Goal: Information Seeking & Learning: Check status

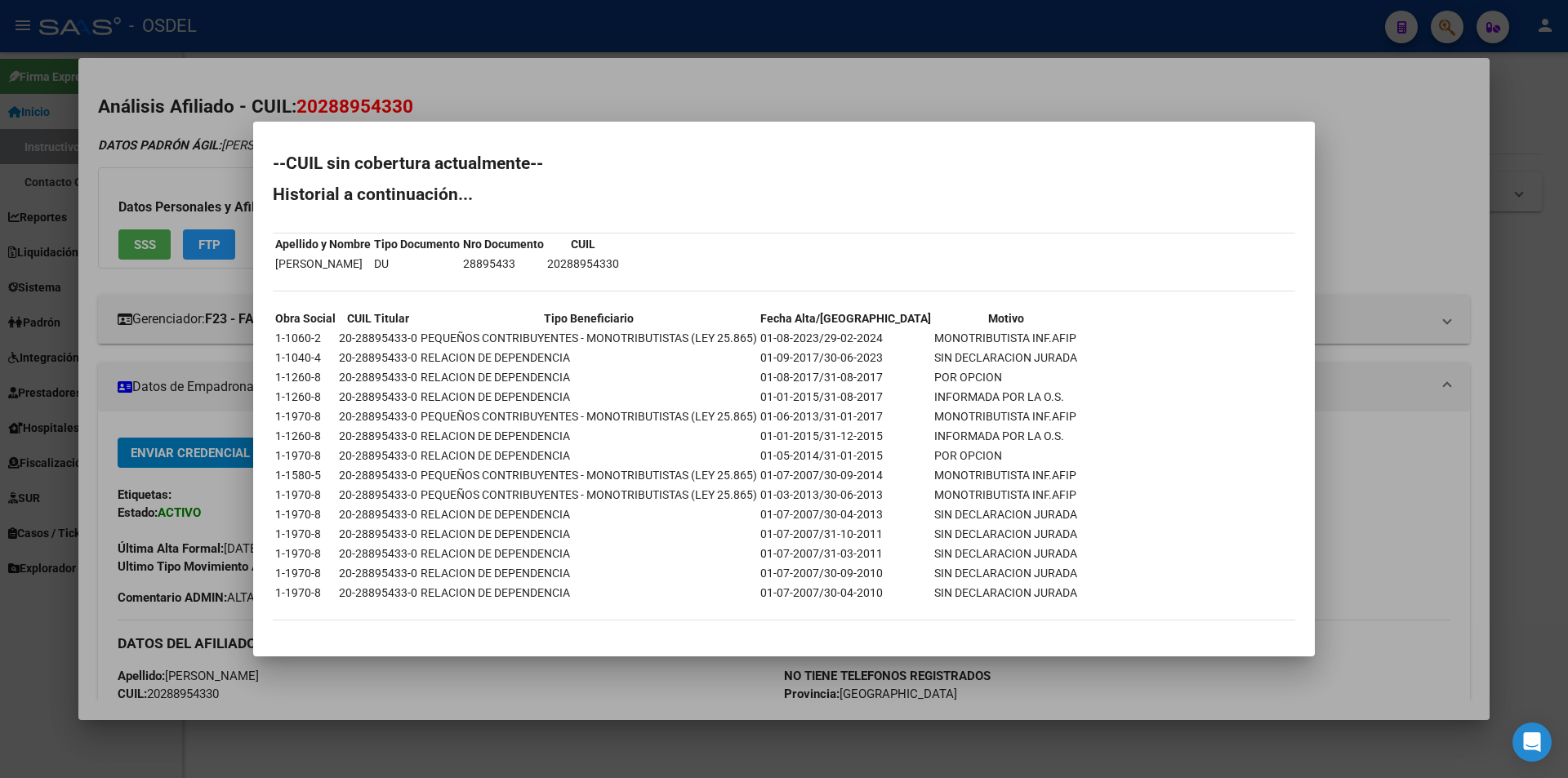
click at [980, 150] on mat-dialog-content "--CUIL sin cobertura actualmente-- Historial a continuación... Apellido y Nombr…" at bounding box center [784, 388] width 1062 height 495
click at [947, 91] on div at bounding box center [784, 389] width 1568 height 778
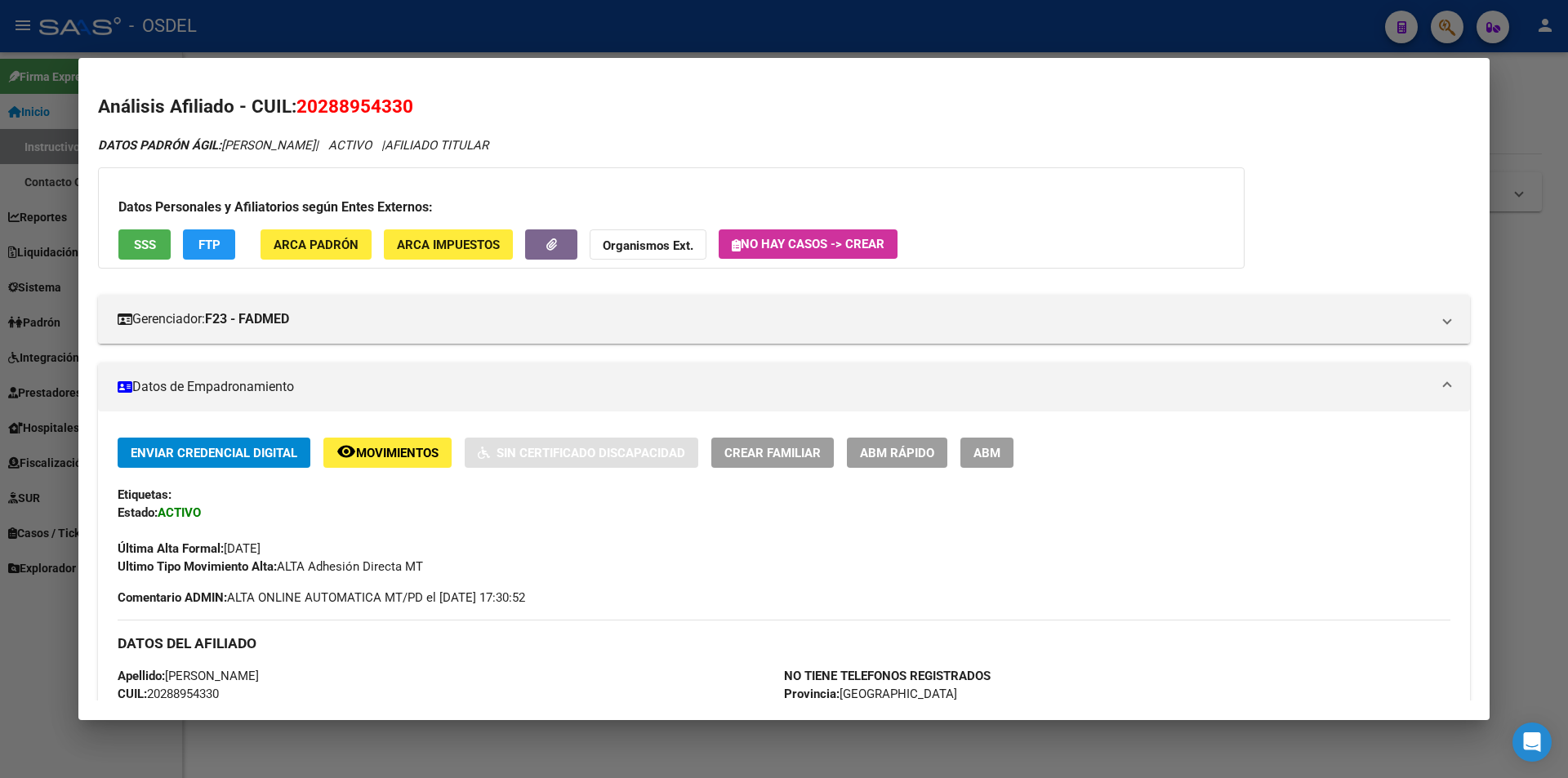
click at [885, 18] on div at bounding box center [784, 389] width 1568 height 778
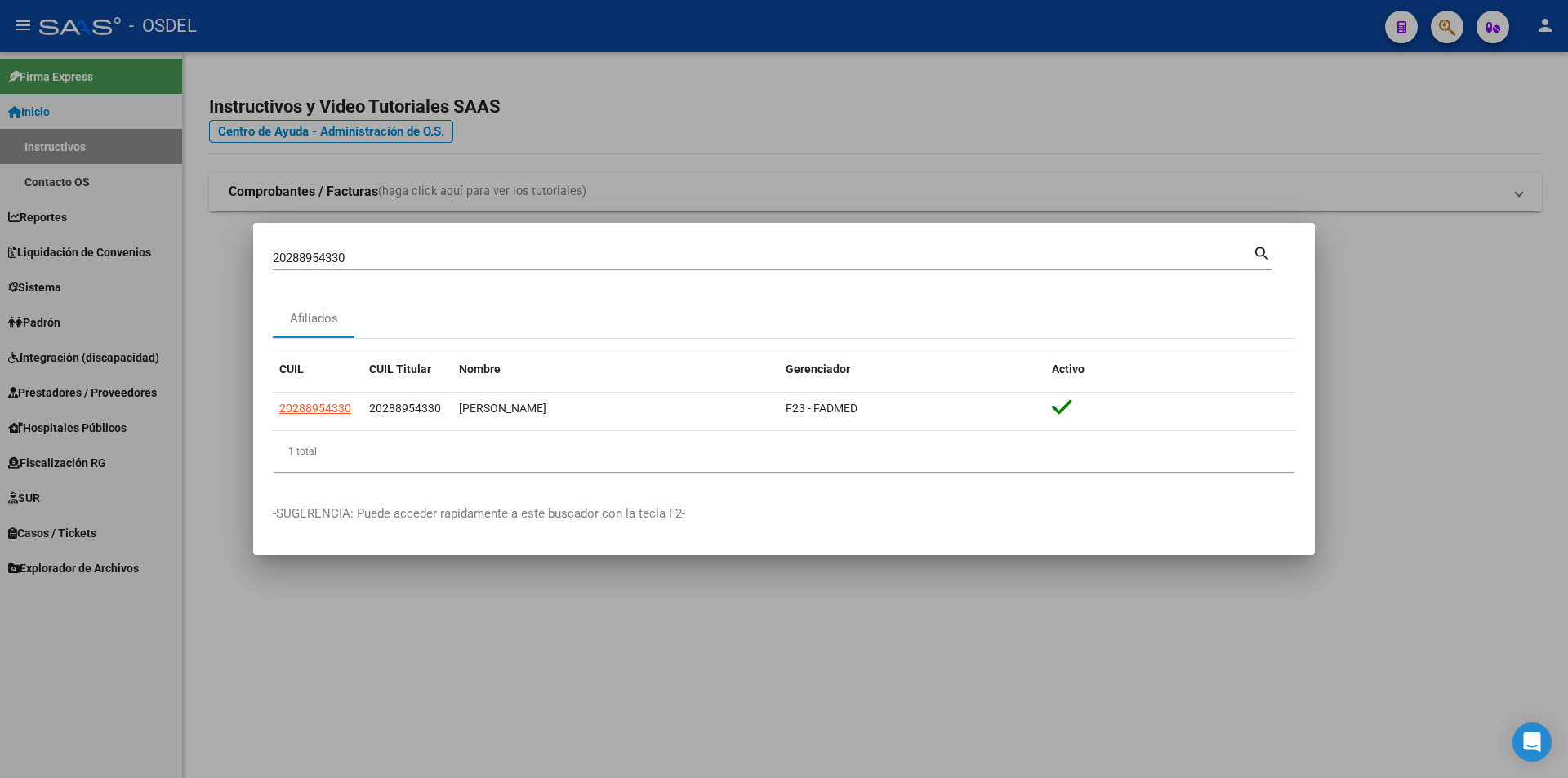
click at [490, 236] on mat-dialog-container "20288954330 Buscar (apellido, dni, cuil, nro traspaso, cuit, obra social) searc…" at bounding box center [784, 389] width 1062 height 332
drag, startPoint x: 373, startPoint y: 257, endPoint x: 332, endPoint y: 255, distance: 41.0
drag, startPoint x: 332, startPoint y: 255, endPoint x: 380, endPoint y: 233, distance: 52.8
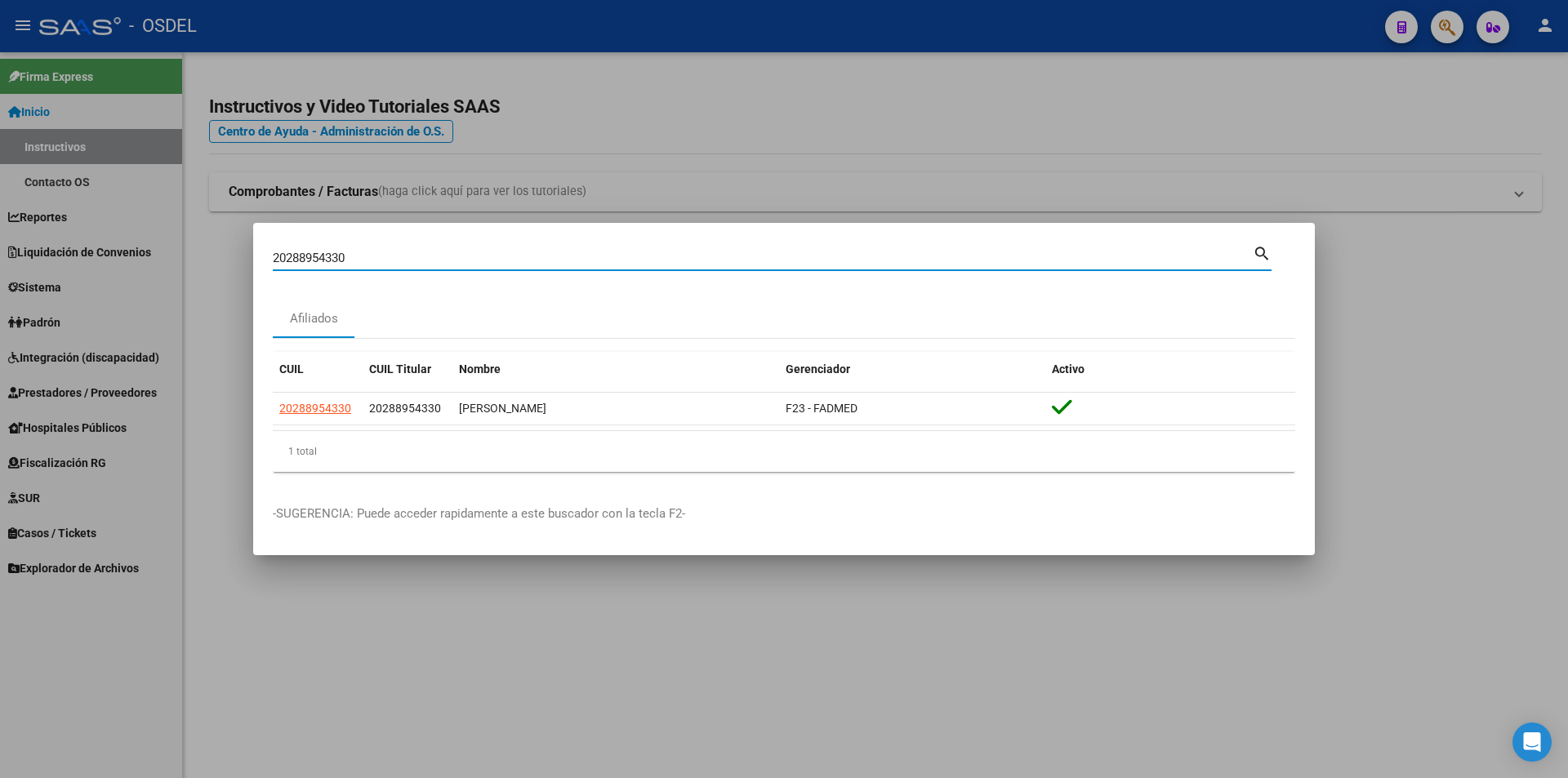
drag, startPoint x: 380, startPoint y: 233, endPoint x: 355, endPoint y: 259, distance: 36.1
drag, startPoint x: 355, startPoint y: 259, endPoint x: 338, endPoint y: 253, distance: 18.0
click at [338, 253] on input "20288954330" at bounding box center [762, 258] width 980 height 15
click at [338, 254] on input "20288954330" at bounding box center [762, 258] width 980 height 15
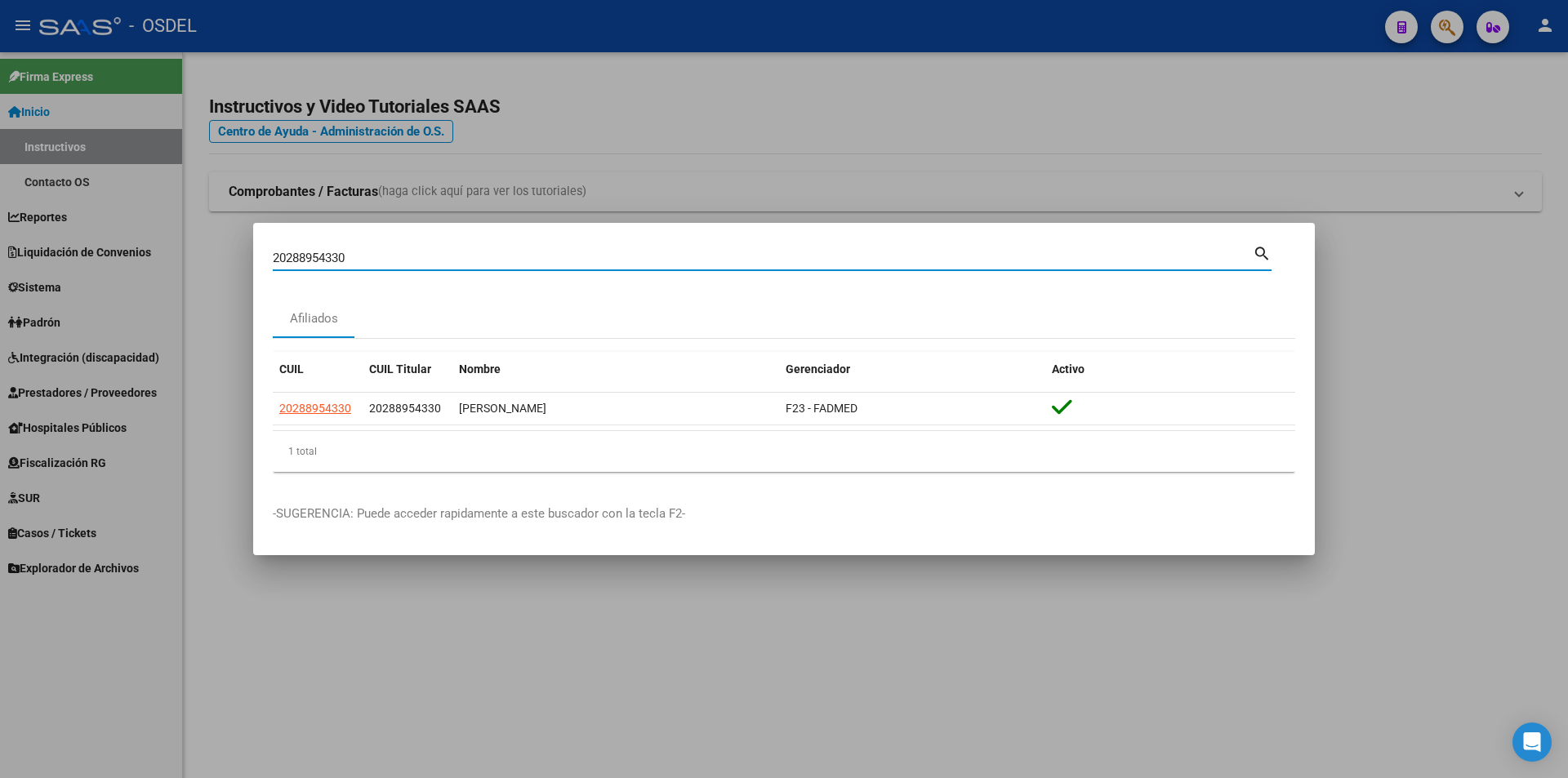
paste input "93321842"
type input "20293321842"
click at [1258, 252] on mat-icon "search" at bounding box center [1261, 252] width 19 height 20
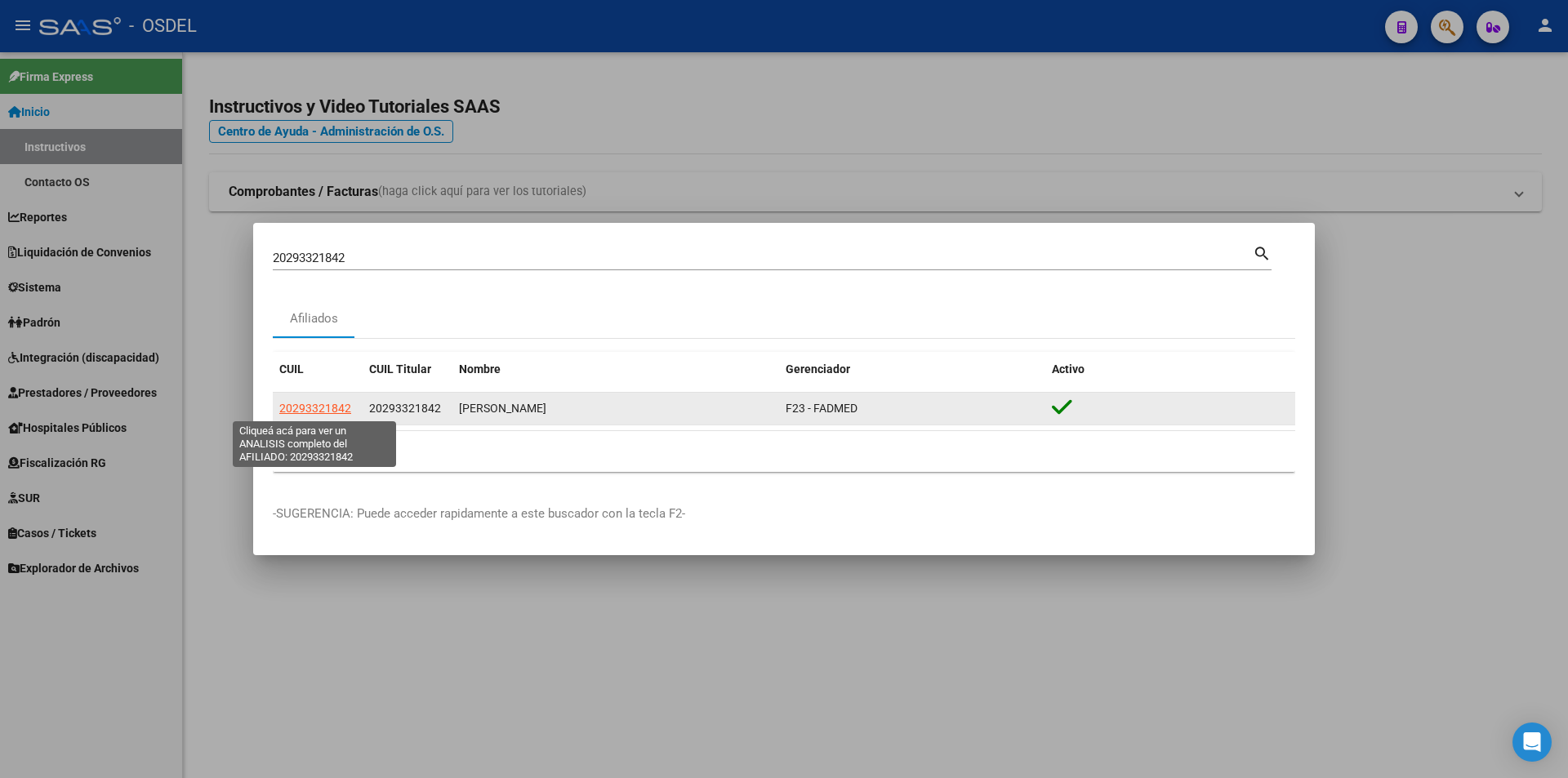
click at [319, 402] on span "20293321842" at bounding box center [315, 408] width 71 height 13
type textarea "20293321842"
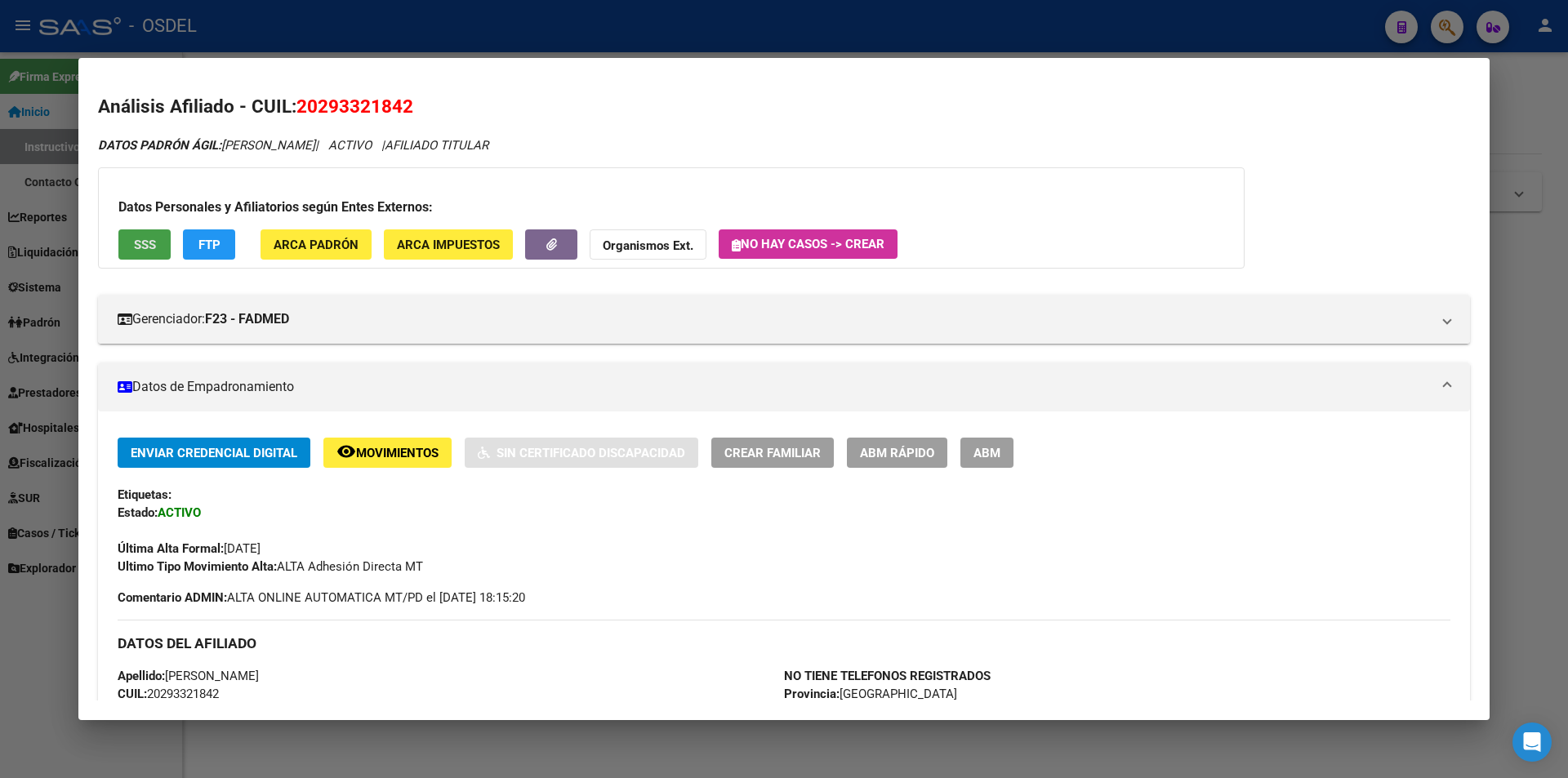
click at [150, 241] on span "SSS" at bounding box center [145, 244] width 22 height 15
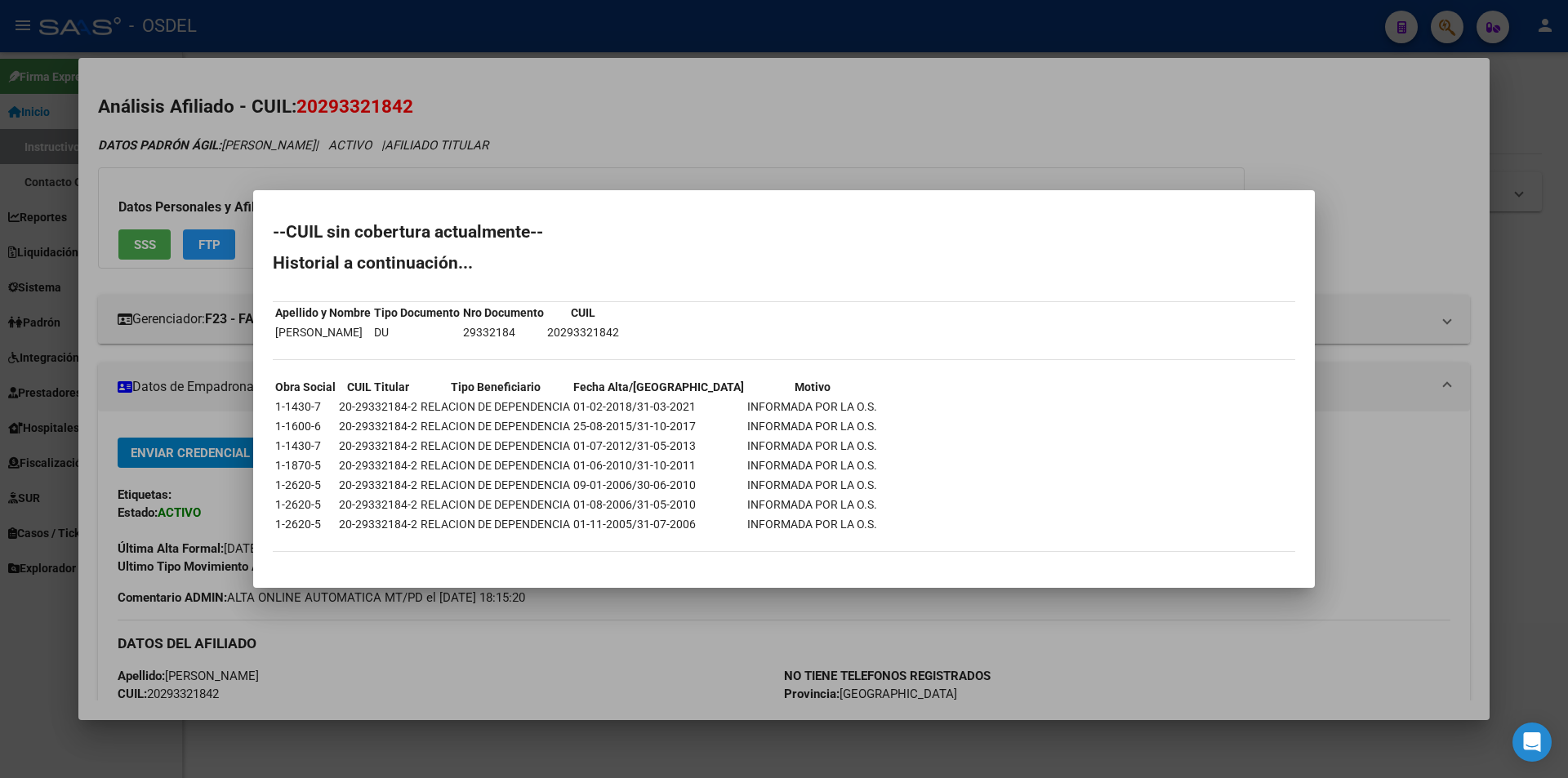
click at [849, 124] on div at bounding box center [784, 389] width 1568 height 778
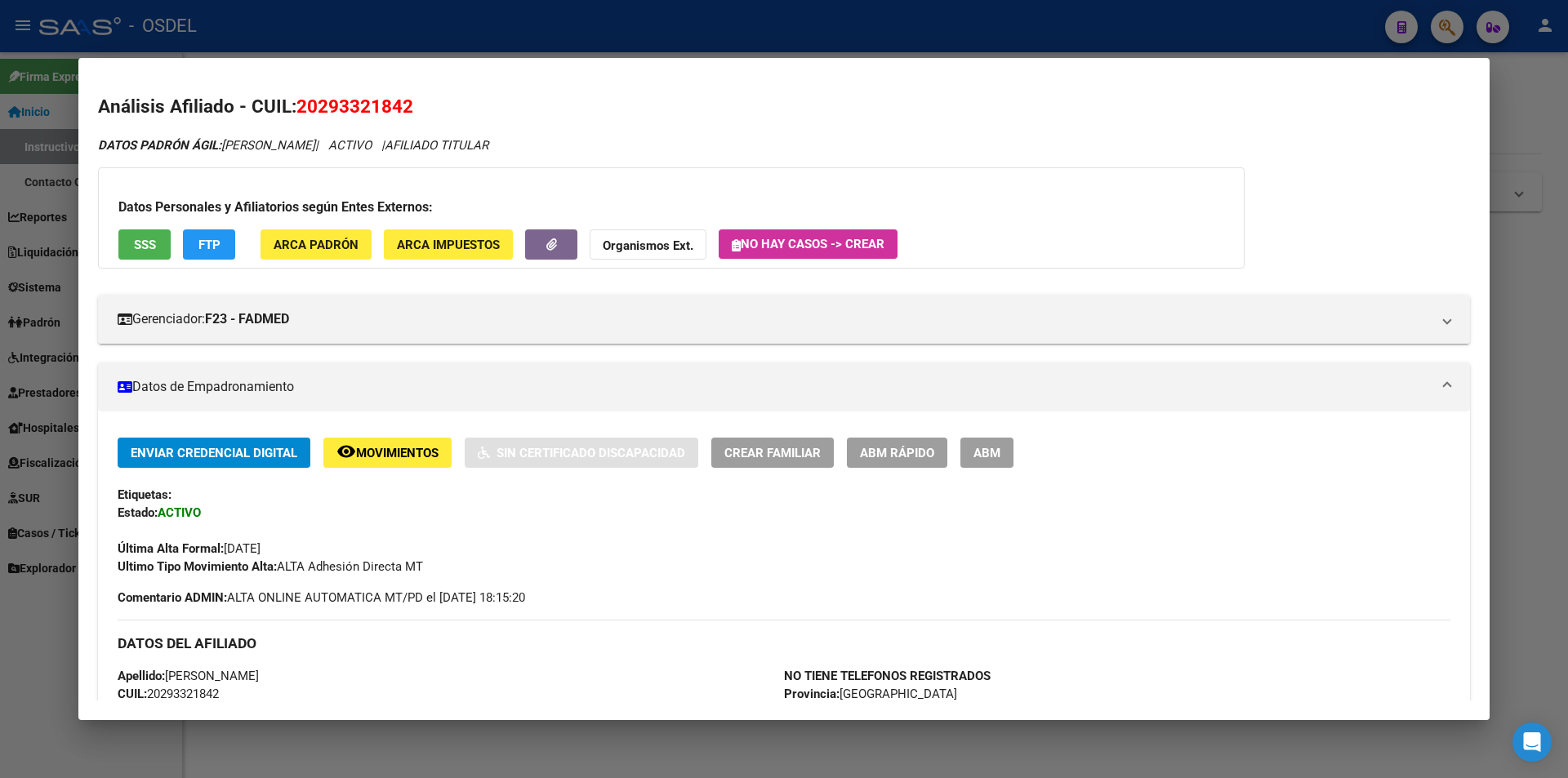
click at [760, 38] on div at bounding box center [784, 389] width 1568 height 778
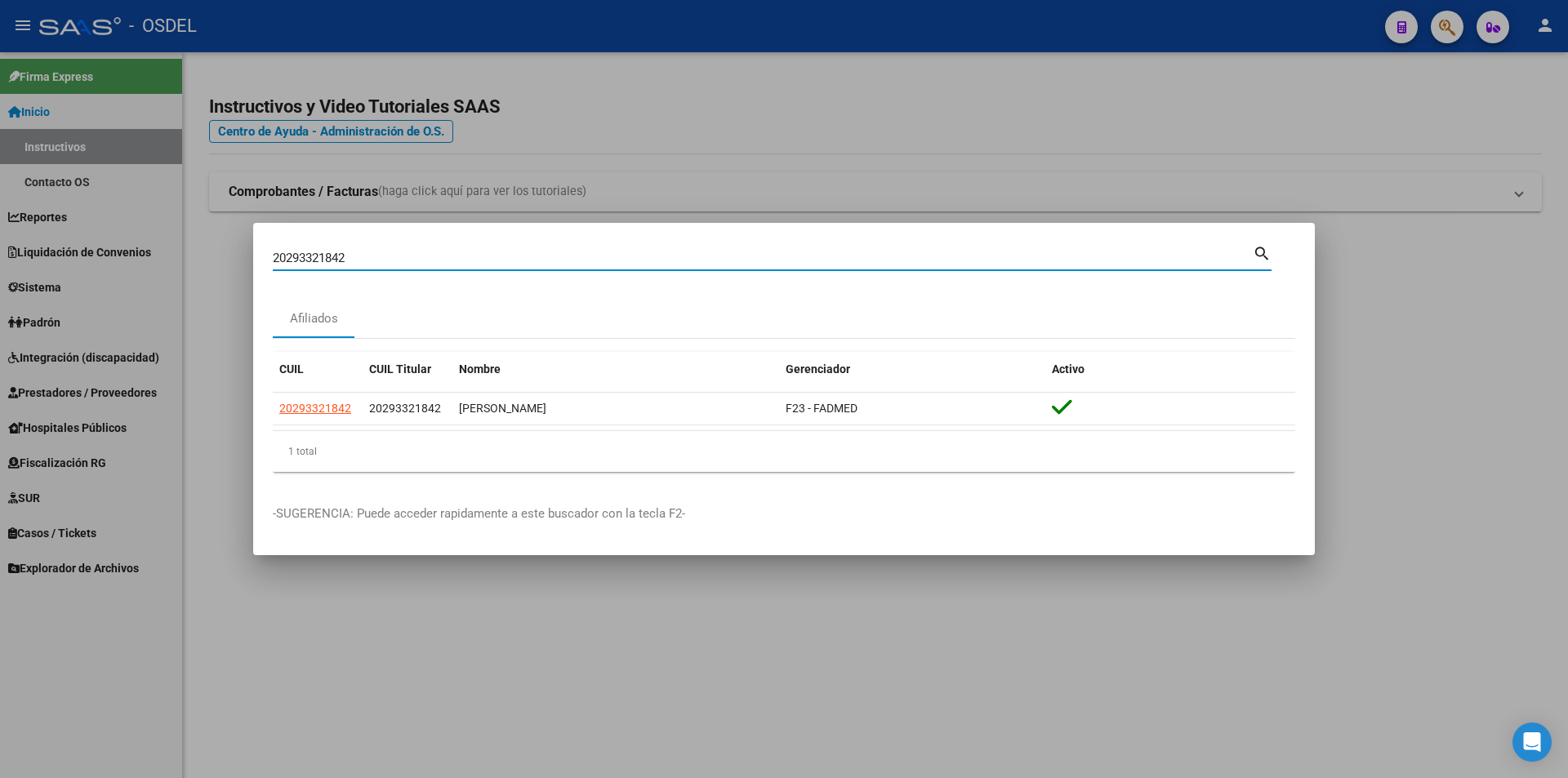
click at [392, 252] on input "20293321842" at bounding box center [762, 258] width 980 height 15
paste input "4086936"
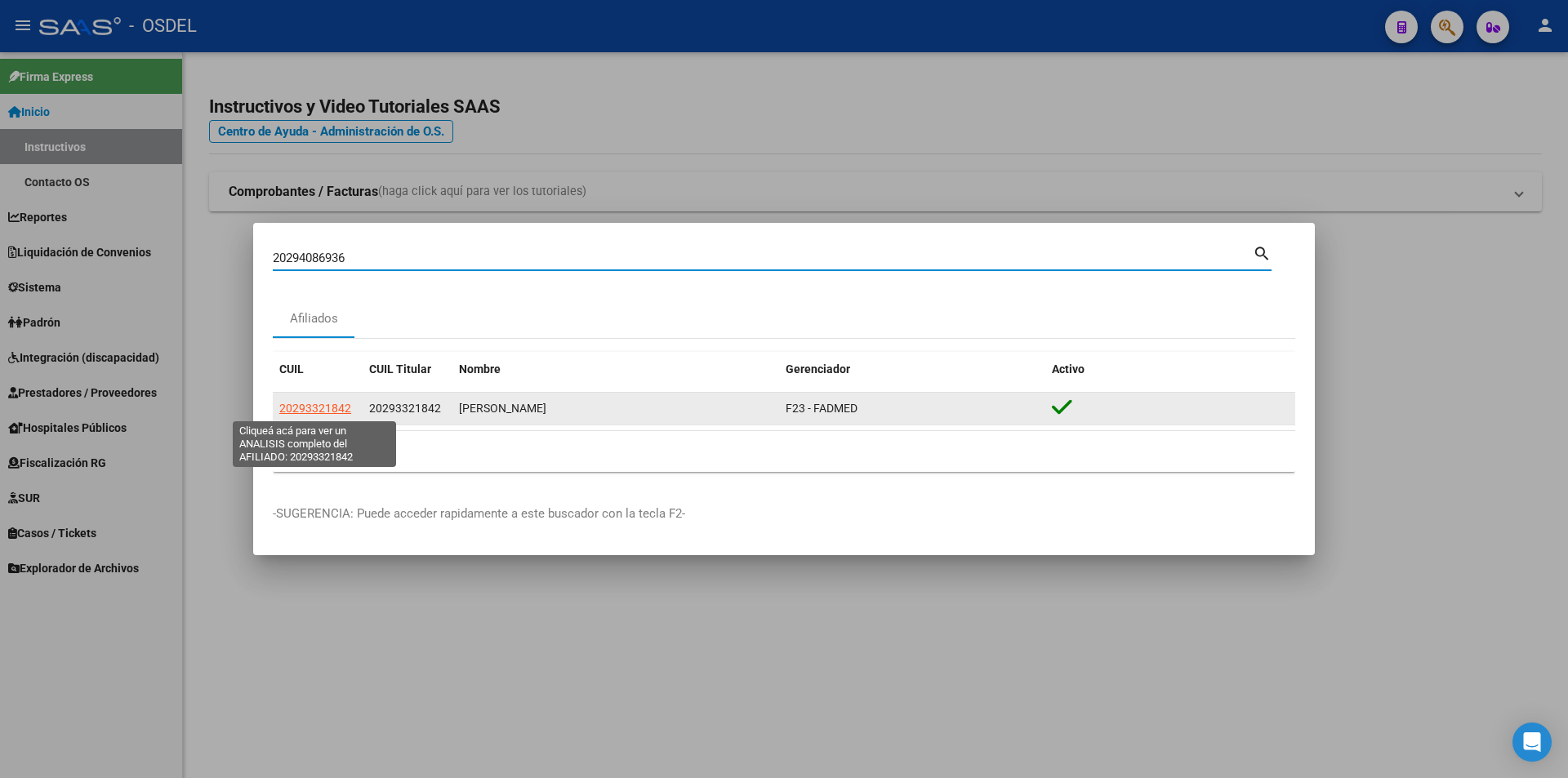
type input "20294086936"
click at [318, 408] on span "20293321842" at bounding box center [315, 408] width 71 height 13
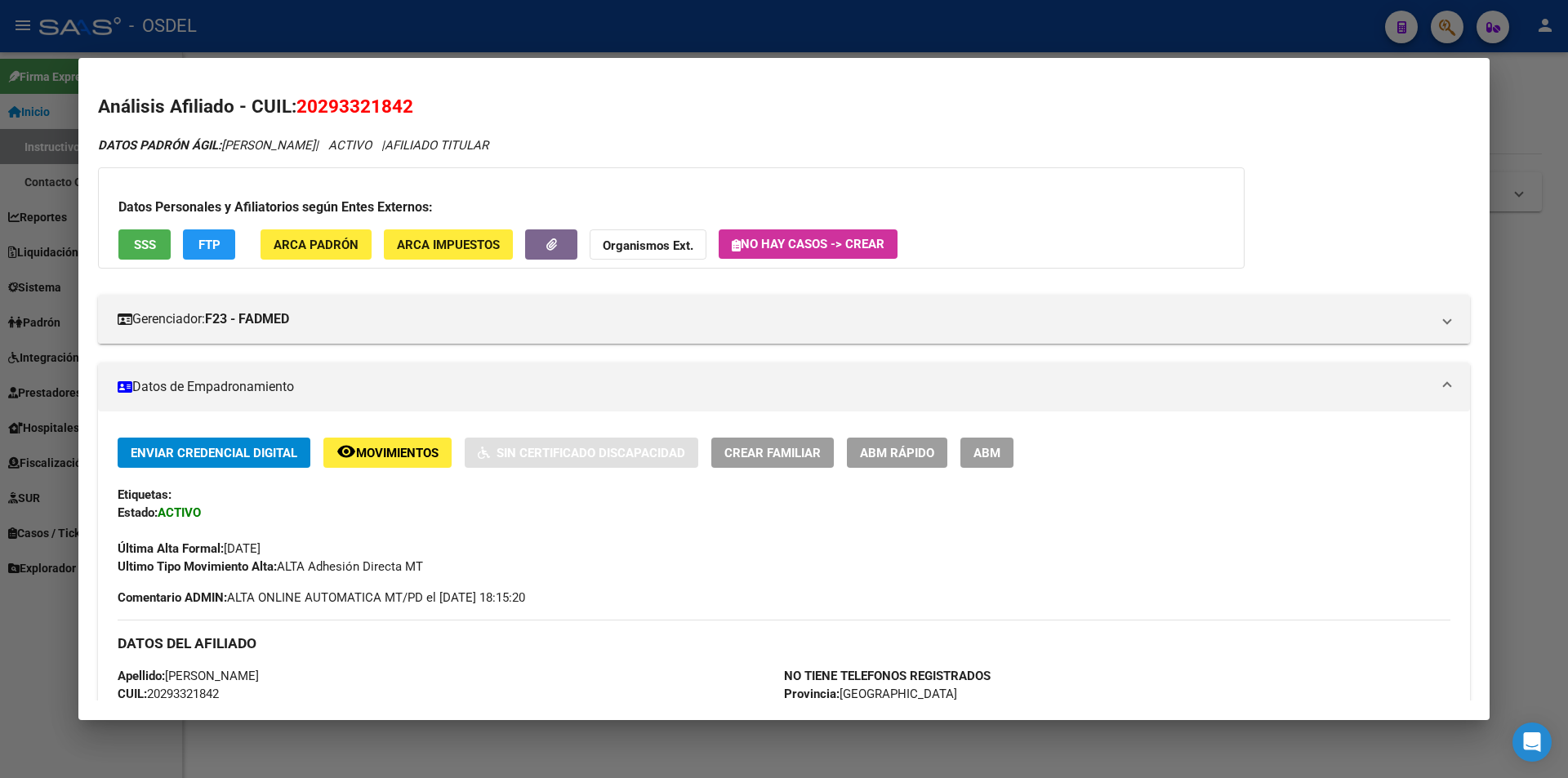
click at [154, 250] on span "SSS" at bounding box center [145, 244] width 22 height 15
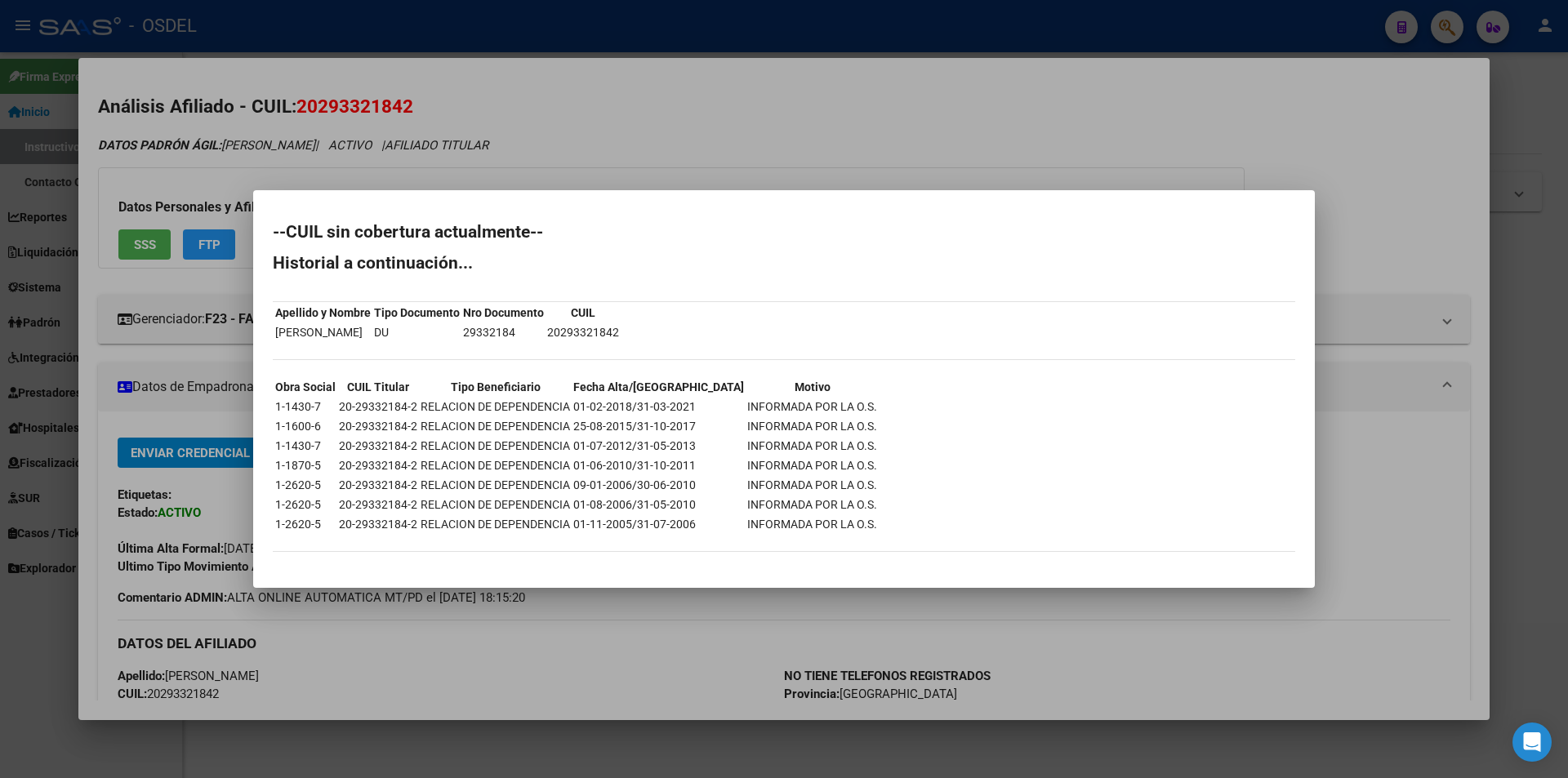
click at [740, 111] on div at bounding box center [784, 389] width 1568 height 778
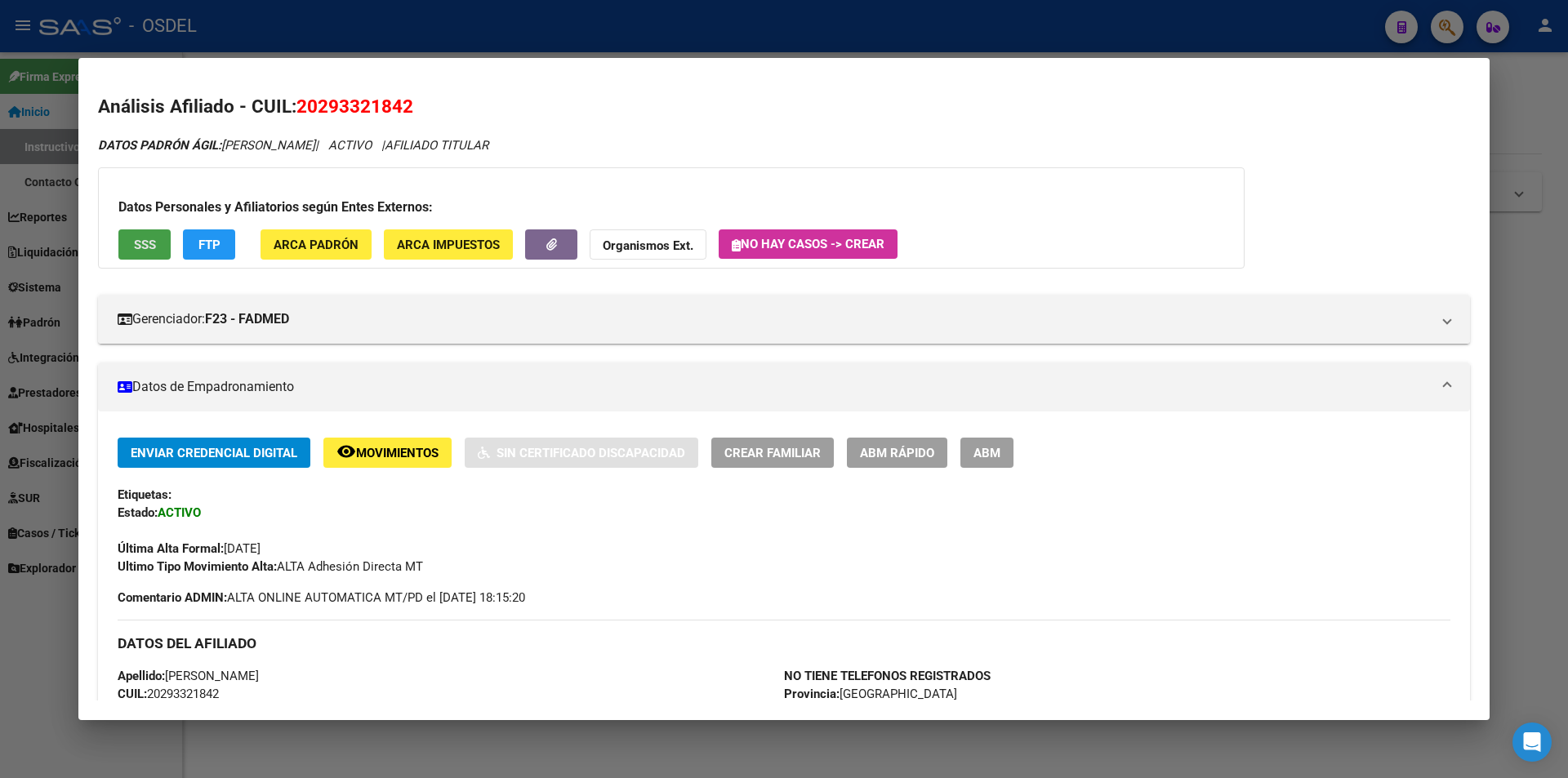
click at [148, 248] on span "SSS" at bounding box center [145, 244] width 22 height 15
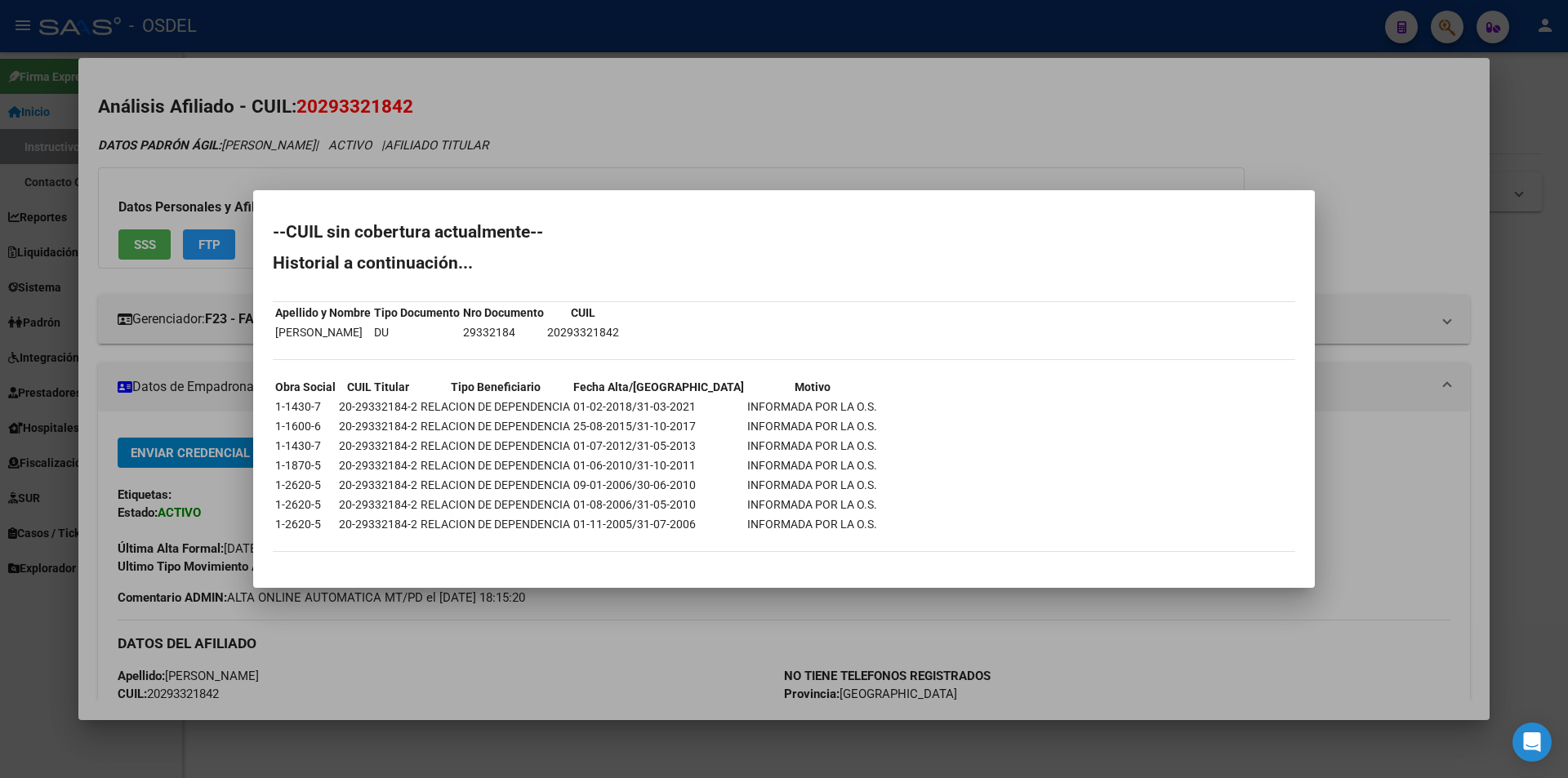
click at [1089, 125] on div at bounding box center [784, 389] width 1568 height 778
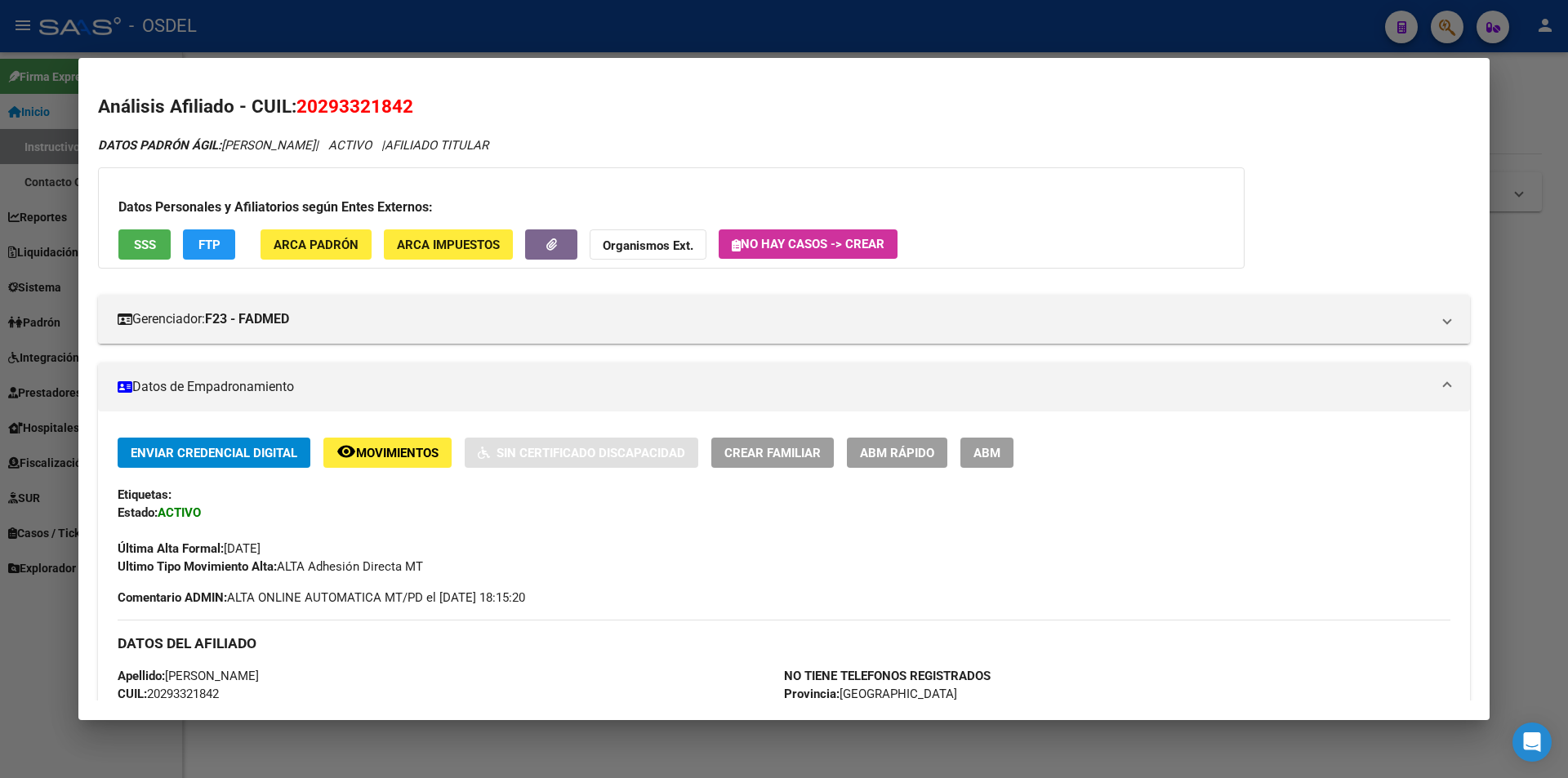
click at [849, 47] on div at bounding box center [784, 389] width 1568 height 778
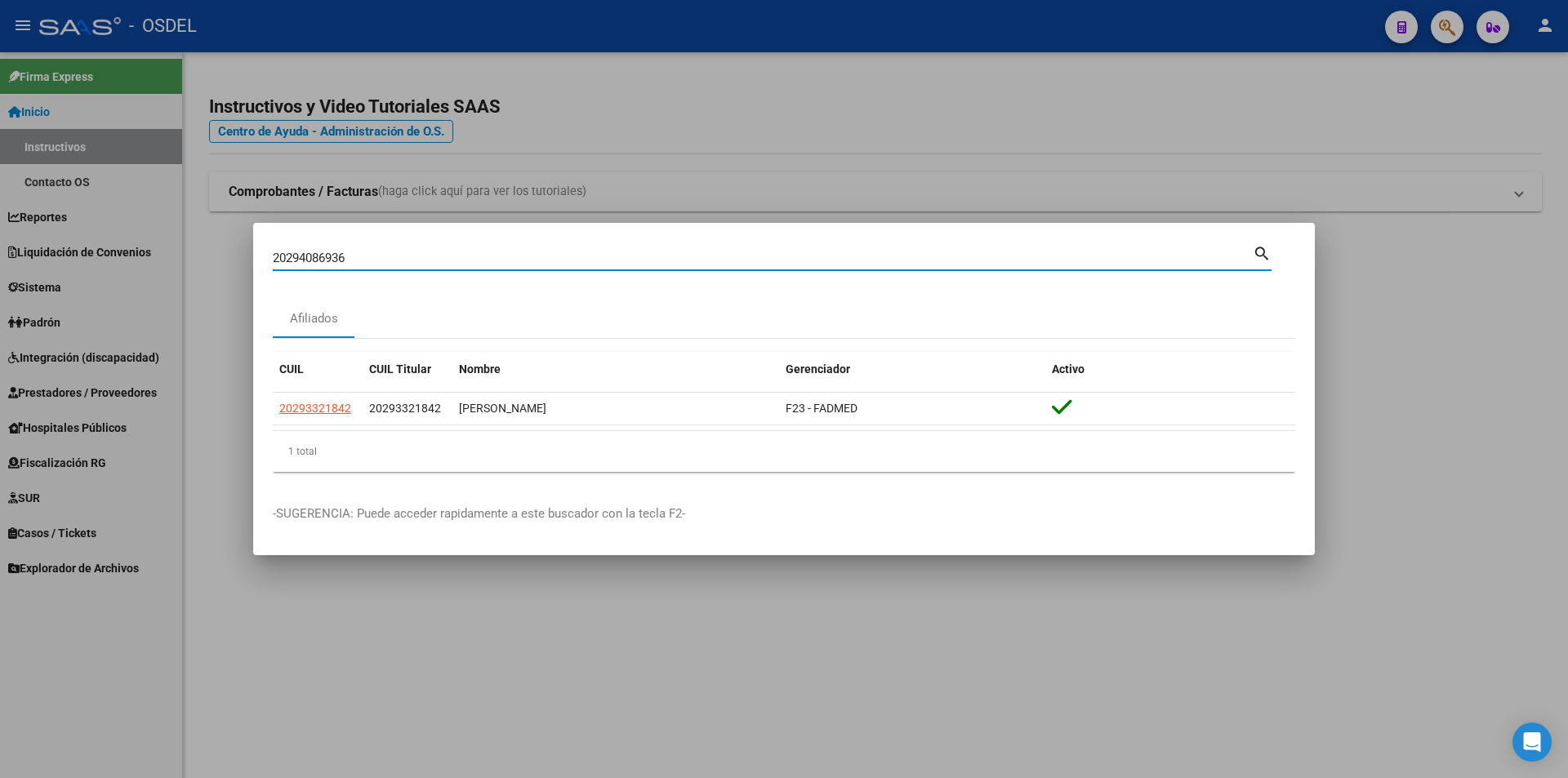
click at [404, 253] on input "20294086936" at bounding box center [762, 258] width 980 height 15
click at [1262, 253] on mat-icon "search" at bounding box center [1261, 252] width 19 height 20
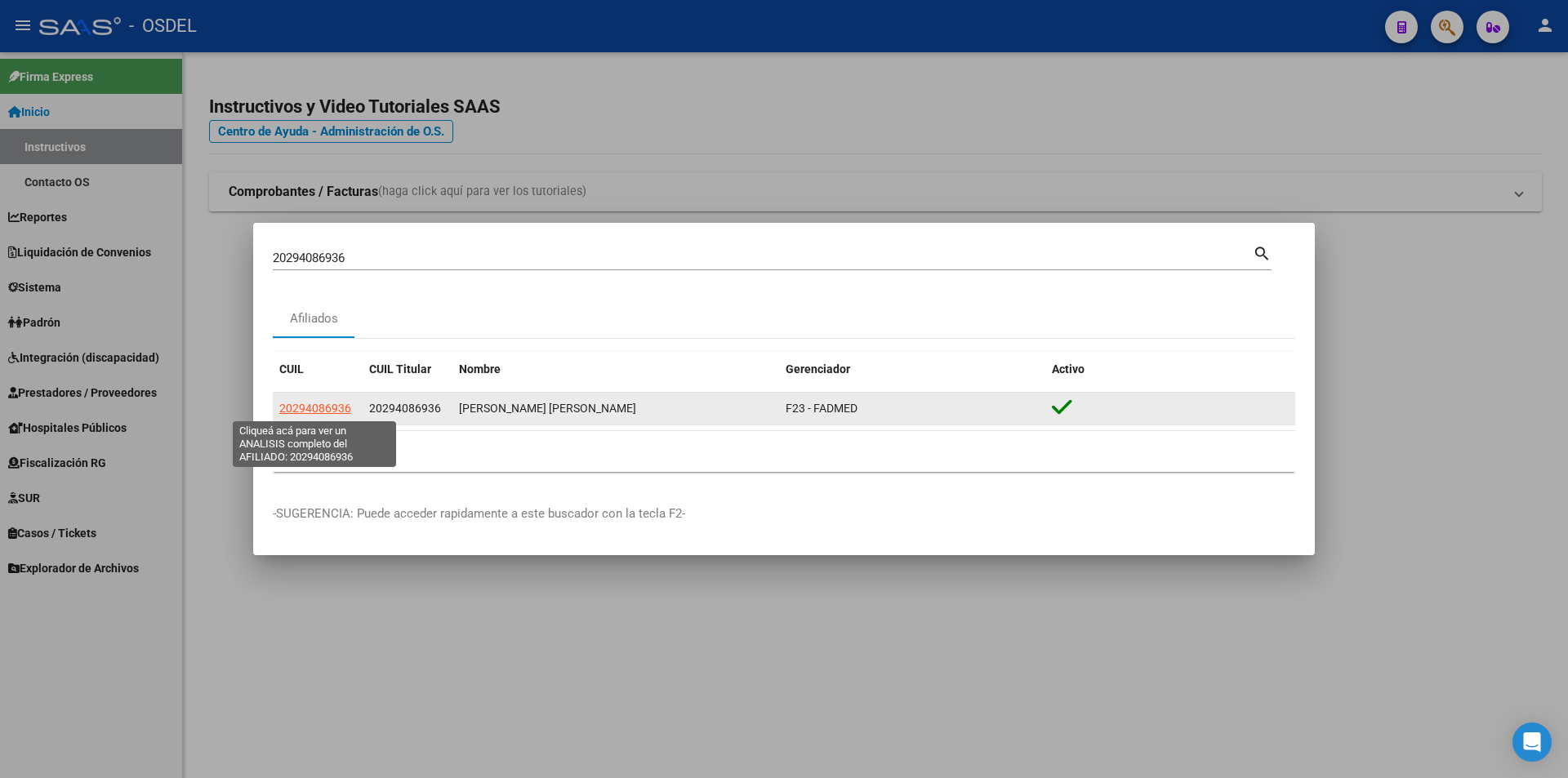
click at [338, 408] on span "20294086936" at bounding box center [315, 408] width 71 height 13
type textarea "20294086936"
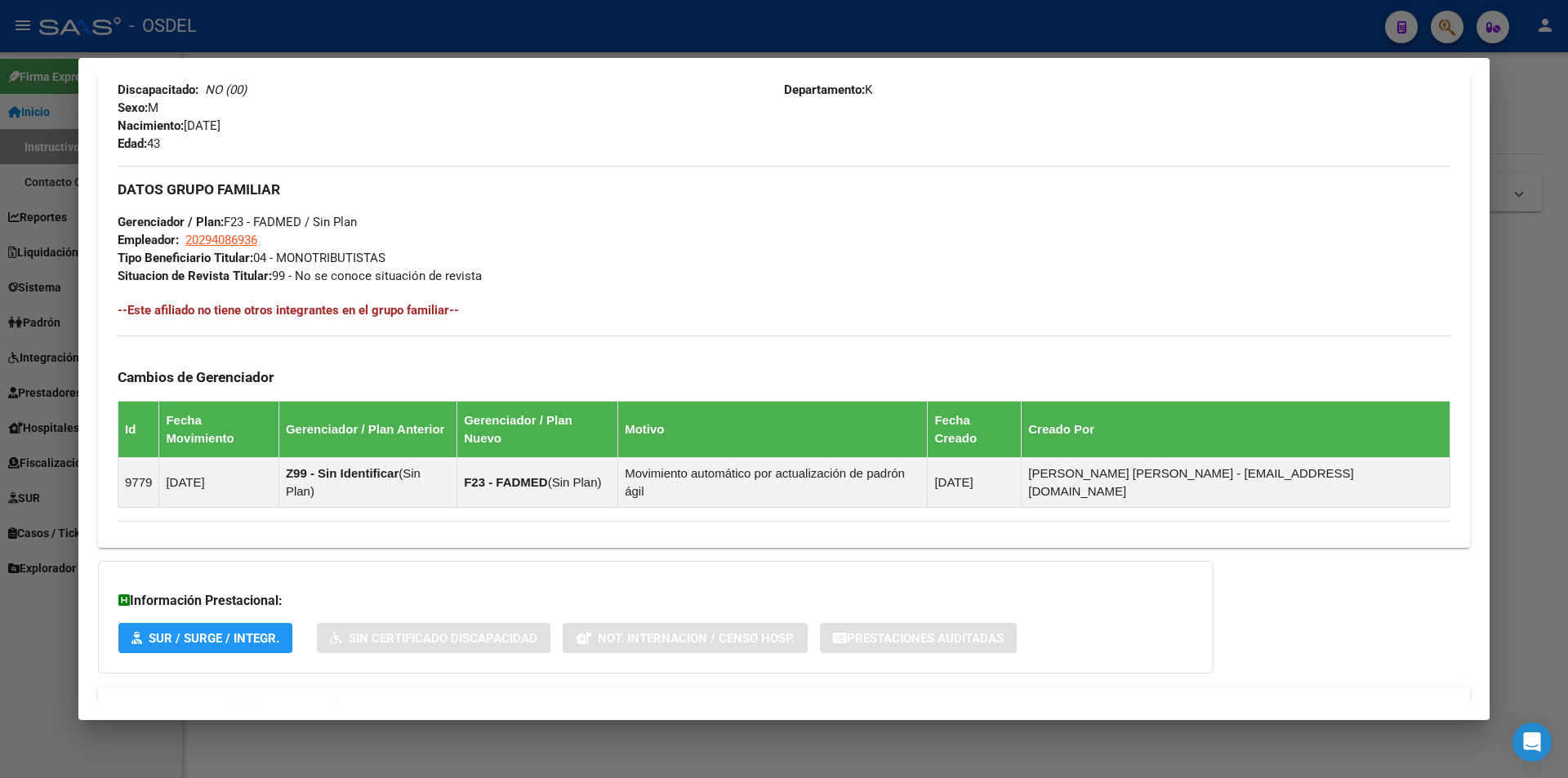
scroll to position [720, 0]
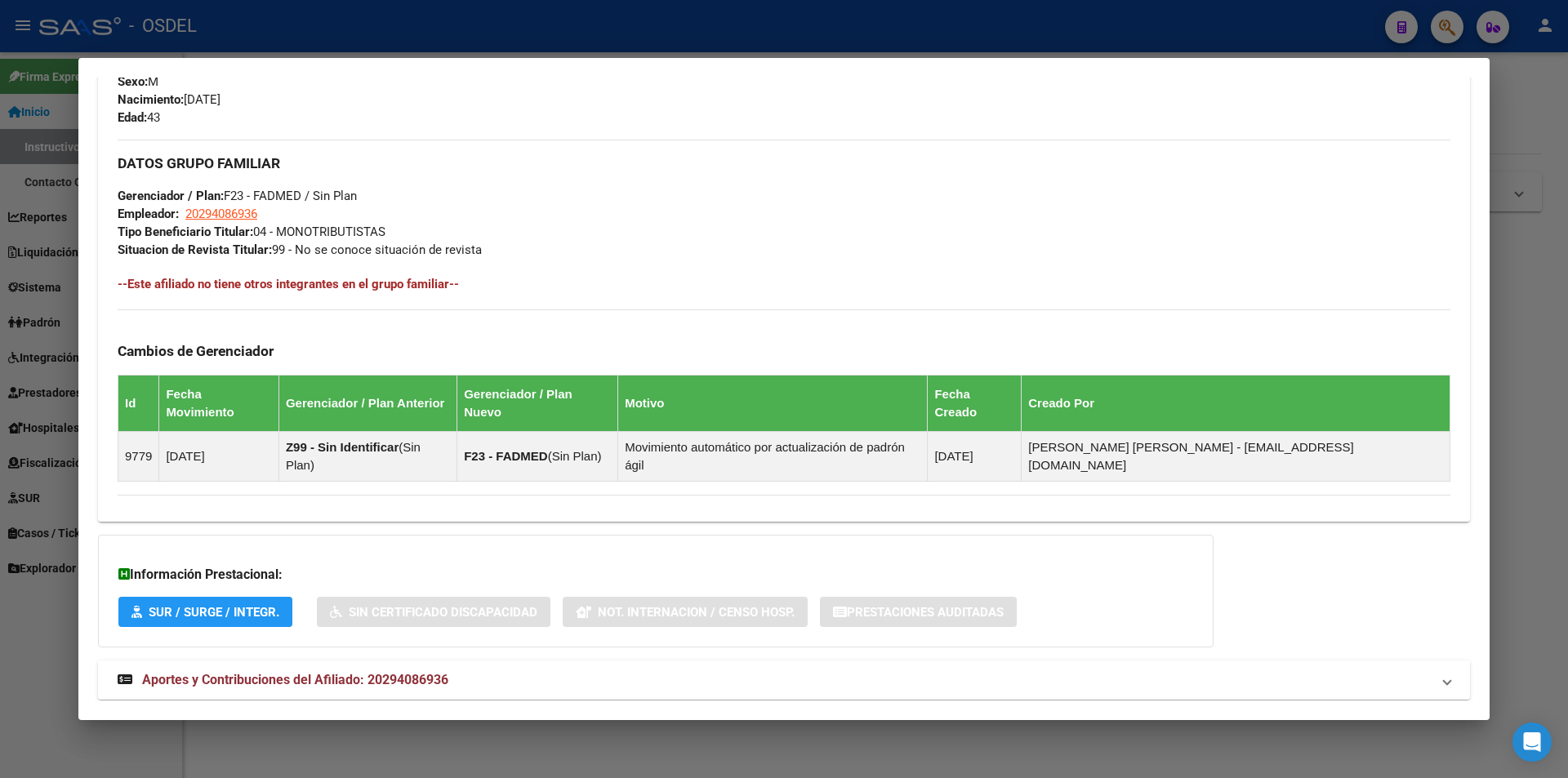
click at [323, 672] on span "Aportes y Contribuciones del Afiliado: 20294086936" at bounding box center [295, 680] width 307 height 16
click at [331, 679] on span "Aportes y Contribuciones del Afiliado: 20294086936" at bounding box center [295, 687] width 307 height 16
click at [338, 672] on span "Aportes y Contribuciones del Afiliado: 20294086936" at bounding box center [295, 680] width 307 height 16
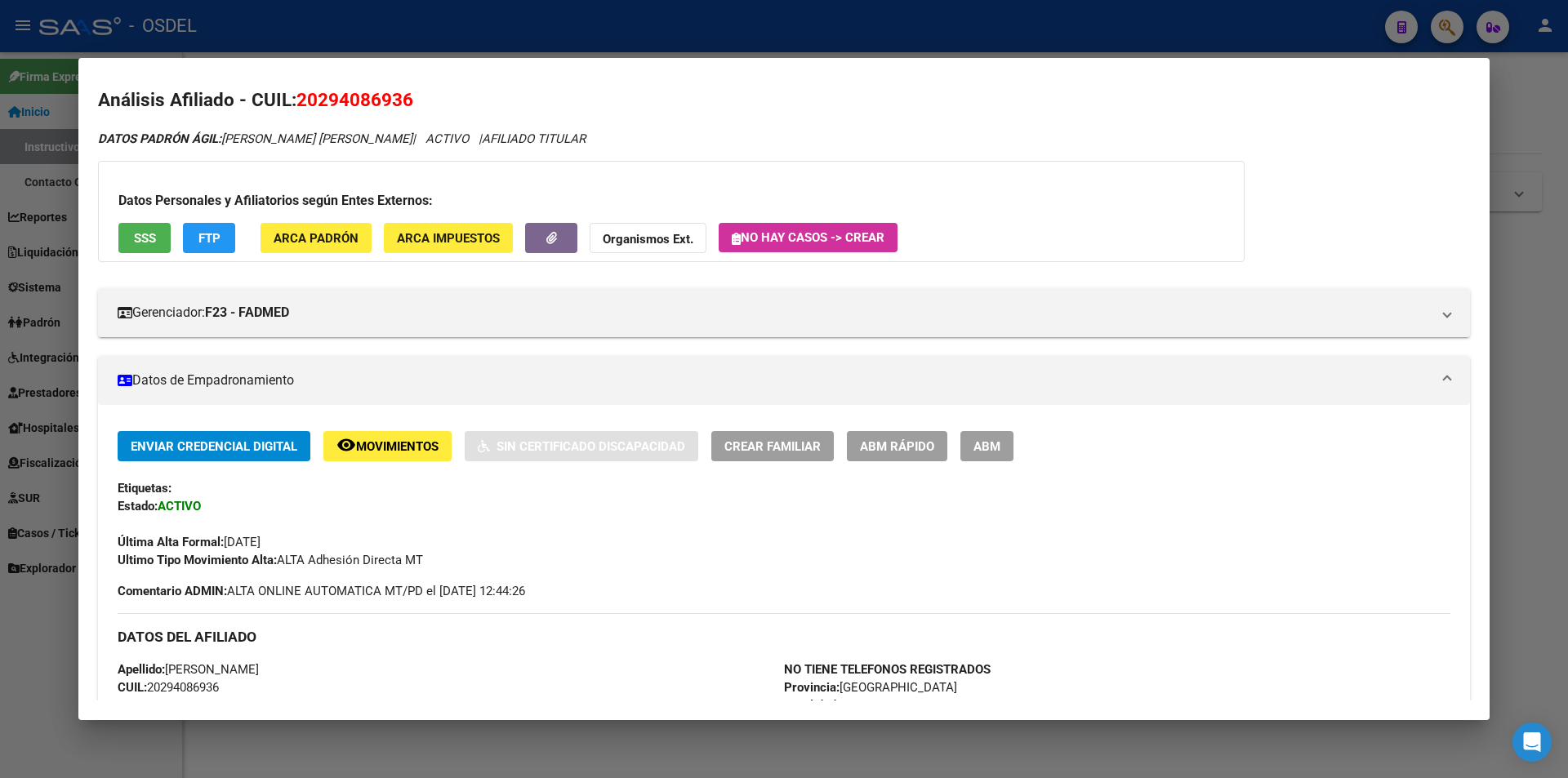
scroll to position [0, 0]
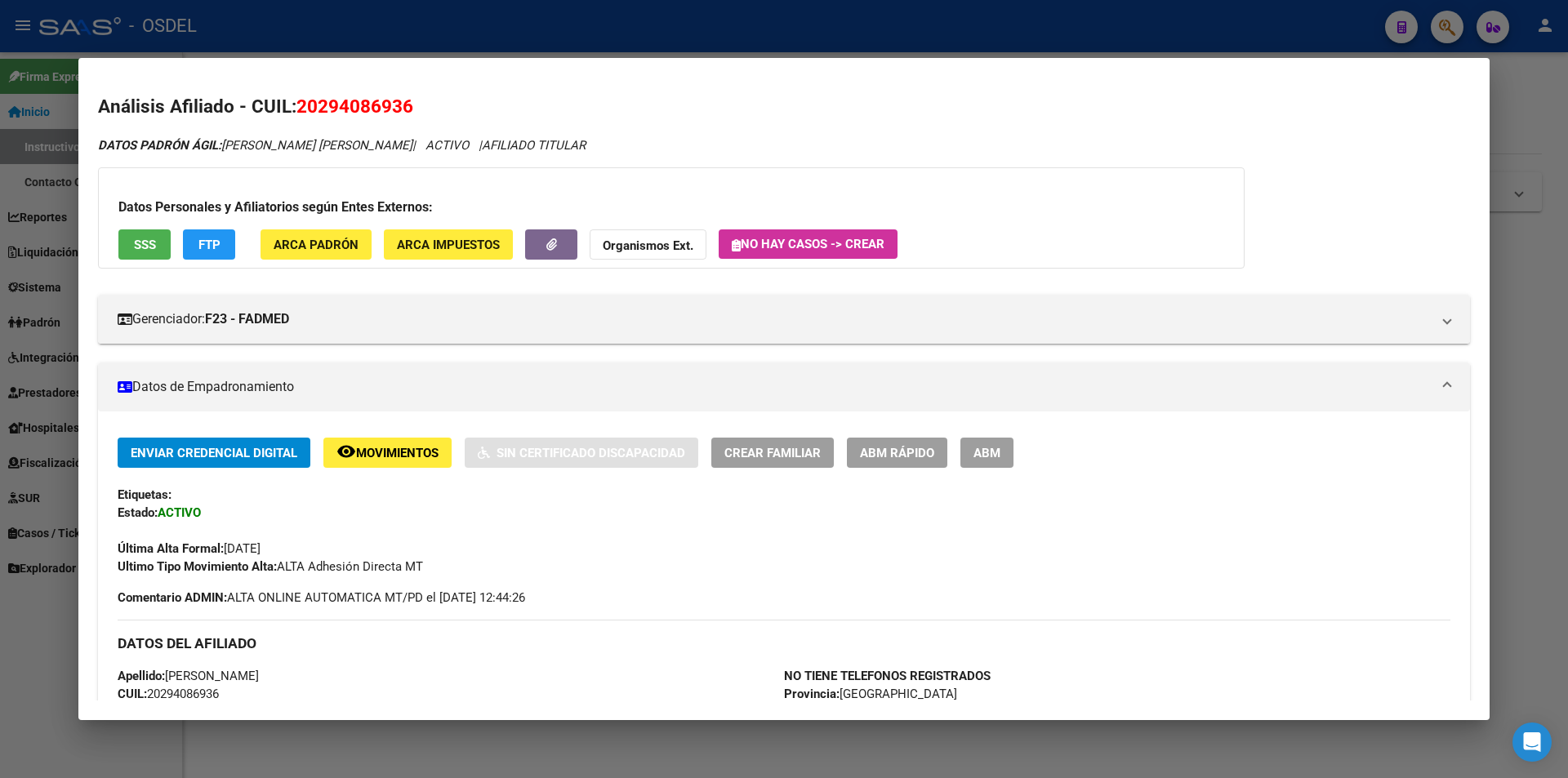
click at [311, 39] on div at bounding box center [784, 389] width 1568 height 778
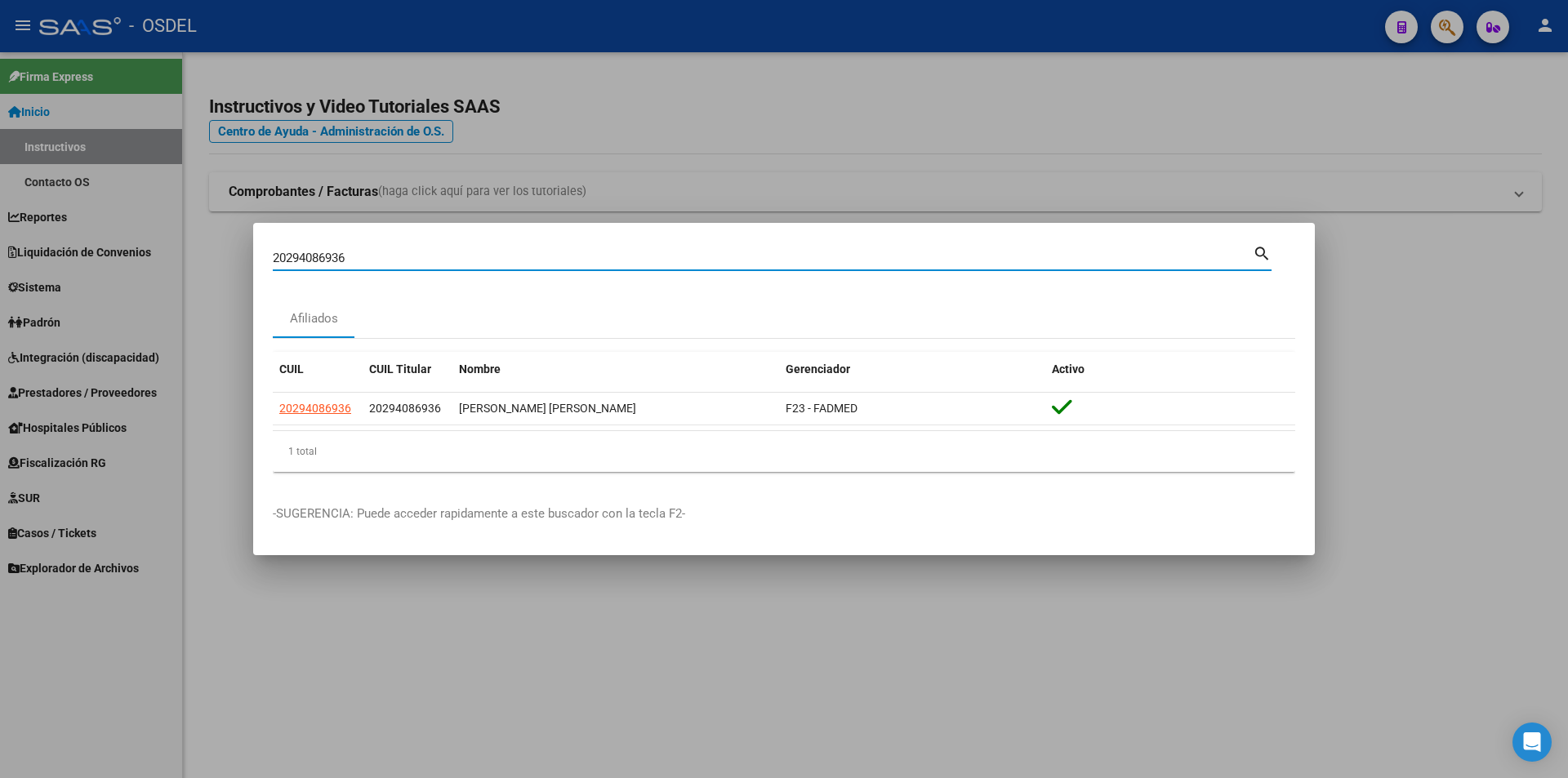
click at [406, 260] on input "20294086936" at bounding box center [762, 258] width 980 height 15
paste input "241249"
type input "20294241249"
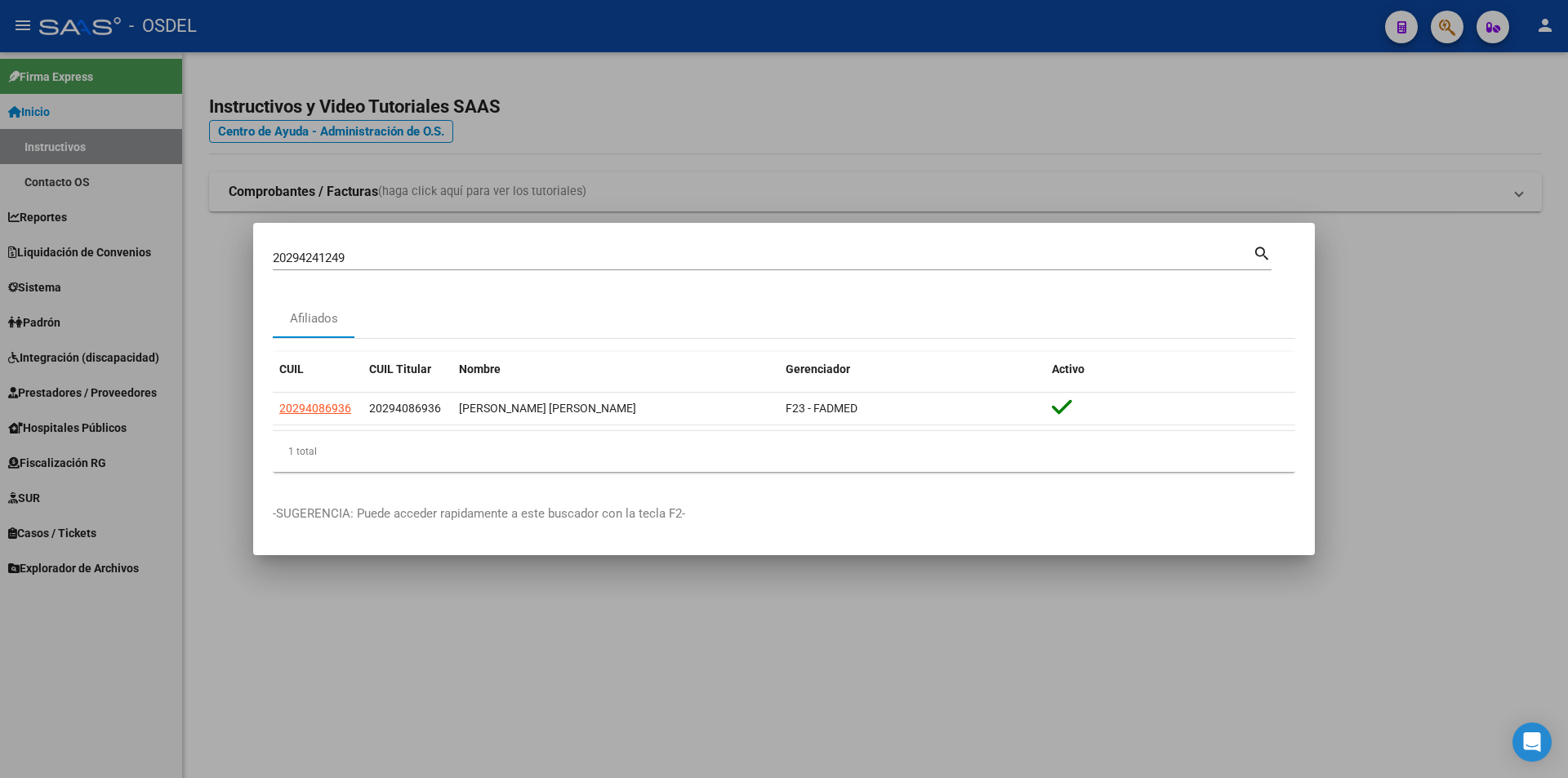
click at [1257, 259] on mat-icon "search" at bounding box center [1261, 252] width 19 height 20
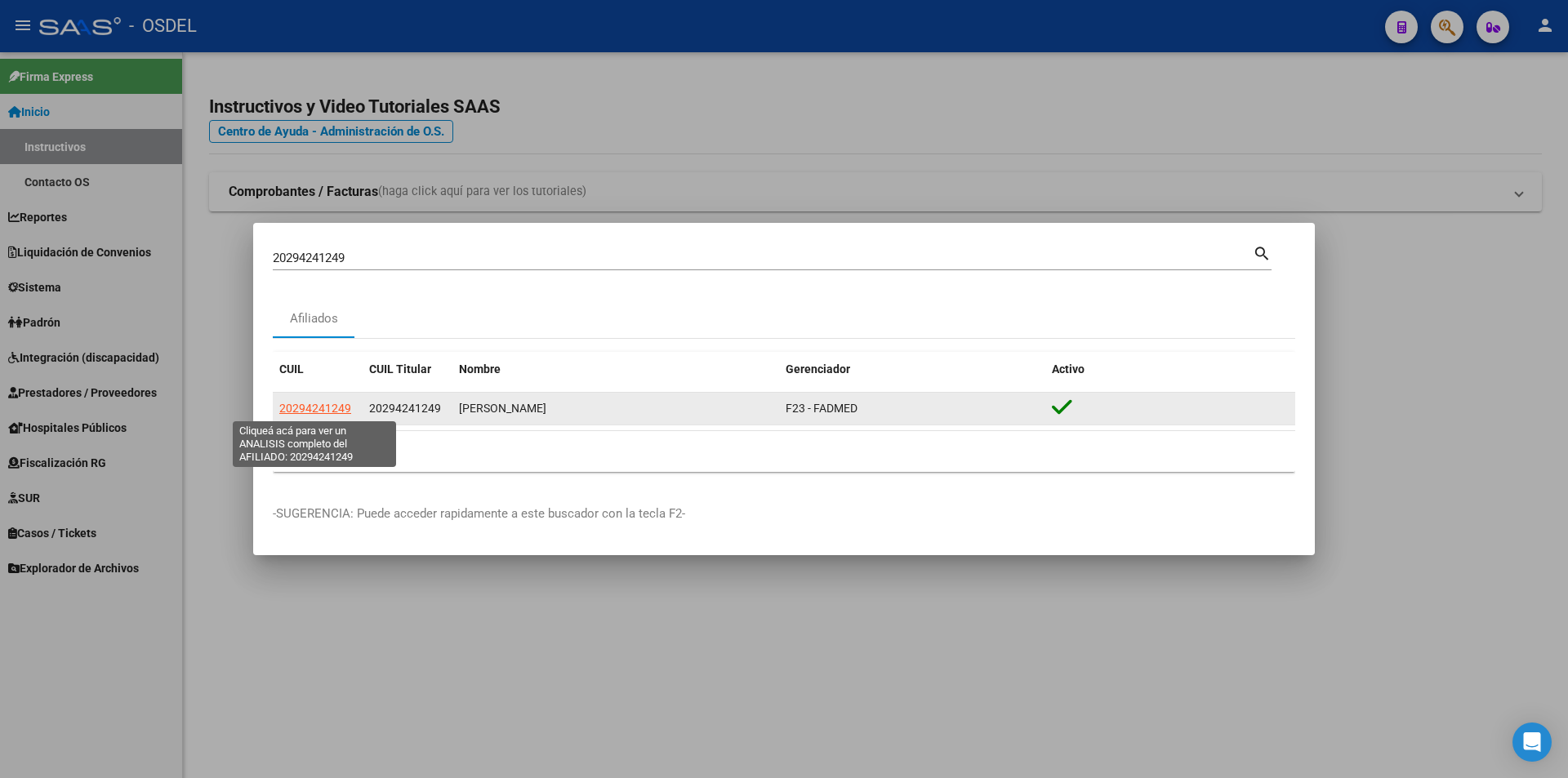
click at [328, 413] on span "20294241249" at bounding box center [315, 408] width 71 height 13
type textarea "20294241249"
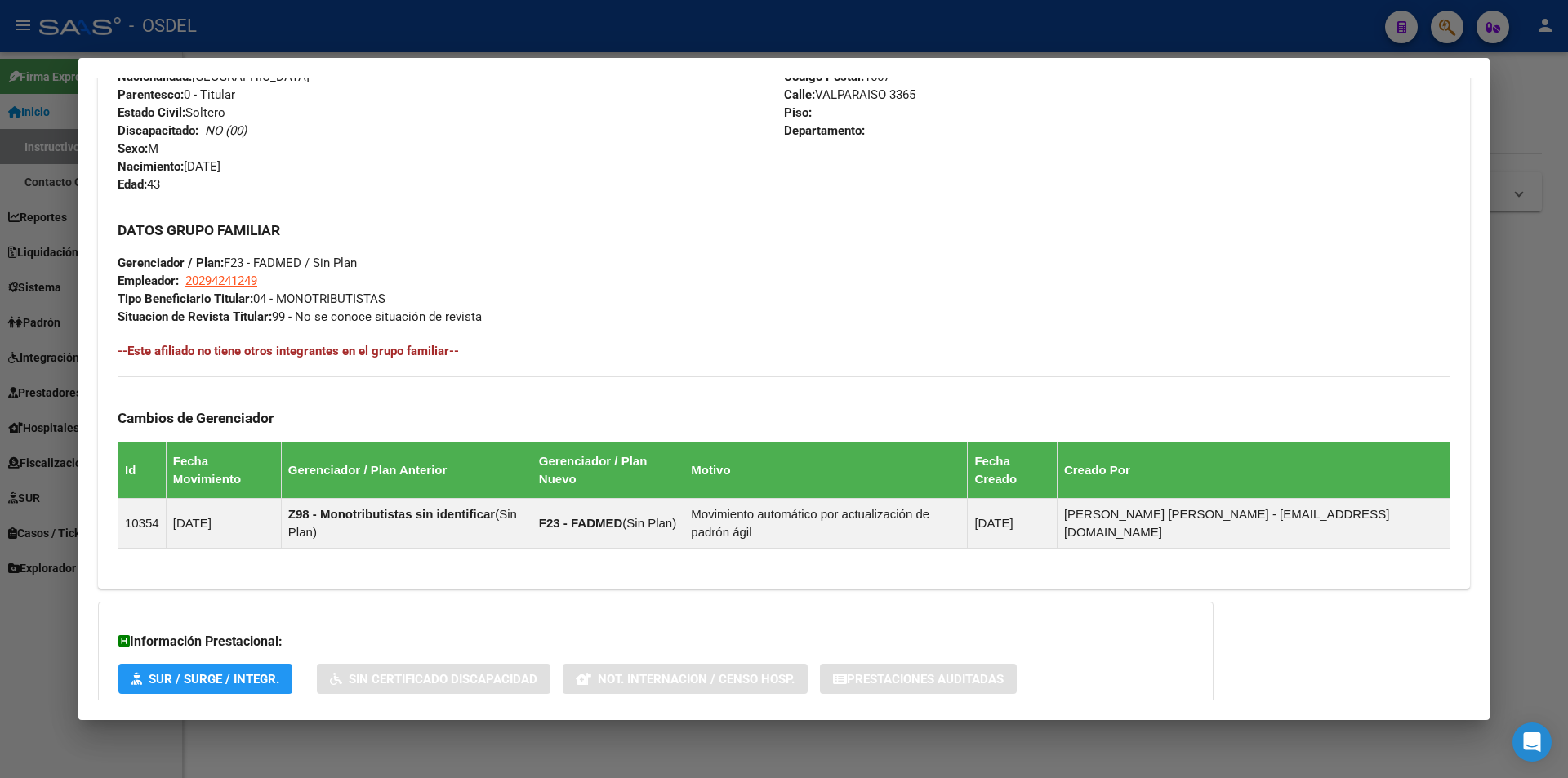
scroll to position [720, 0]
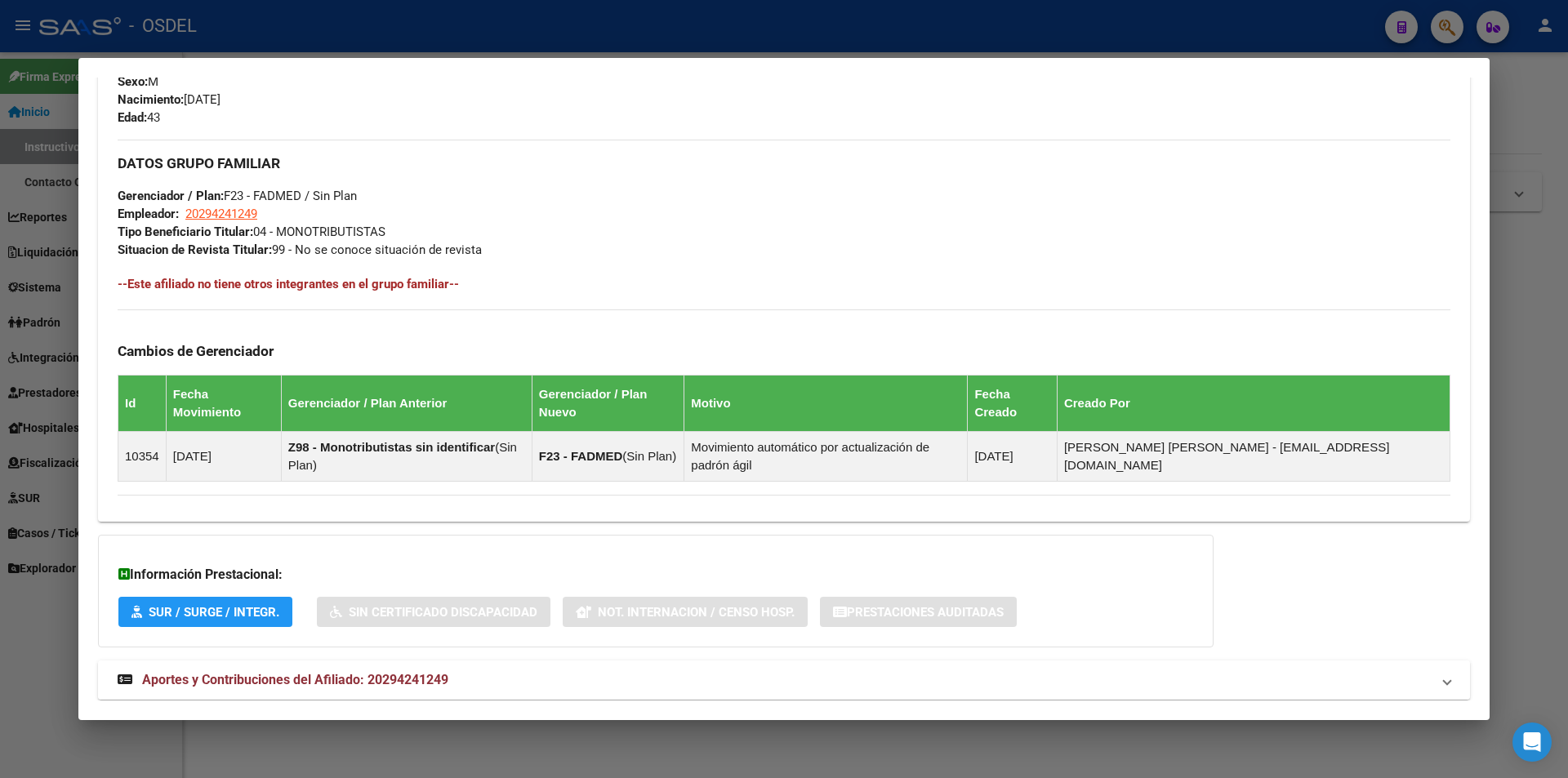
click at [333, 671] on strong "Aportes y Contribuciones del Afiliado: 20294241249" at bounding box center [282, 681] width 330 height 20
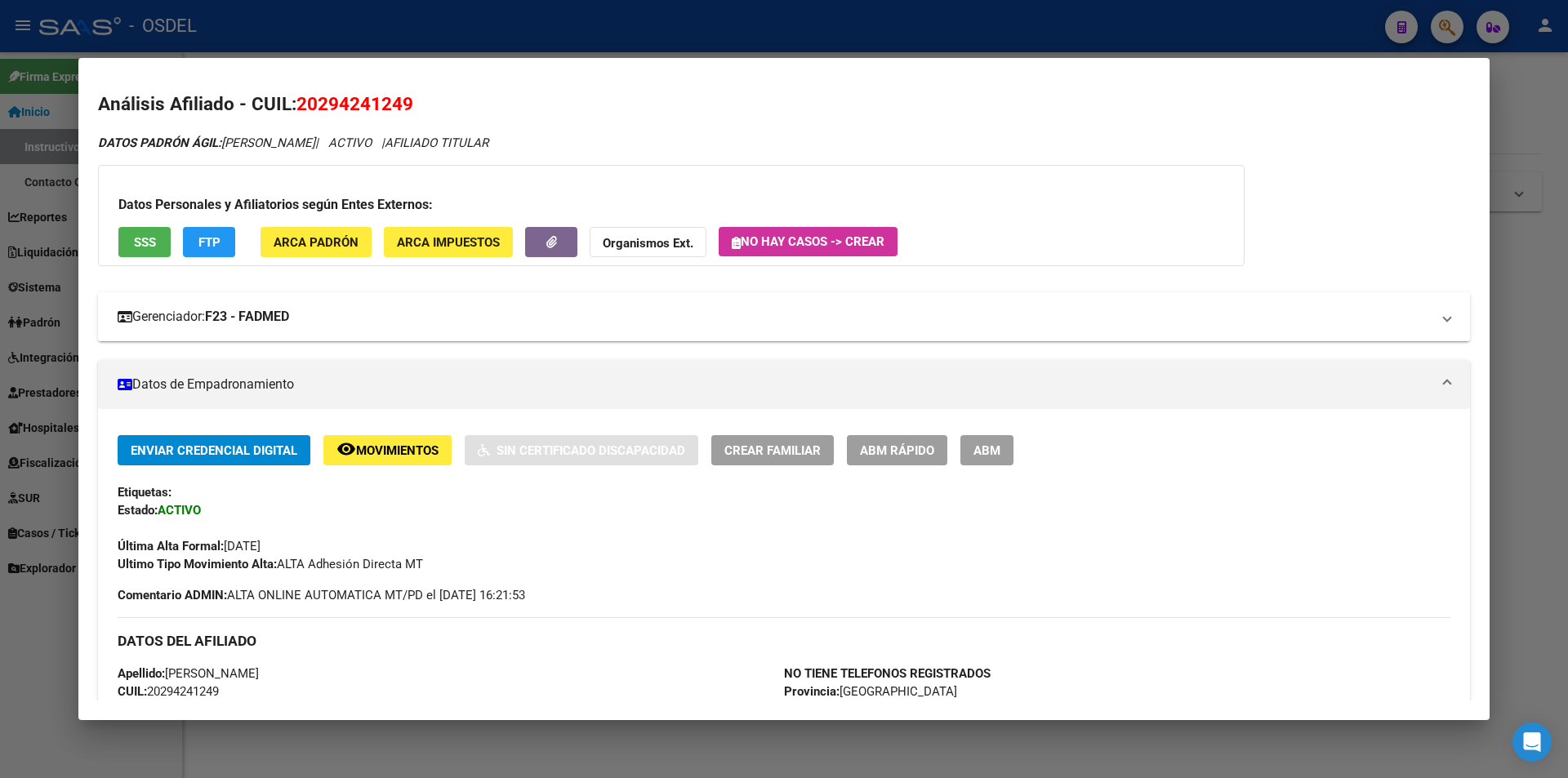
scroll to position [0, 0]
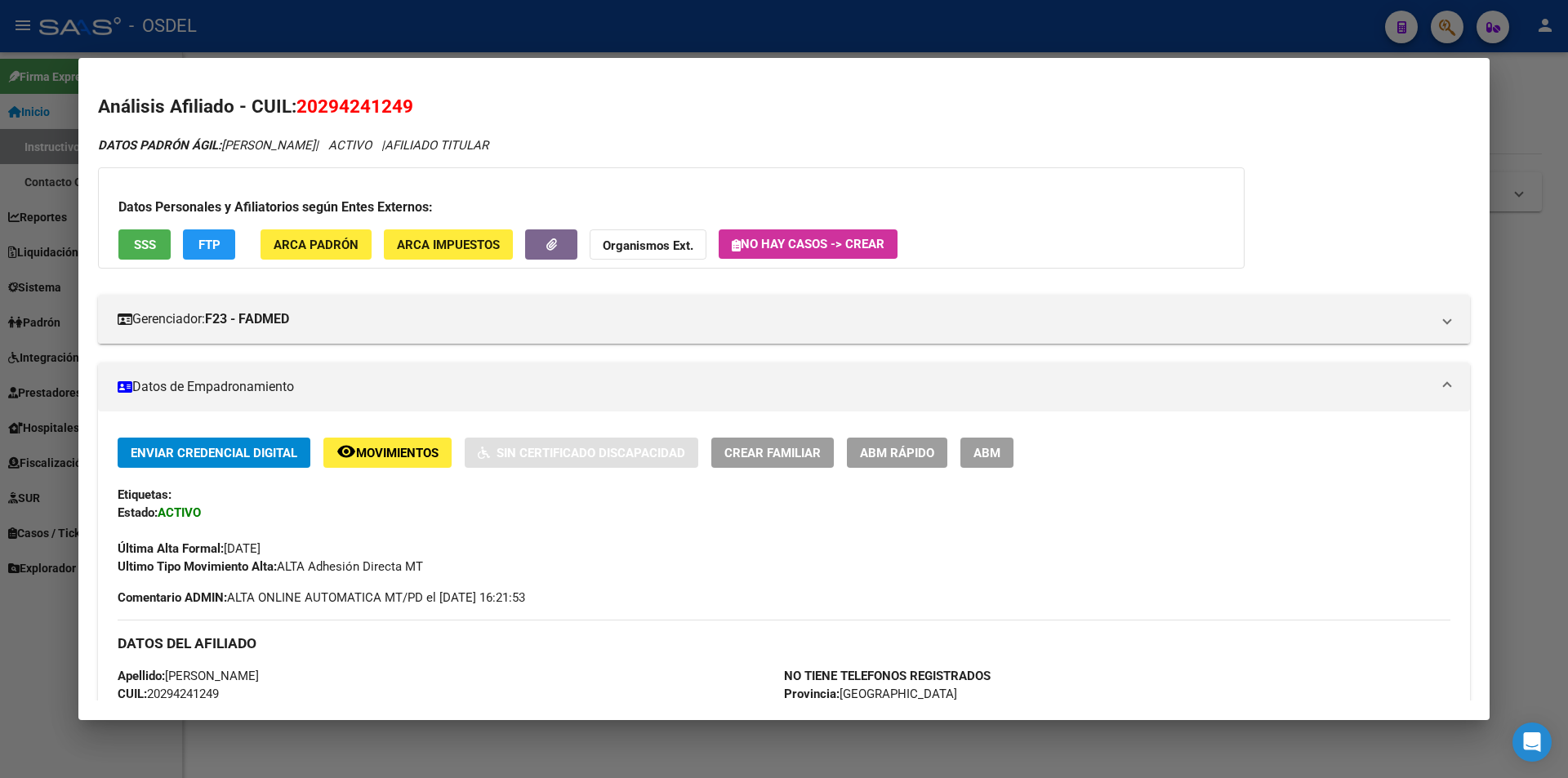
click at [408, 2] on div at bounding box center [784, 389] width 1568 height 778
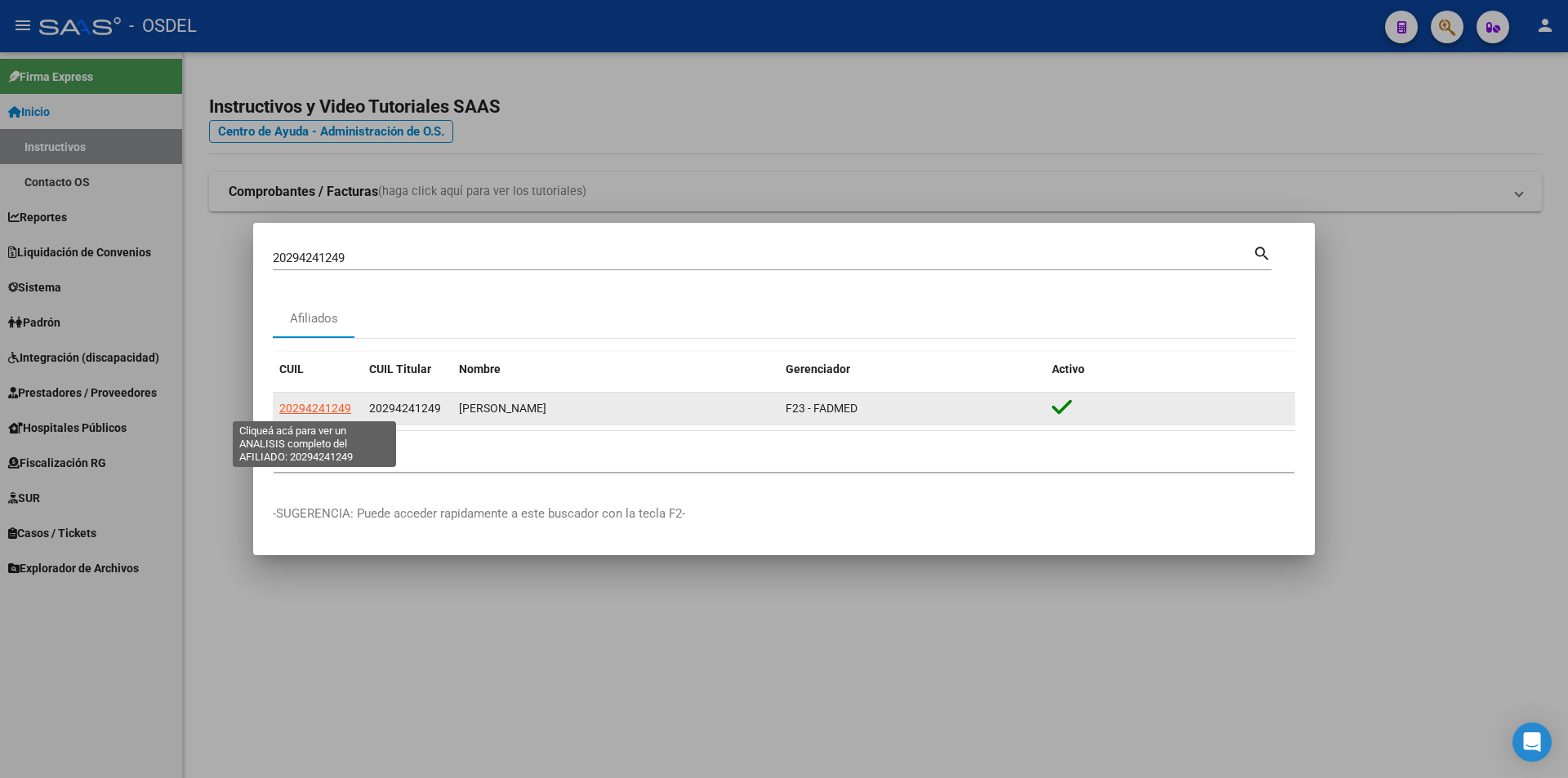
click at [333, 409] on span "20294241249" at bounding box center [315, 408] width 71 height 13
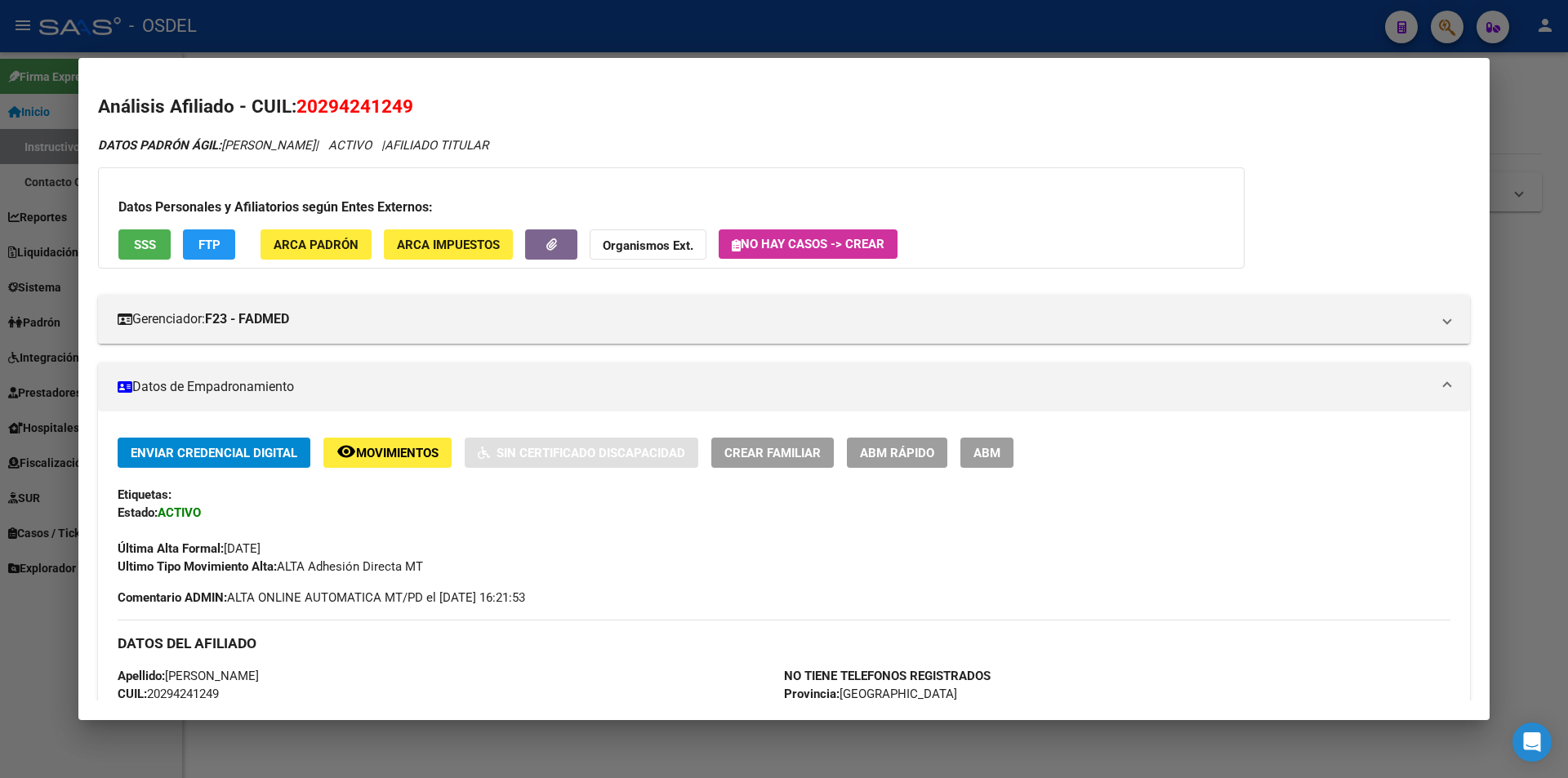
click at [760, 30] on div at bounding box center [784, 389] width 1568 height 778
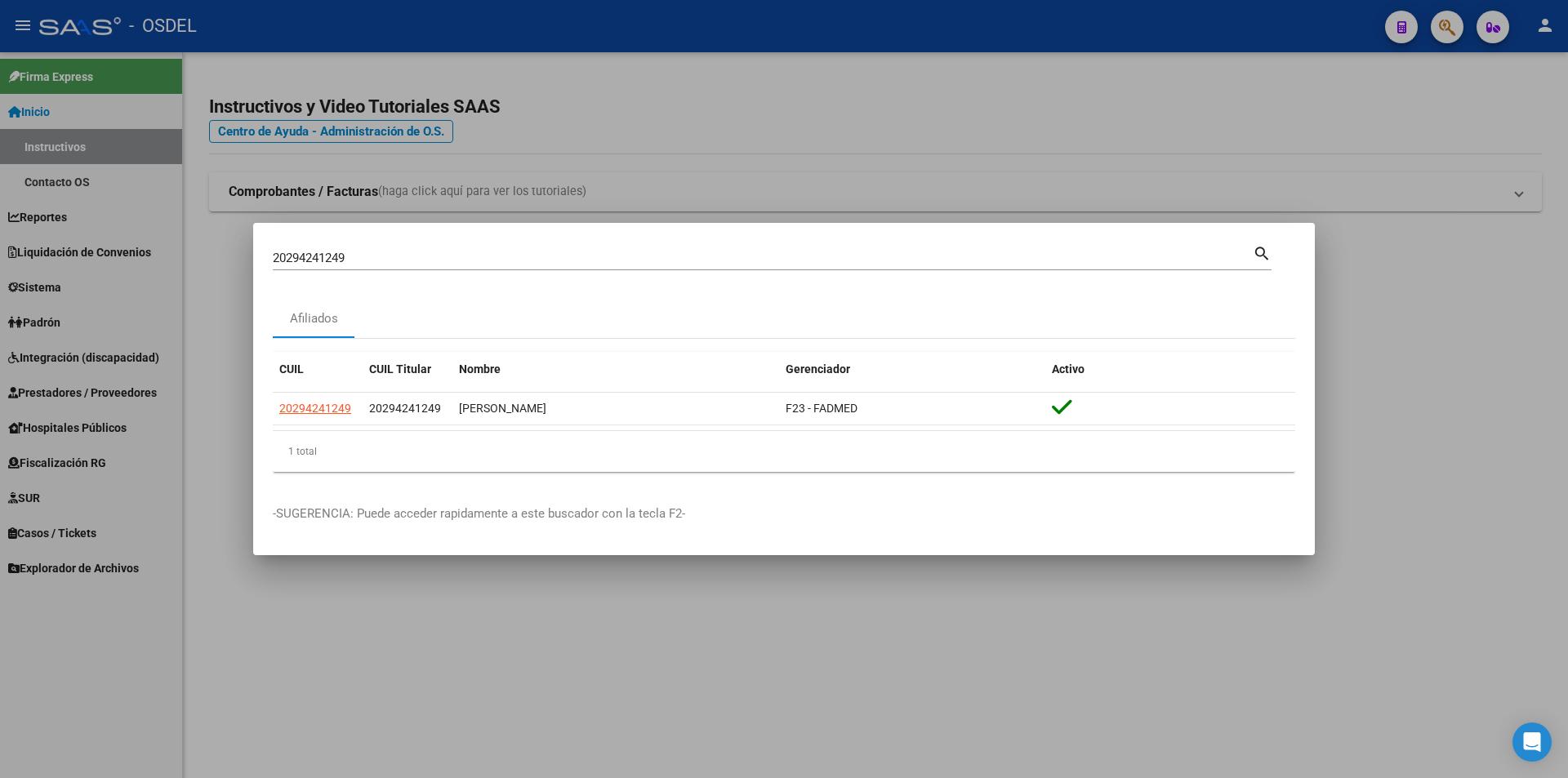
click at [436, 262] on input "20294241249" at bounding box center [762, 258] width 980 height 15
paste input "328891"
type input "20294328891"
click at [1267, 256] on mat-icon "search" at bounding box center [1261, 252] width 19 height 20
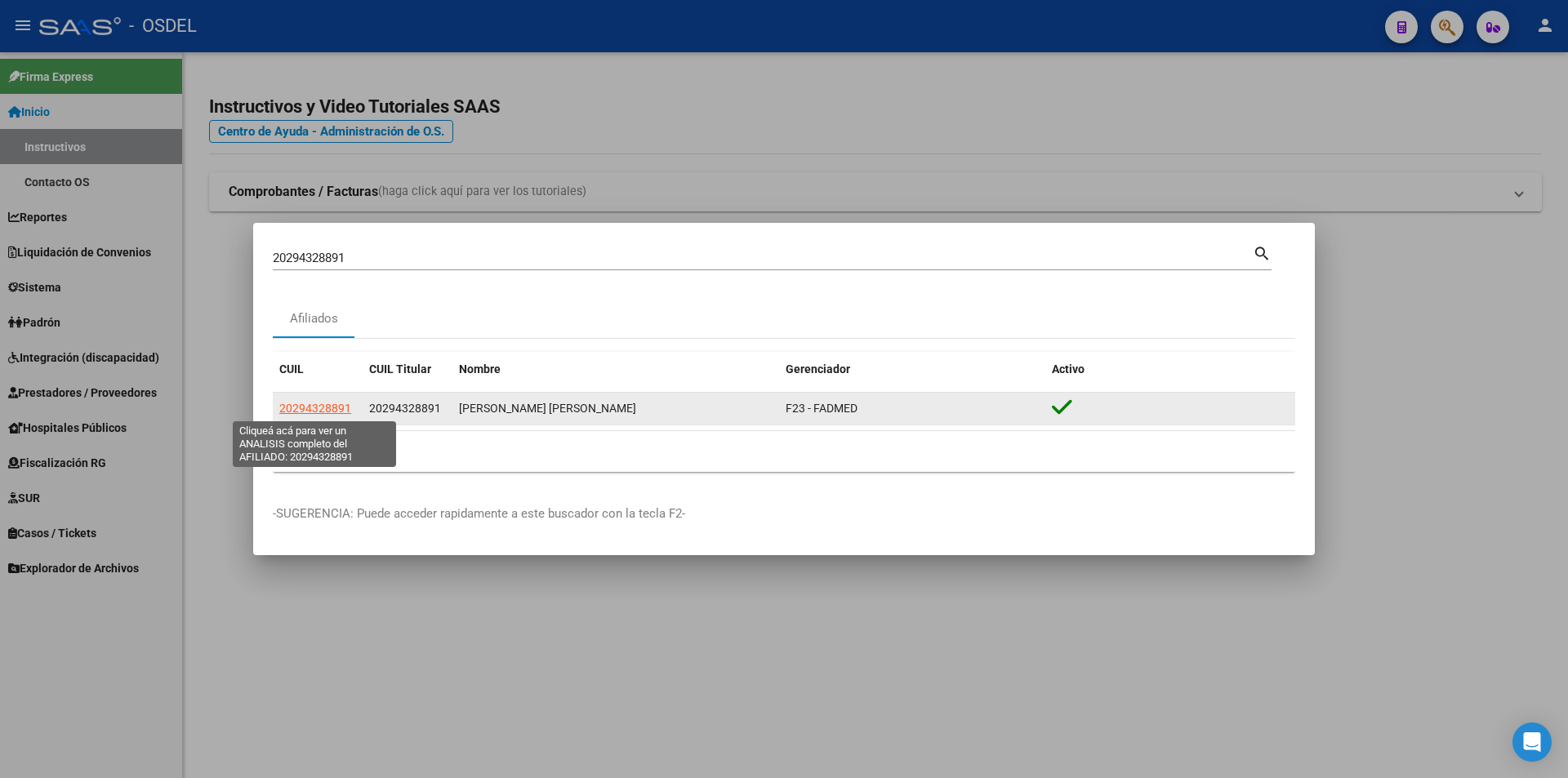
click at [325, 412] on span "20294328891" at bounding box center [315, 408] width 71 height 13
type textarea "20294328891"
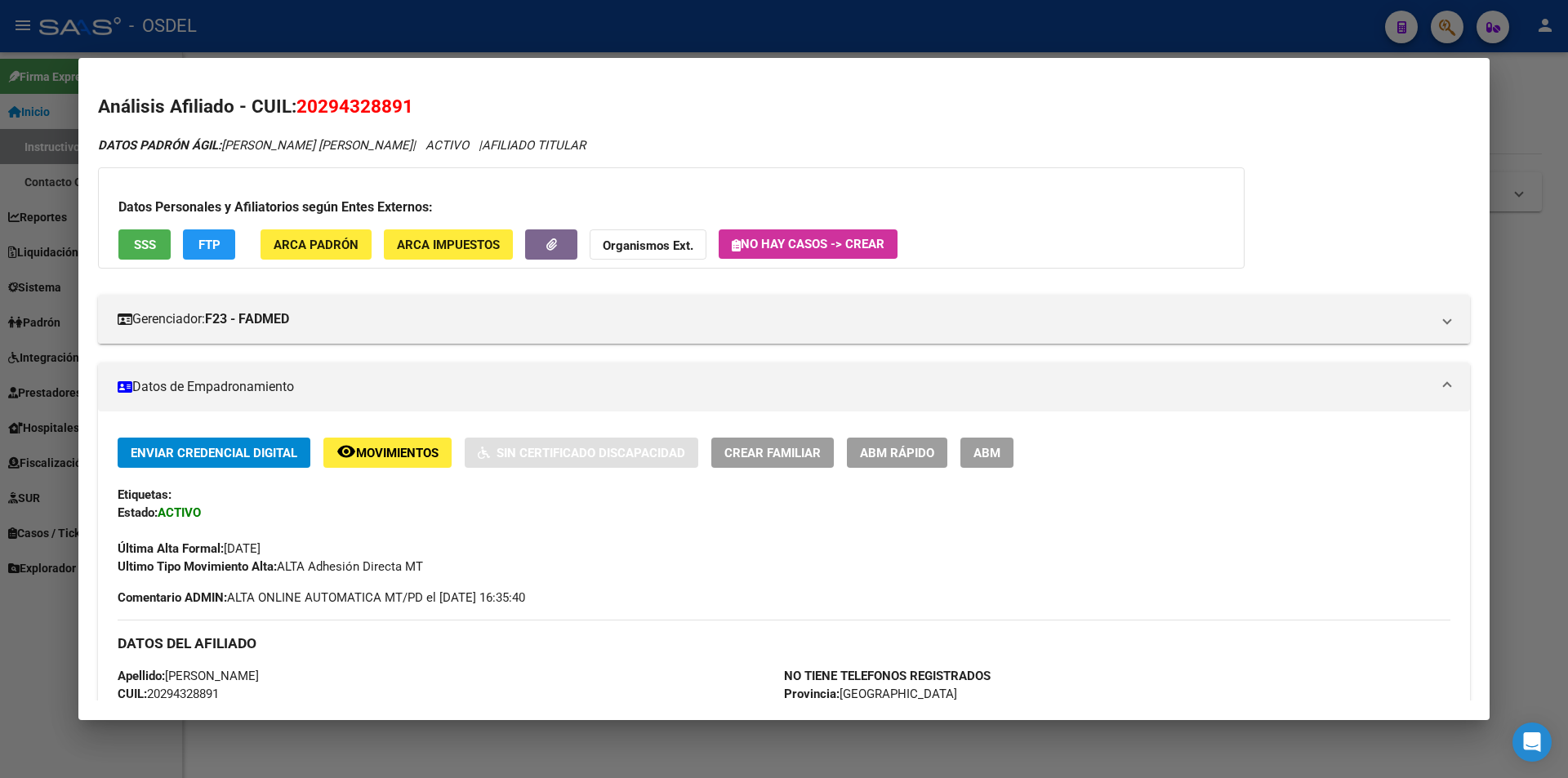
click at [136, 247] on span "SSS" at bounding box center [145, 244] width 22 height 15
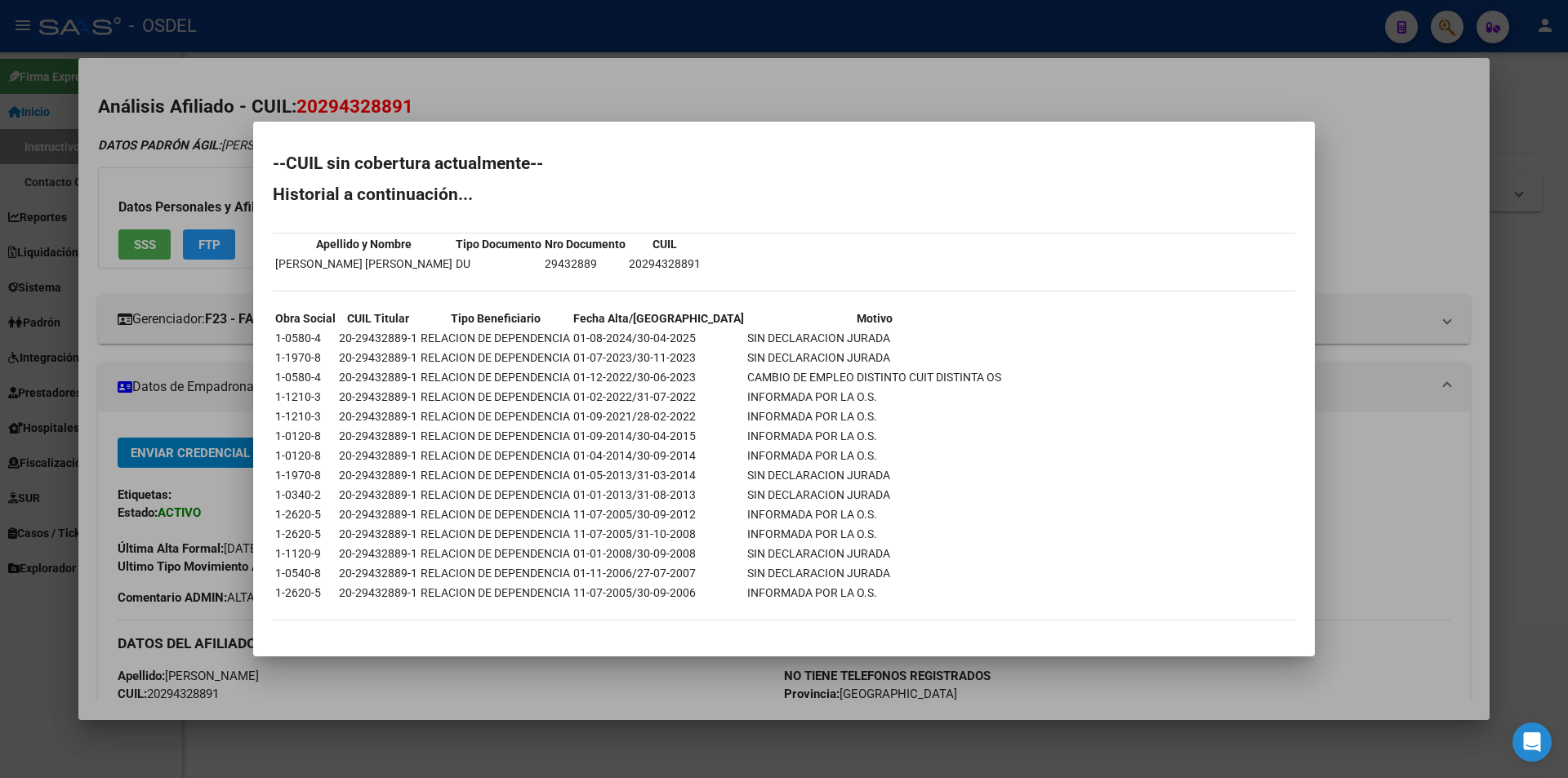
click at [747, 54] on div at bounding box center [784, 389] width 1568 height 778
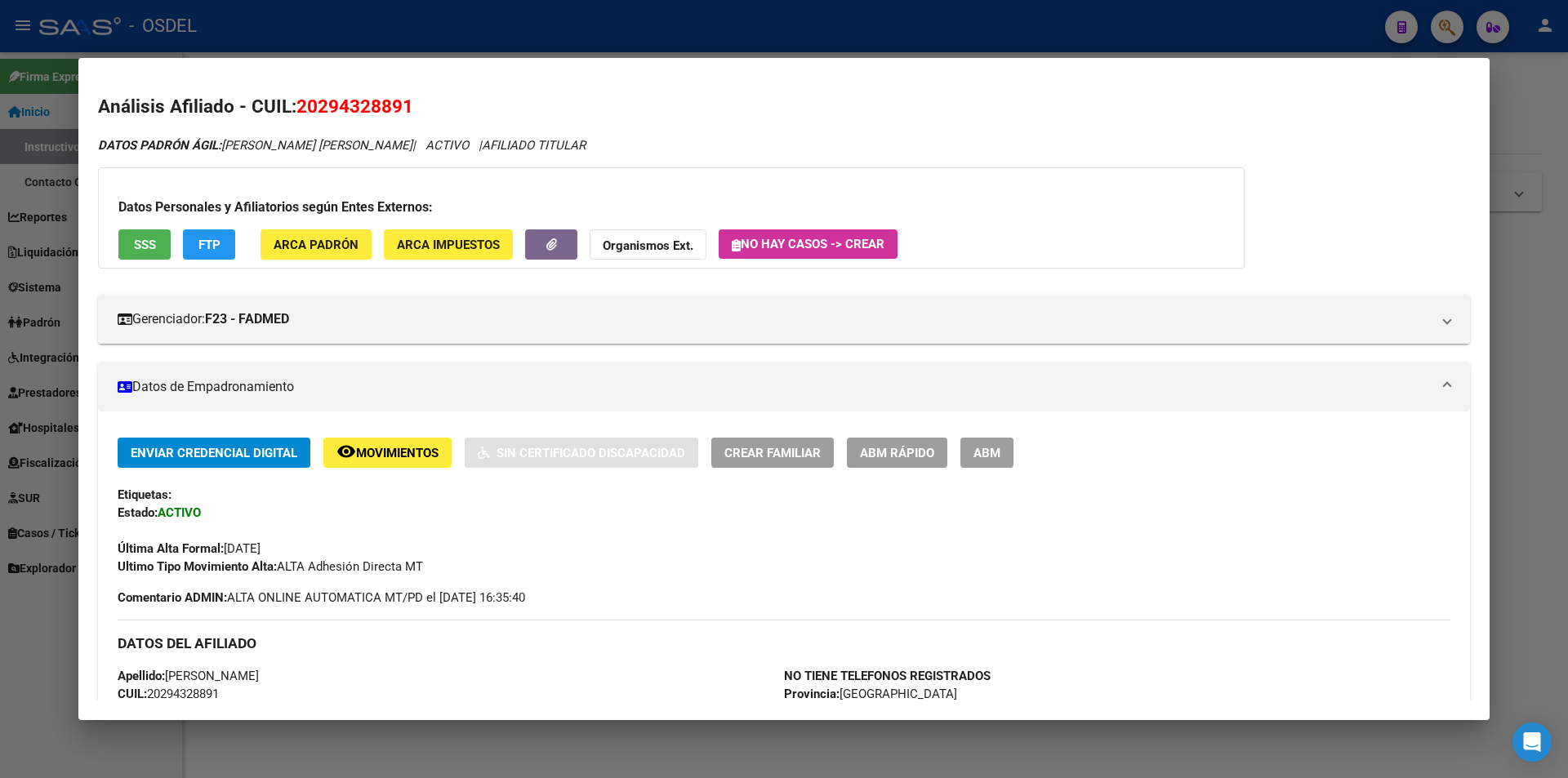
click at [584, 34] on div at bounding box center [784, 389] width 1568 height 778
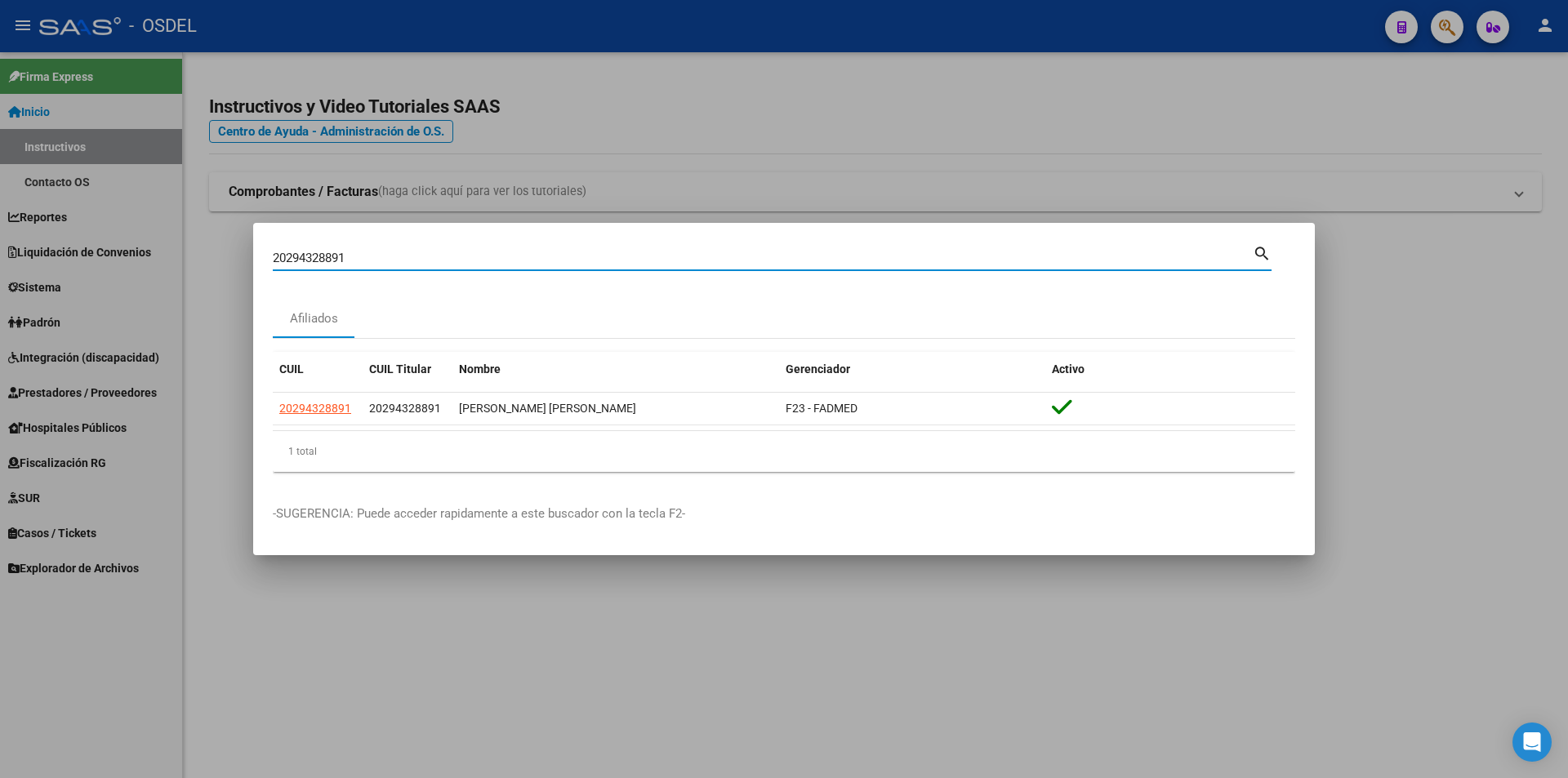
click at [363, 252] on input "20294328891" at bounding box center [762, 258] width 980 height 15
paste input "5727676"
type input "20295727676"
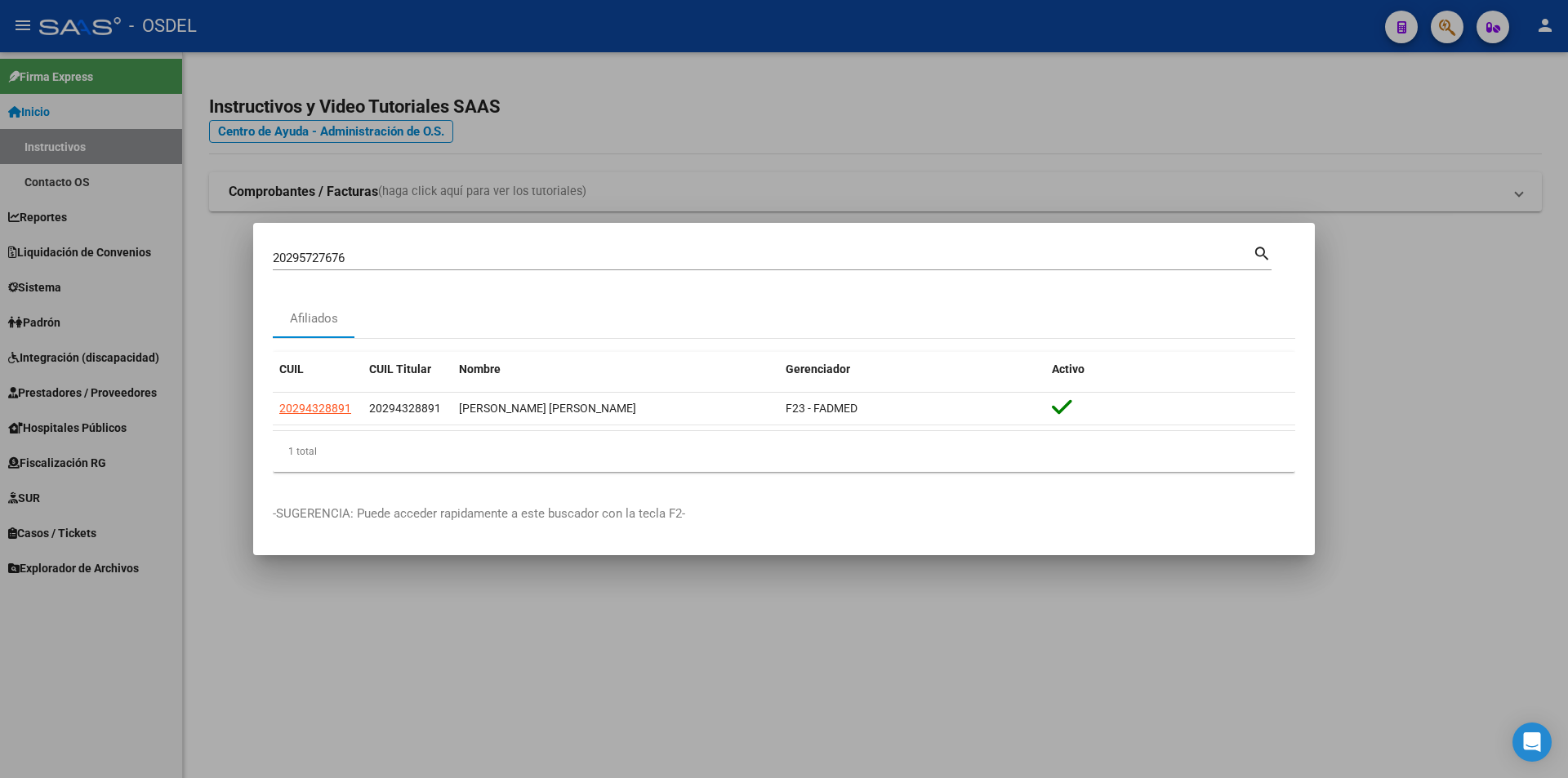
click at [1258, 252] on mat-icon "search" at bounding box center [1261, 252] width 19 height 20
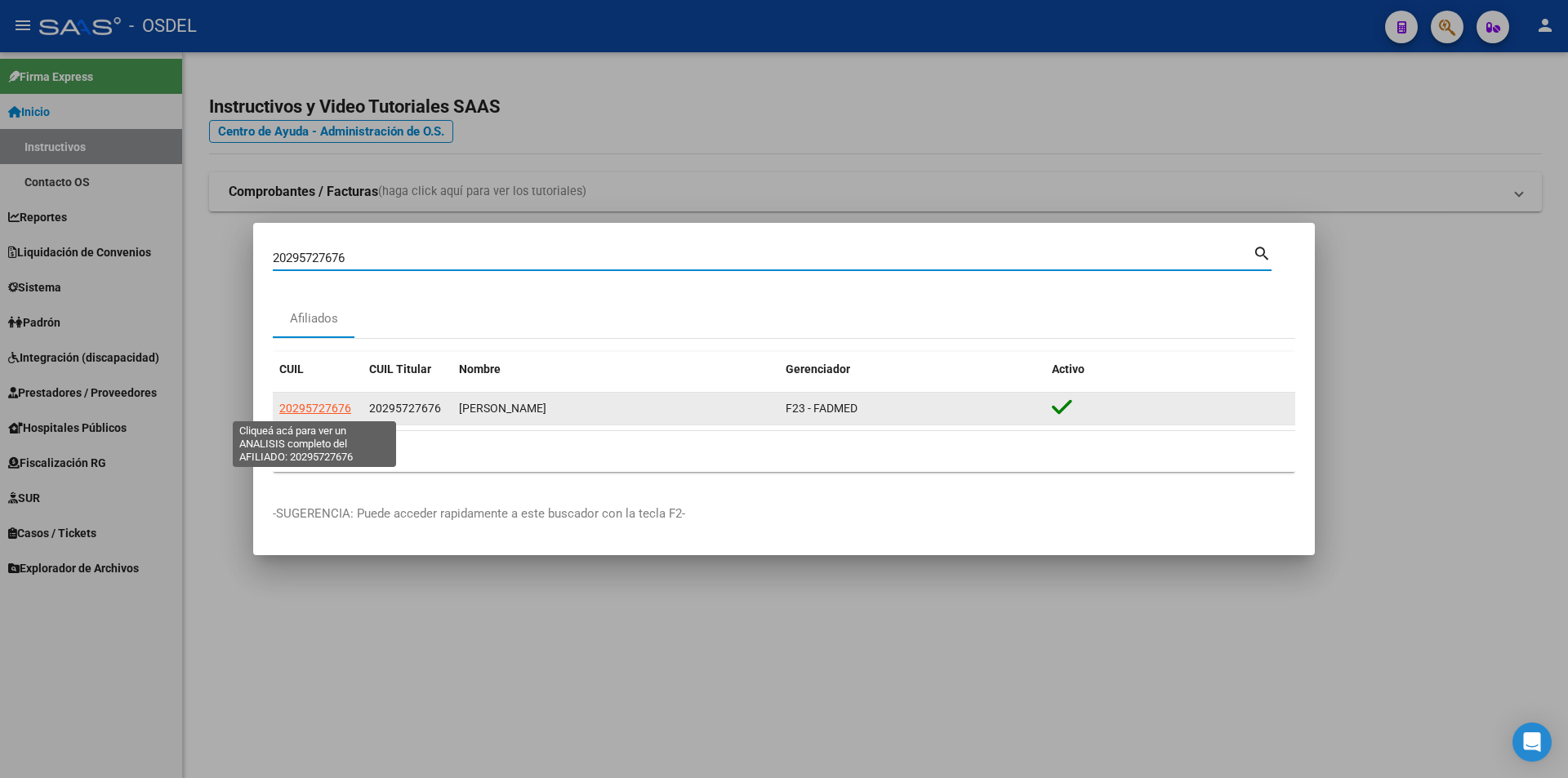
click at [343, 408] on span "20295727676" at bounding box center [315, 408] width 71 height 13
type textarea "20295727676"
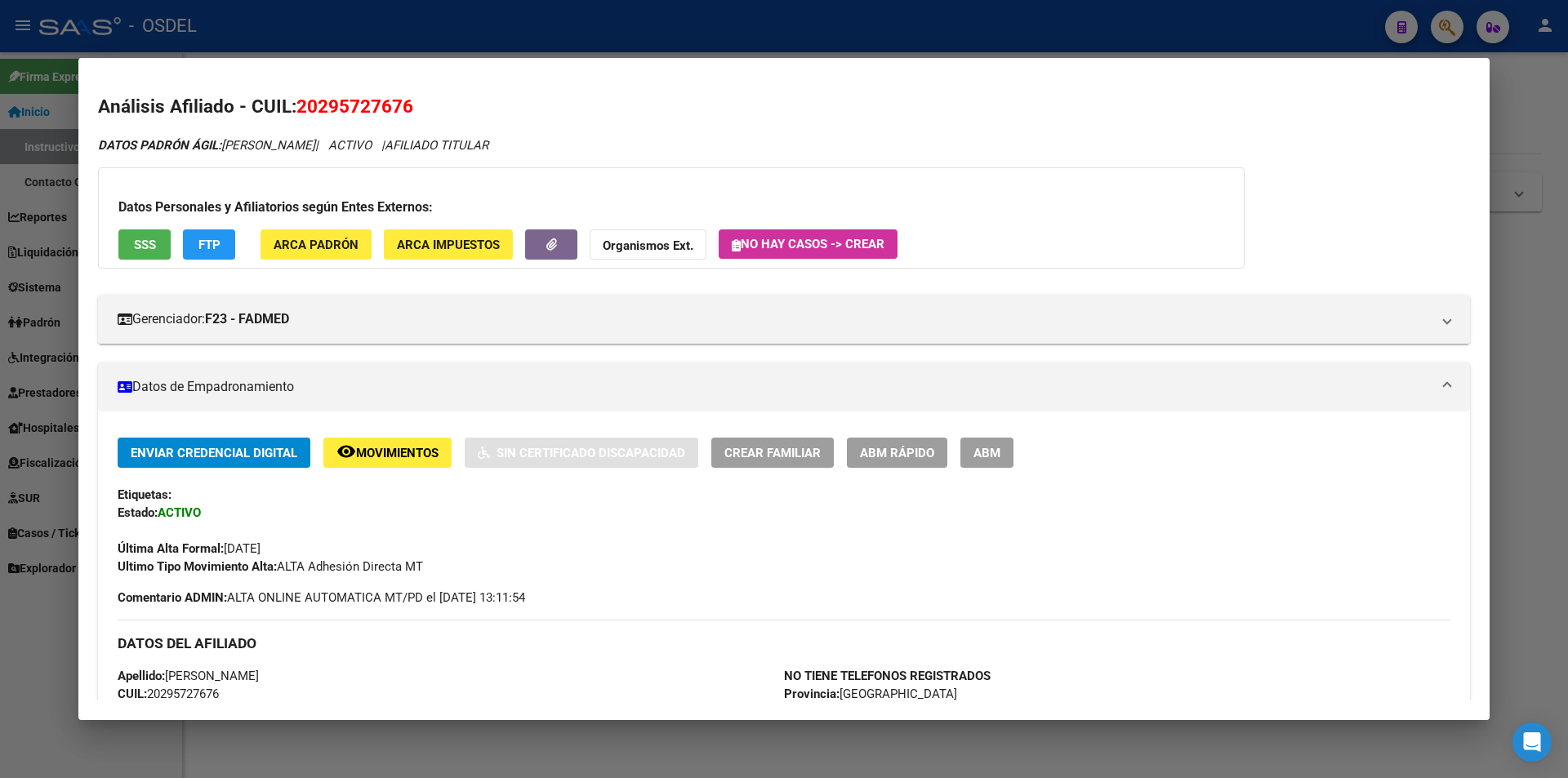
click at [704, 47] on div at bounding box center [784, 389] width 1568 height 778
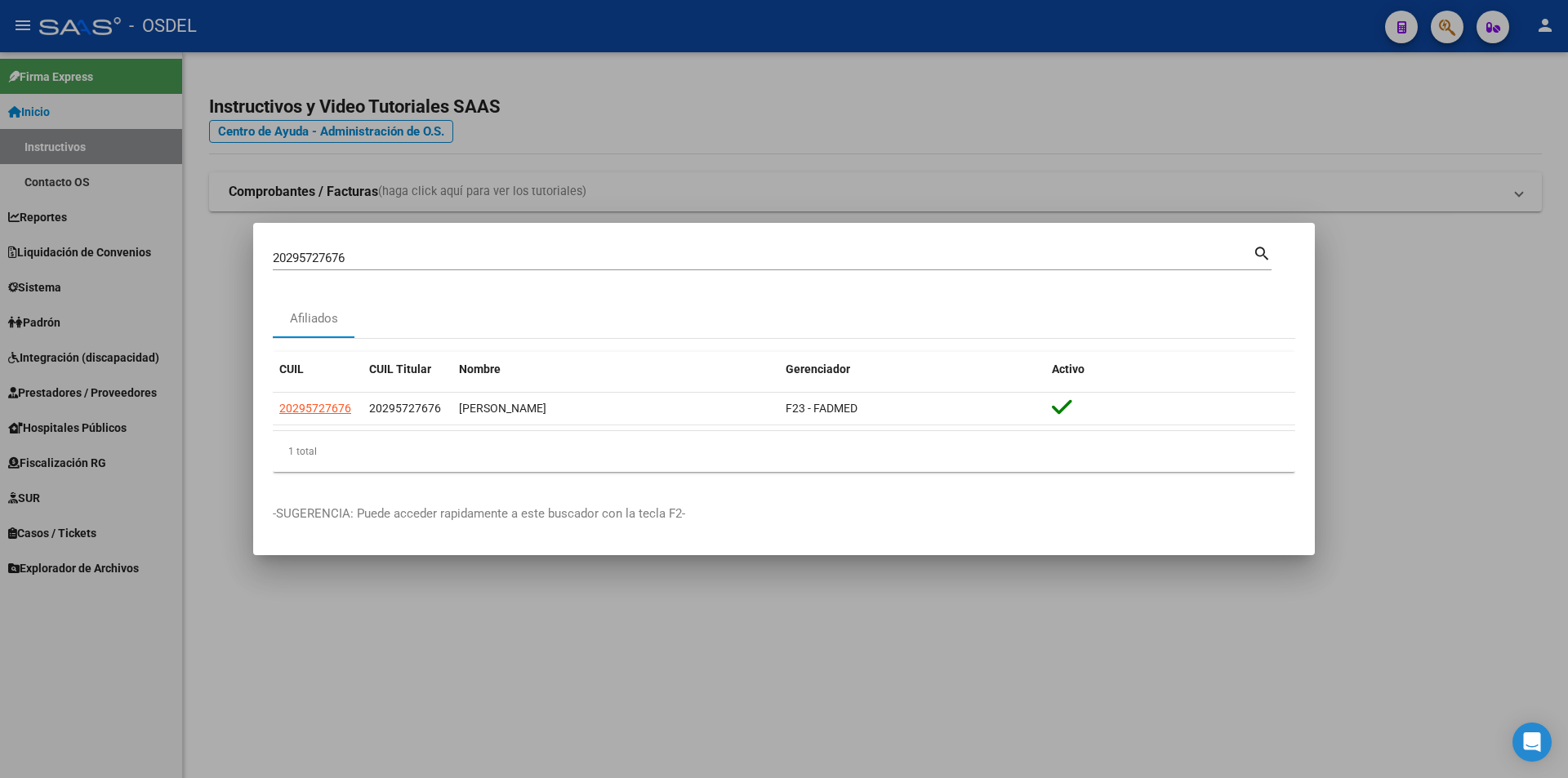
click at [378, 256] on input "20295727676" at bounding box center [762, 258] width 980 height 15
paste input "6895505"
type input "20296895505"
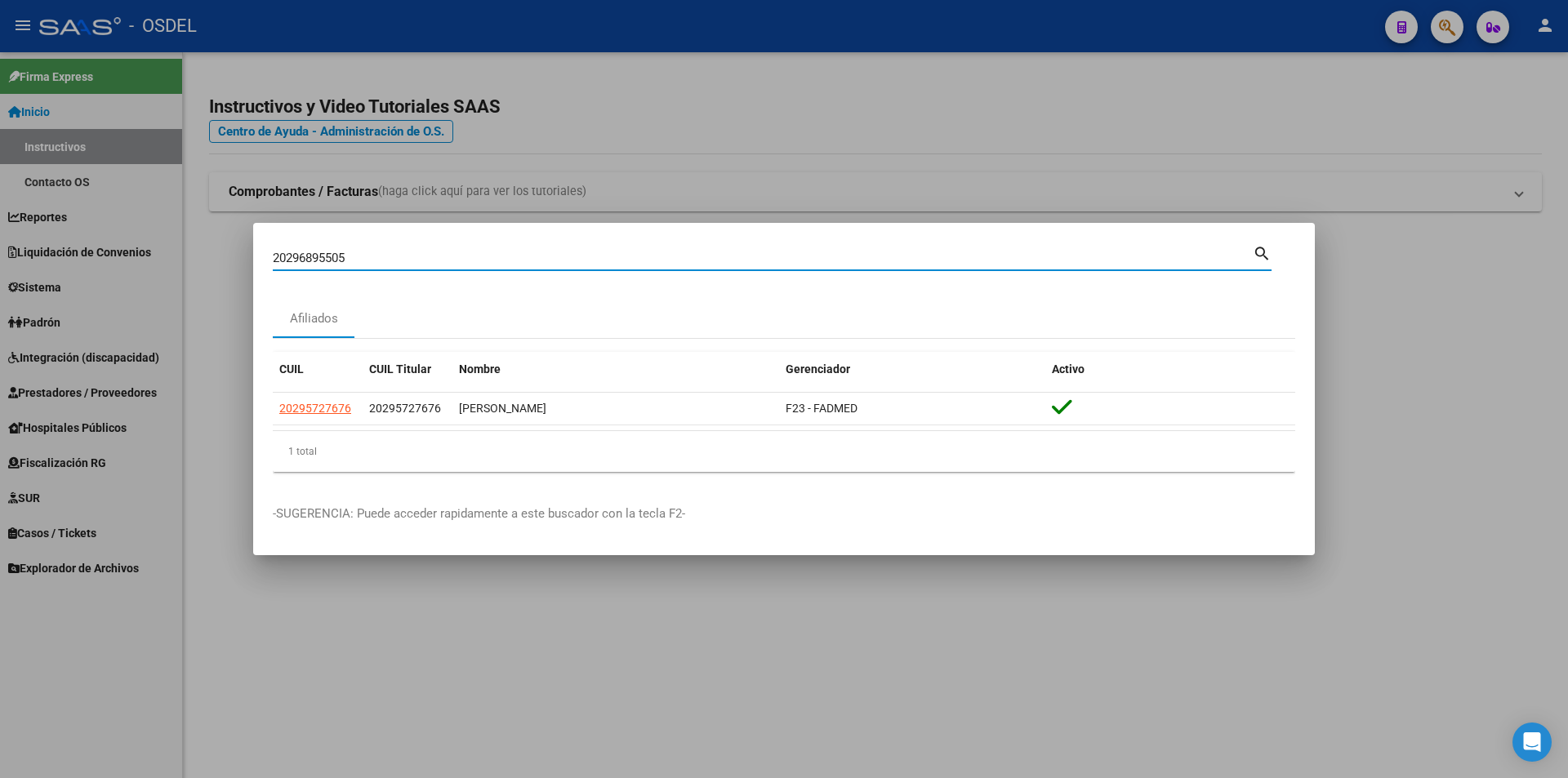
click at [1257, 253] on mat-icon "search" at bounding box center [1261, 252] width 19 height 20
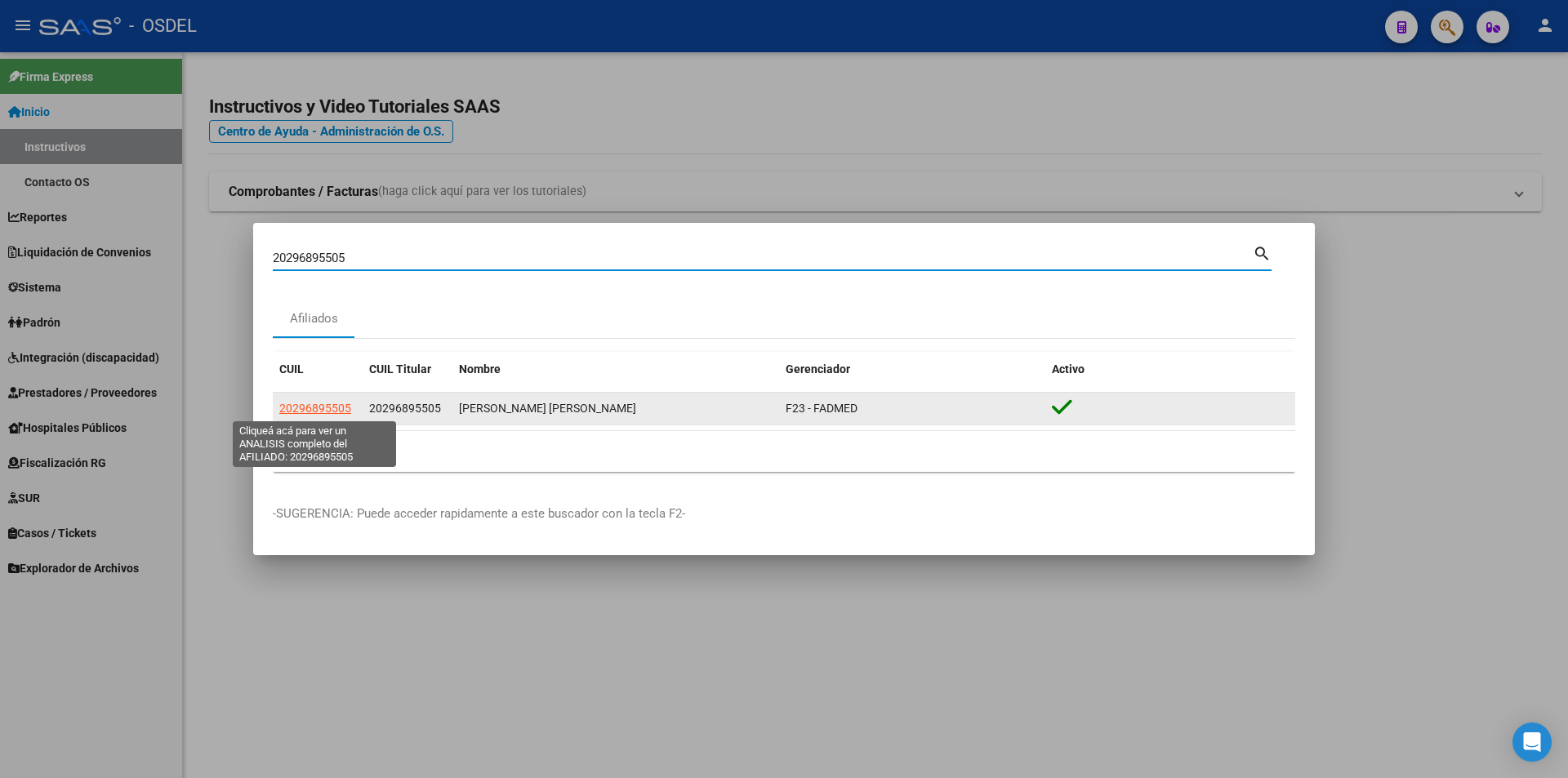
click at [315, 414] on span "20296895505" at bounding box center [315, 408] width 71 height 13
type textarea "20296895505"
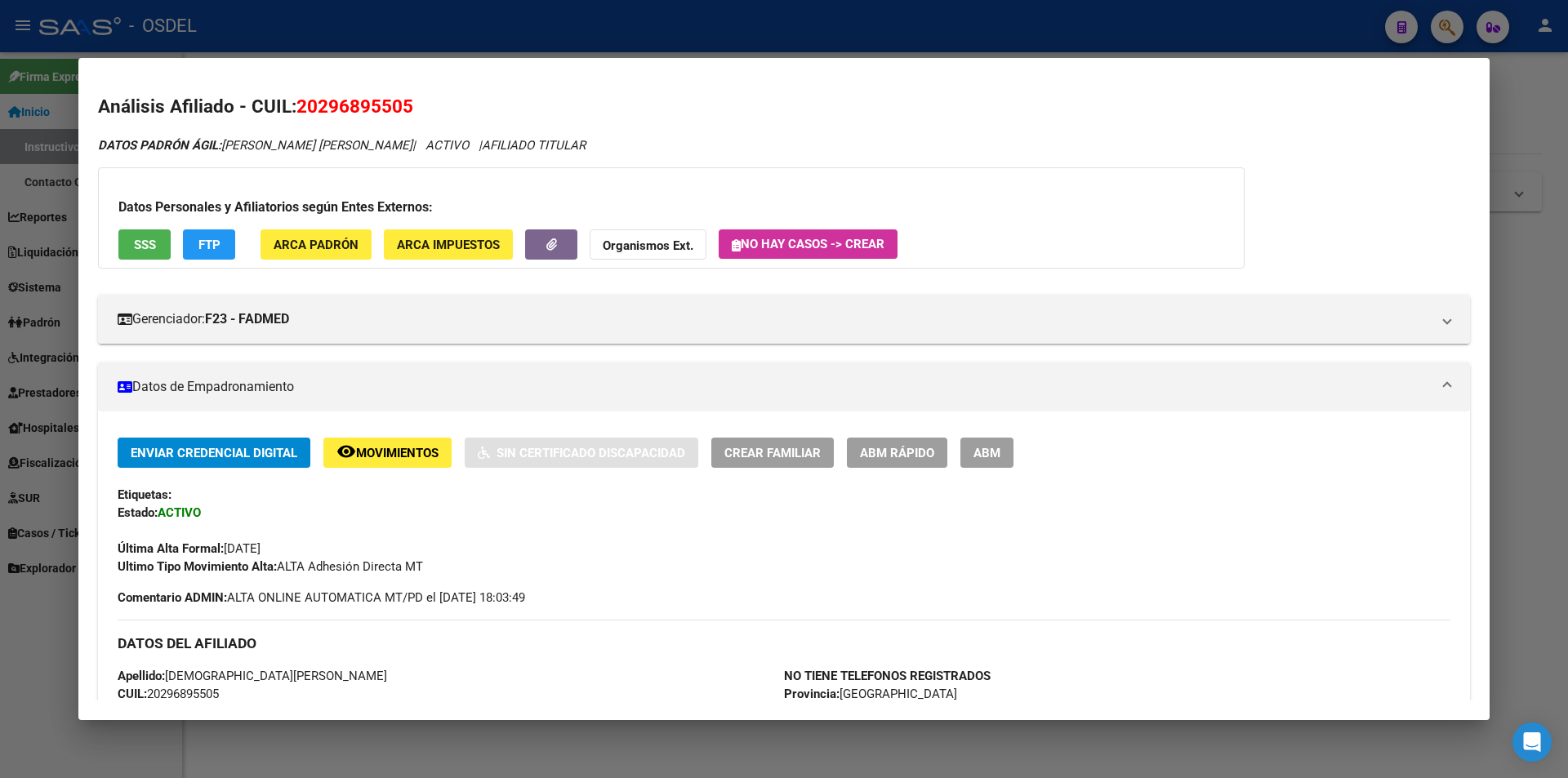
click at [1030, 43] on div at bounding box center [784, 389] width 1568 height 778
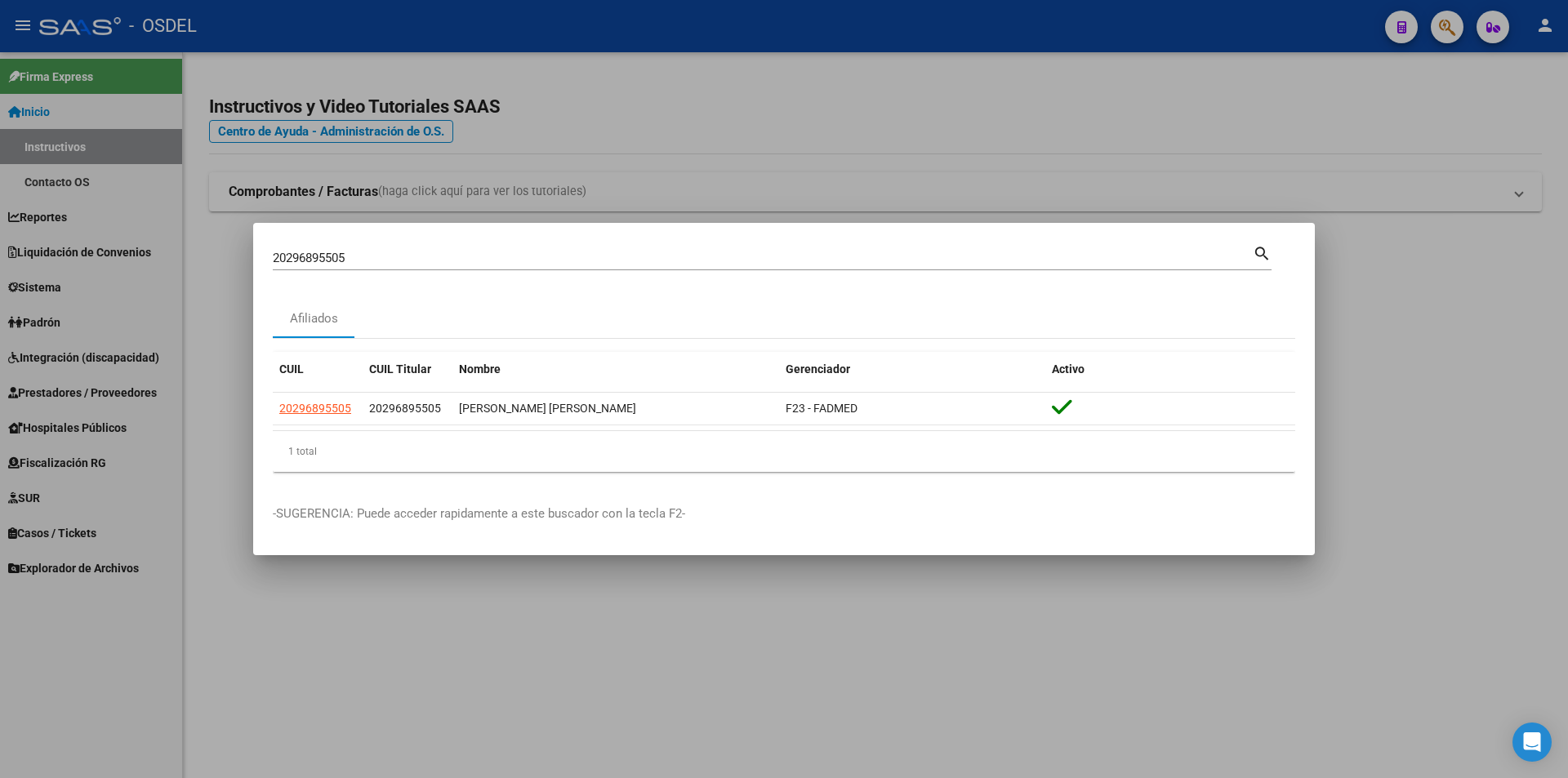
click at [494, 255] on input "20296895505" at bounding box center [762, 258] width 980 height 15
paste input "7740742"
type input "20297740742"
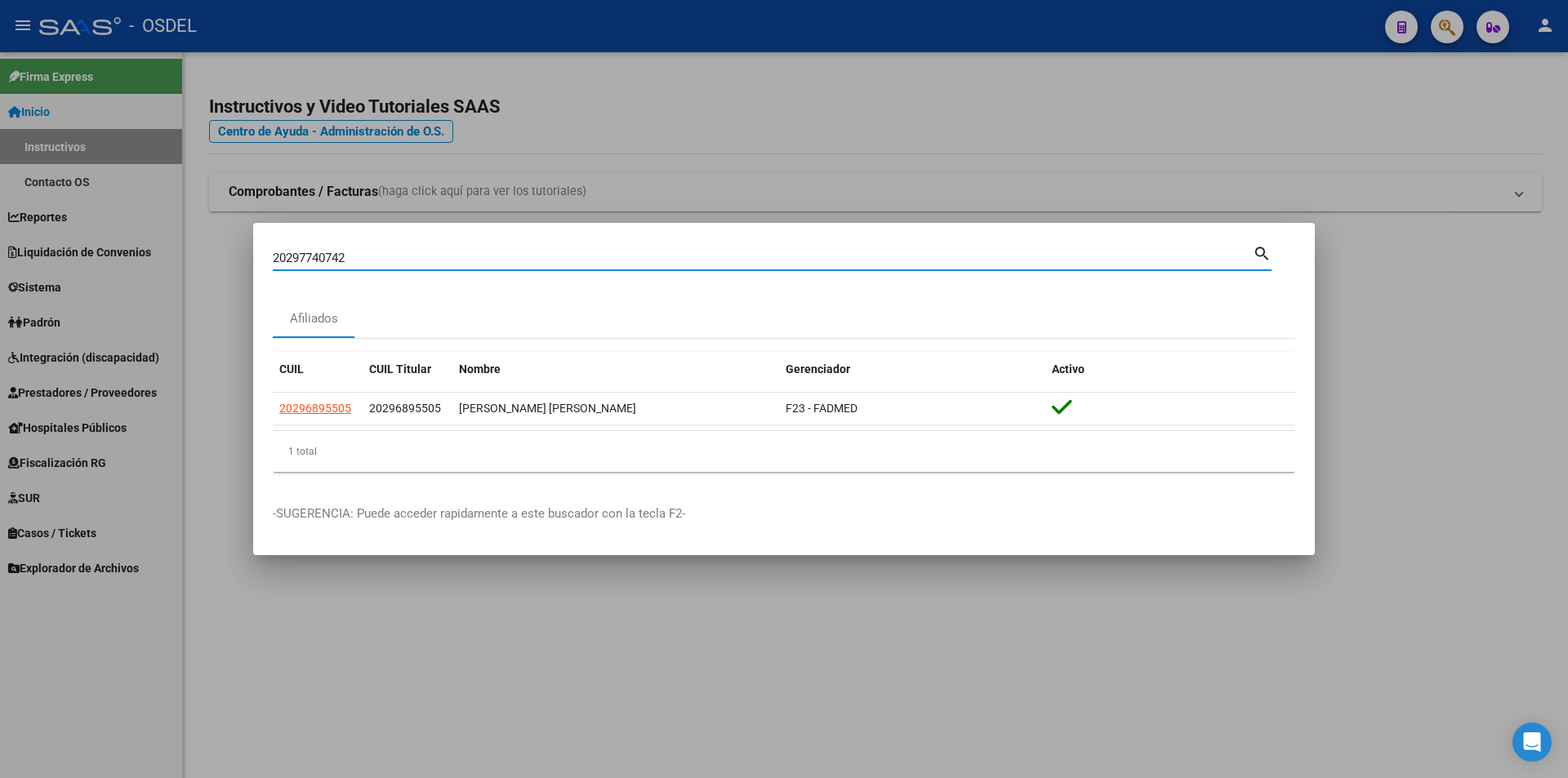
click at [1263, 255] on mat-icon "search" at bounding box center [1261, 252] width 19 height 20
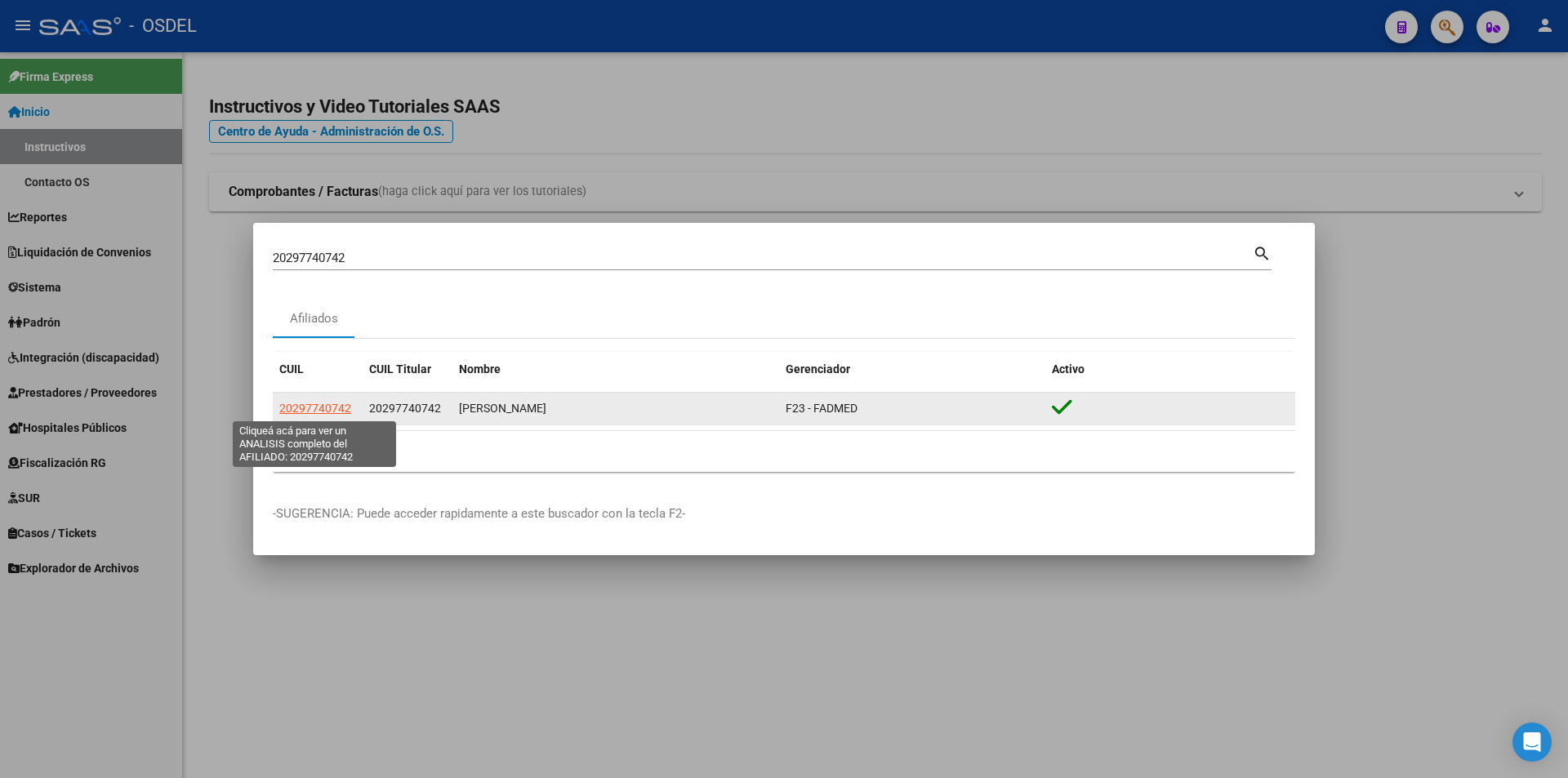
click at [311, 409] on span "20297740742" at bounding box center [315, 408] width 71 height 13
type textarea "20297740742"
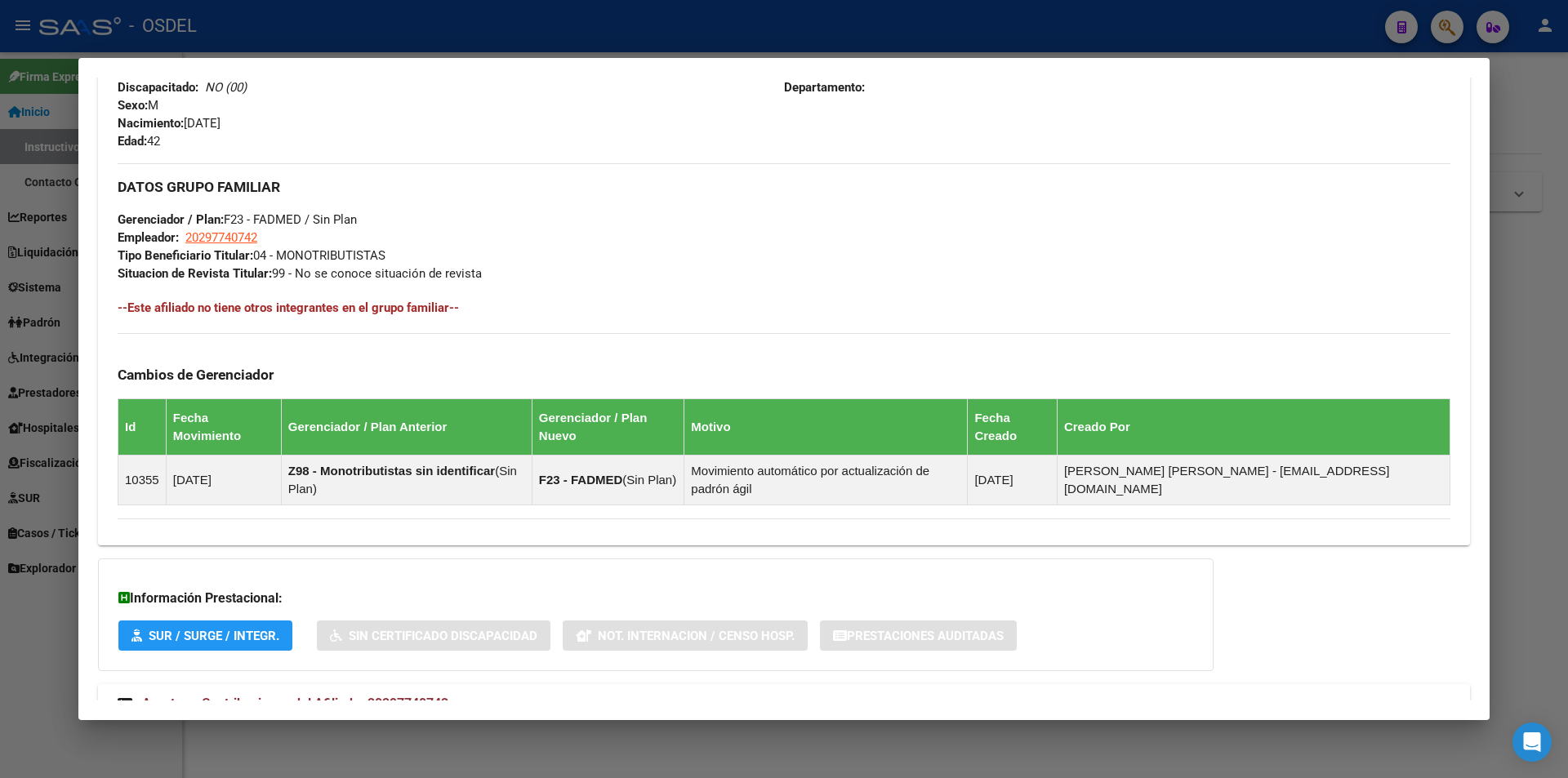
scroll to position [720, 0]
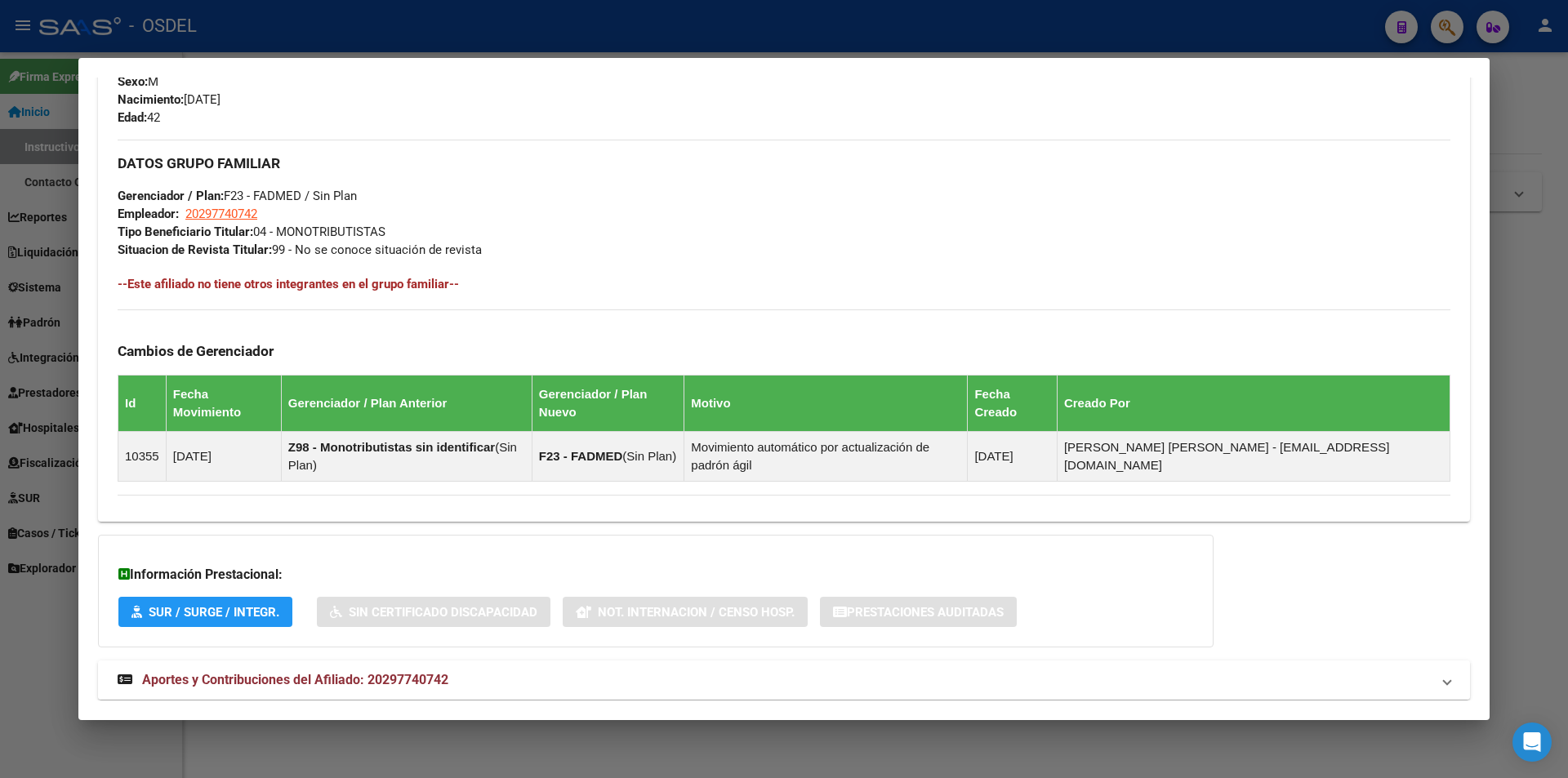
click at [270, 672] on span "Aportes y Contribuciones del Afiliado: 20297740742" at bounding box center [295, 680] width 307 height 16
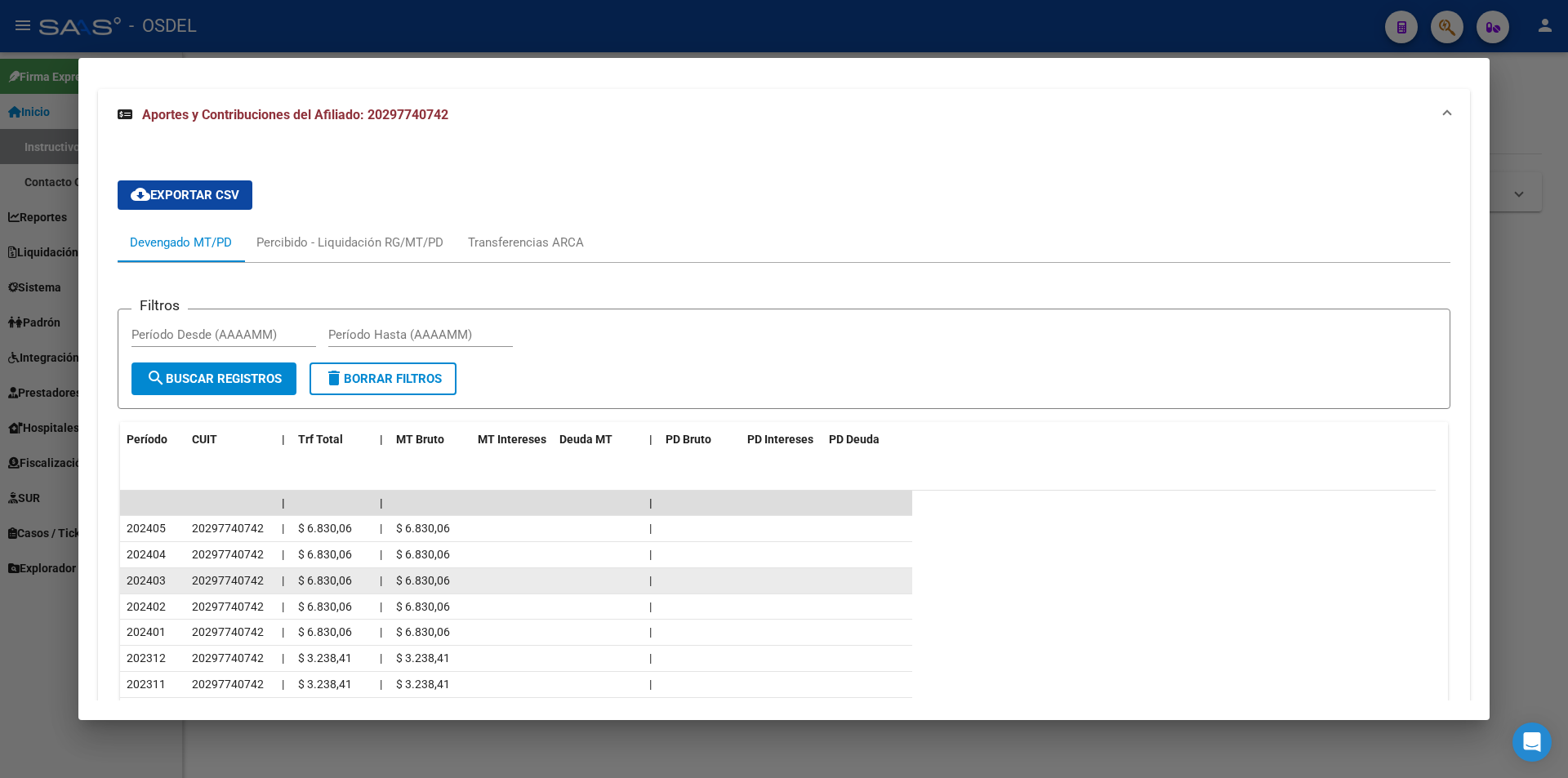
scroll to position [1376, 0]
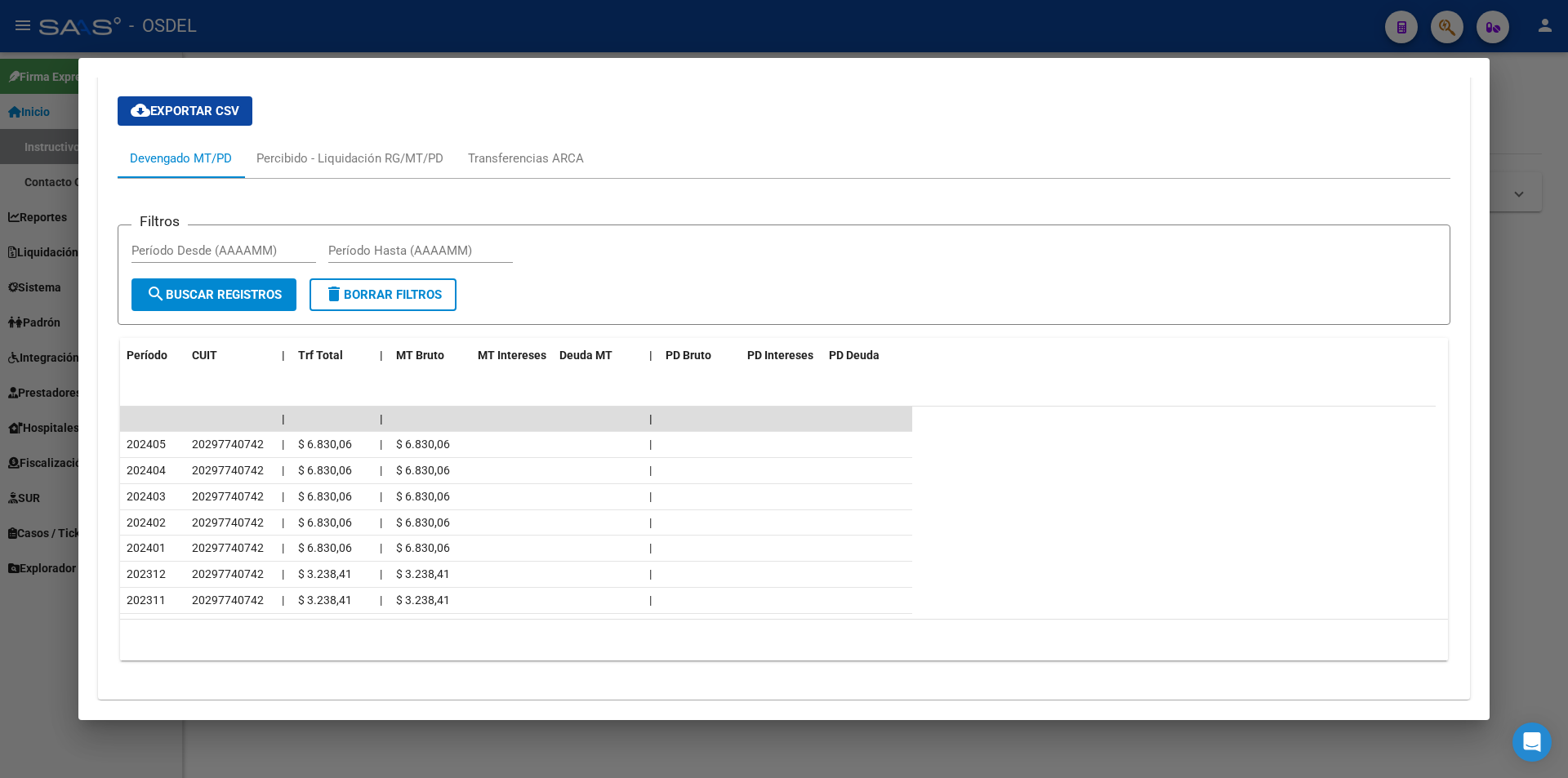
click at [601, 32] on div at bounding box center [784, 389] width 1568 height 778
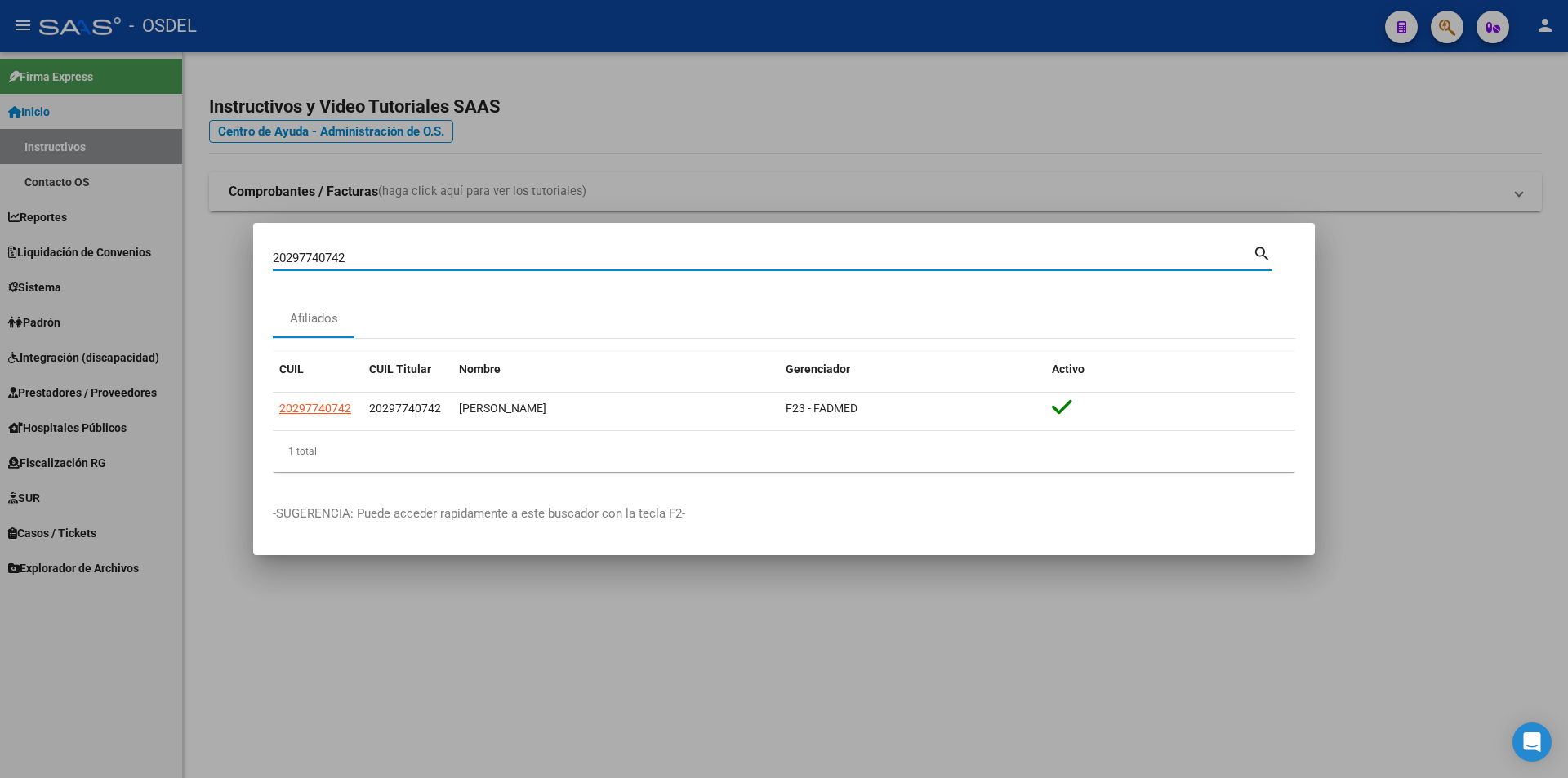
click at [405, 260] on input "20297740742" at bounding box center [762, 258] width 980 height 15
paste input "802969"
type input "20297802969"
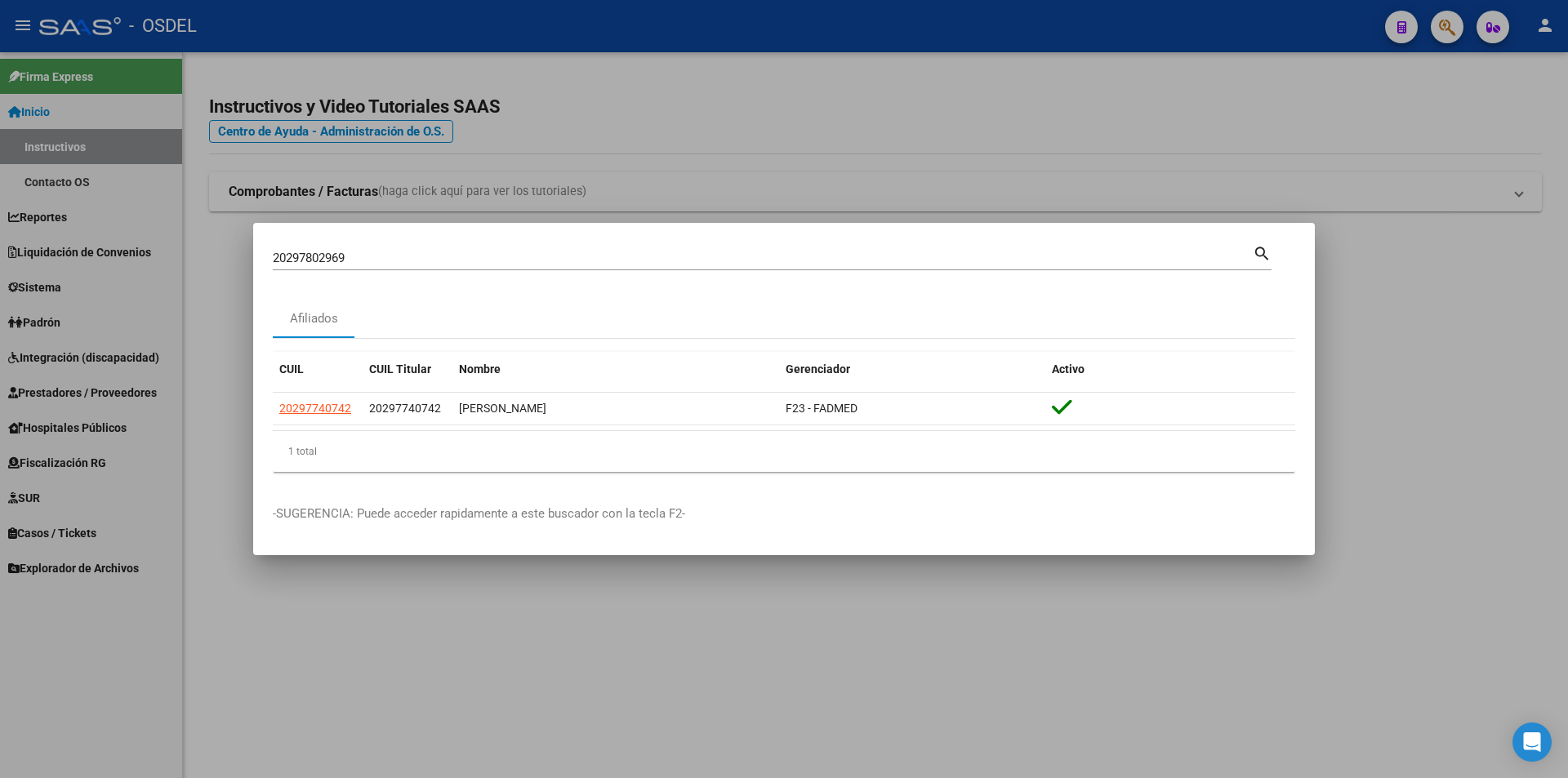
click at [1261, 259] on mat-icon "search" at bounding box center [1261, 252] width 19 height 20
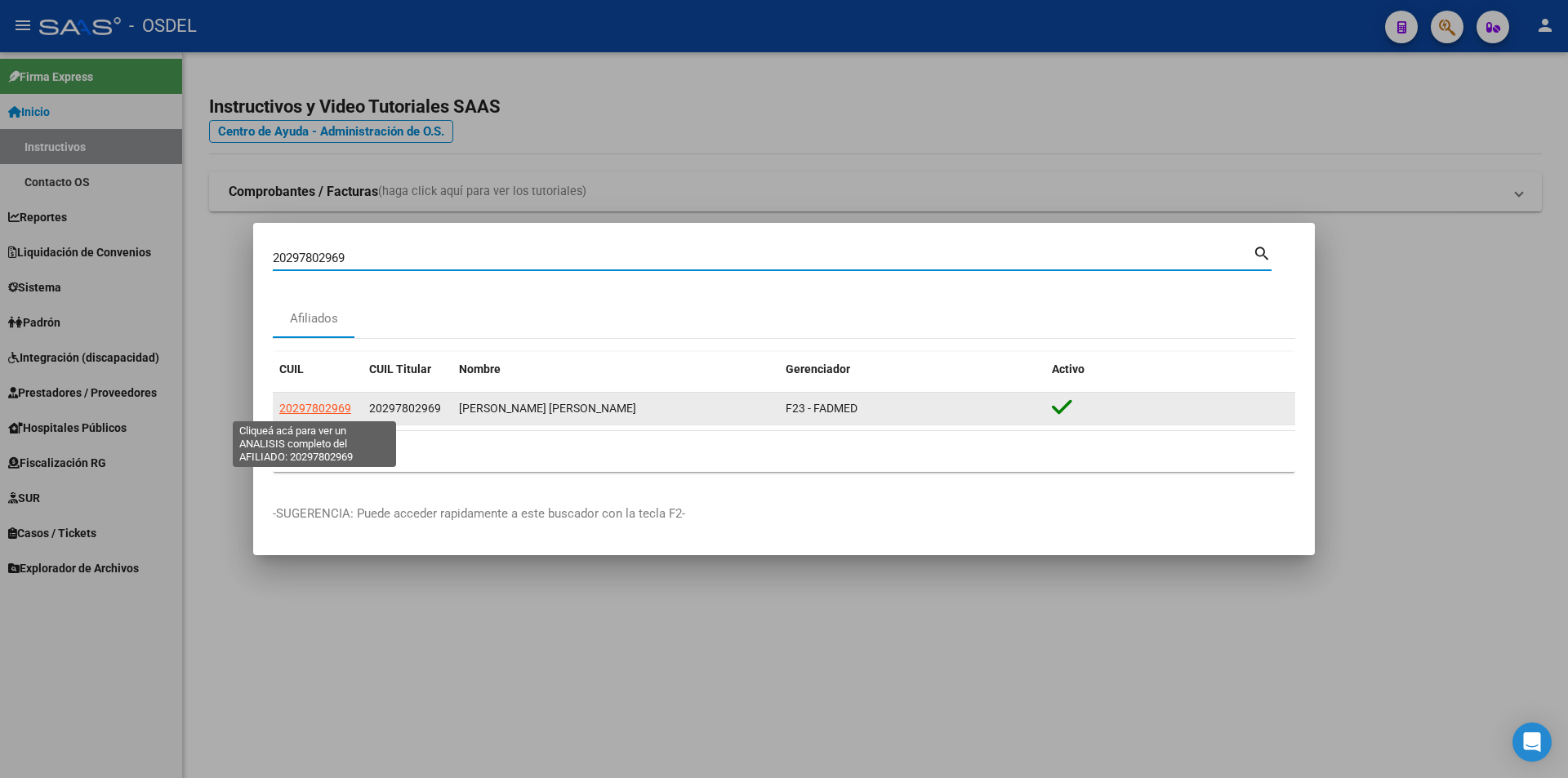
click at [327, 408] on span "20297802969" at bounding box center [315, 408] width 71 height 13
type textarea "20297802969"
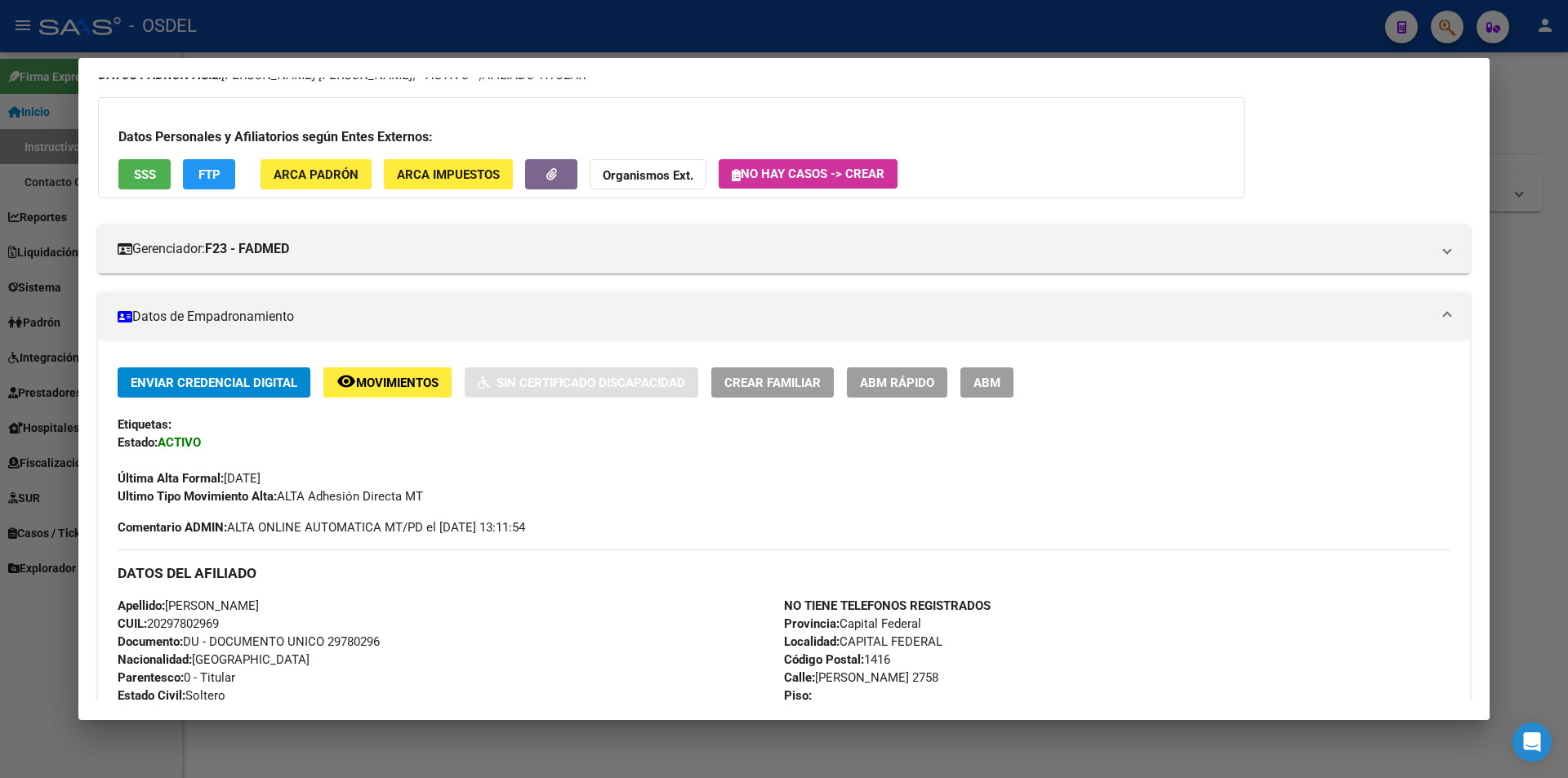
scroll to position [0, 0]
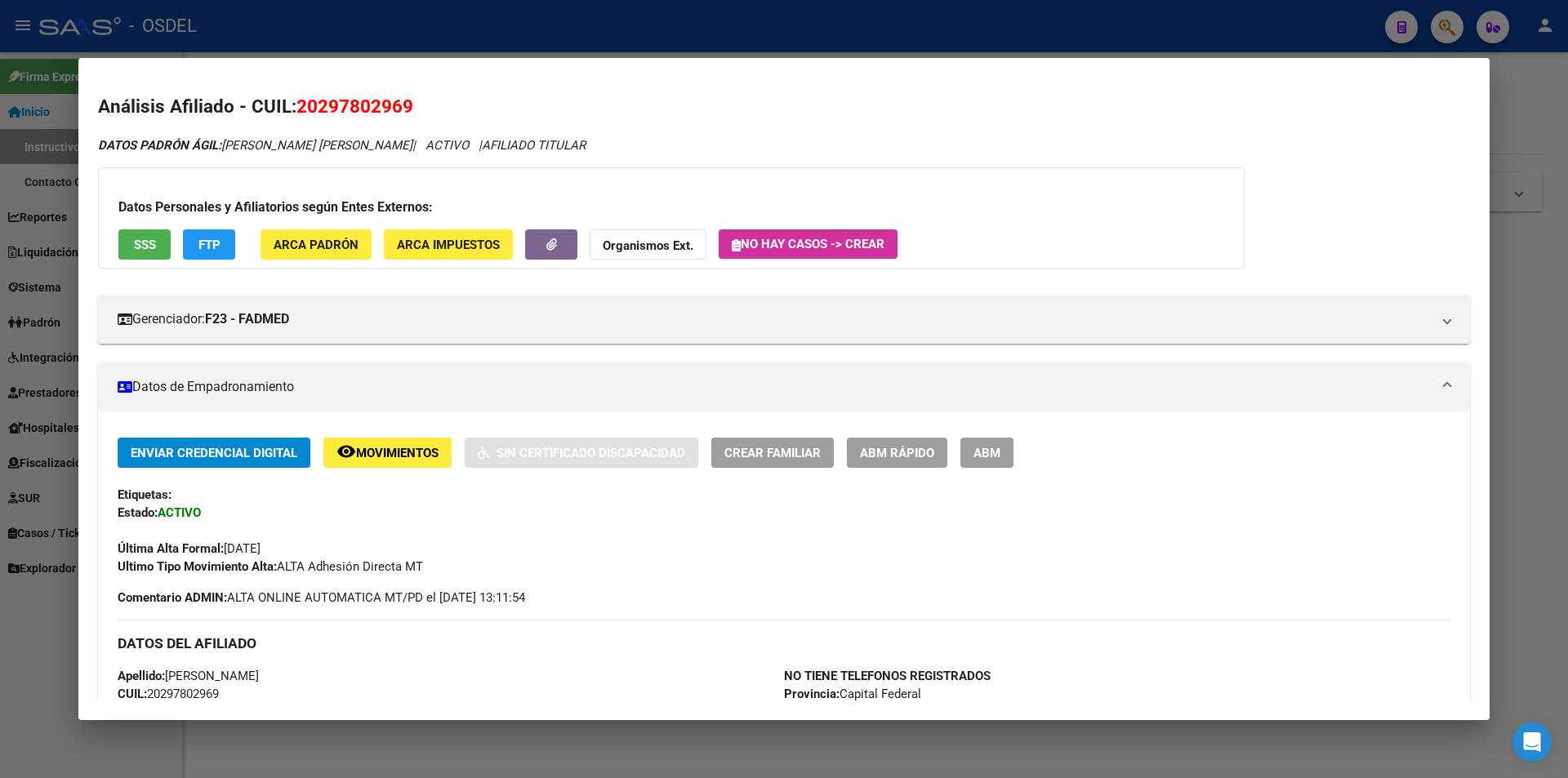
click at [570, 14] on div at bounding box center [784, 389] width 1568 height 778
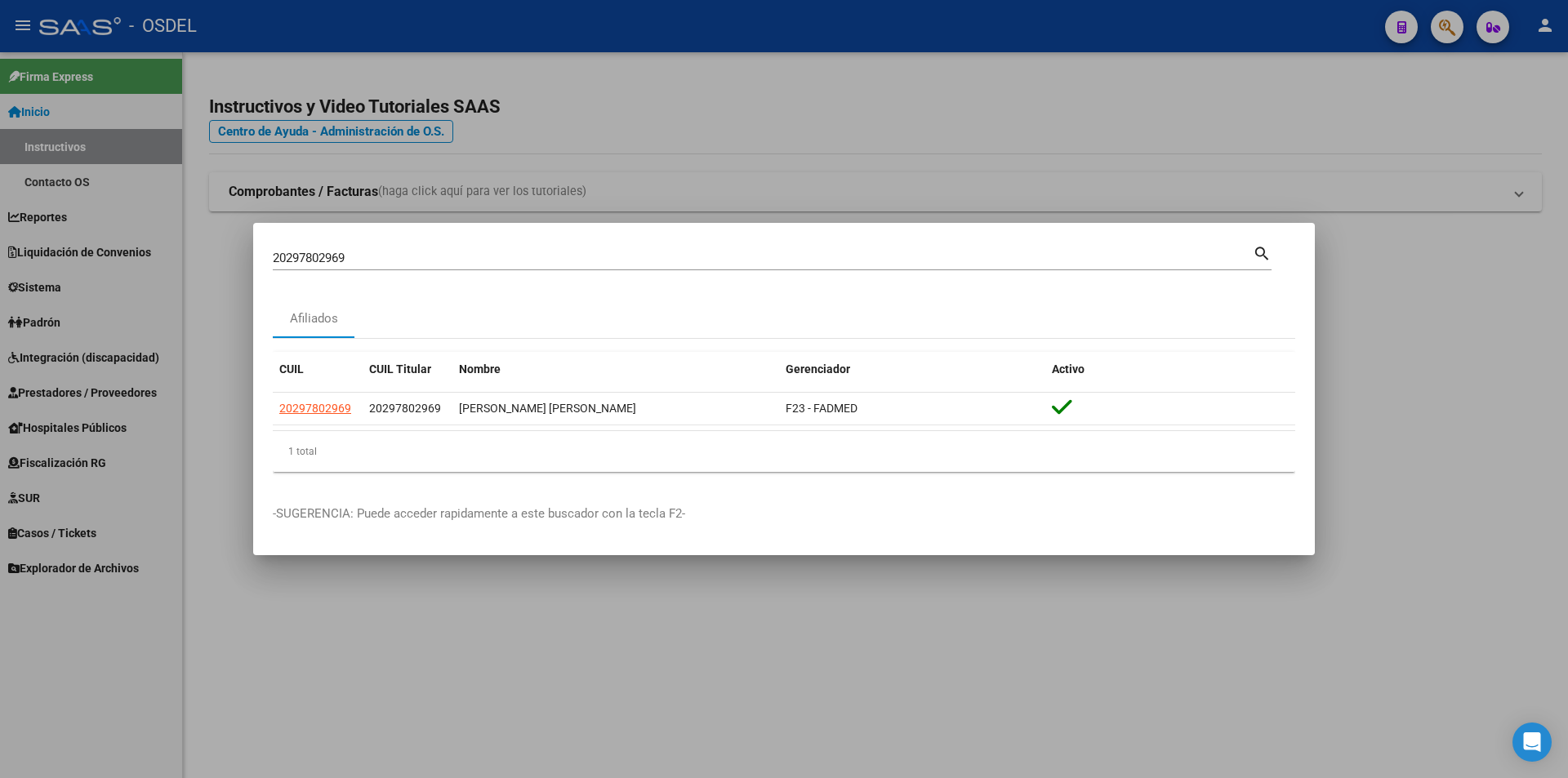
click at [375, 259] on input "20297802969" at bounding box center [762, 258] width 980 height 15
paste input "8471575"
type input "20298471575"
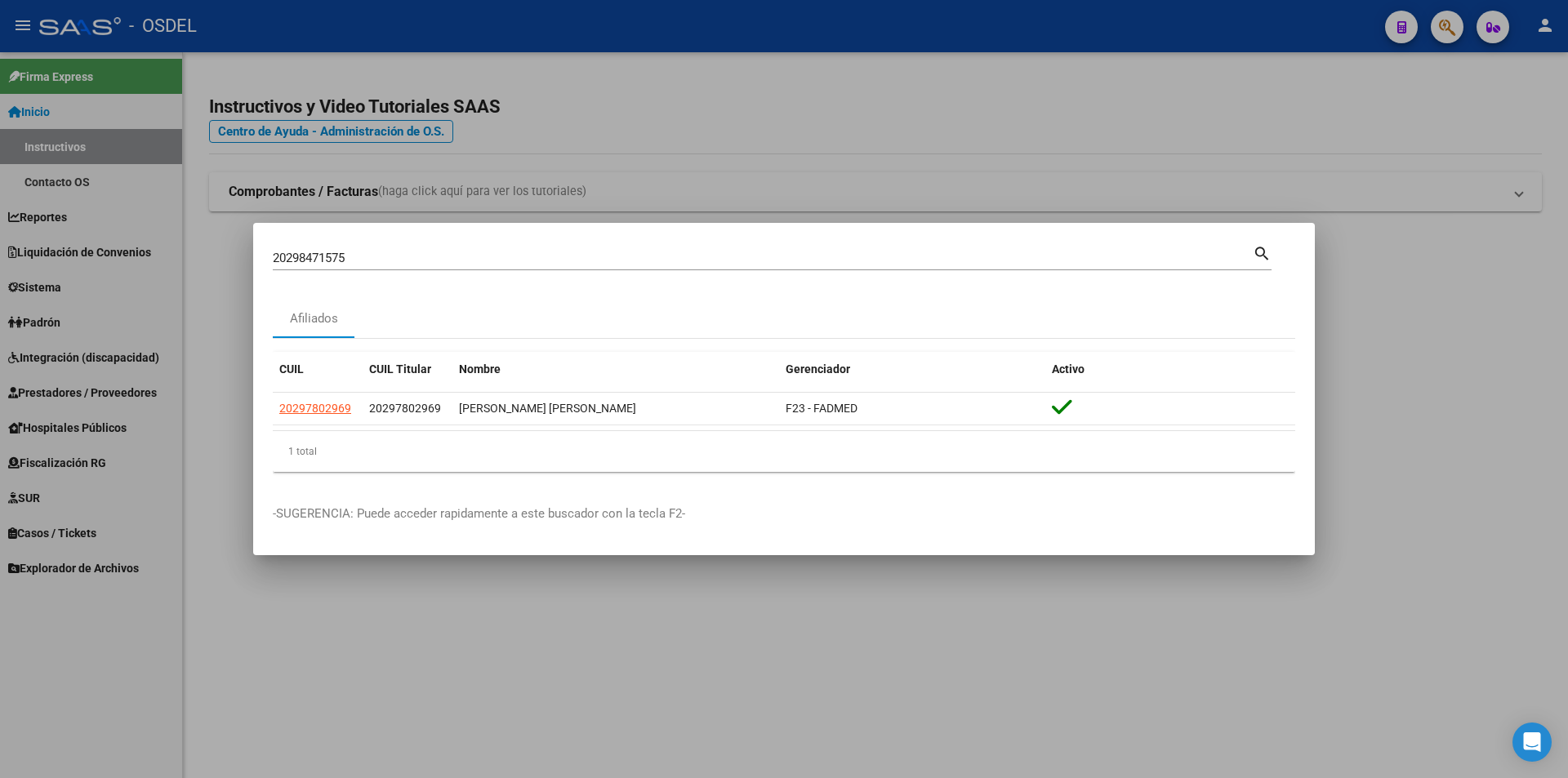
click at [1262, 246] on mat-icon "search" at bounding box center [1261, 252] width 19 height 20
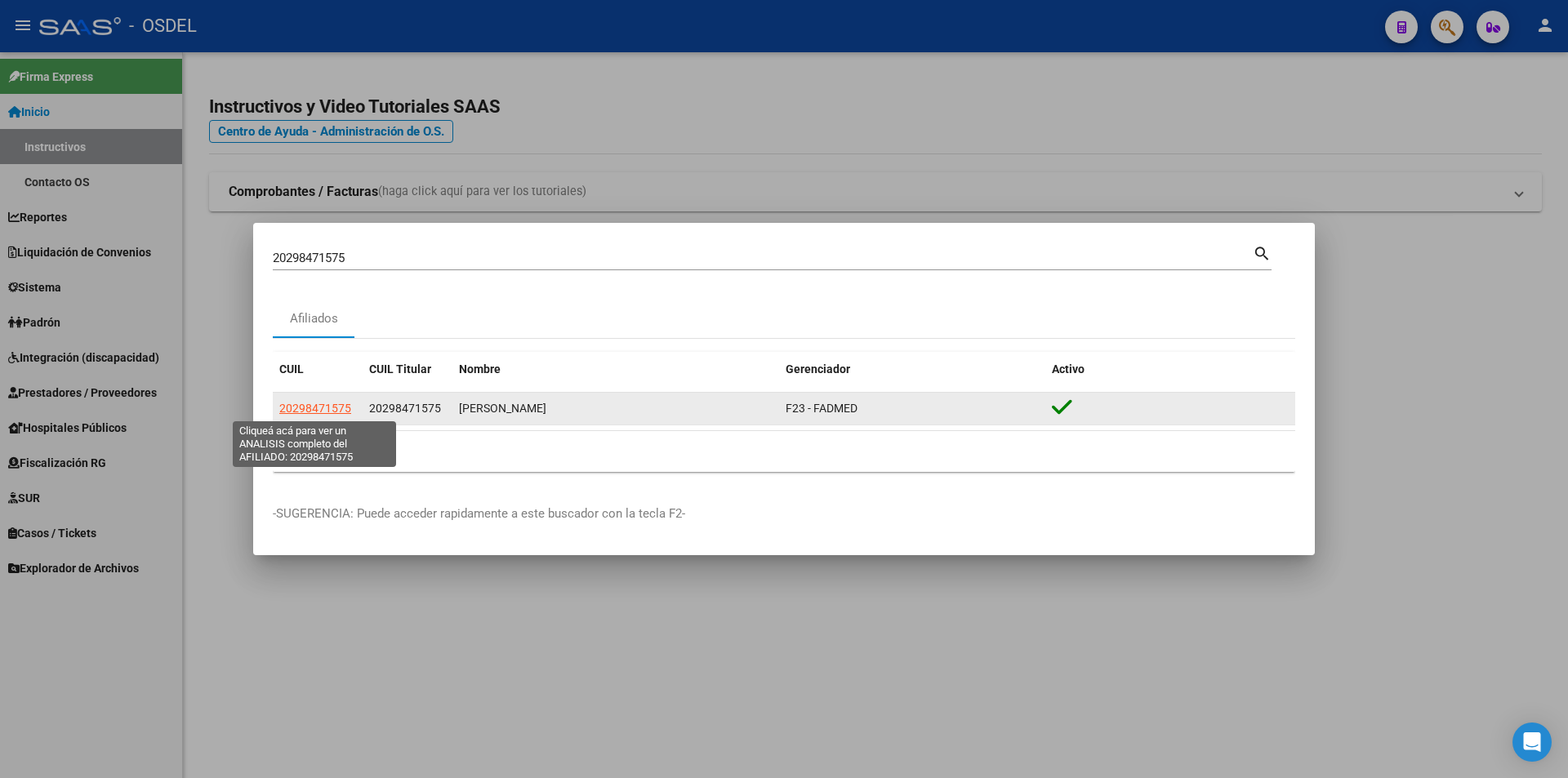
click at [325, 405] on span "20298471575" at bounding box center [315, 408] width 71 height 13
type textarea "20298471575"
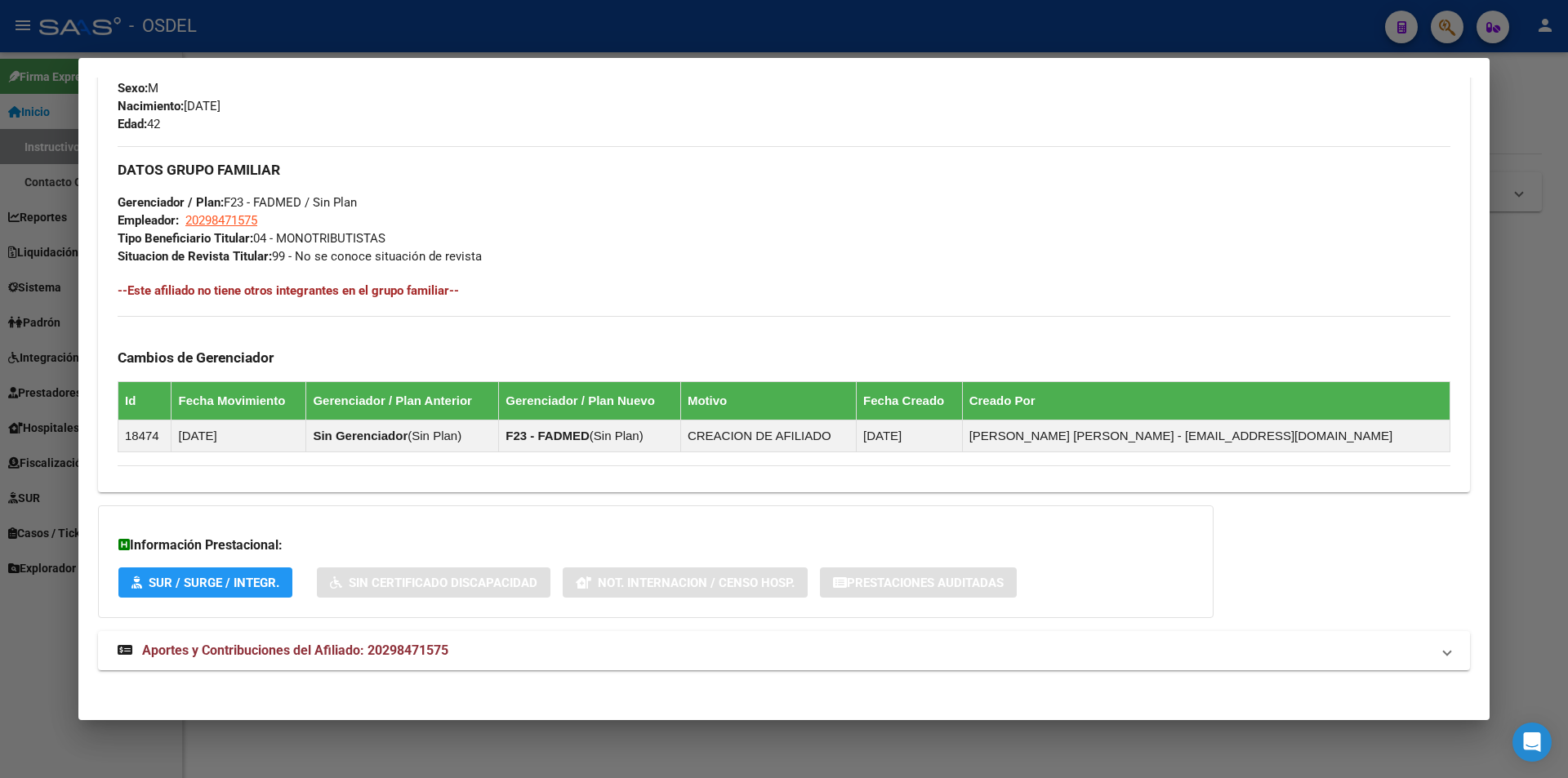
scroll to position [671, 0]
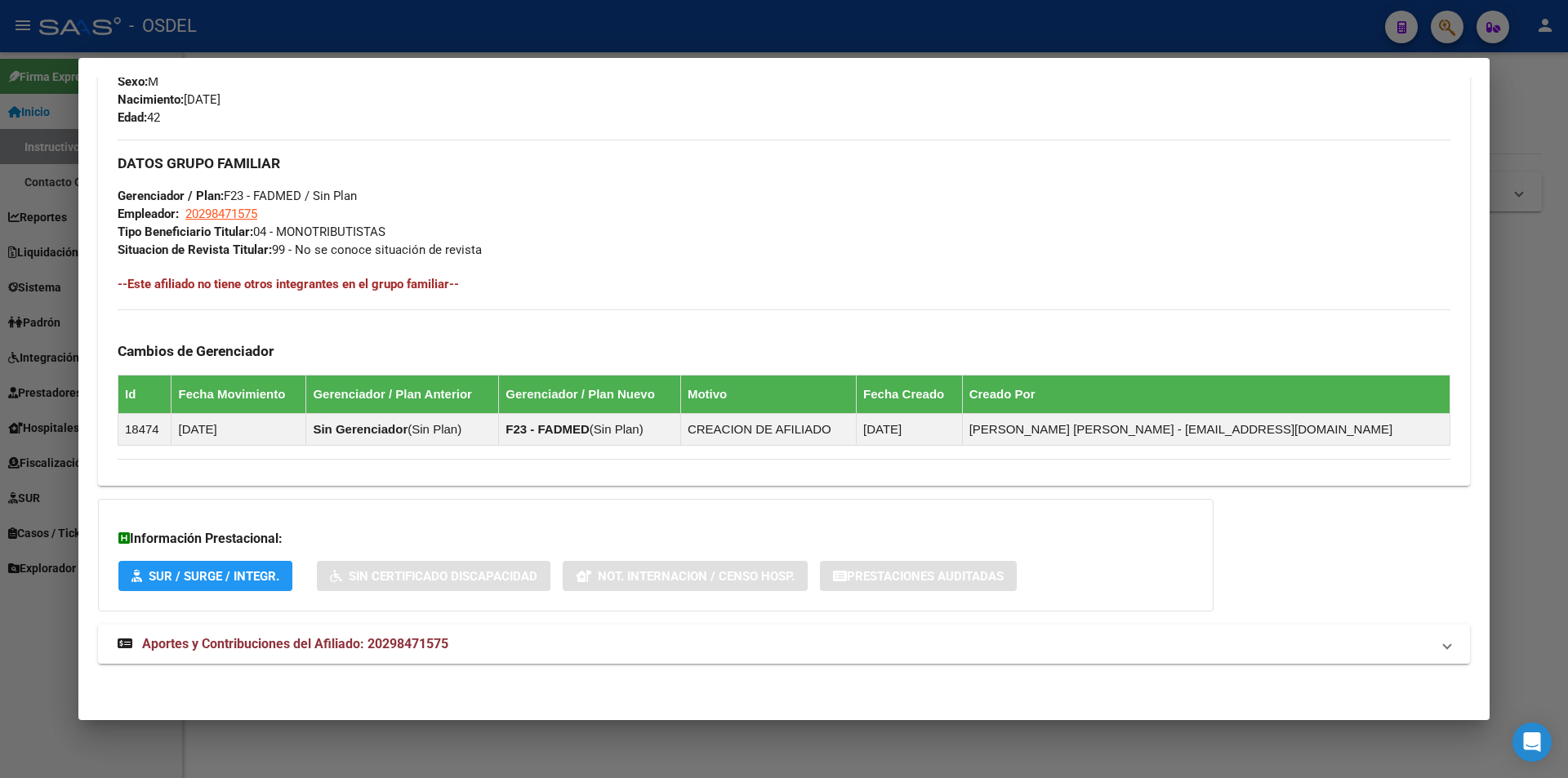
click at [341, 640] on span "Aportes y Contribuciones del Afiliado: 20298471575" at bounding box center [295, 644] width 307 height 16
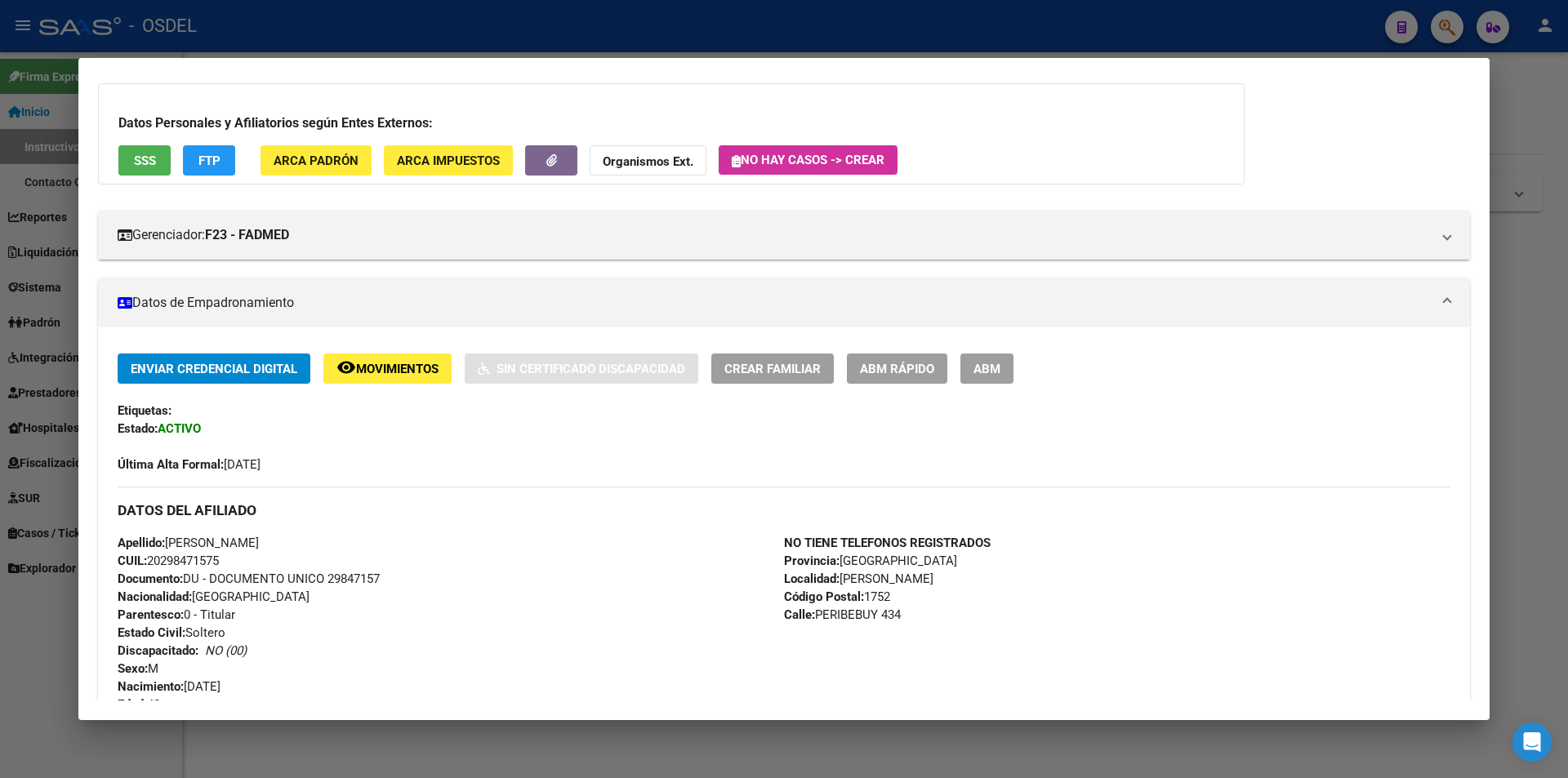
scroll to position [0, 0]
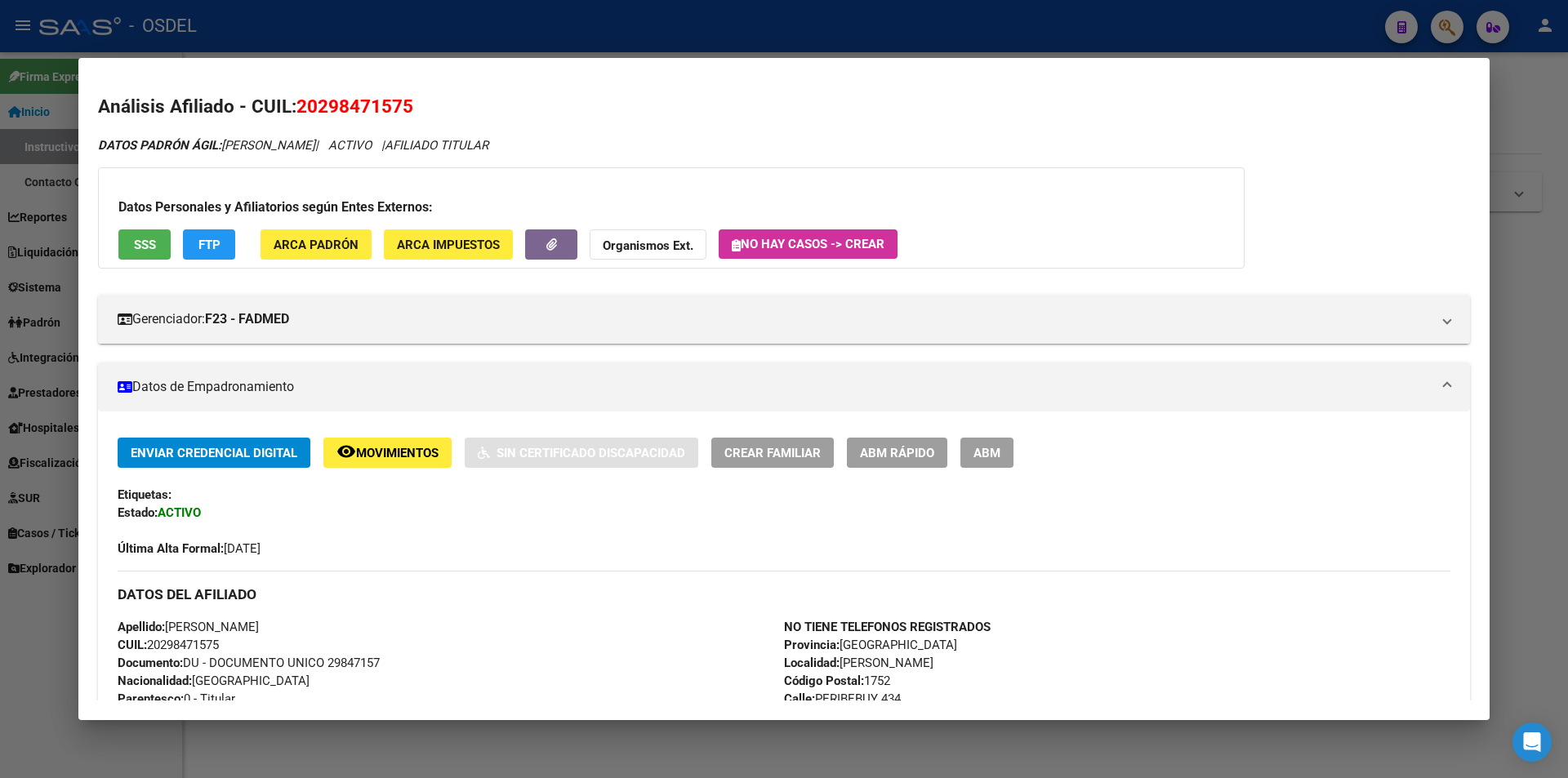
click at [131, 249] on button "SSS" at bounding box center [144, 244] width 53 height 30
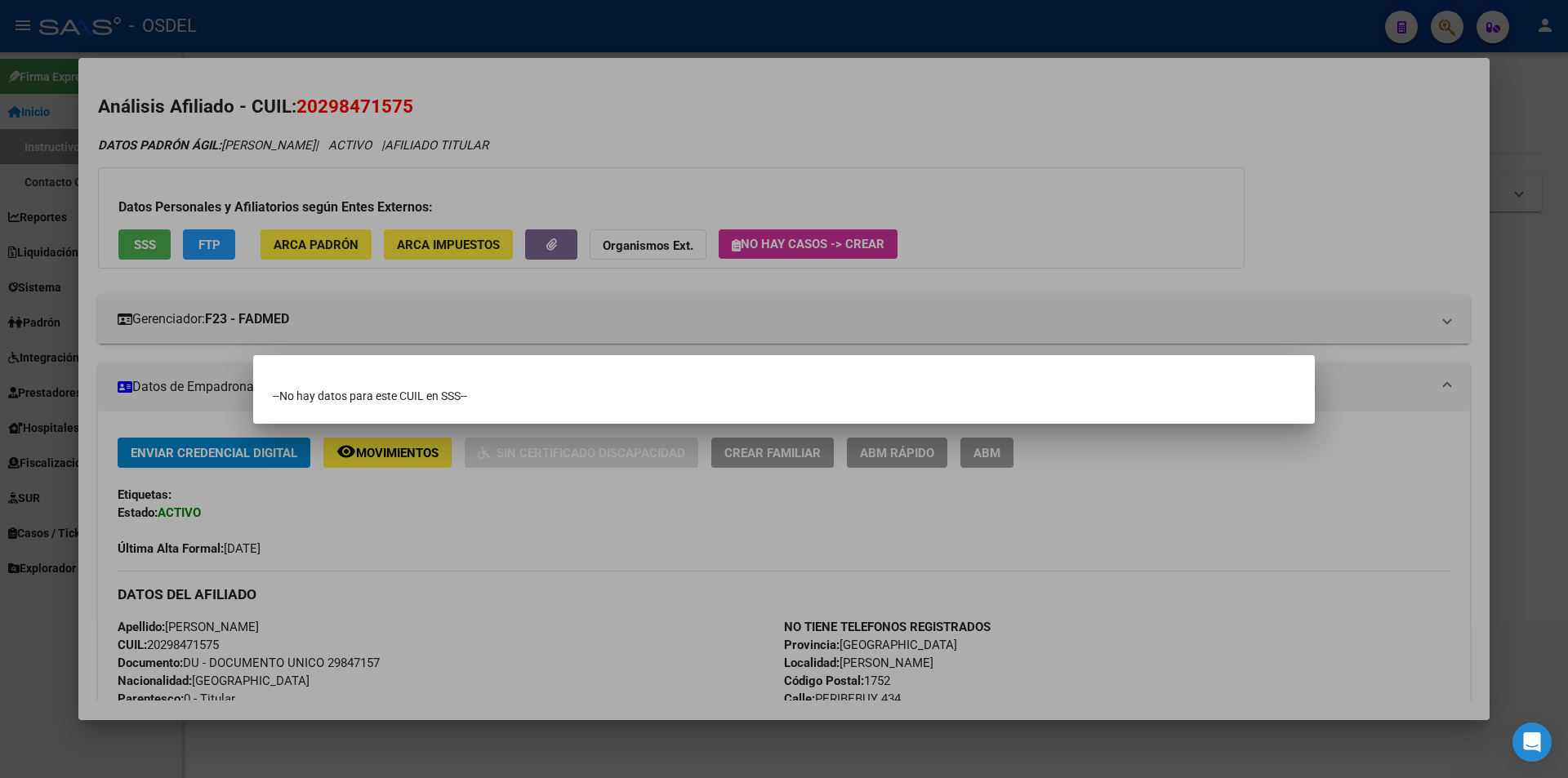
click at [136, 246] on div at bounding box center [784, 389] width 1568 height 778
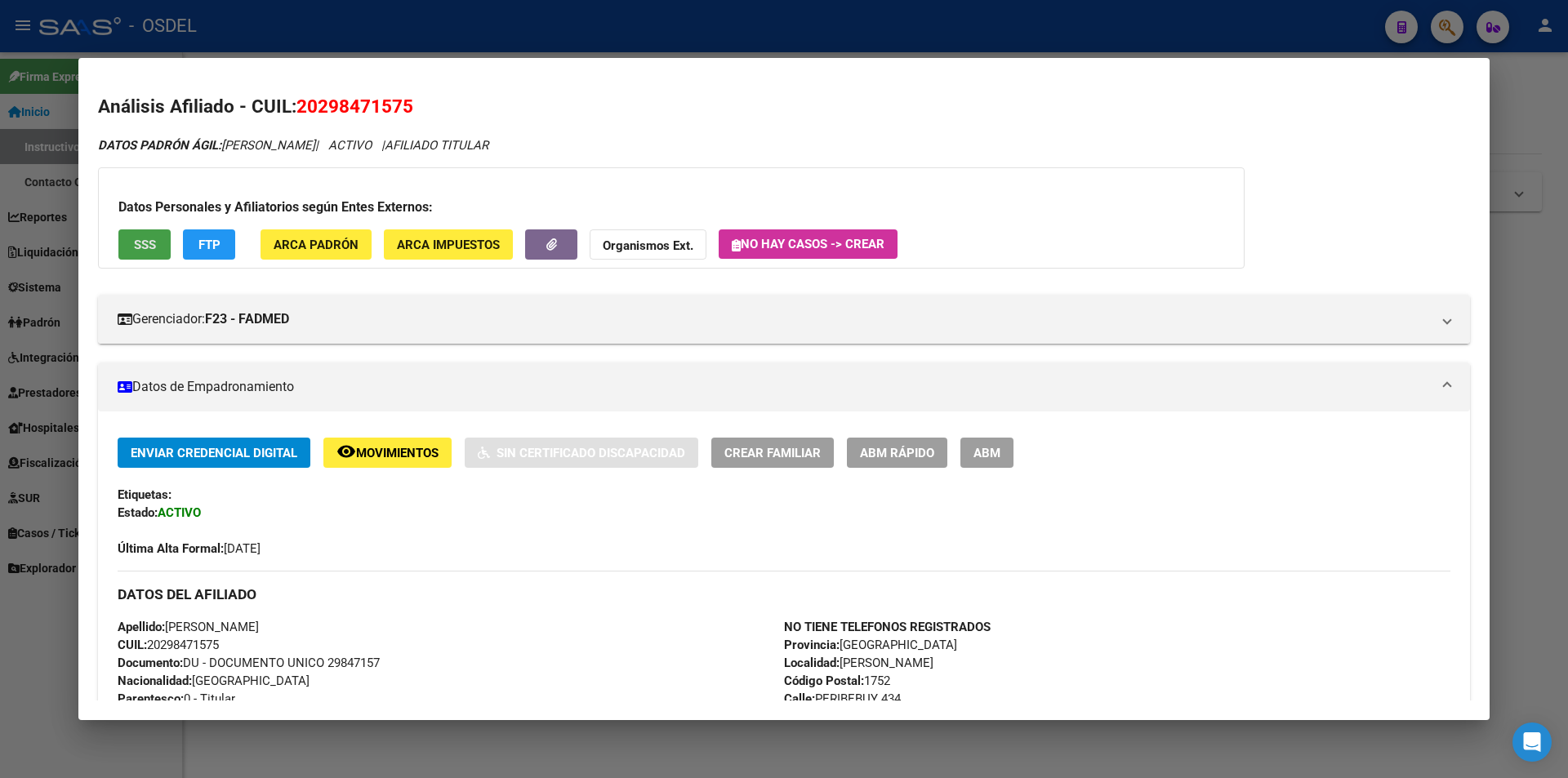
click at [136, 246] on span "SSS" at bounding box center [145, 244] width 22 height 15
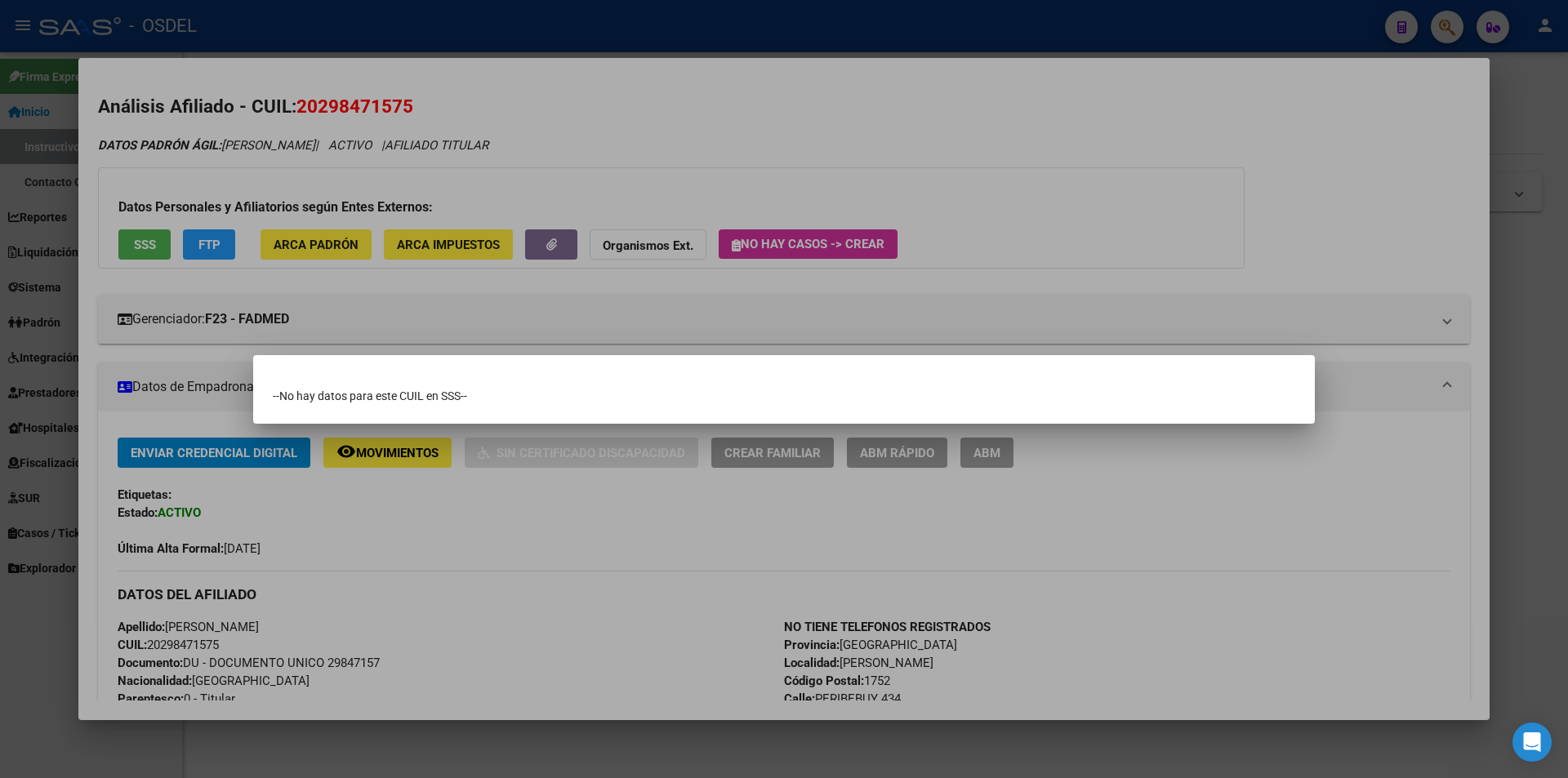
click at [729, 307] on div at bounding box center [784, 389] width 1568 height 778
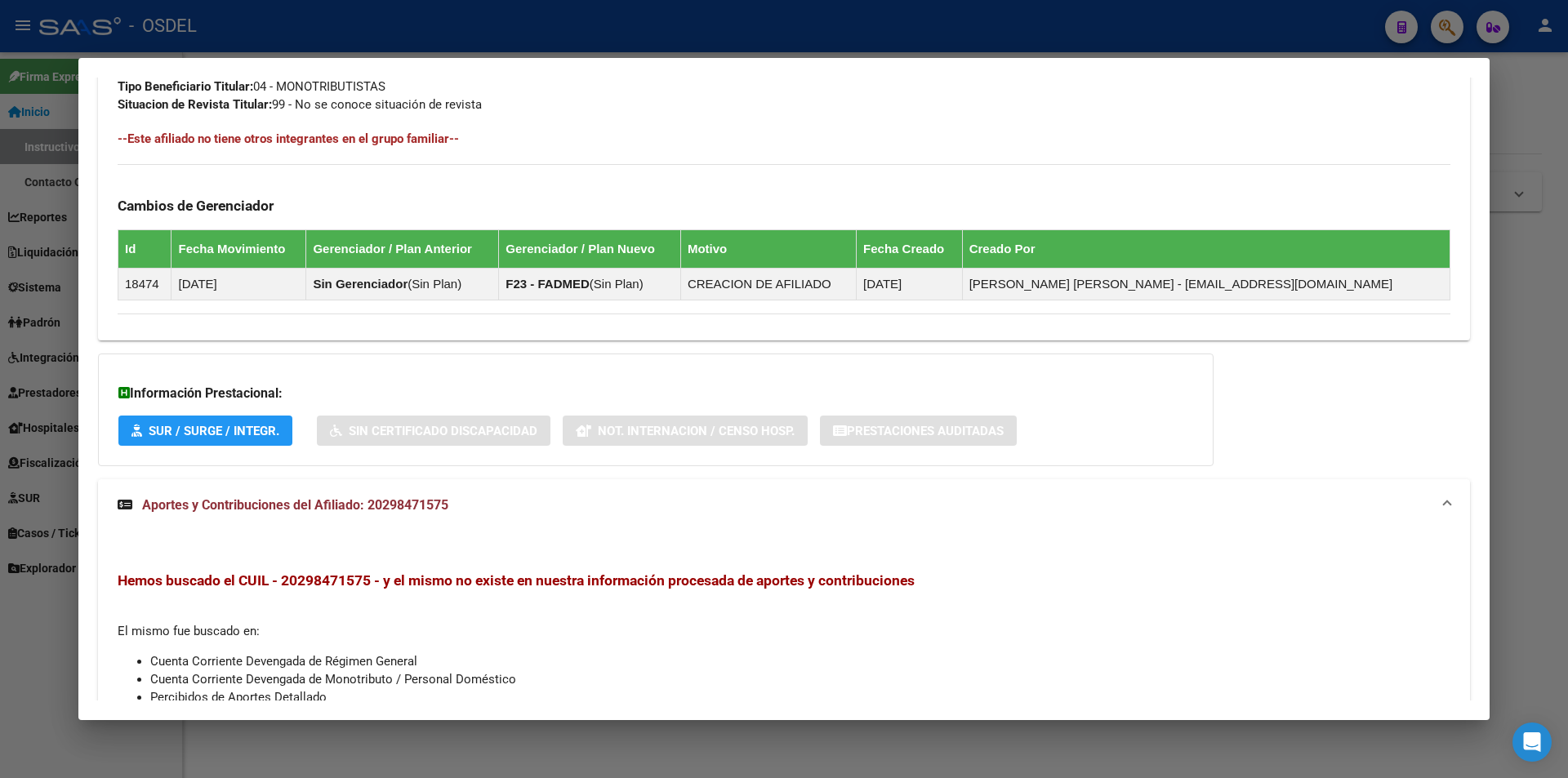
scroll to position [971, 0]
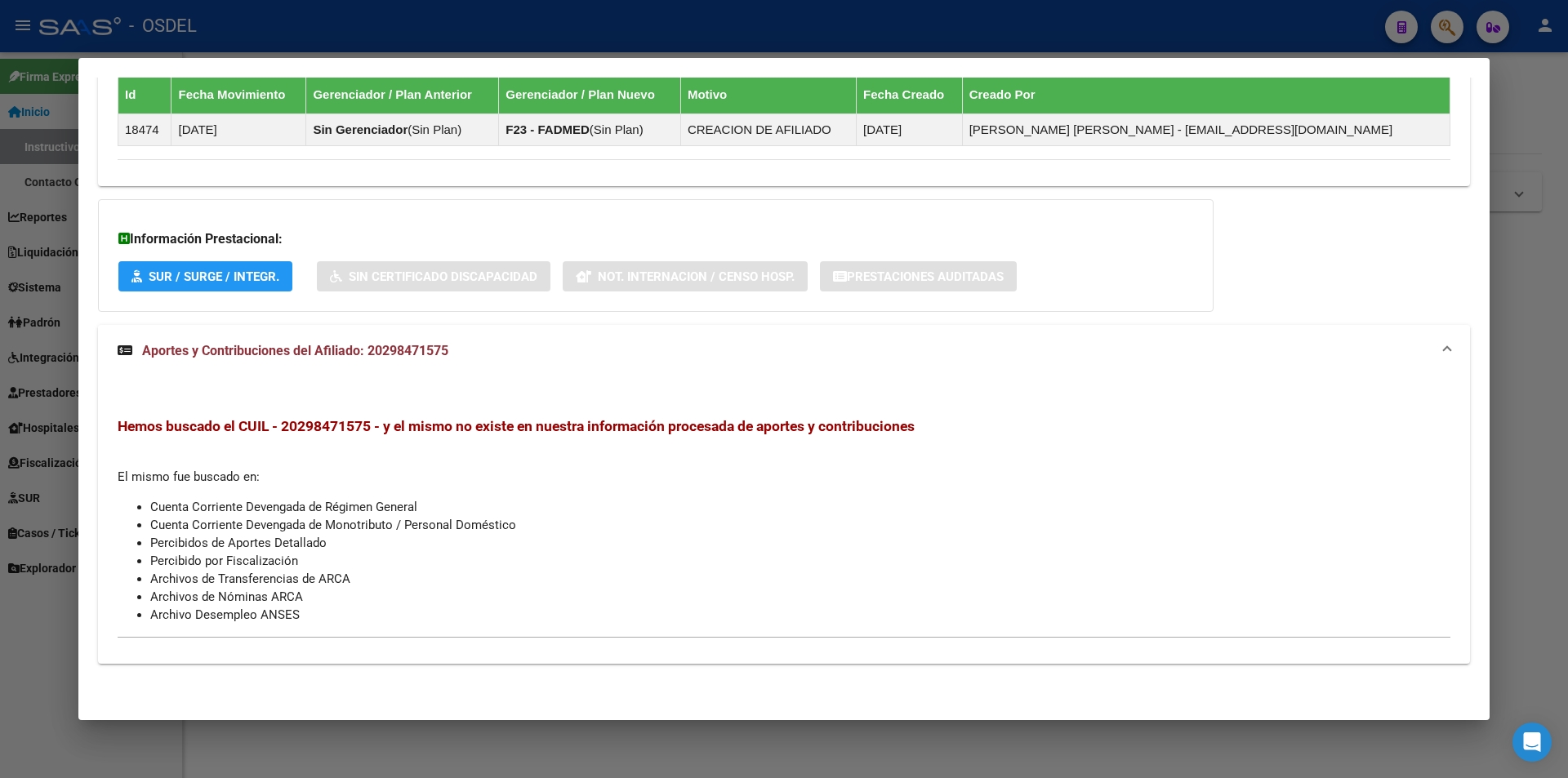
click at [252, 351] on span "Aportes y Contribuciones del Afiliado: 20298471575" at bounding box center [295, 351] width 307 height 16
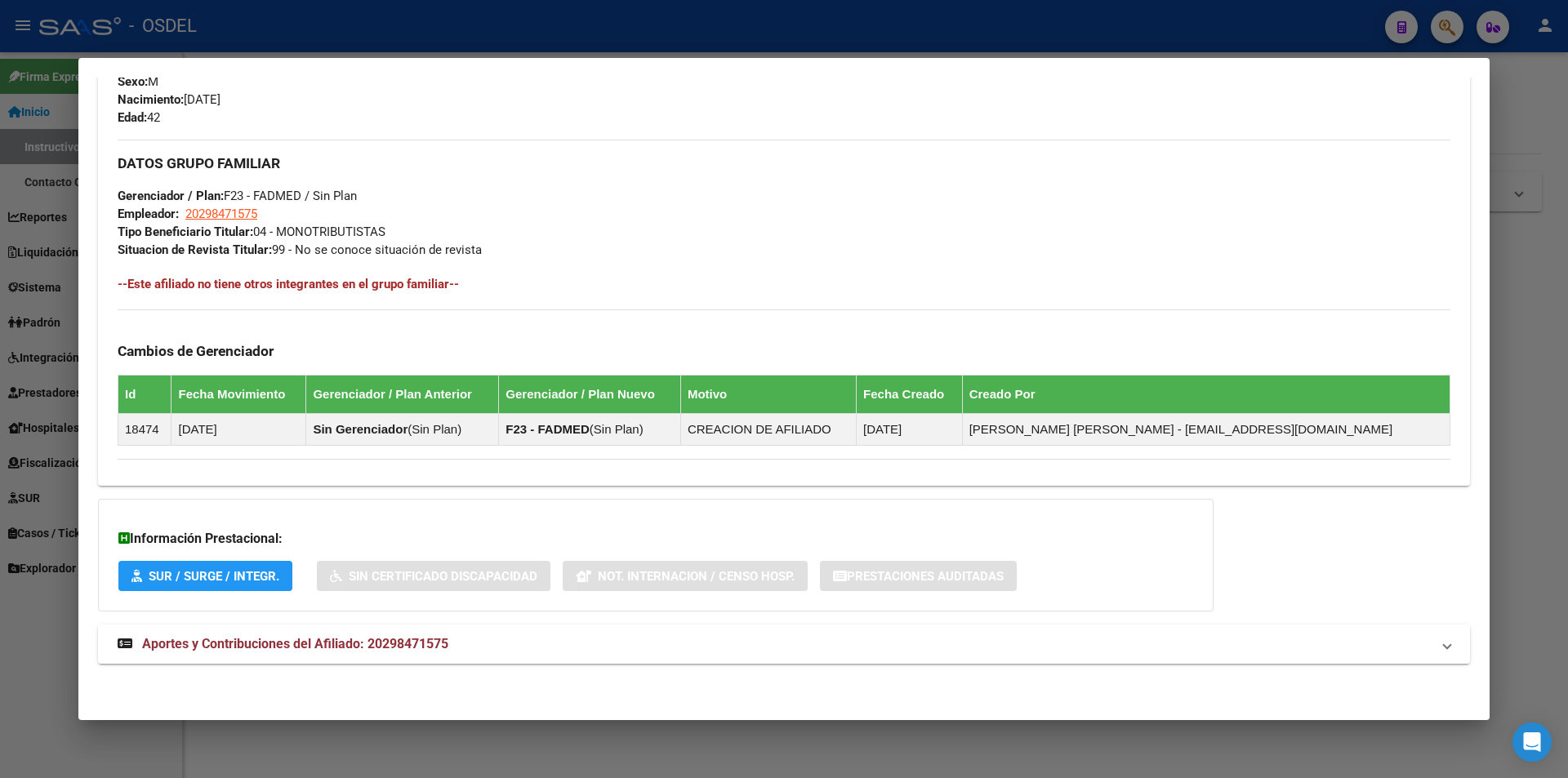
scroll to position [671, 0]
click at [311, 643] on span "Aportes y Contribuciones del Afiliado: 20298471575" at bounding box center [295, 644] width 307 height 16
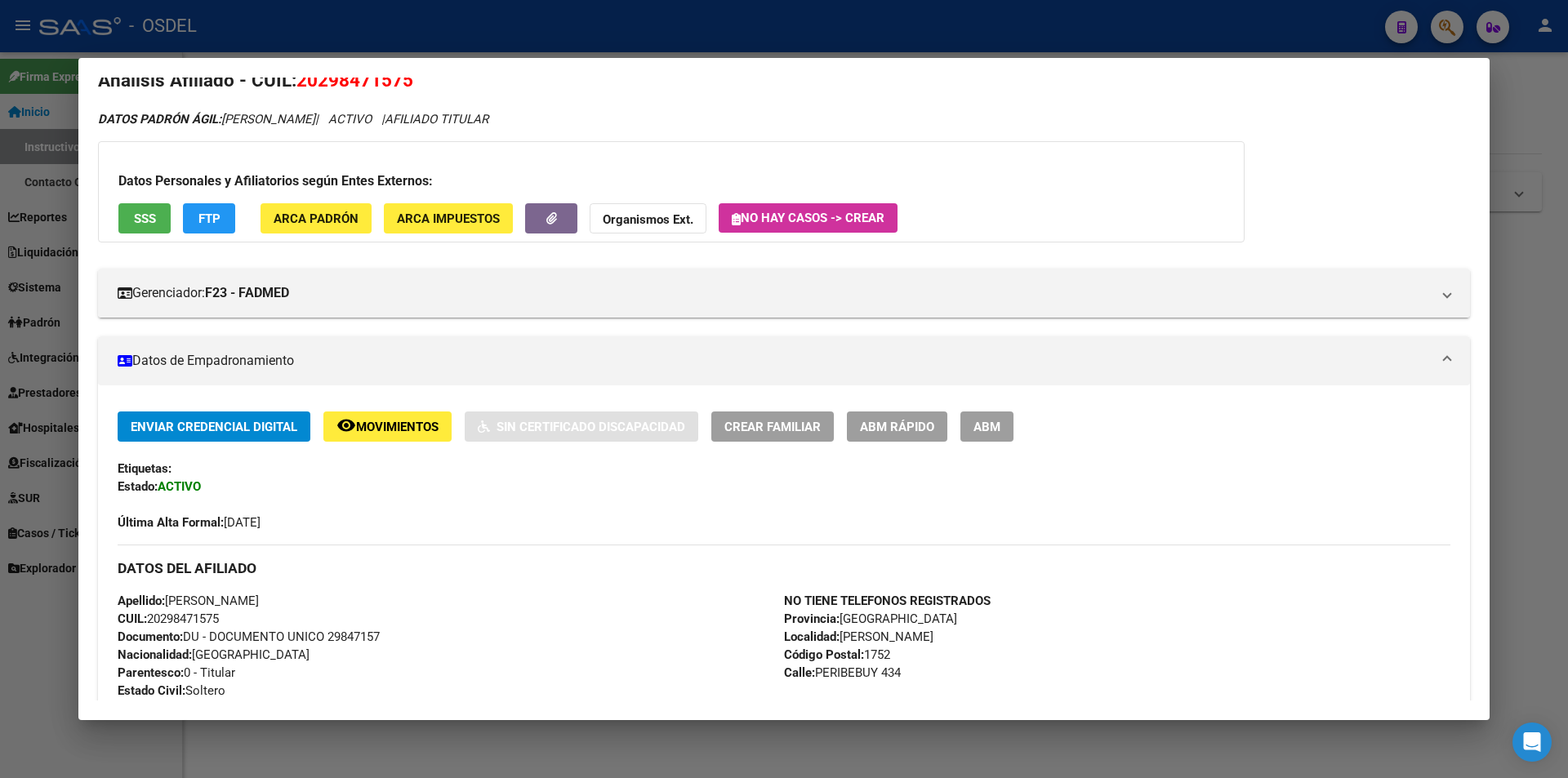
scroll to position [0, 0]
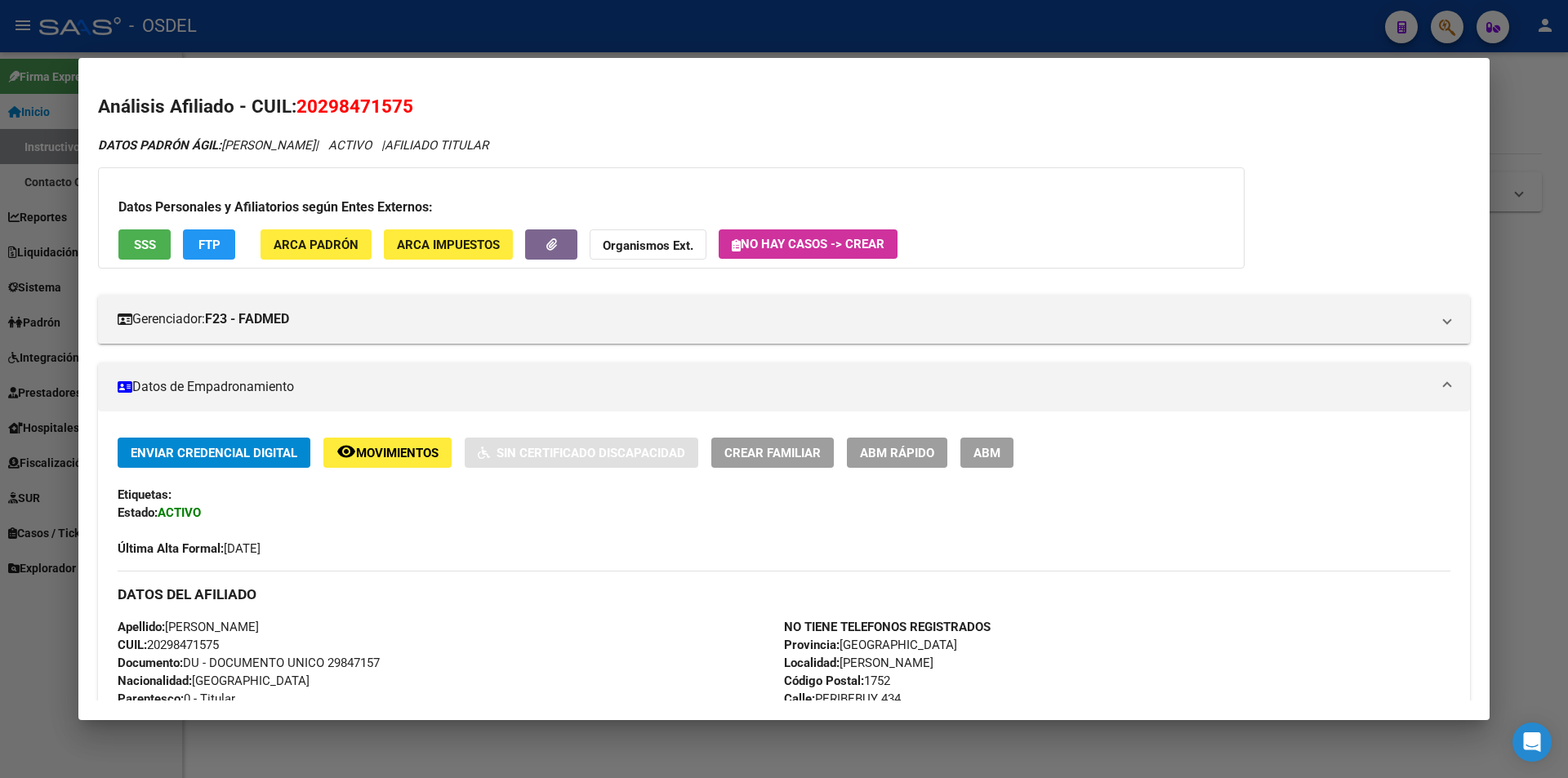
click at [146, 246] on span "SSS" at bounding box center [145, 244] width 22 height 15
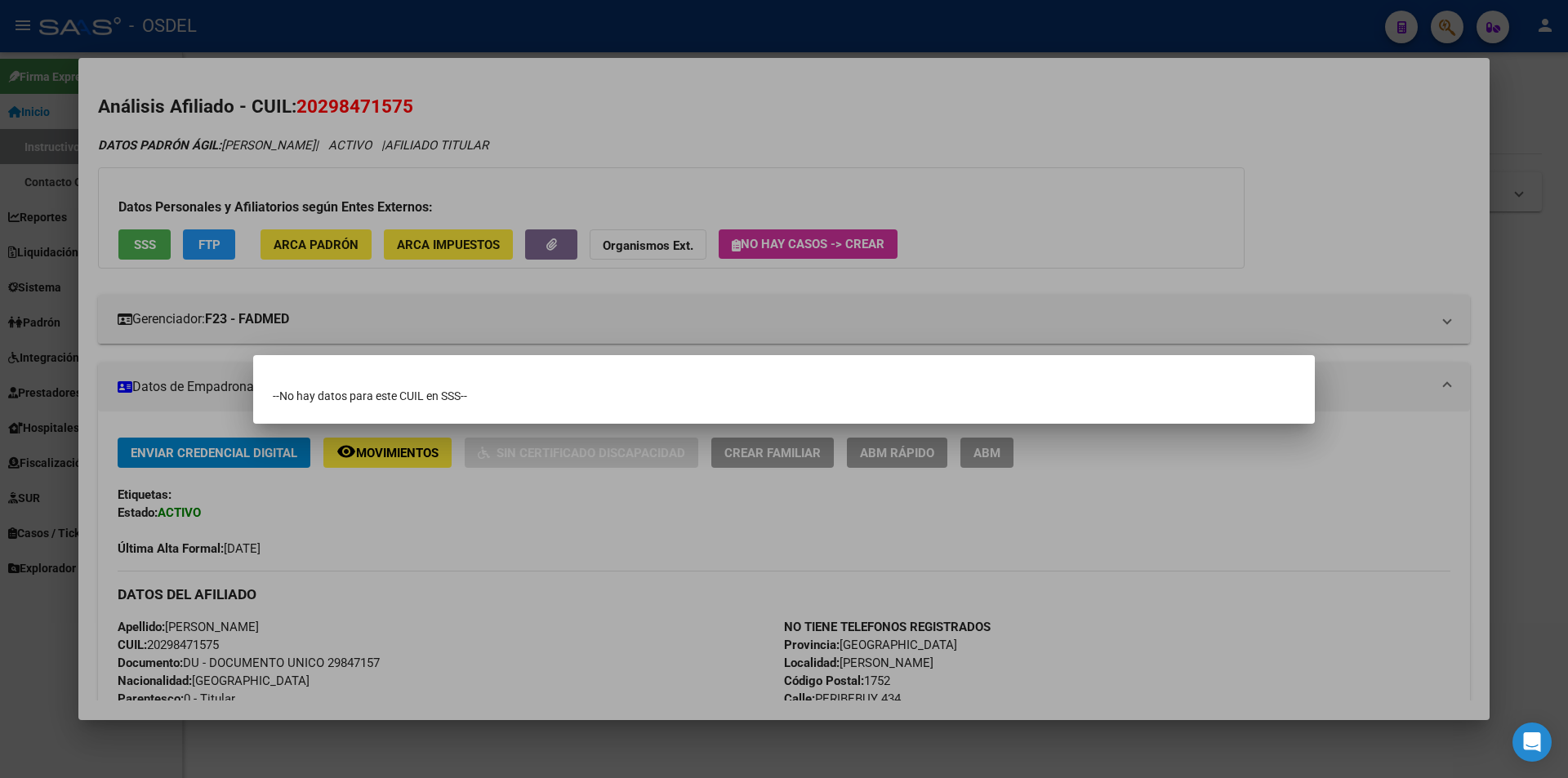
click at [393, 601] on div at bounding box center [784, 389] width 1568 height 778
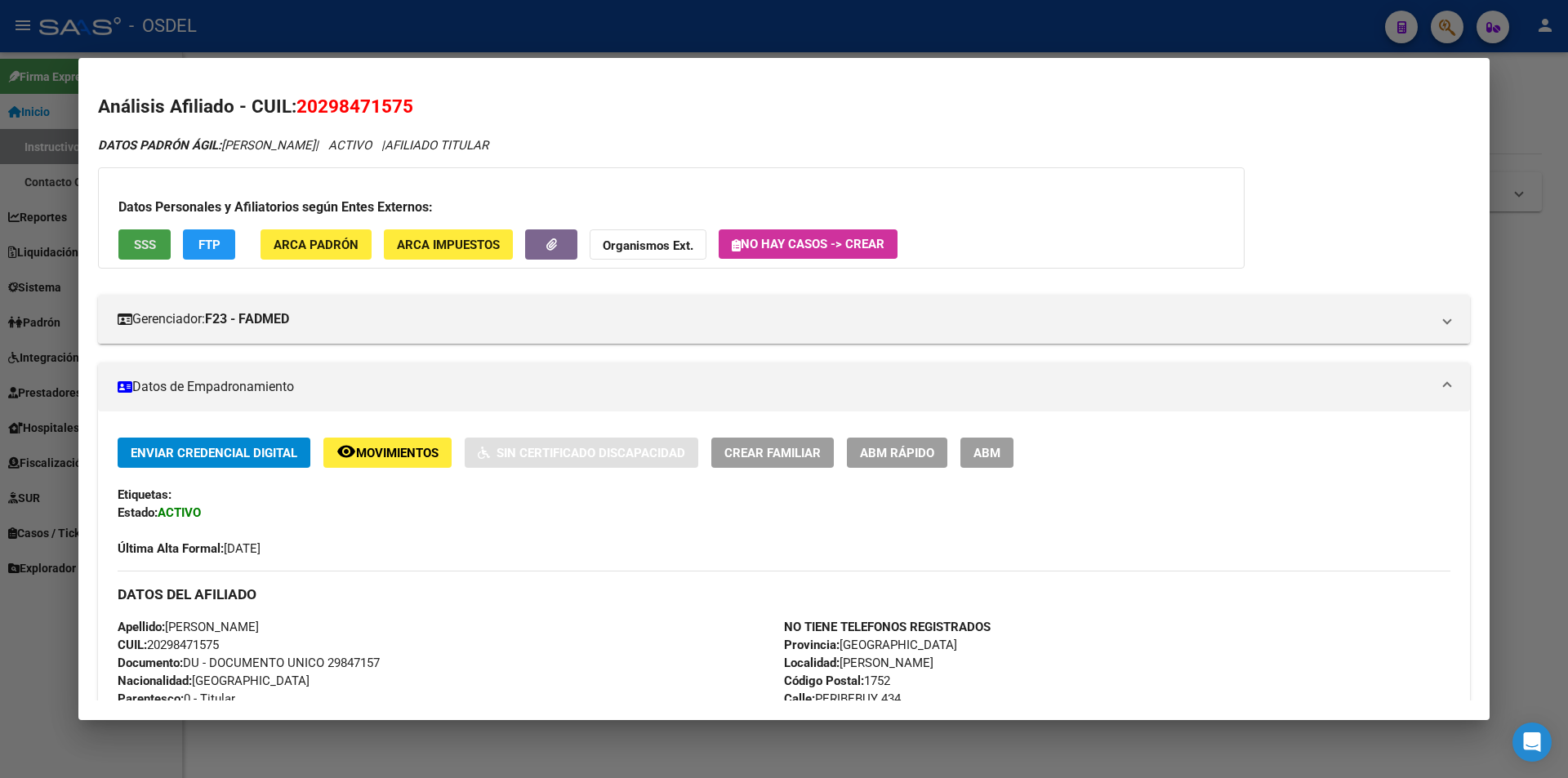
click at [152, 232] on button "SSS" at bounding box center [144, 244] width 53 height 30
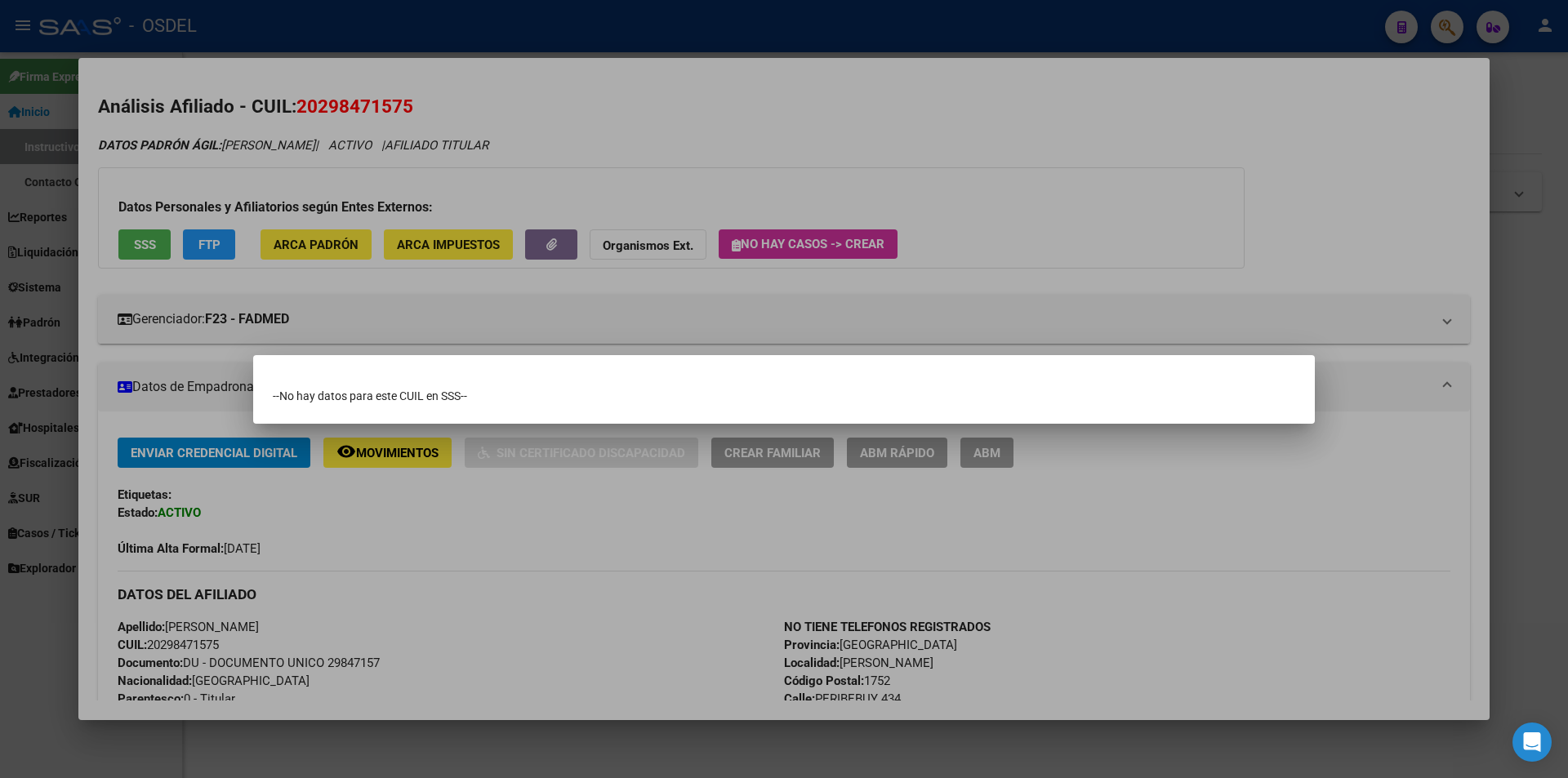
click at [780, 253] on div at bounding box center [784, 389] width 1568 height 778
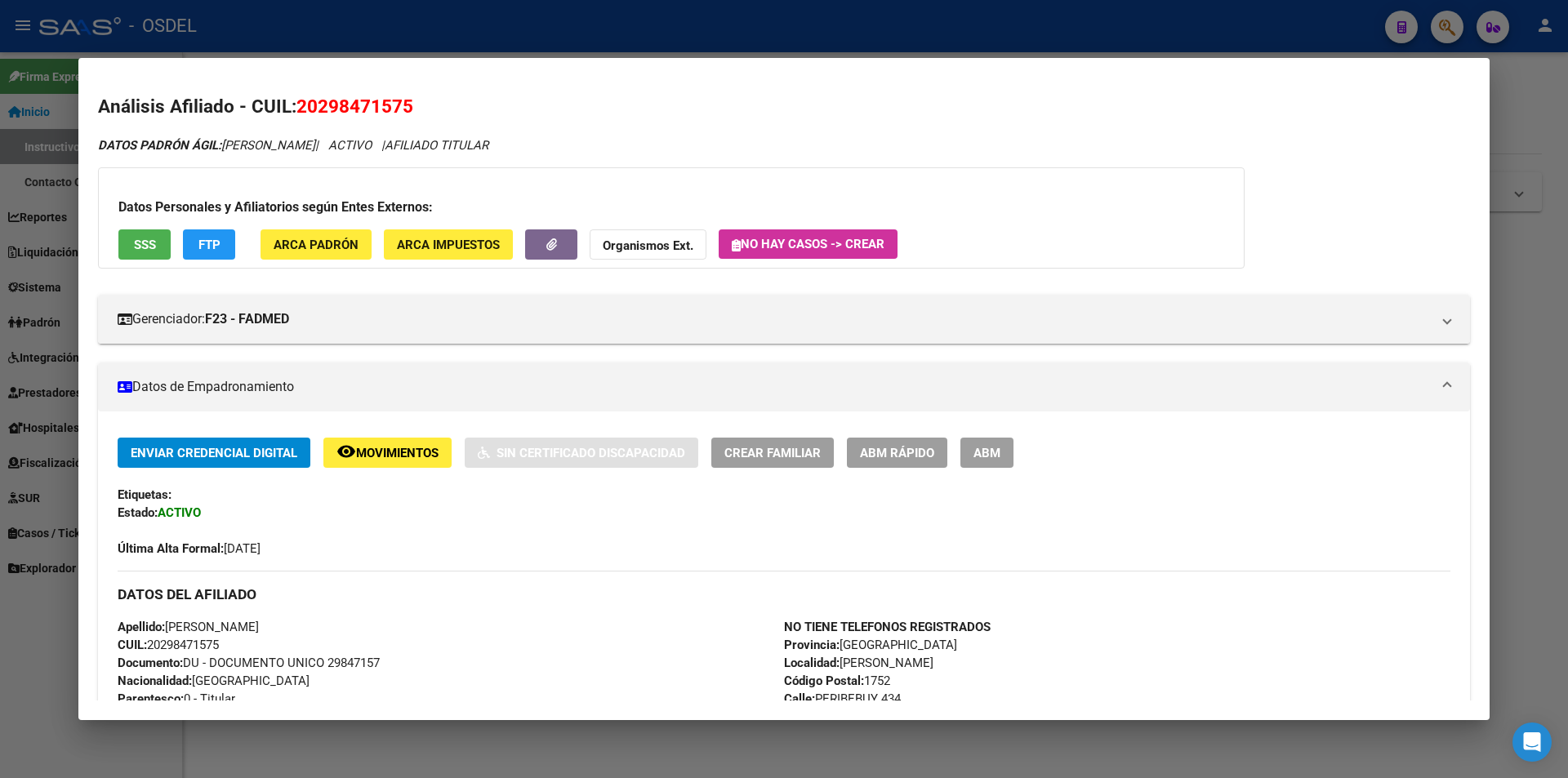
click at [481, 41] on div at bounding box center [784, 389] width 1568 height 778
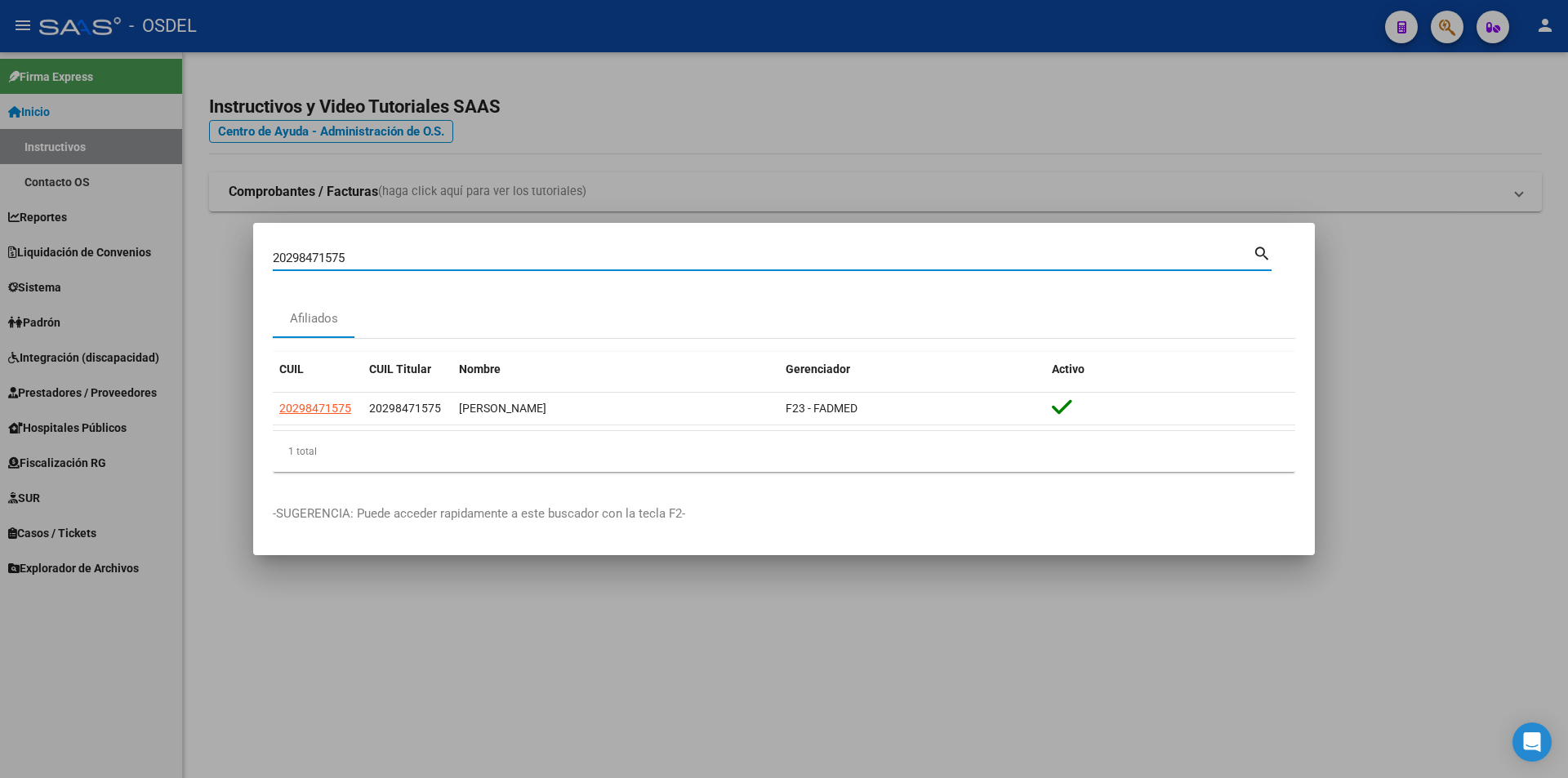
click at [334, 256] on input "20298471575" at bounding box center [762, 258] width 980 height 15
paste input "9472699"
type input "20299472699"
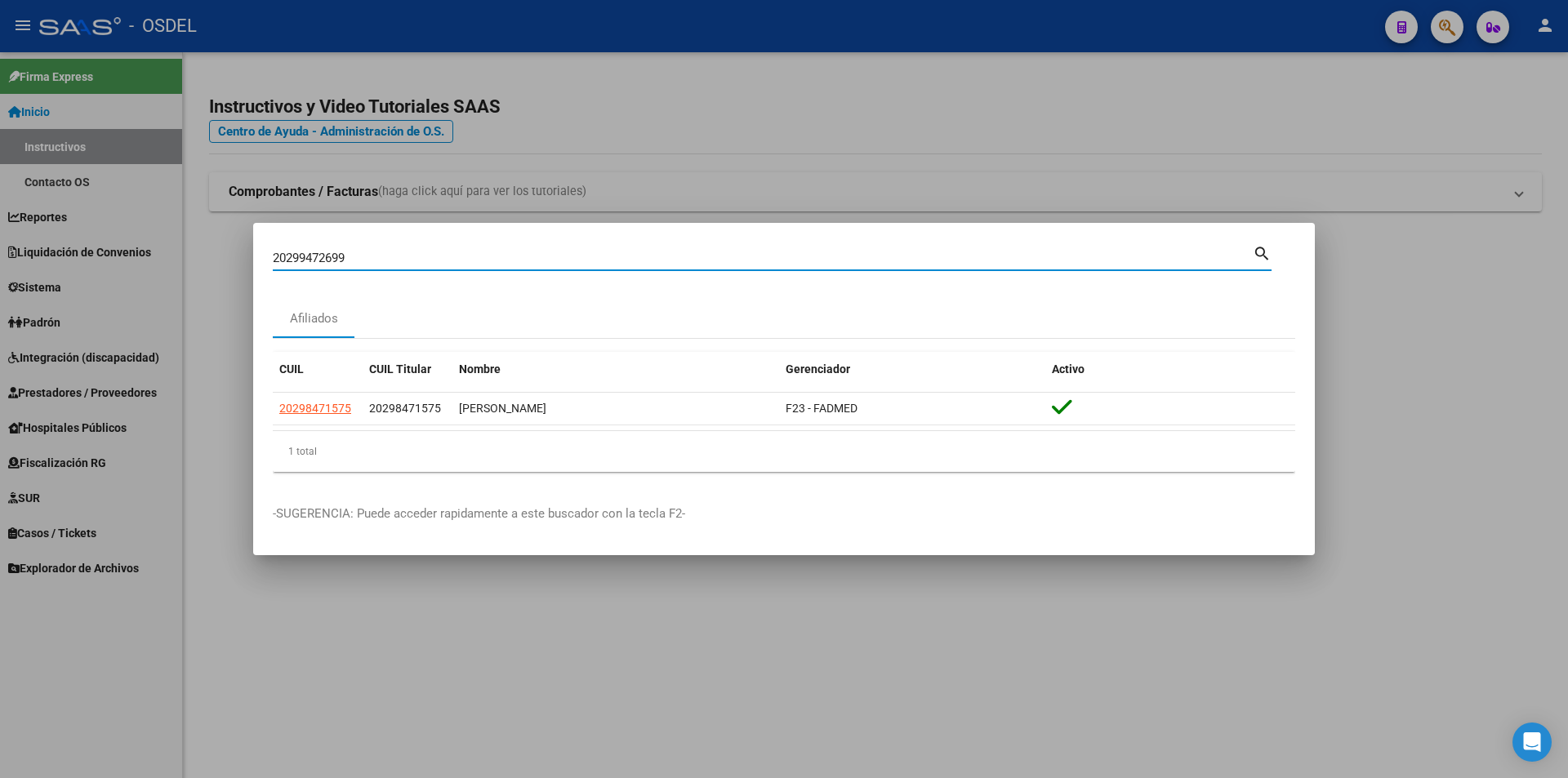
click at [1260, 254] on mat-icon "search" at bounding box center [1261, 252] width 19 height 20
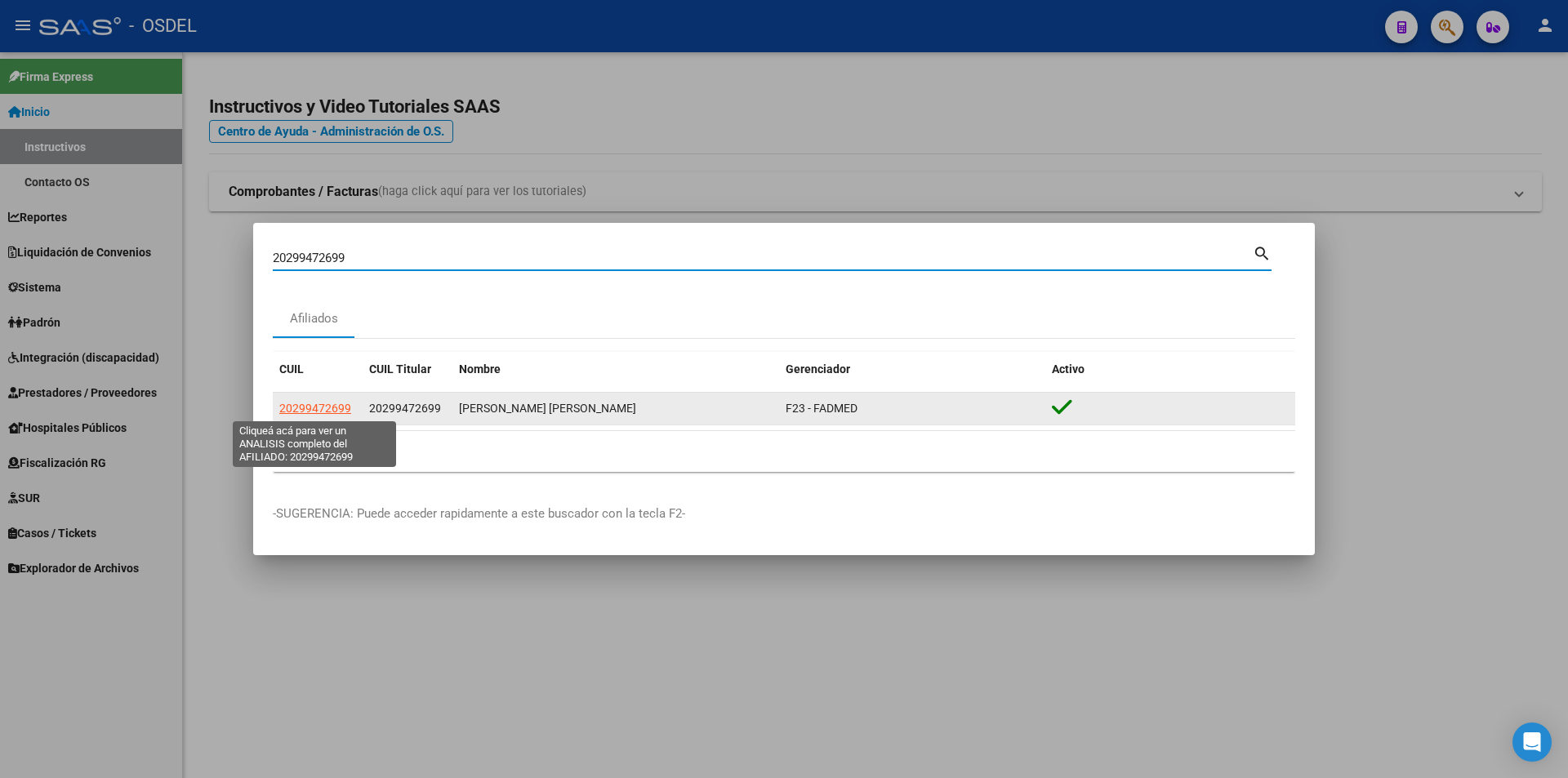
click at [335, 411] on span "20299472699" at bounding box center [315, 408] width 71 height 13
type textarea "20299472699"
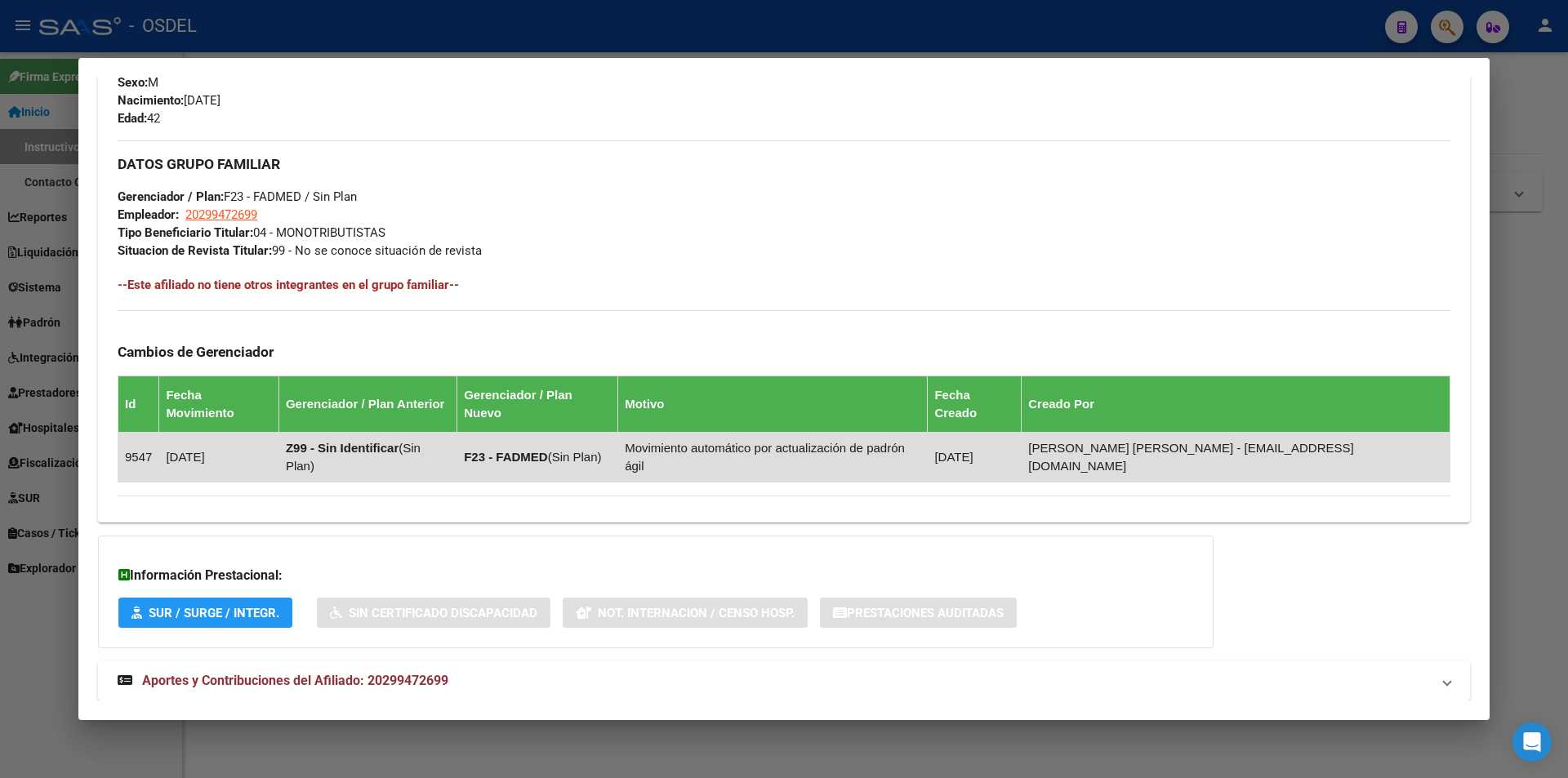
scroll to position [720, 0]
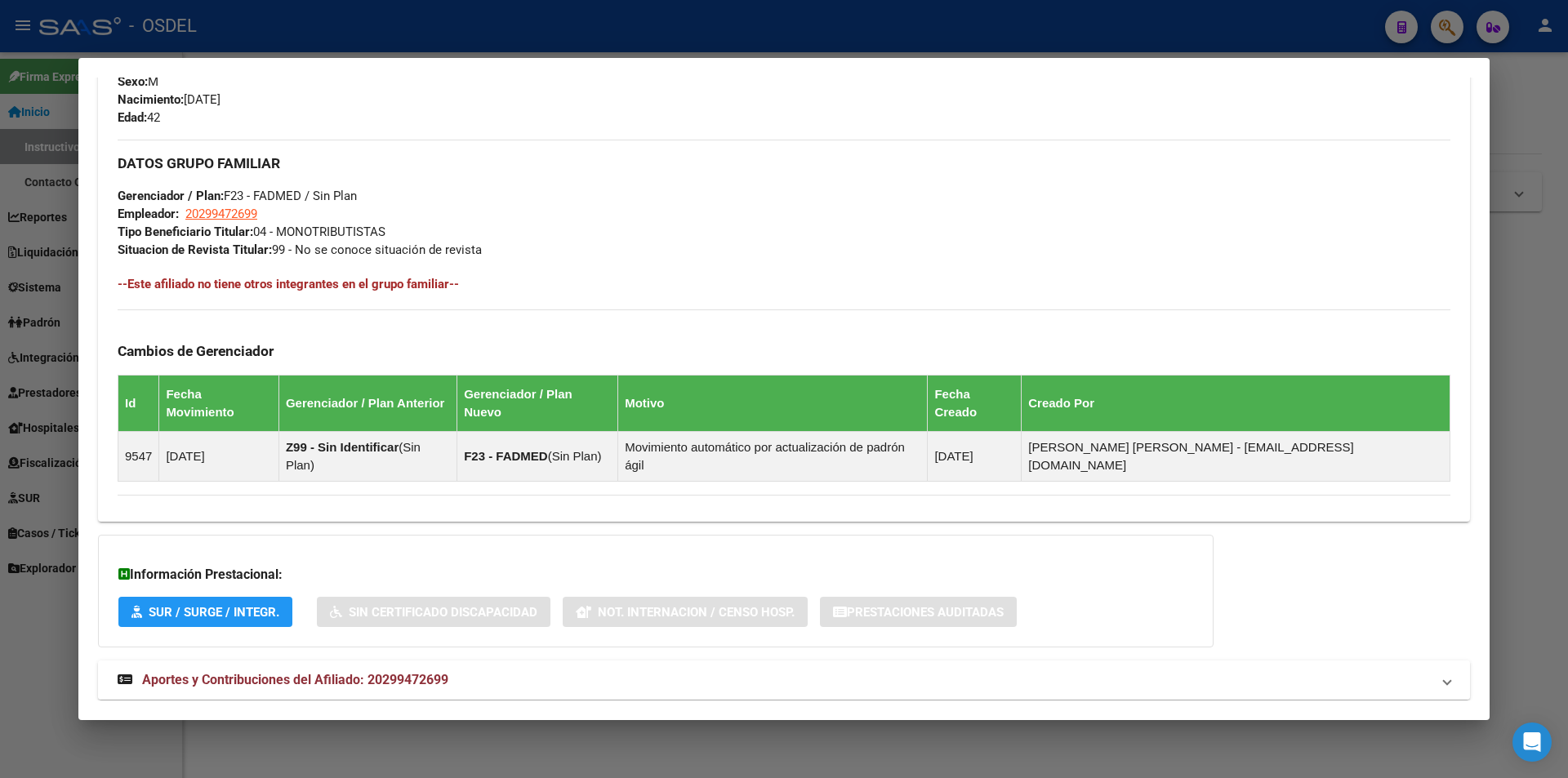
click at [282, 672] on span "Aportes y Contribuciones del Afiliado: 20299472699" at bounding box center [295, 680] width 307 height 16
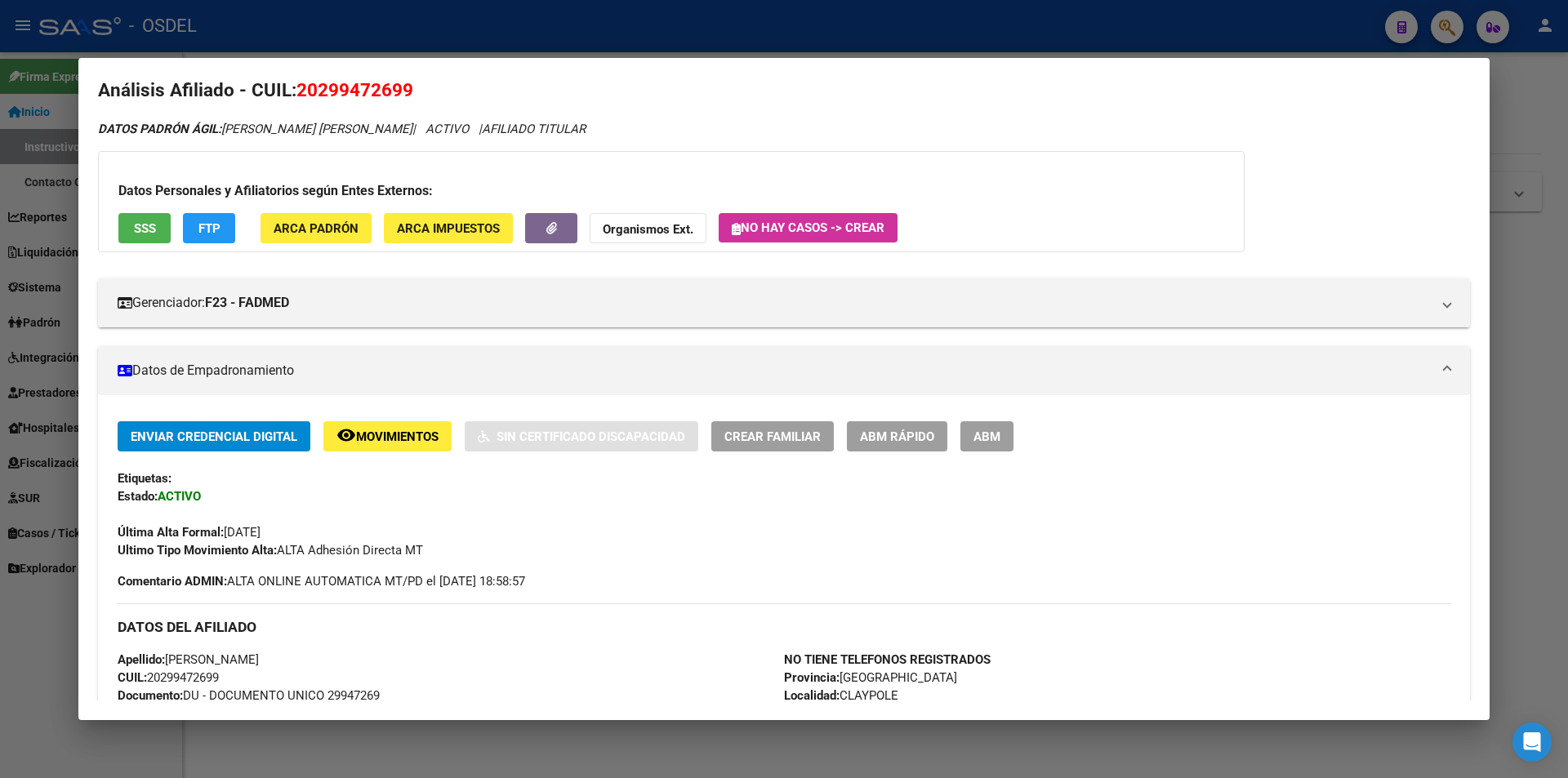
scroll to position [0, 0]
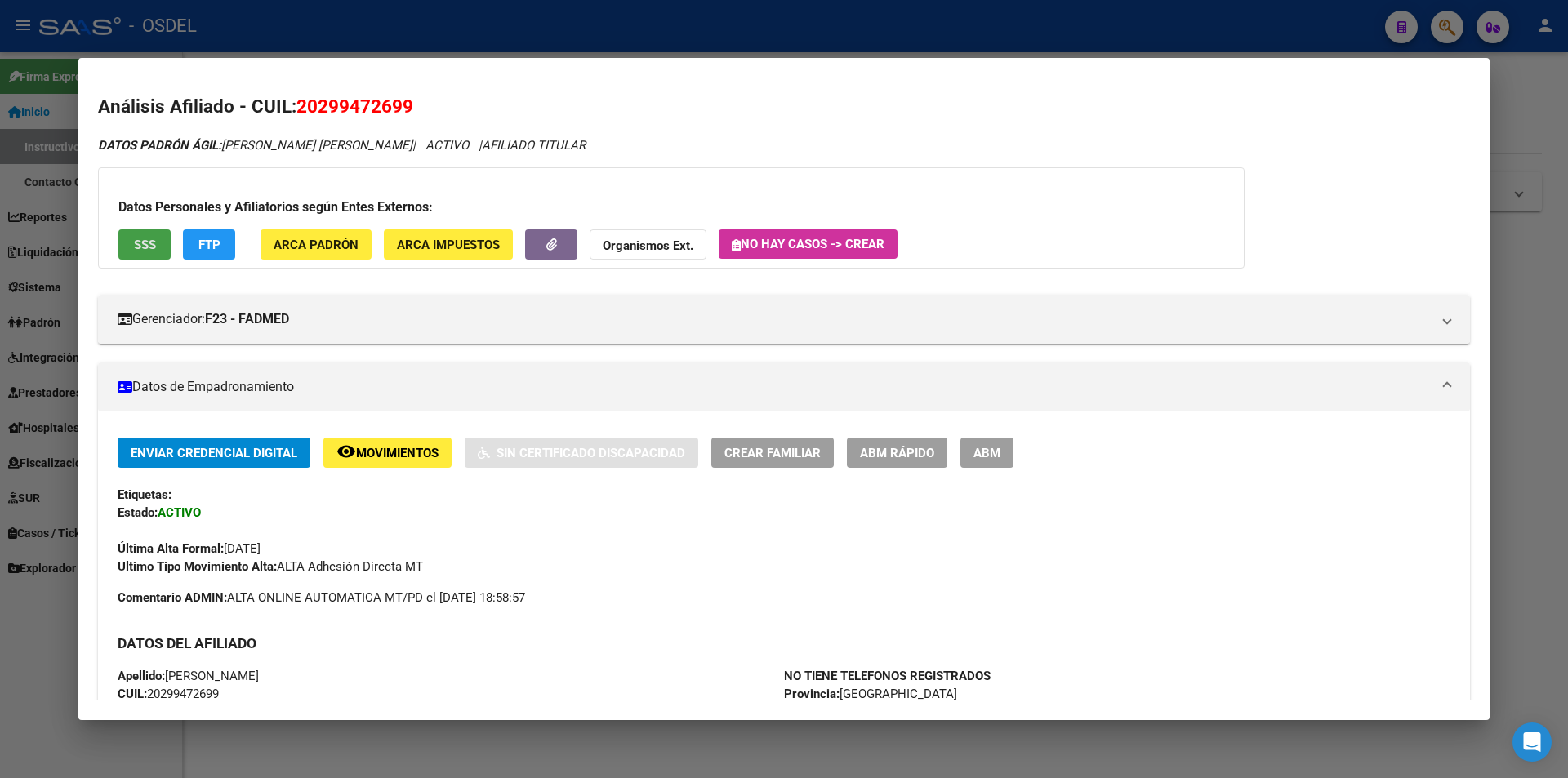
click at [150, 255] on button "SSS" at bounding box center [144, 244] width 53 height 30
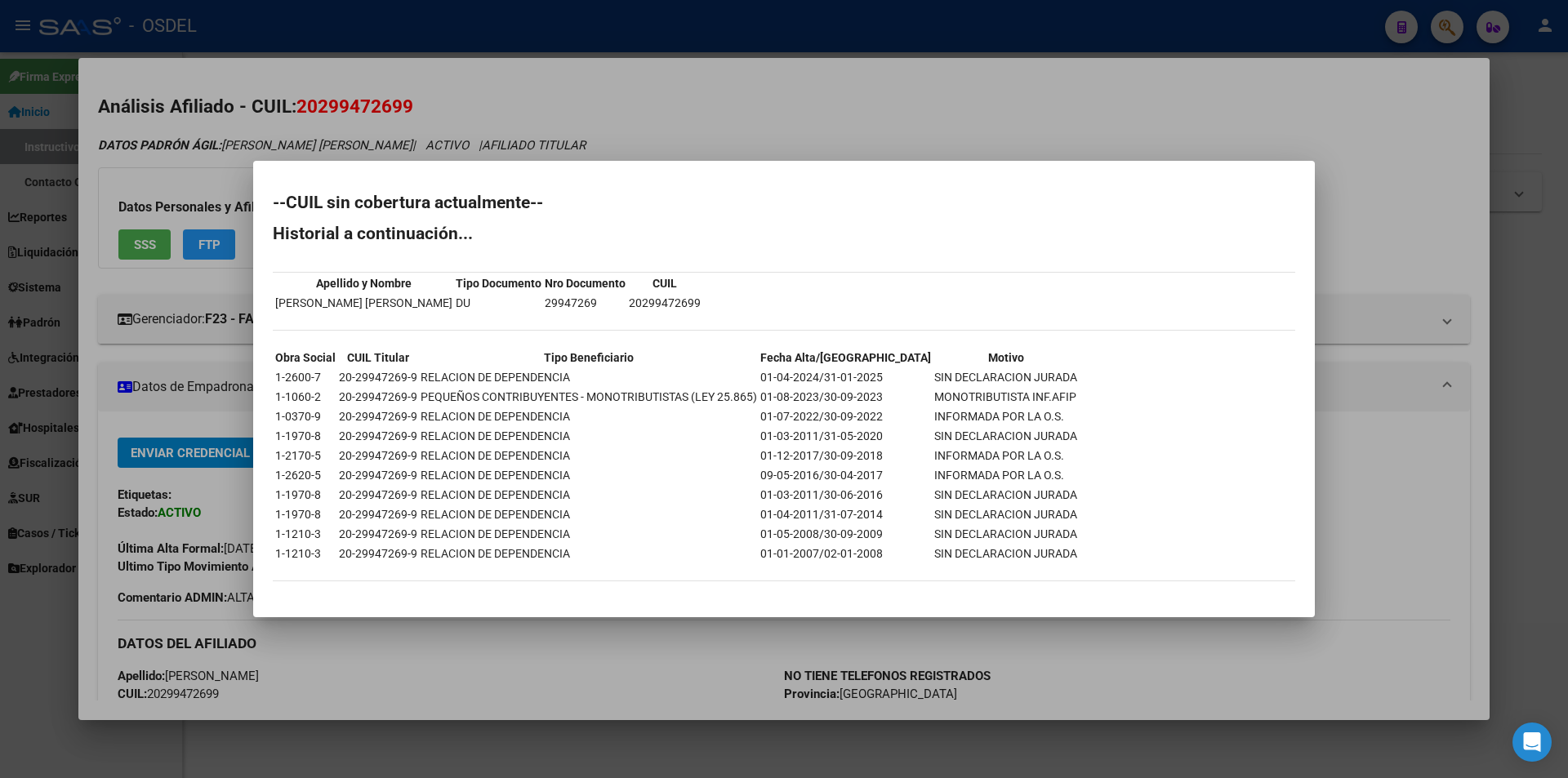
click at [602, 119] on div at bounding box center [784, 389] width 1568 height 778
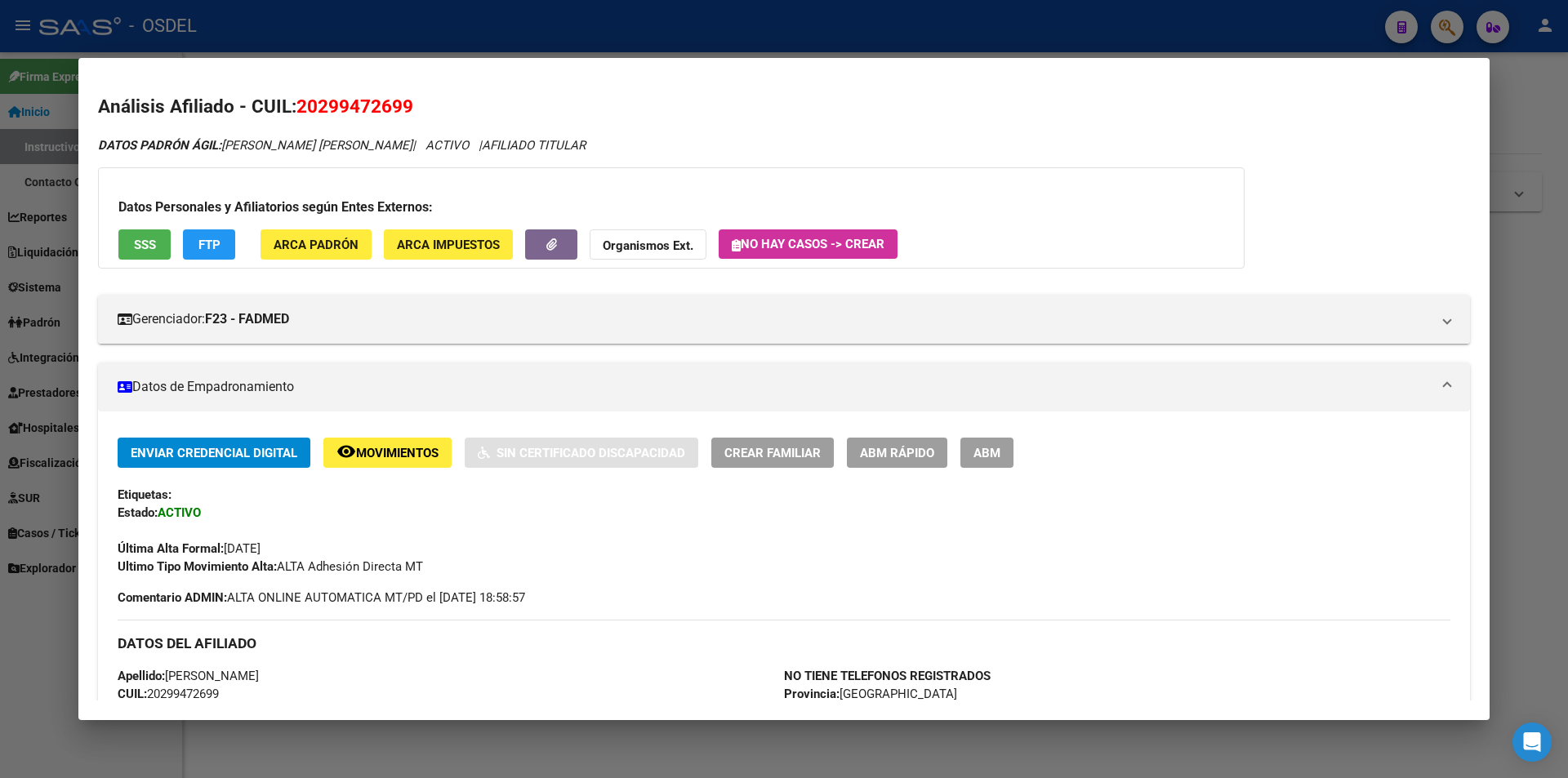
click at [602, 32] on div at bounding box center [784, 389] width 1568 height 778
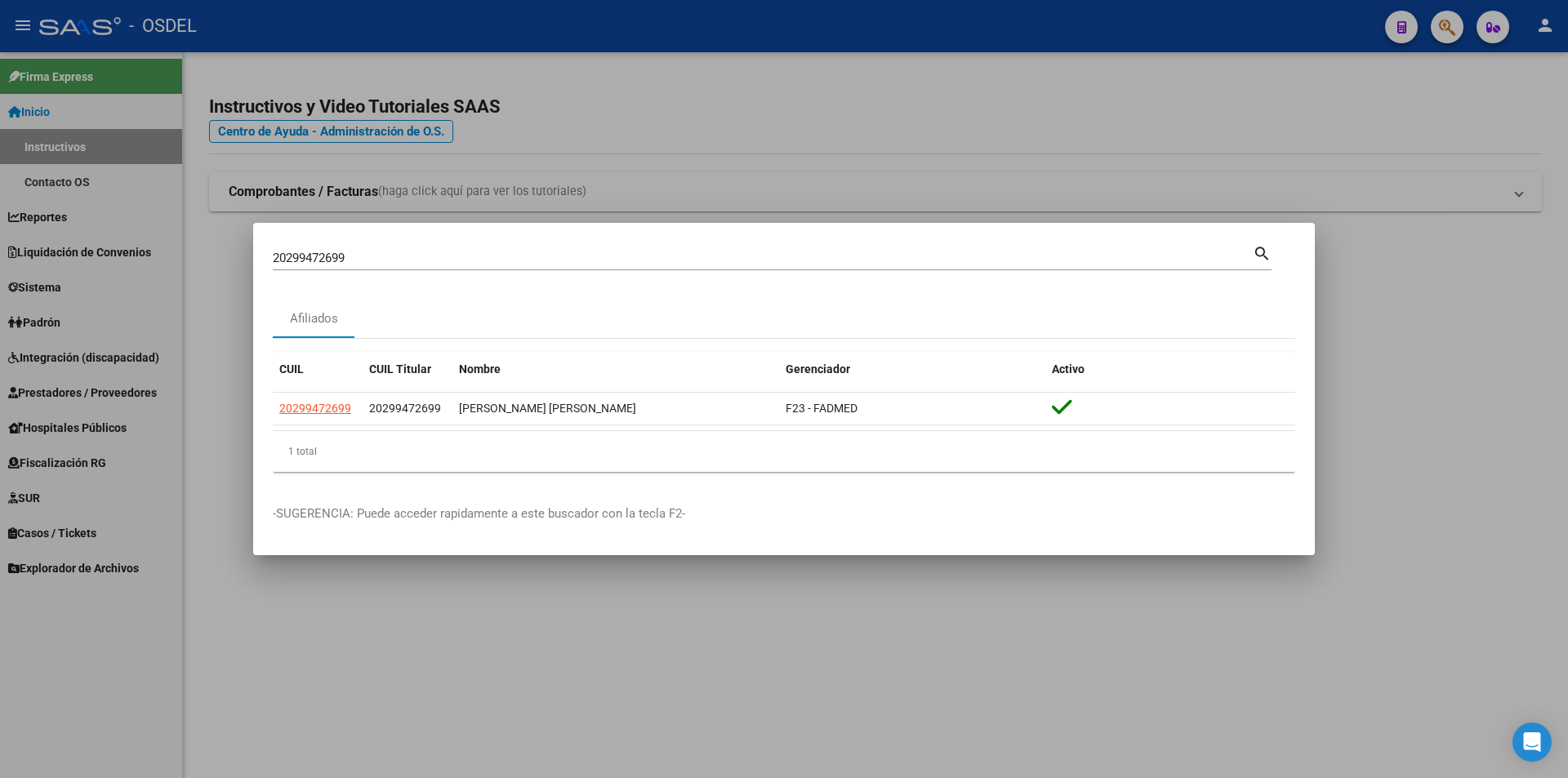
click at [329, 257] on input "20299472699" at bounding box center [762, 258] width 980 height 15
paste input "300234950"
type input "20300234950"
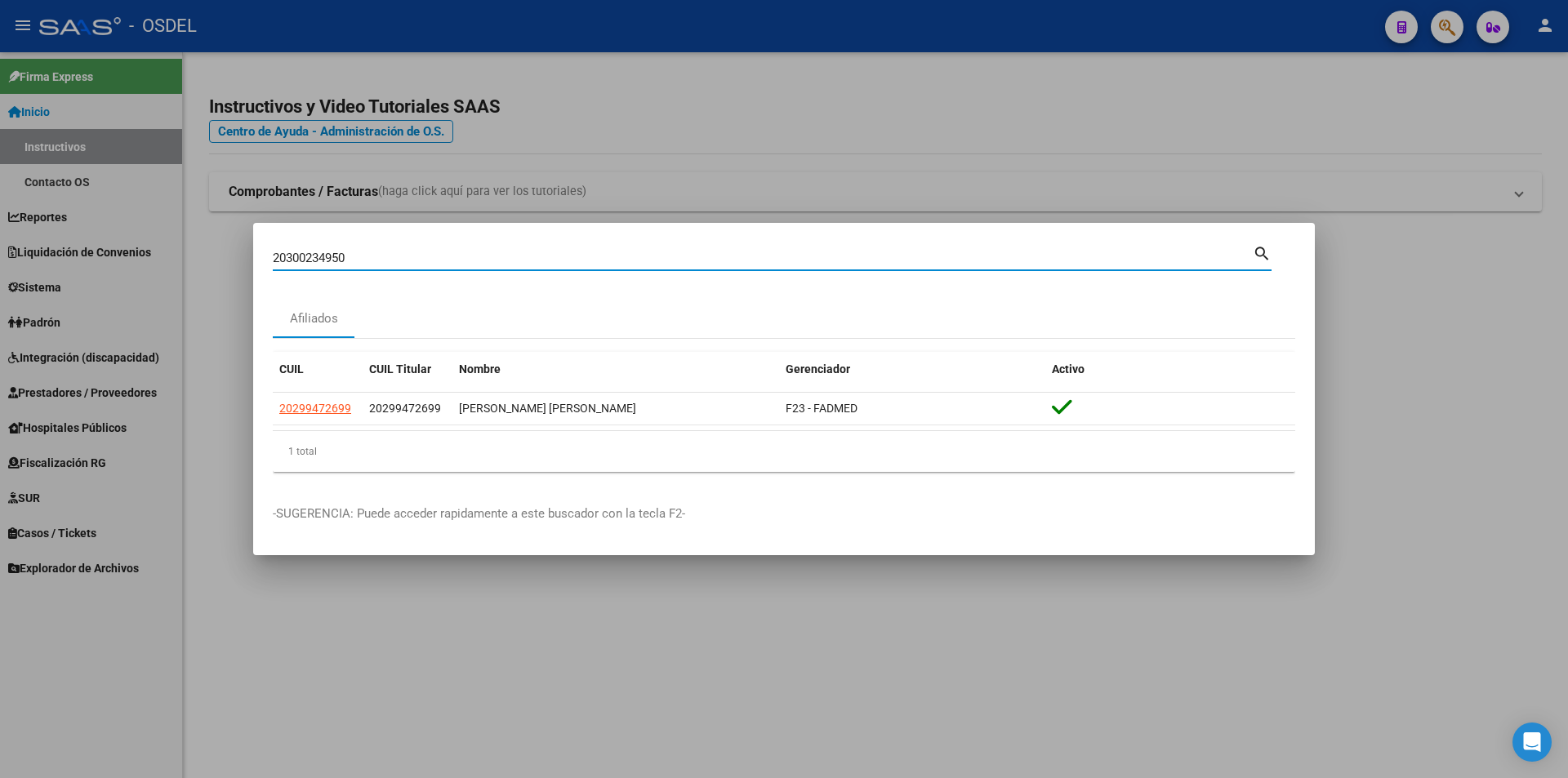
click at [1255, 252] on mat-icon "search" at bounding box center [1261, 252] width 19 height 20
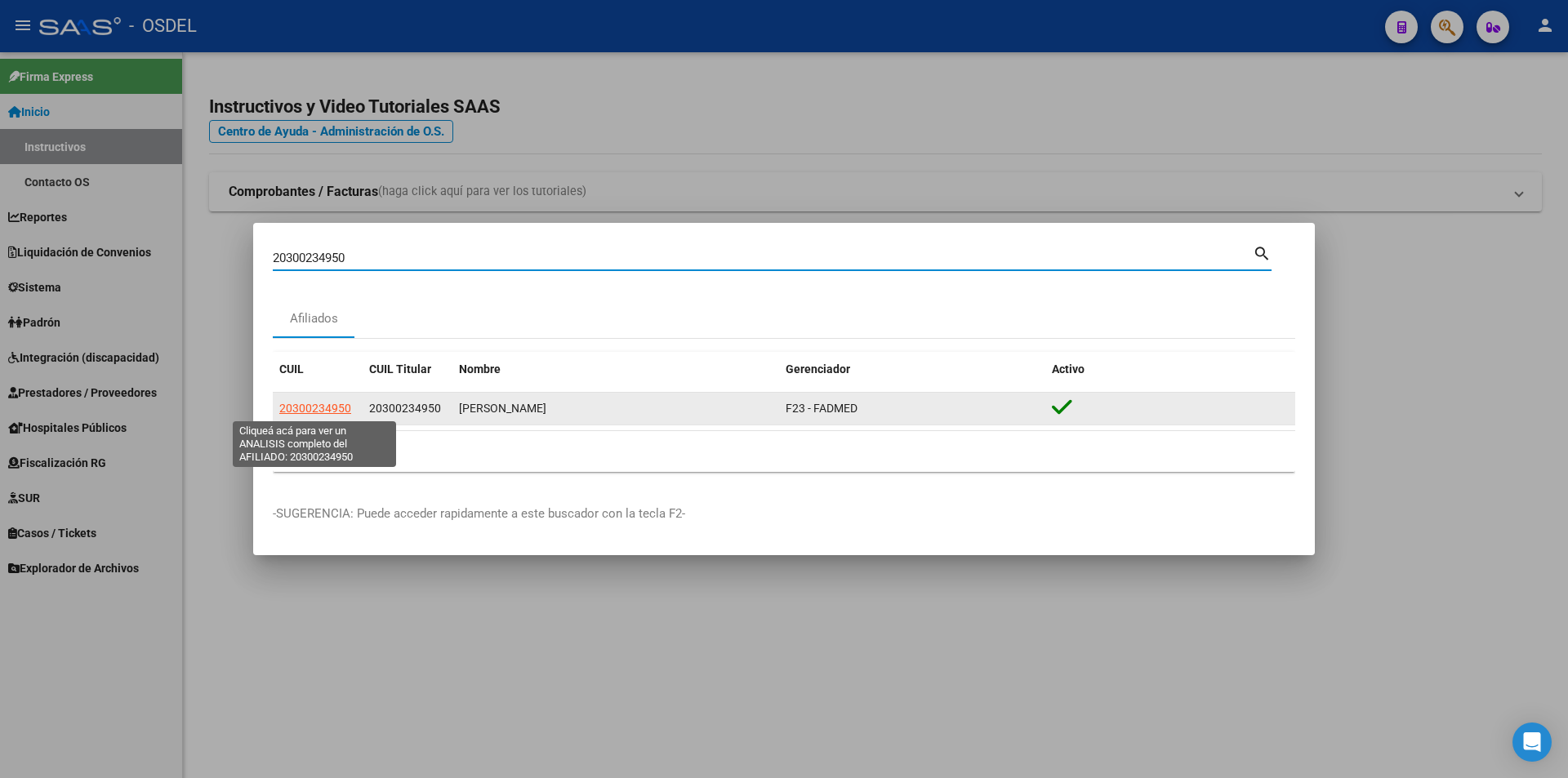
click at [316, 410] on span "20300234950" at bounding box center [315, 408] width 71 height 13
type textarea "20300234950"
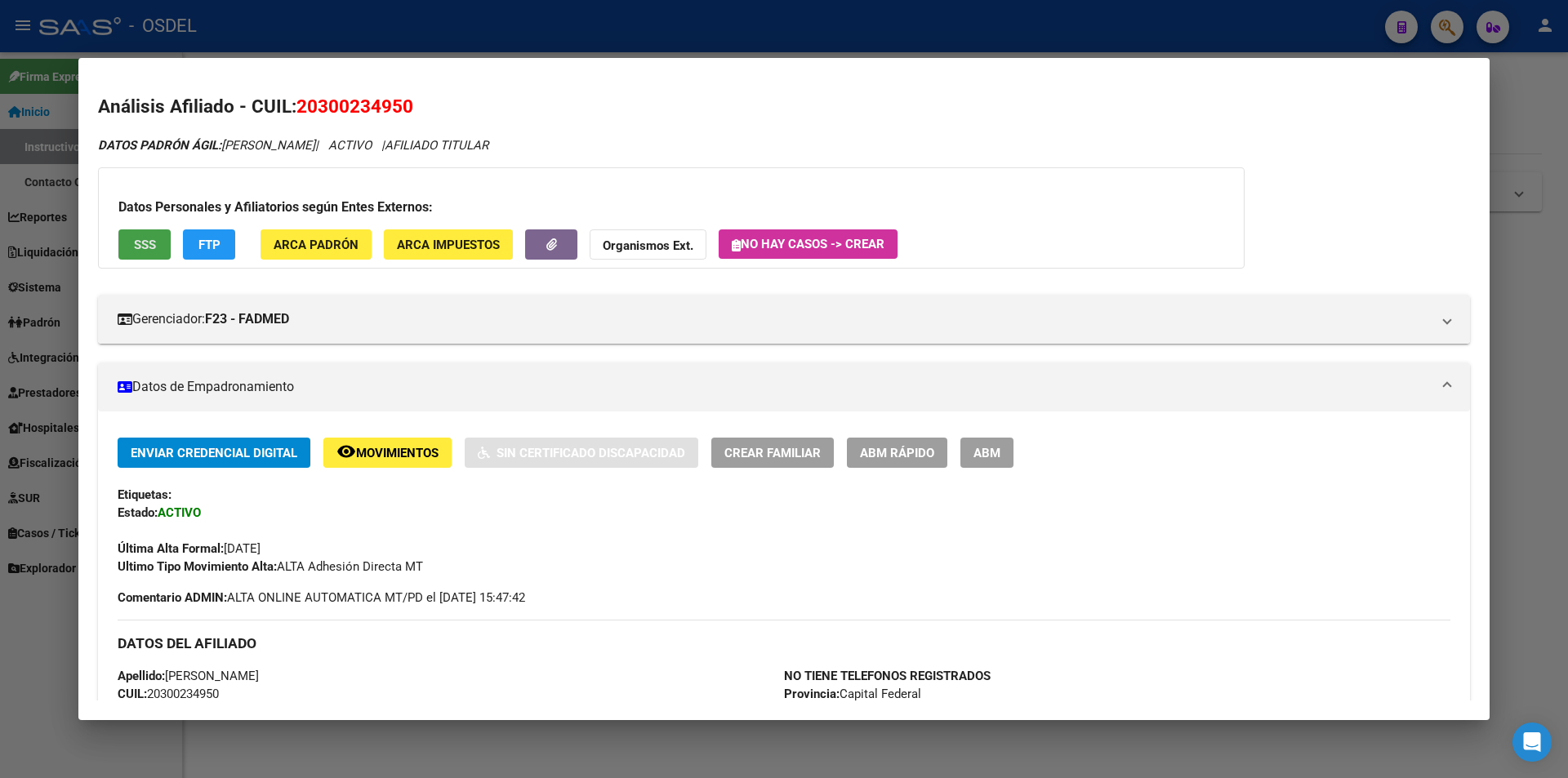
click at [136, 240] on span "SSS" at bounding box center [145, 244] width 22 height 15
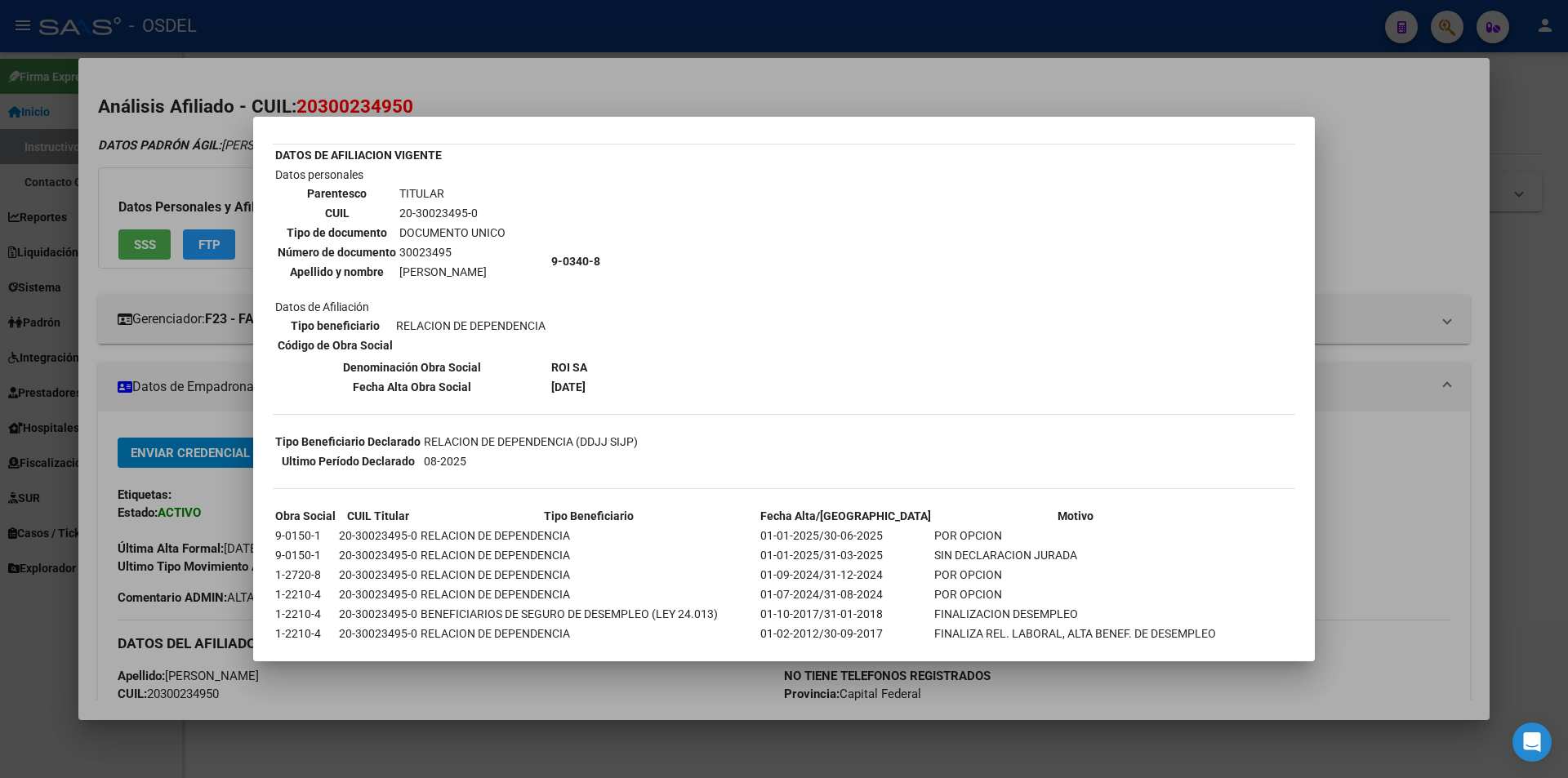
scroll to position [164, 0]
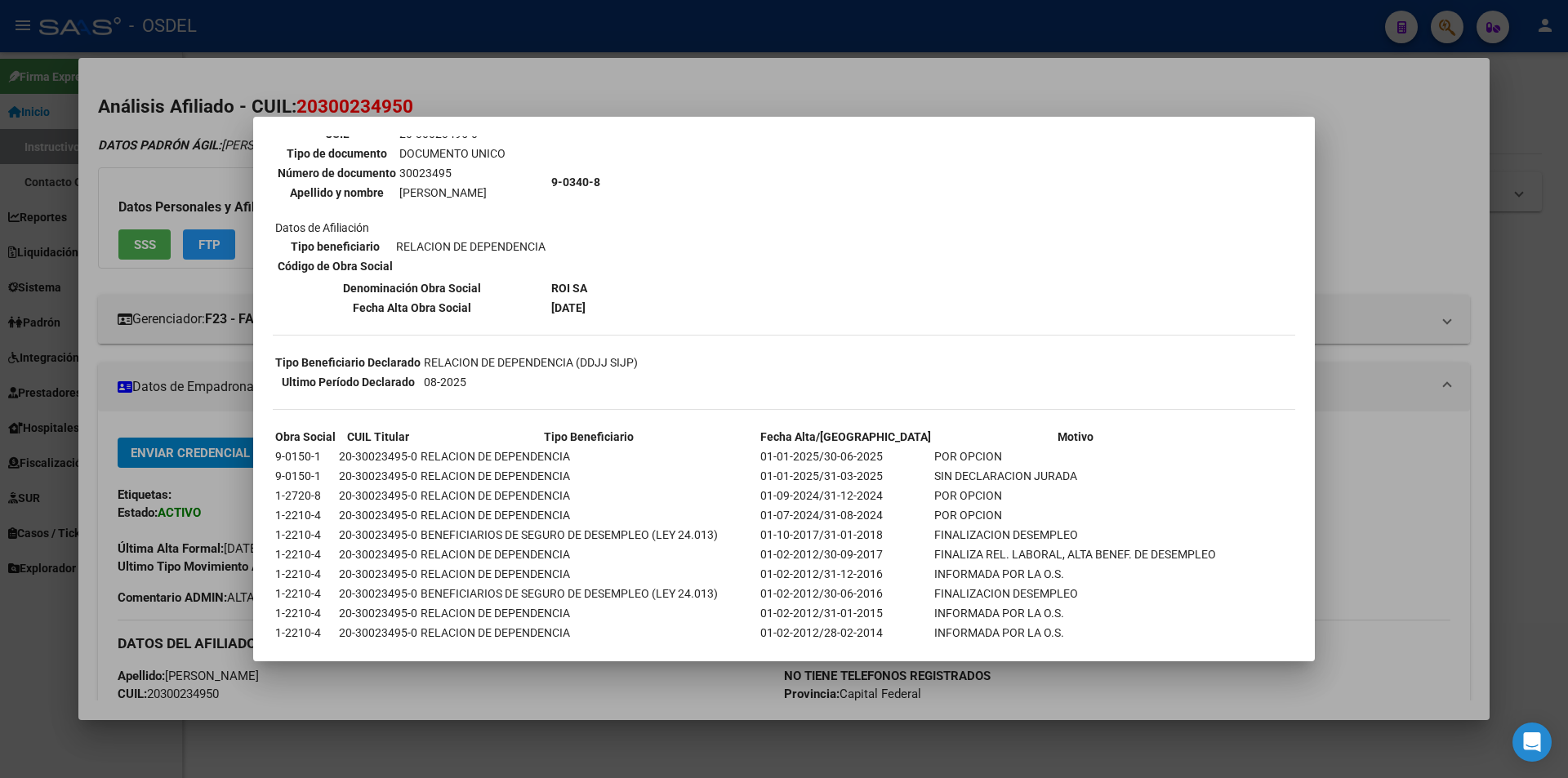
click at [1063, 56] on div at bounding box center [784, 389] width 1568 height 778
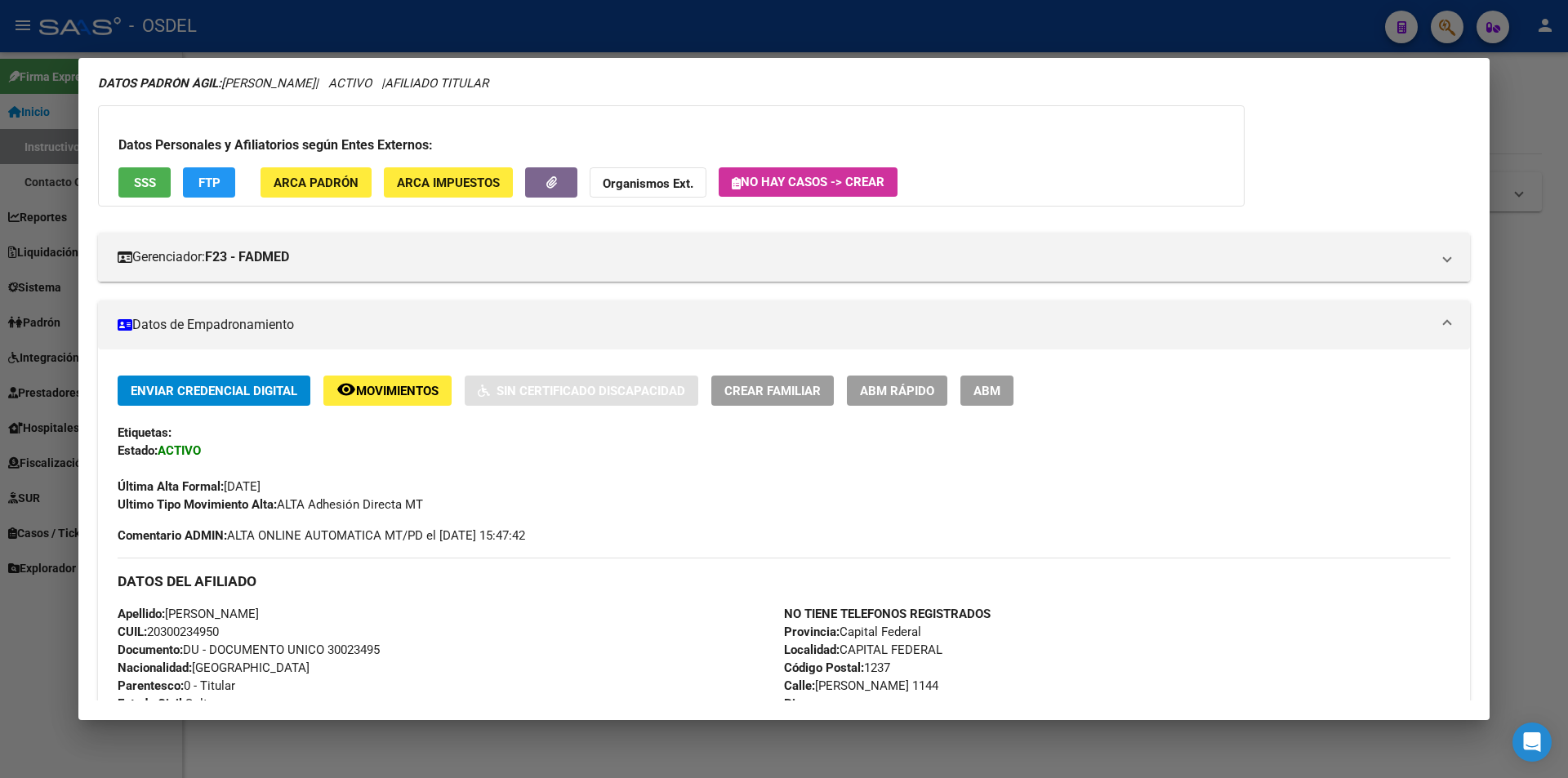
scroll to position [0, 0]
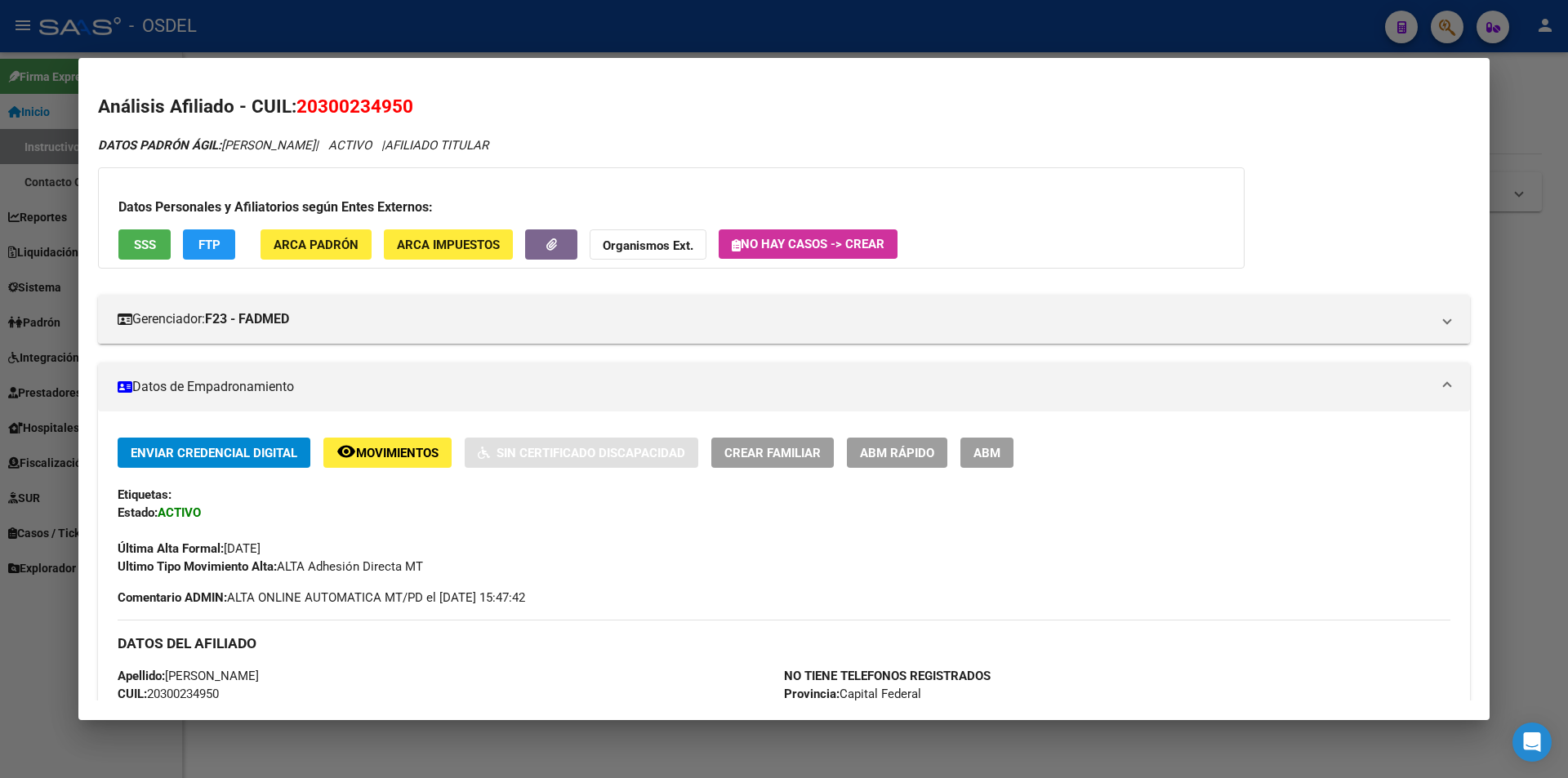
click at [134, 250] on span "SSS" at bounding box center [145, 244] width 22 height 15
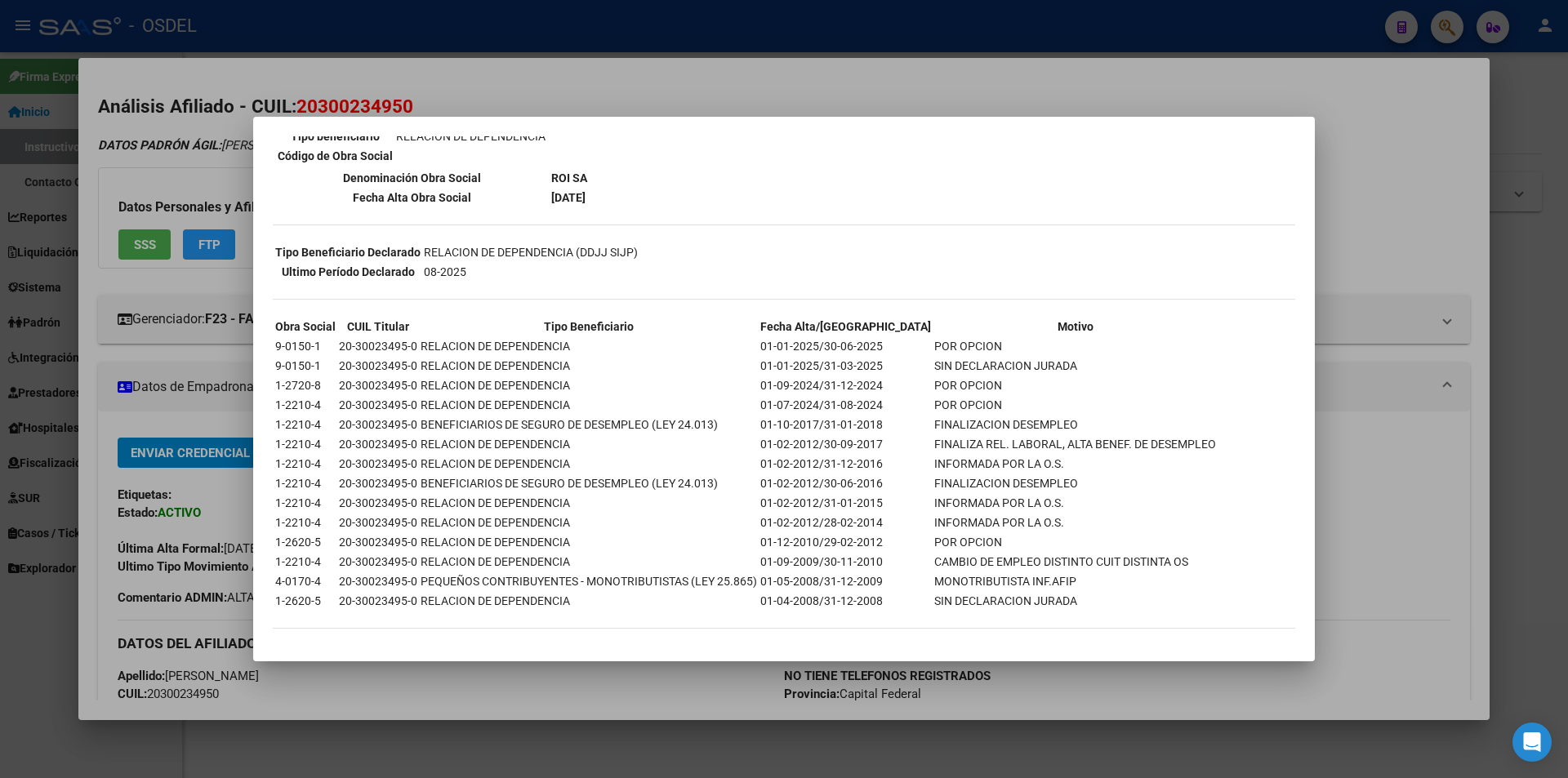
scroll to position [277, 0]
drag, startPoint x: 750, startPoint y: 77, endPoint x: 738, endPoint y: 66, distance: 16.3
click at [749, 77] on div at bounding box center [784, 389] width 1568 height 778
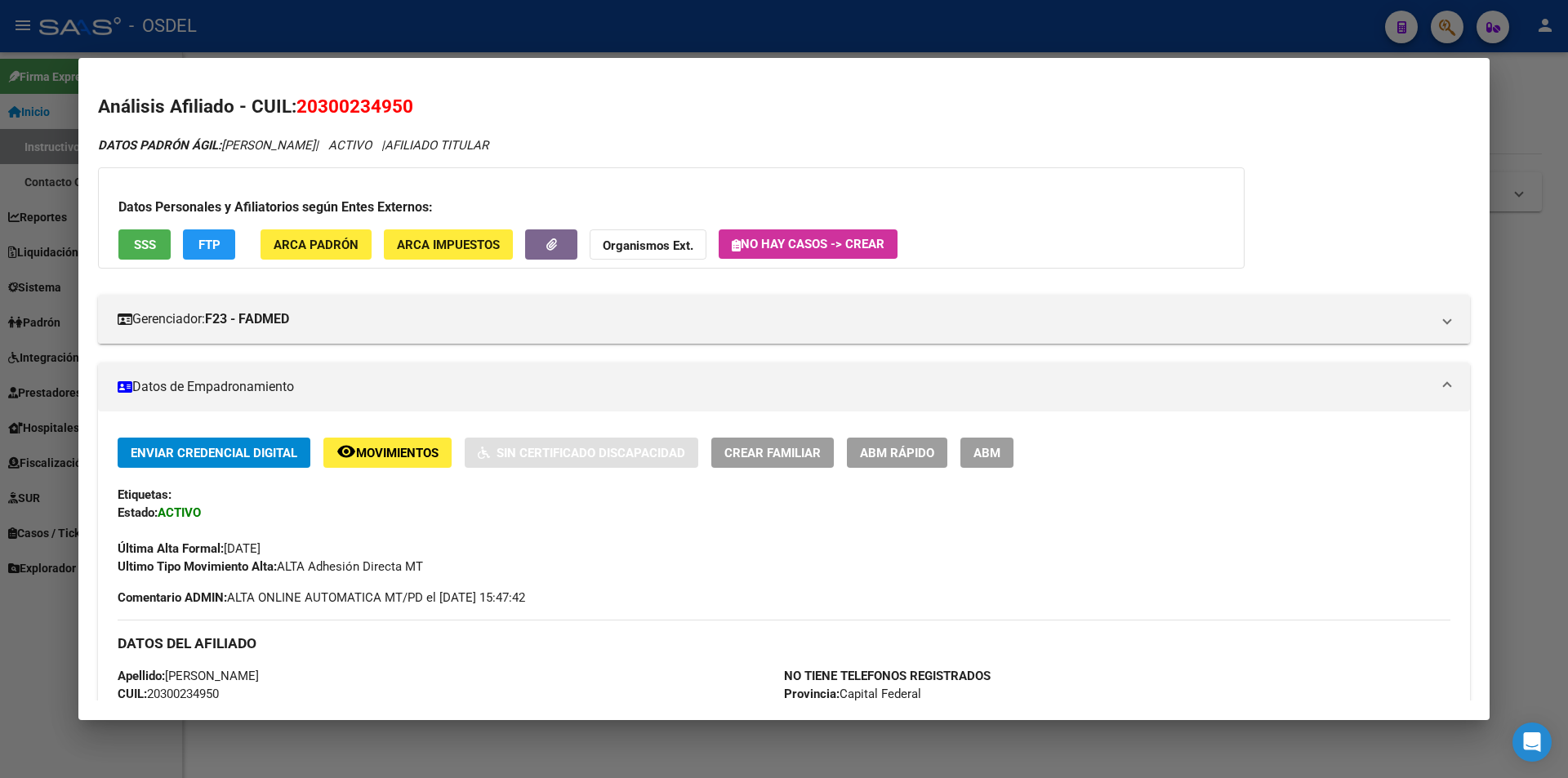
click at [725, 36] on div at bounding box center [784, 389] width 1568 height 778
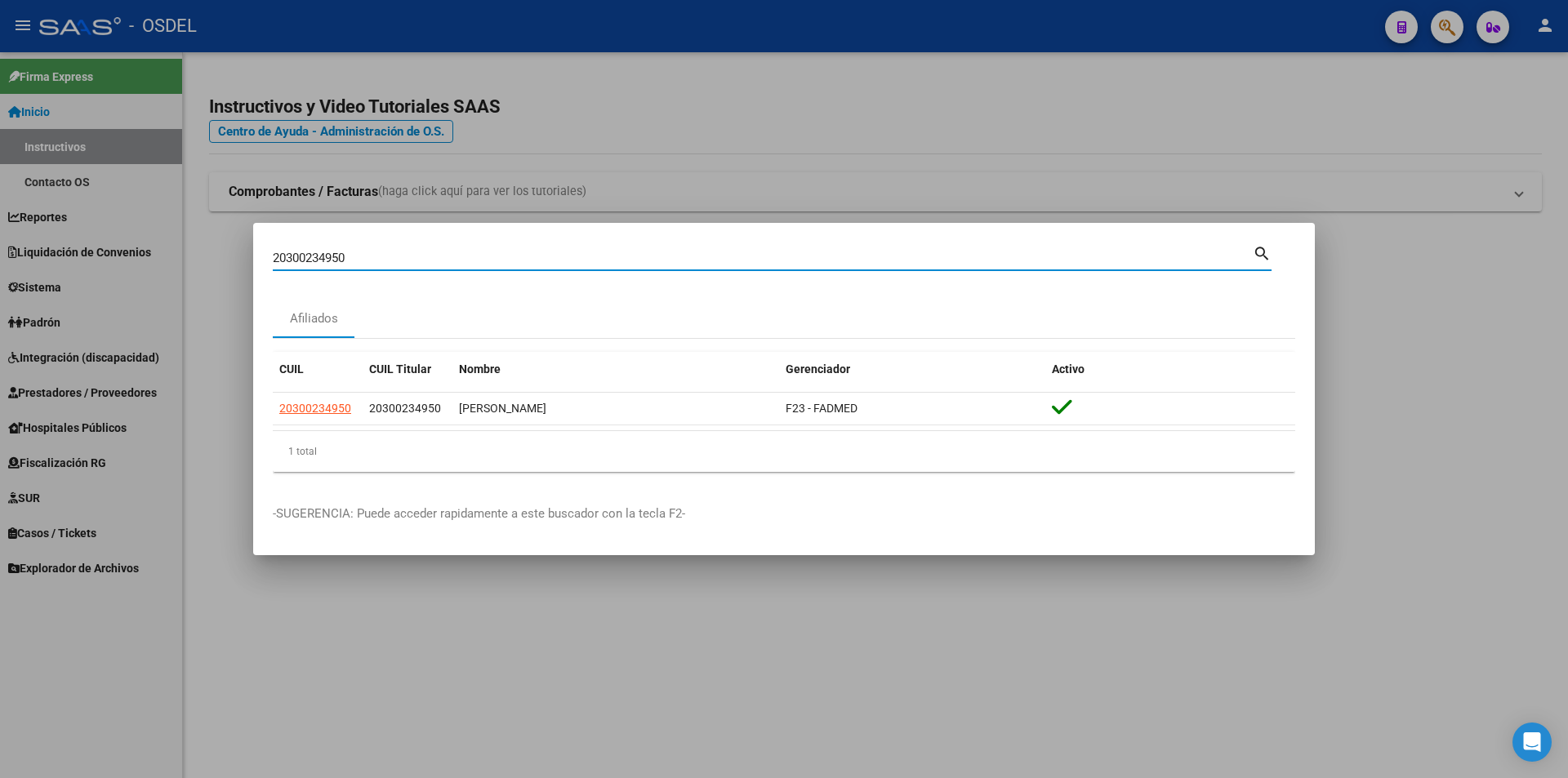
click at [333, 261] on input "20300234950" at bounding box center [762, 258] width 980 height 15
paste input "6118022"
type input "20306118022"
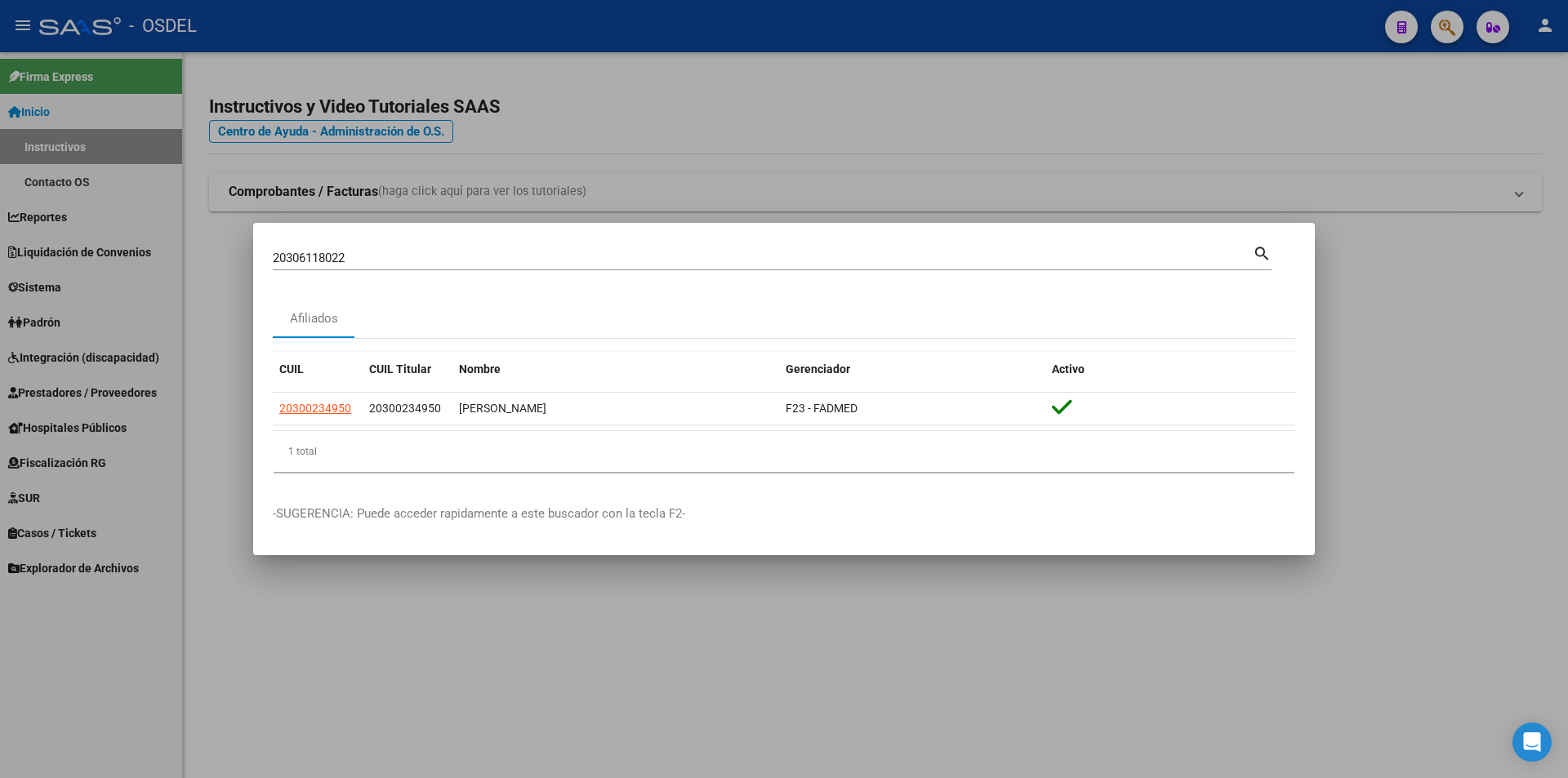
click at [1260, 254] on mat-icon "search" at bounding box center [1261, 252] width 19 height 20
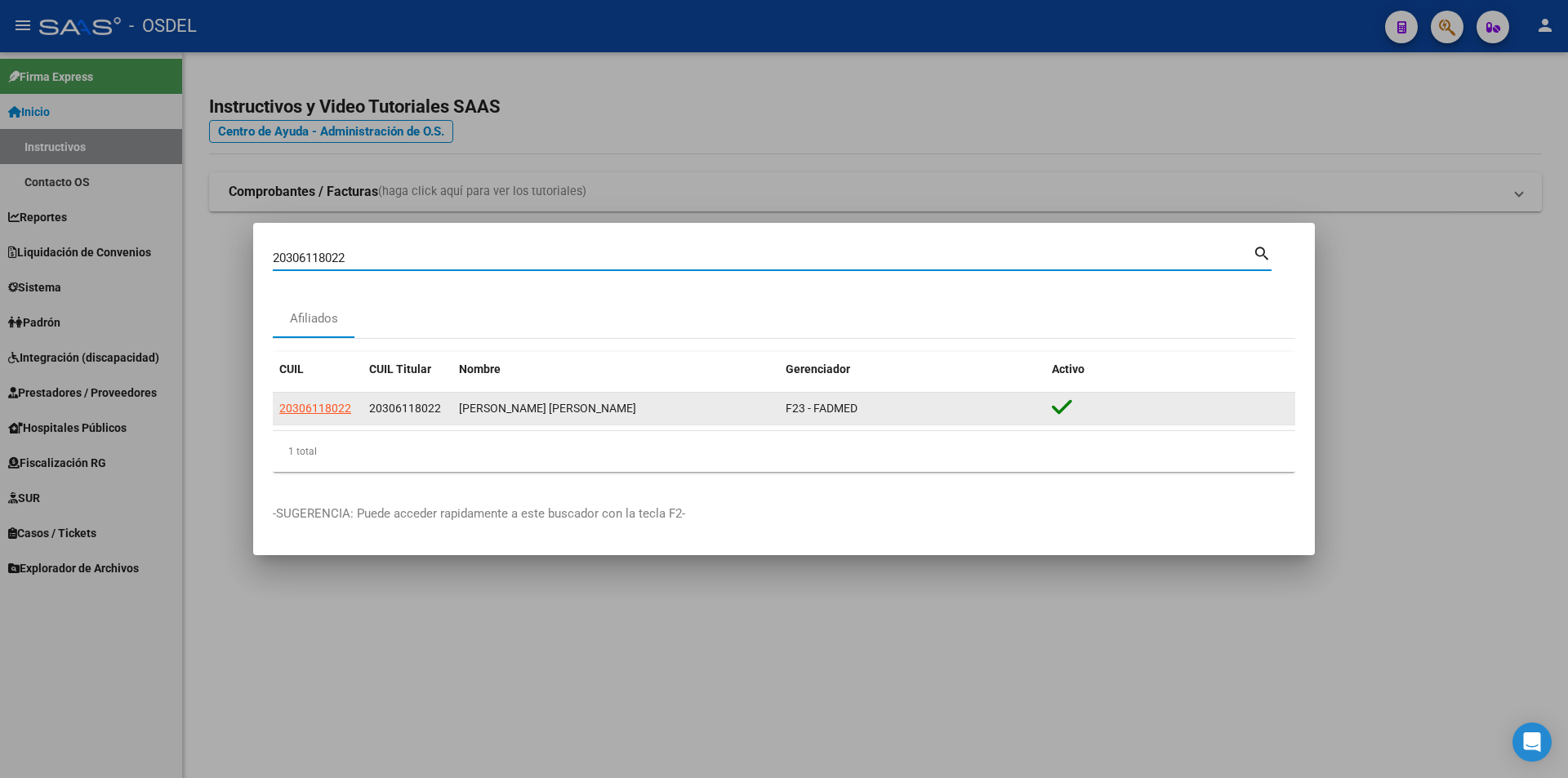
click at [334, 403] on span "20306118022" at bounding box center [315, 408] width 71 height 13
type textarea "20306118022"
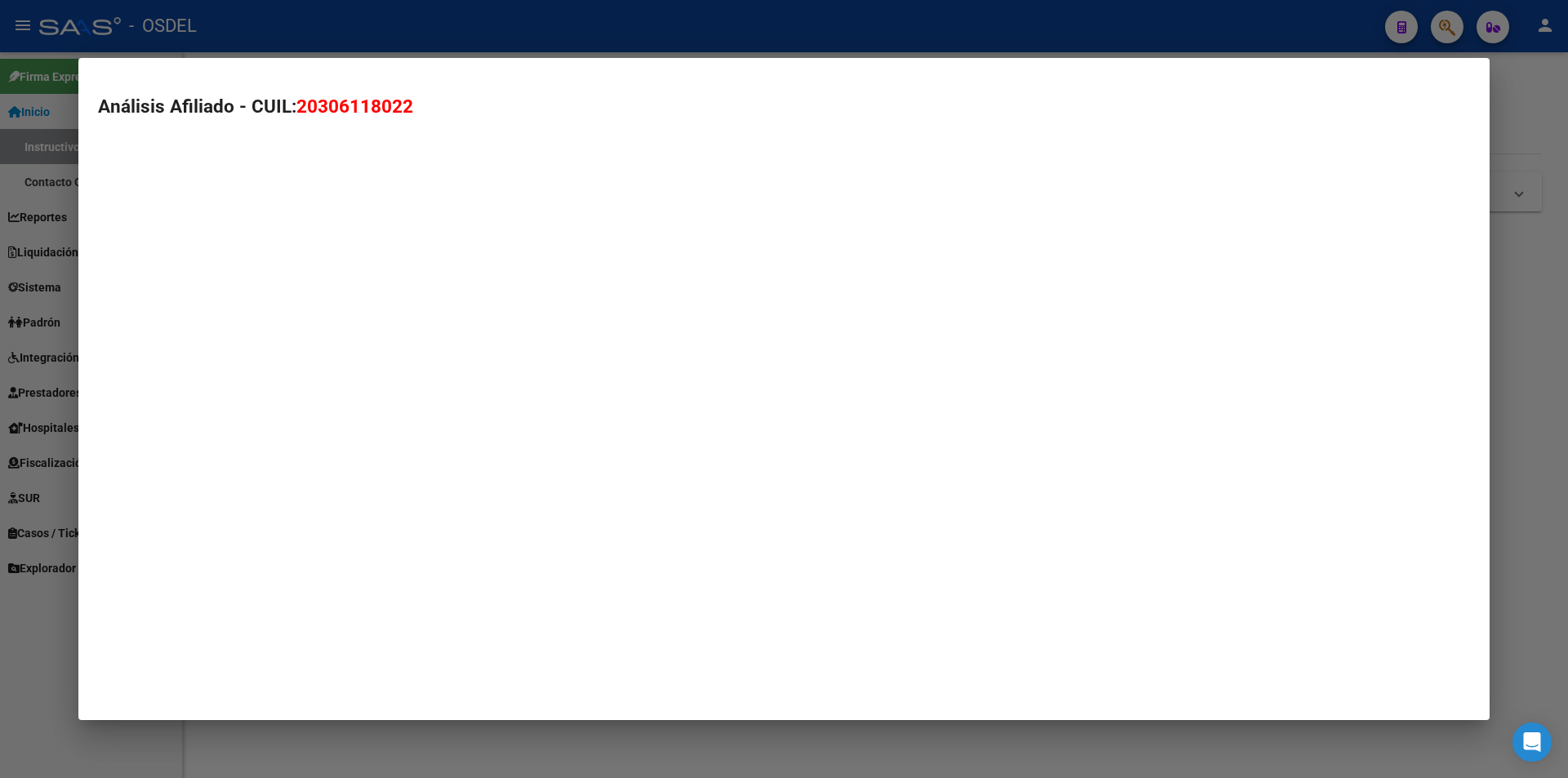
click at [334, 403] on mat-dialog-container "Análisis Afiliado - CUIL: 20306118022" at bounding box center [784, 388] width 1411 height 662
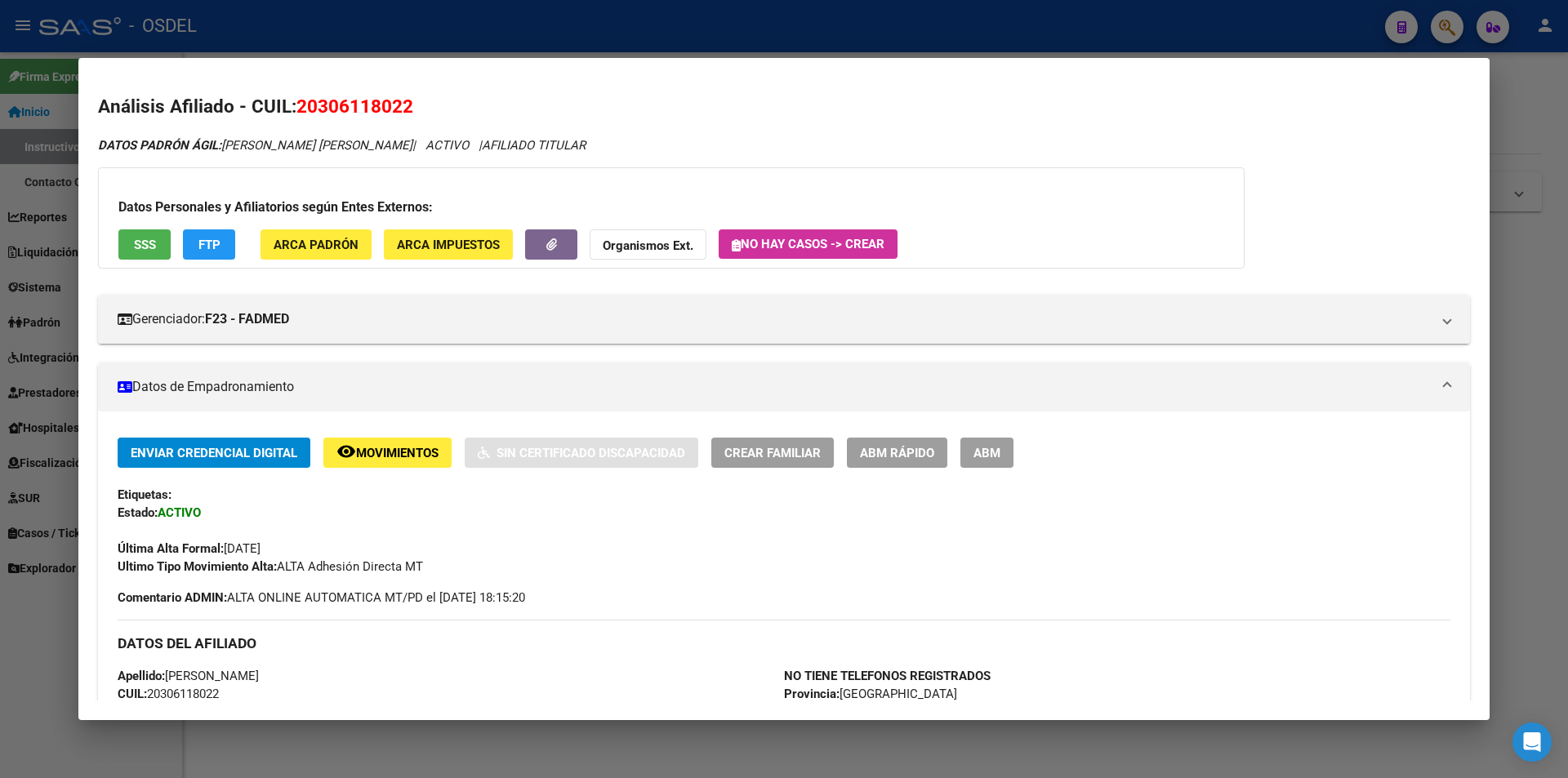
click at [138, 247] on span "SSS" at bounding box center [145, 244] width 22 height 15
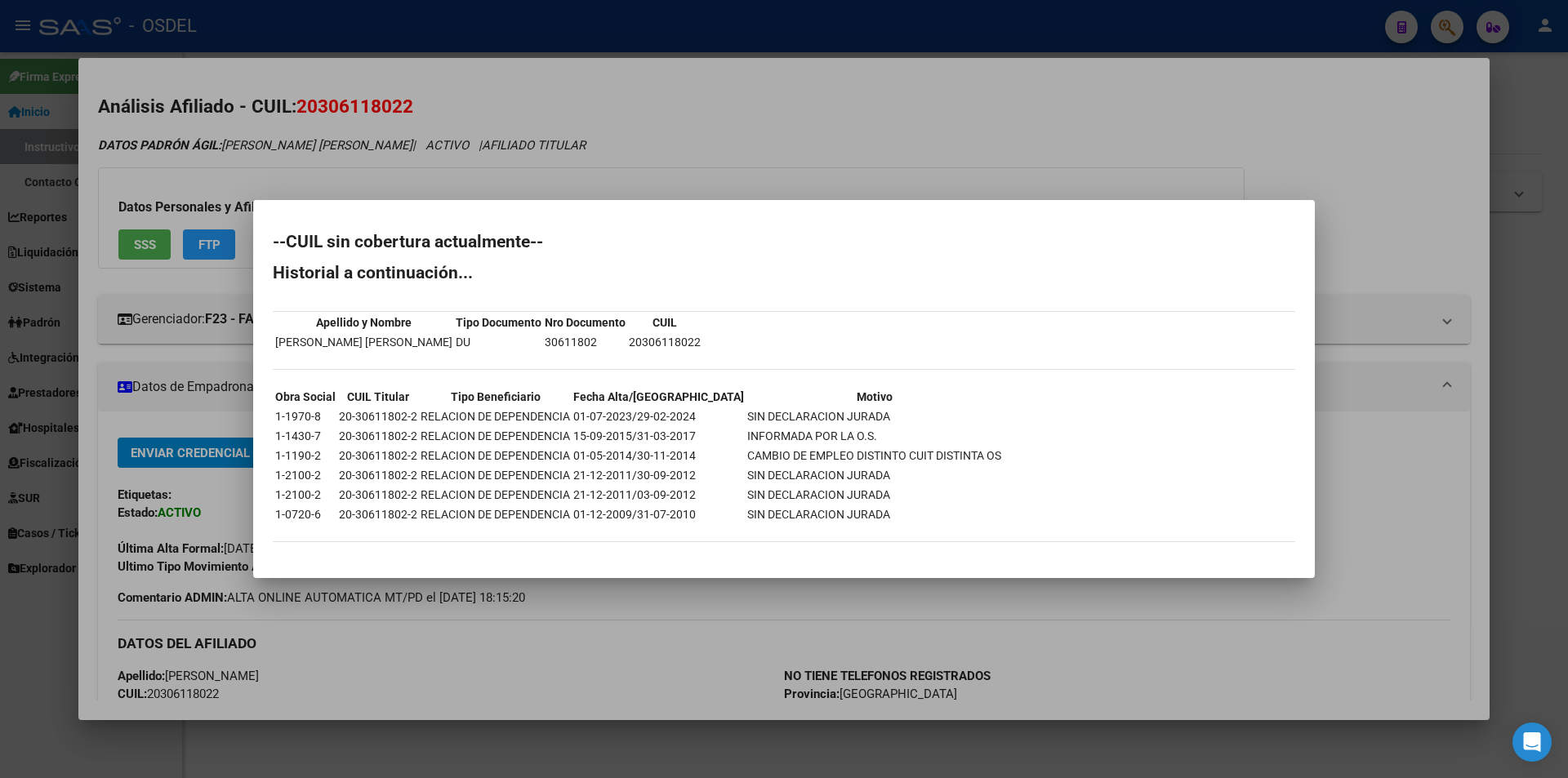
click at [628, 271] on h2 "Historial a continuación..." at bounding box center [784, 273] width 1022 height 16
click at [433, 190] on div at bounding box center [784, 389] width 1568 height 778
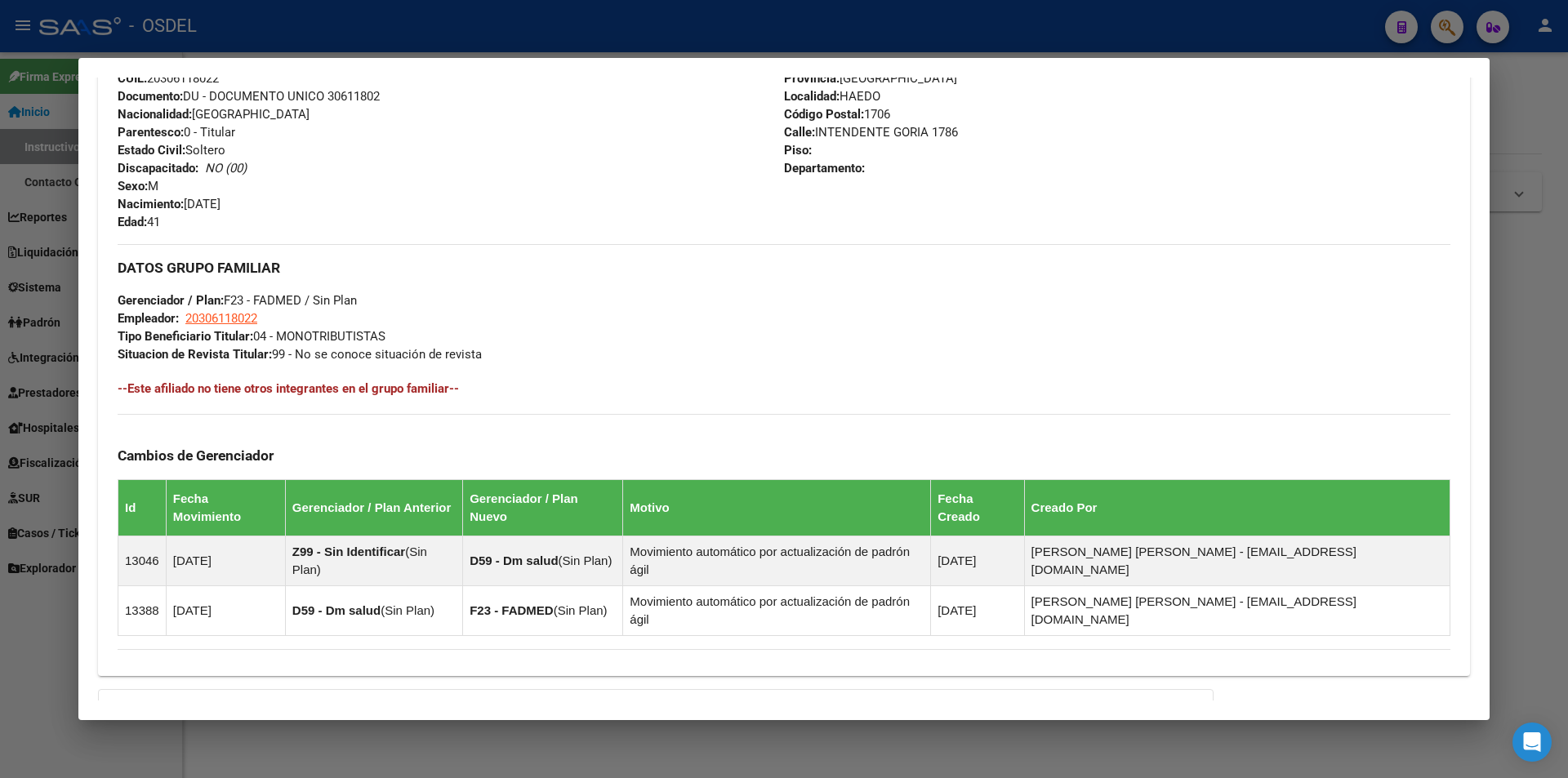
scroll to position [735, 0]
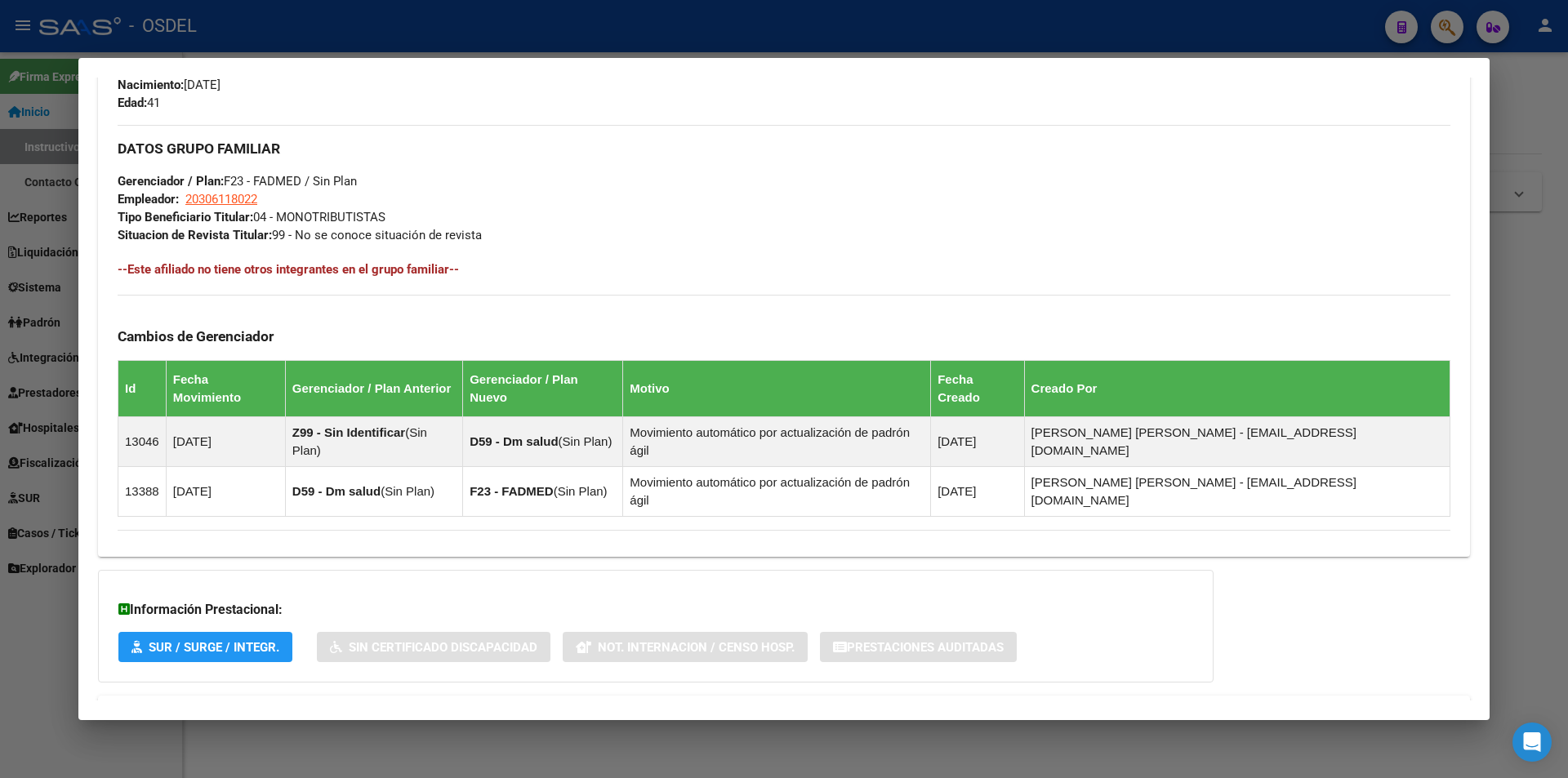
click at [674, 30] on div at bounding box center [784, 389] width 1568 height 778
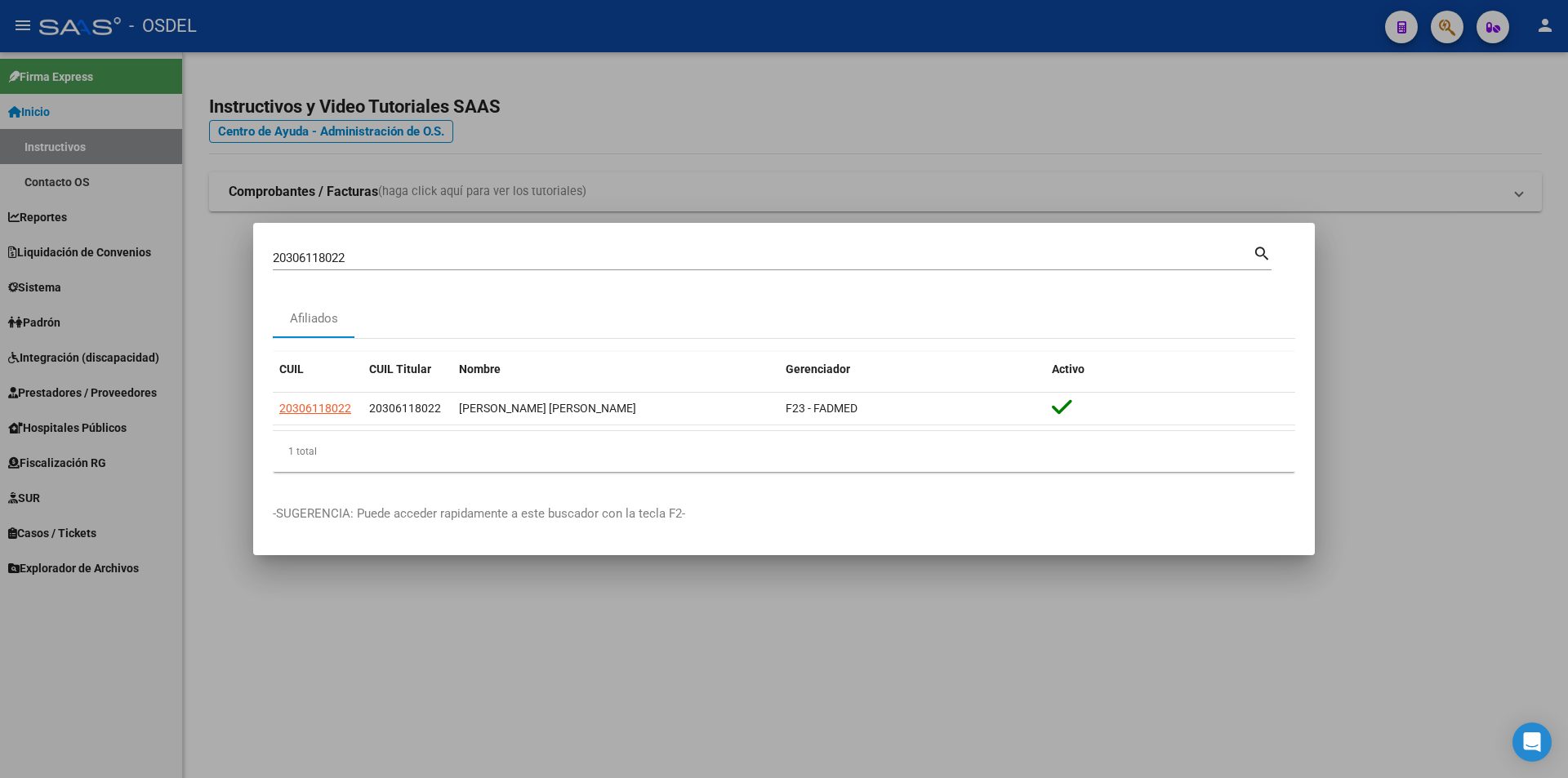
click at [611, 47] on div at bounding box center [784, 389] width 1568 height 778
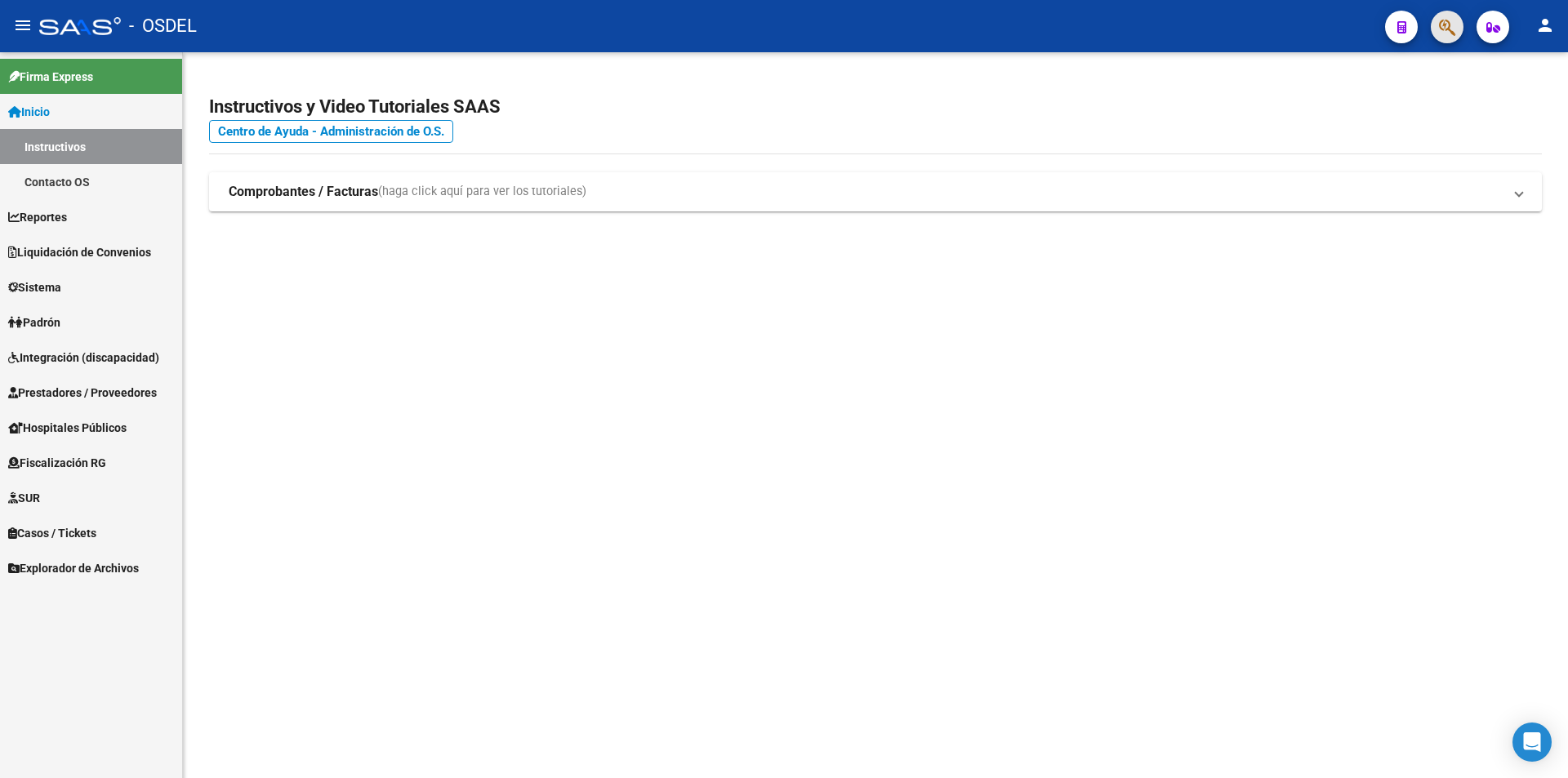
click at [1457, 27] on button "button" at bounding box center [1447, 27] width 33 height 33
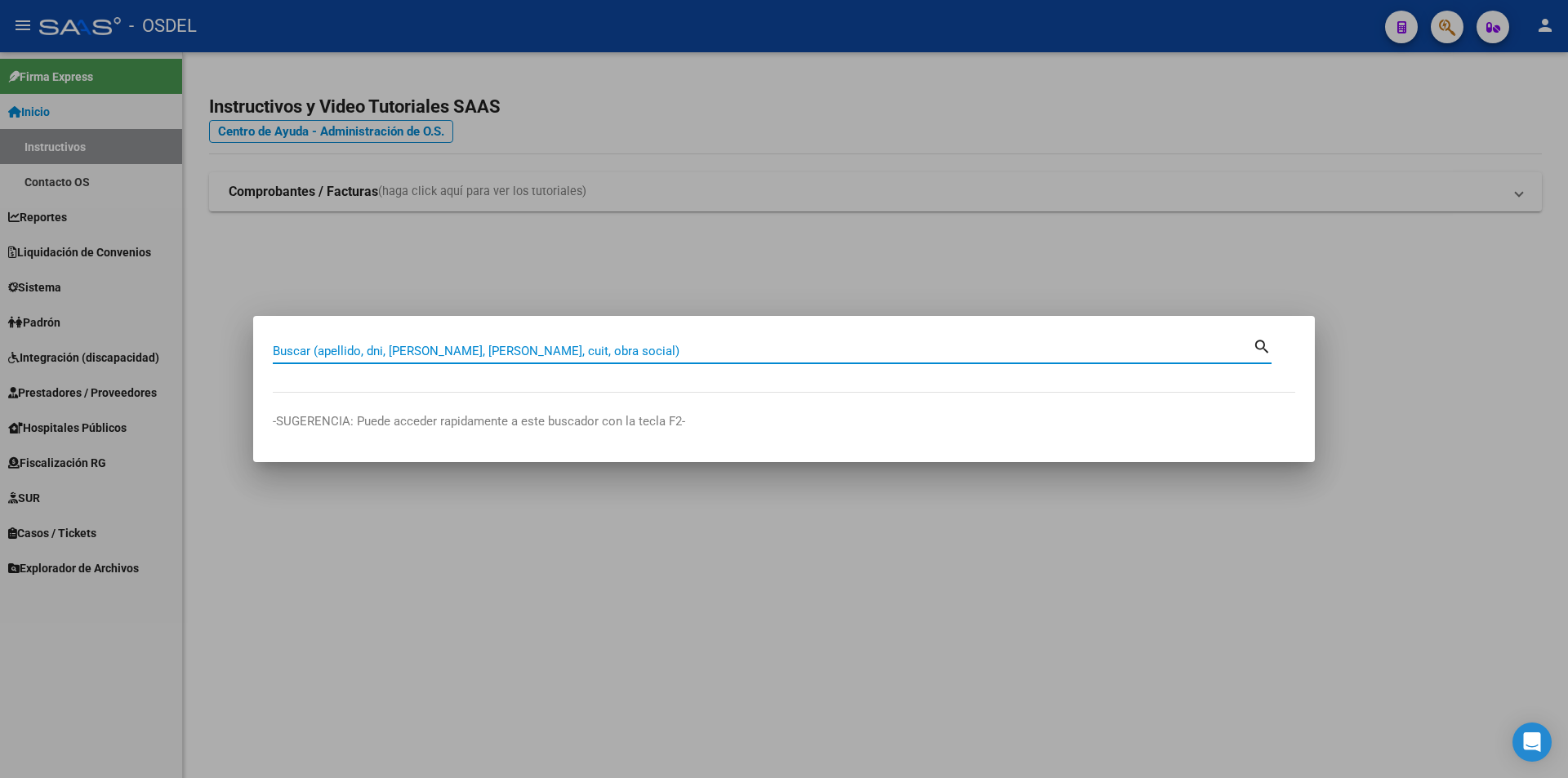
click at [584, 338] on div "Buscar (apellido, dni, [PERSON_NAME], [PERSON_NAME], cuit, obra social)" at bounding box center [762, 350] width 980 height 25
click at [574, 352] on input "Buscar (apellido, dni, [PERSON_NAME], [PERSON_NAME], cuit, obra social)" at bounding box center [762, 350] width 980 height 15
paste input "20306472144"
type input "20306472144"
click at [1256, 344] on mat-icon "search" at bounding box center [1261, 345] width 19 height 20
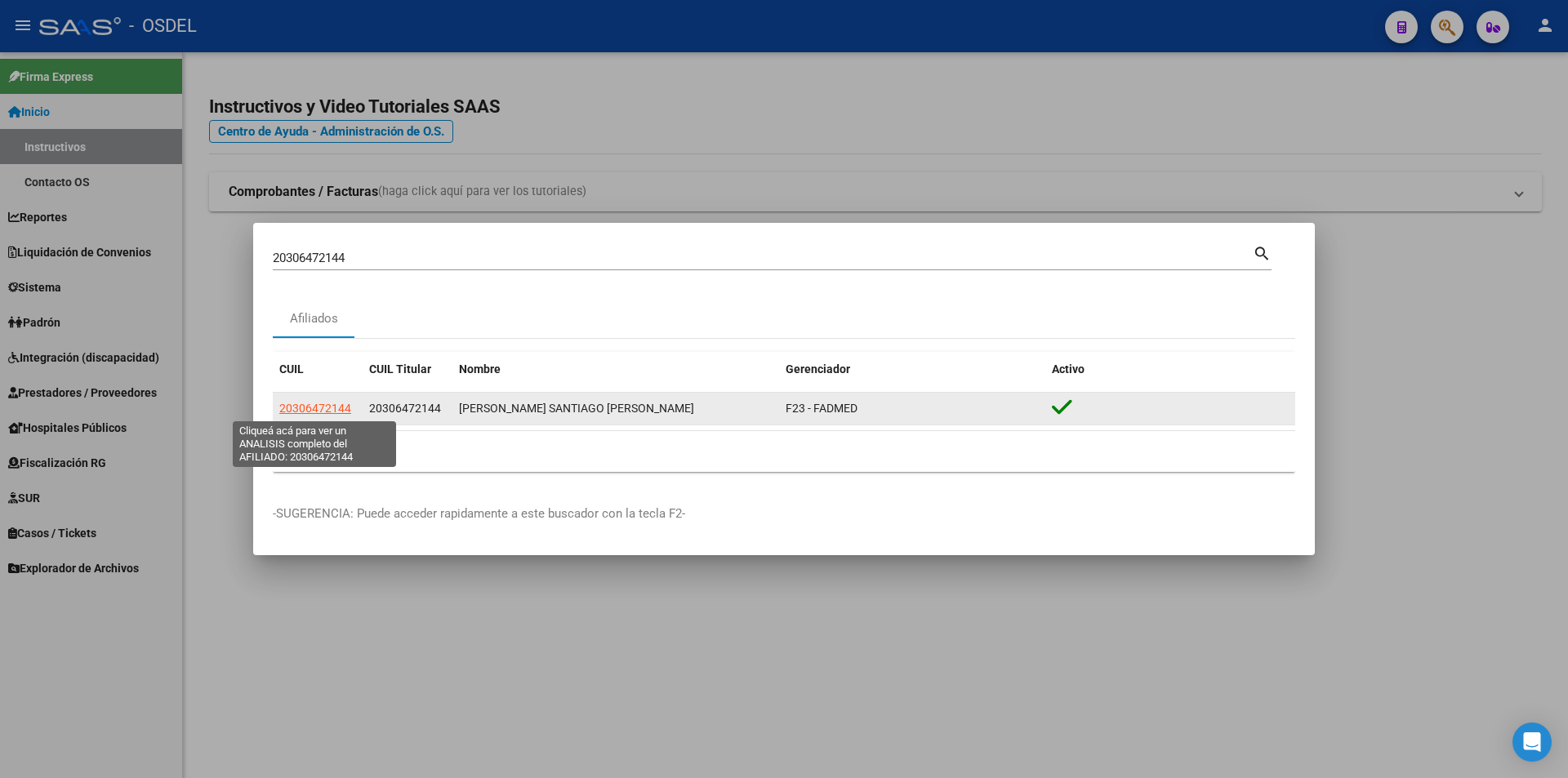
click at [316, 408] on span "20306472144" at bounding box center [315, 408] width 71 height 13
copy span "4"
type textarea "20306472144"
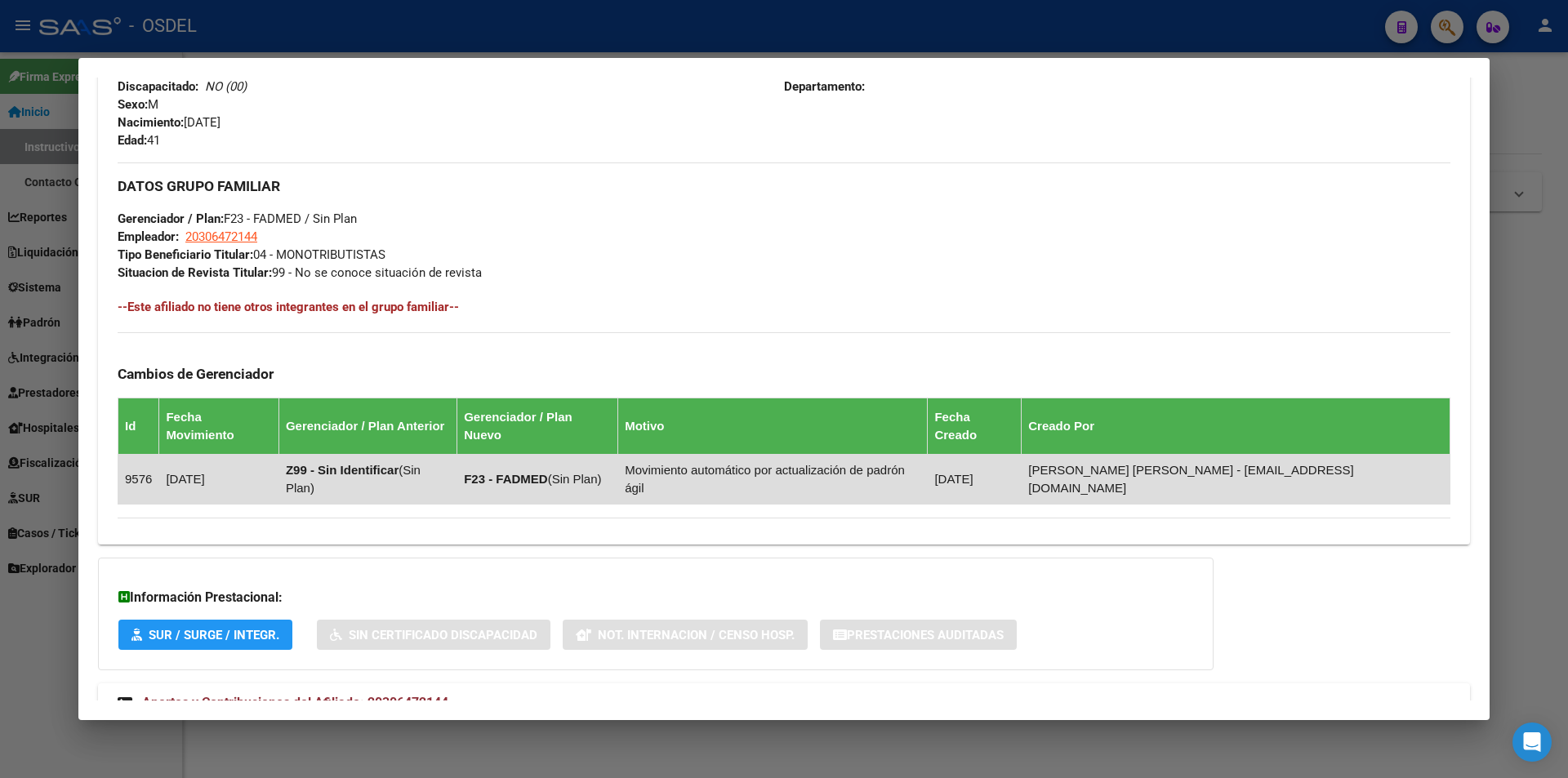
scroll to position [720, 0]
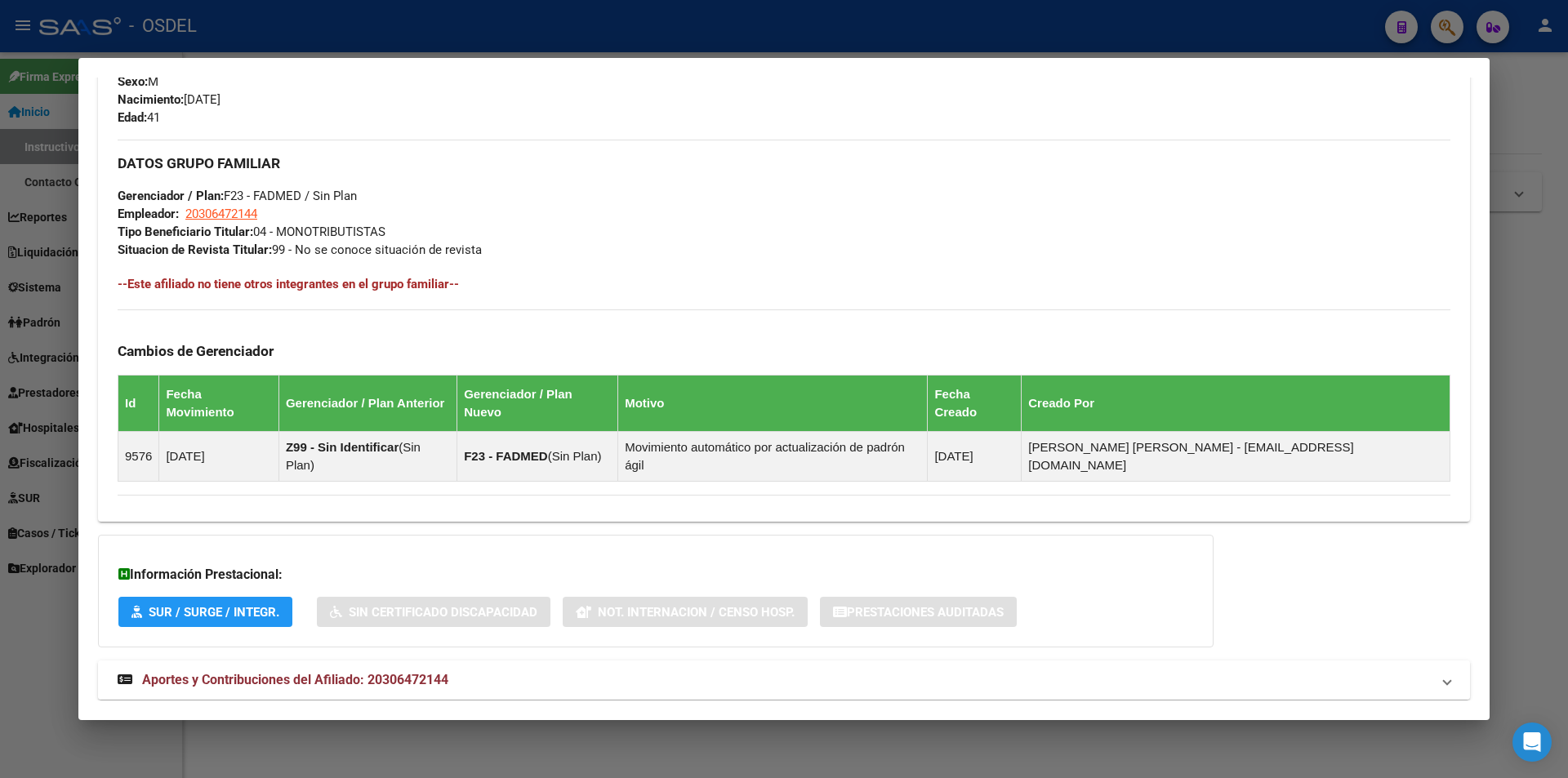
click at [398, 672] on span "Aportes y Contribuciones del Afiliado: 20306472144" at bounding box center [295, 680] width 307 height 16
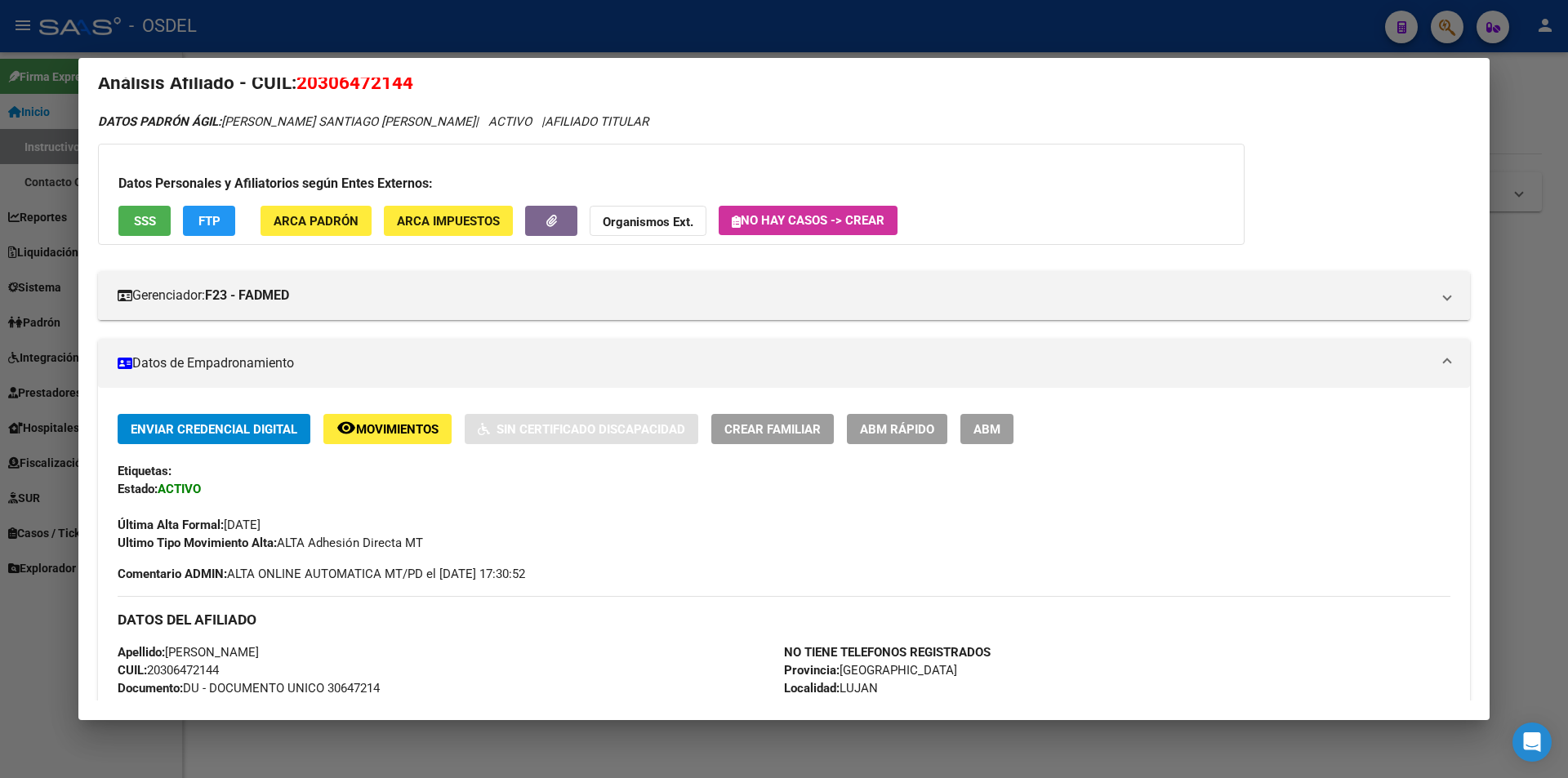
scroll to position [0, 0]
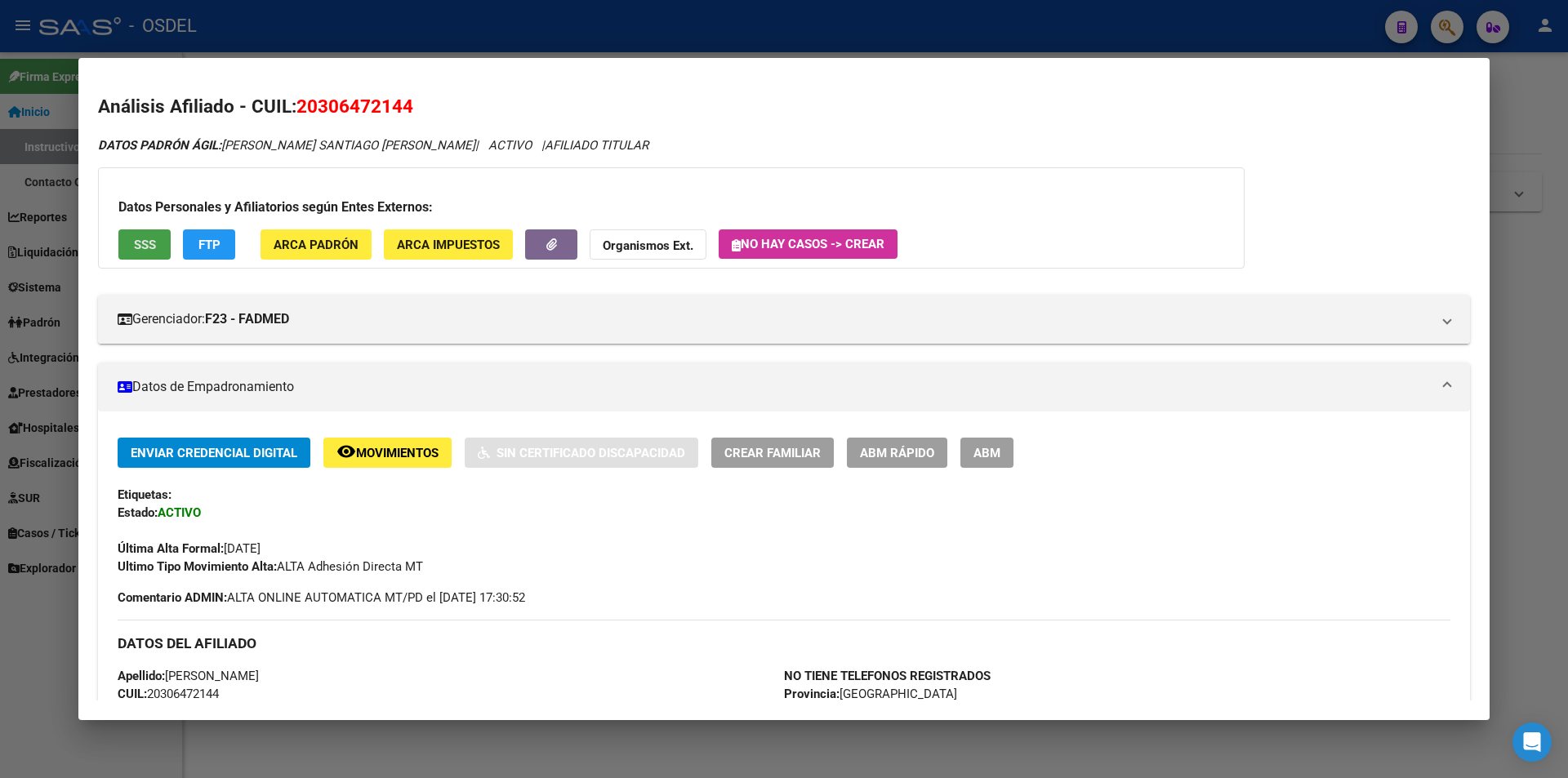
click at [141, 237] on span "SSS" at bounding box center [145, 244] width 22 height 15
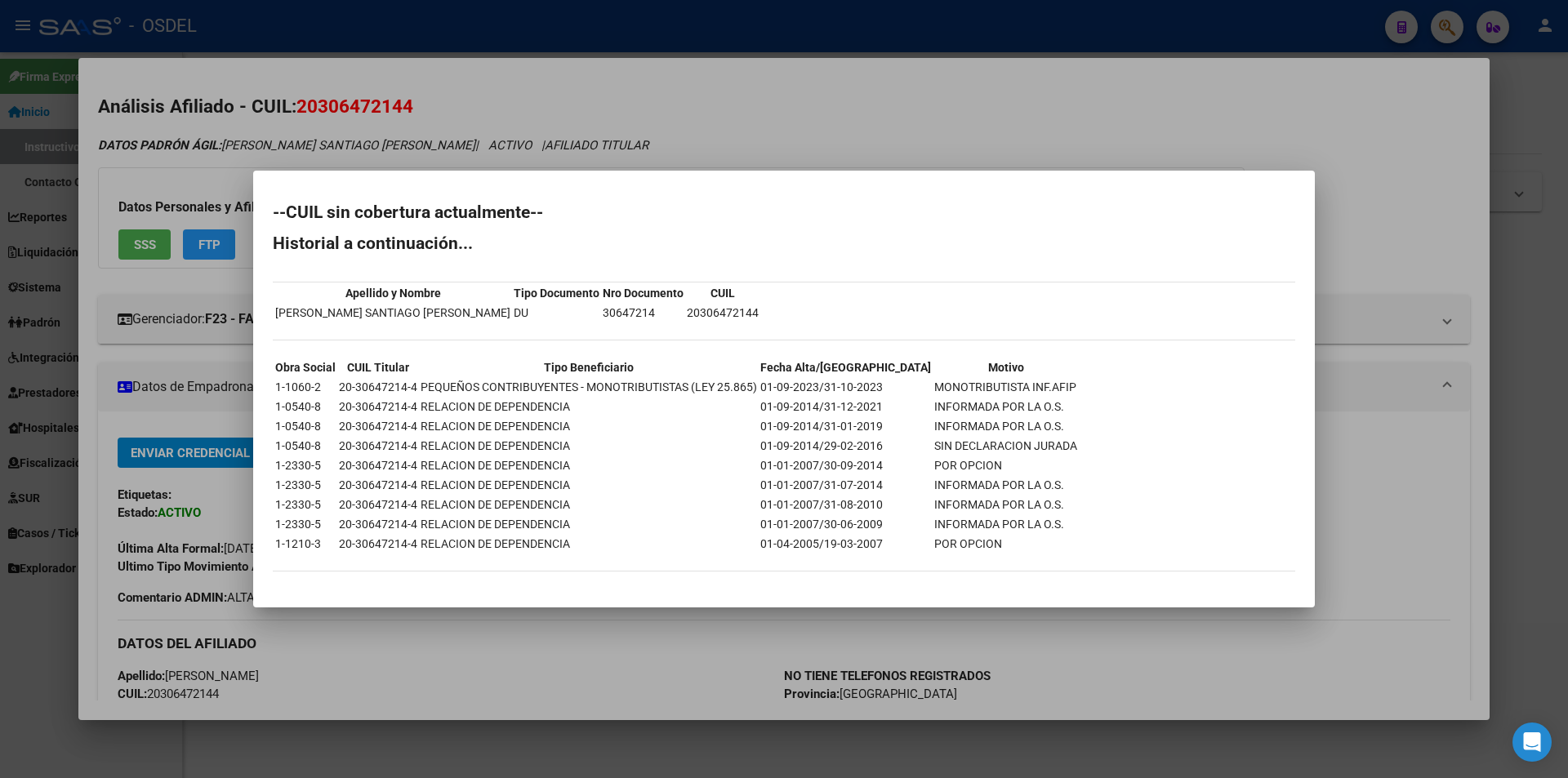
click at [673, 150] on div at bounding box center [784, 389] width 1568 height 778
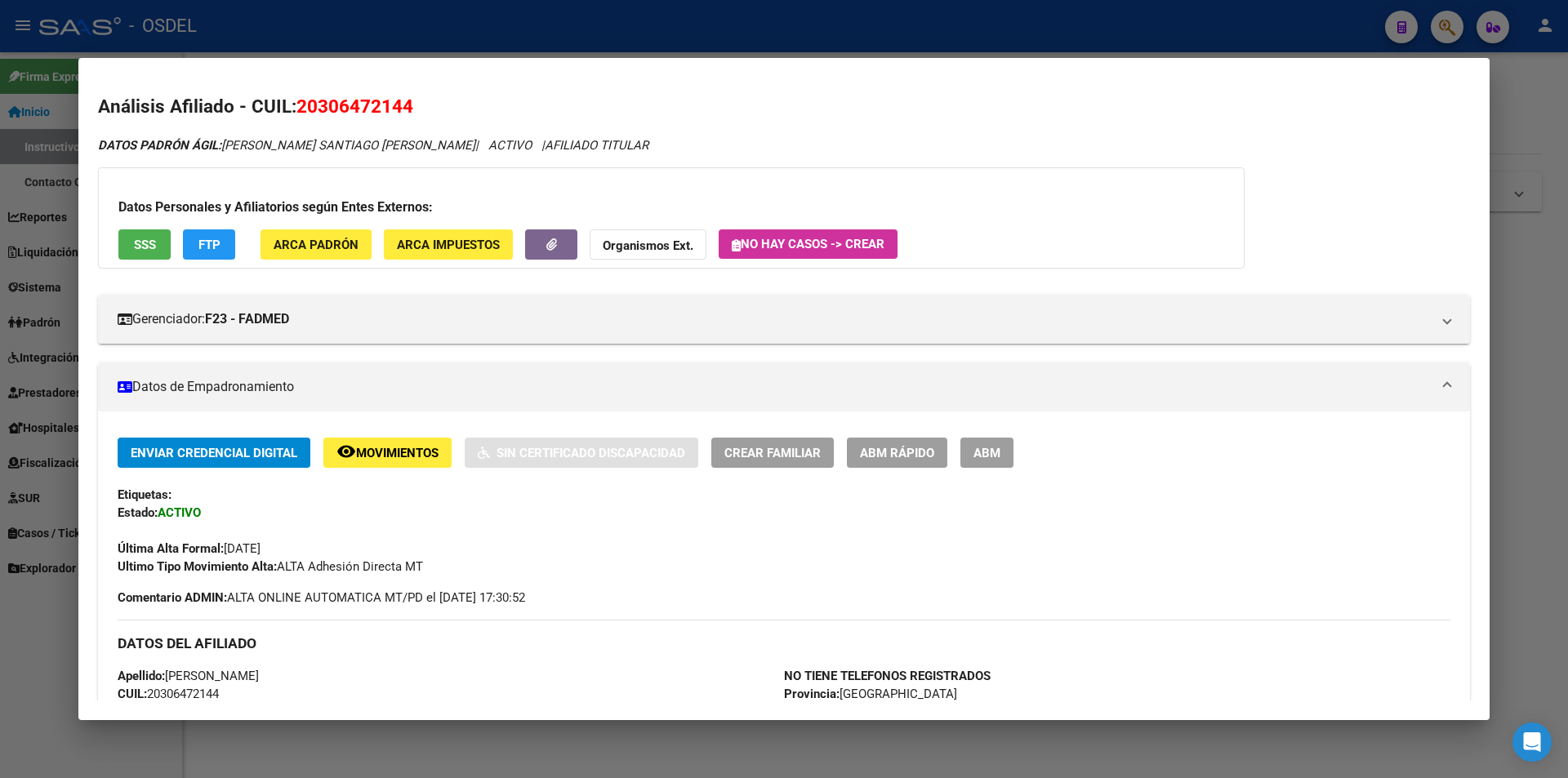
click at [597, 40] on div at bounding box center [784, 389] width 1568 height 778
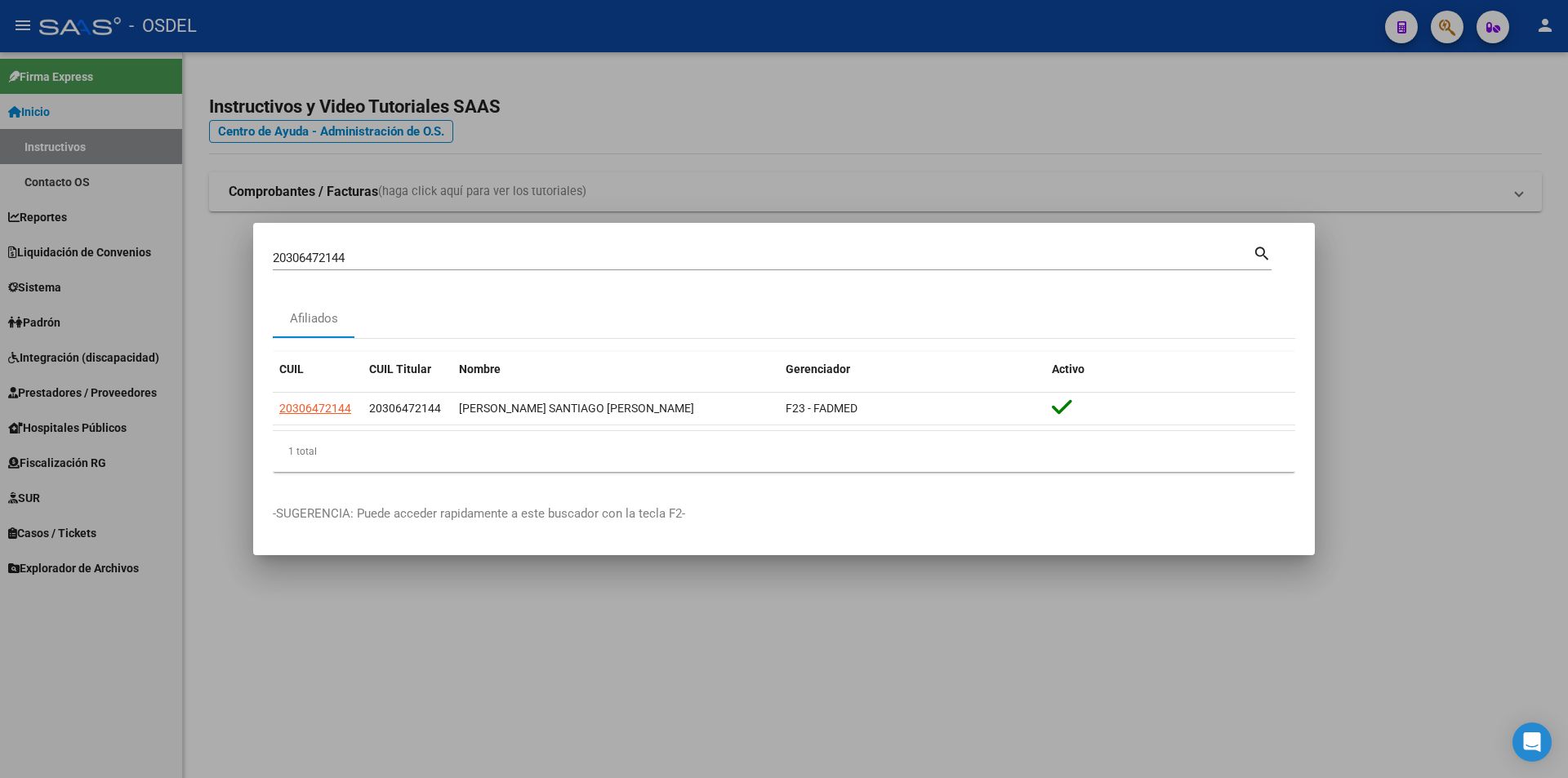
click at [378, 251] on input "20306472144" at bounding box center [762, 258] width 980 height 15
paste input "7566231"
type input "20307566231"
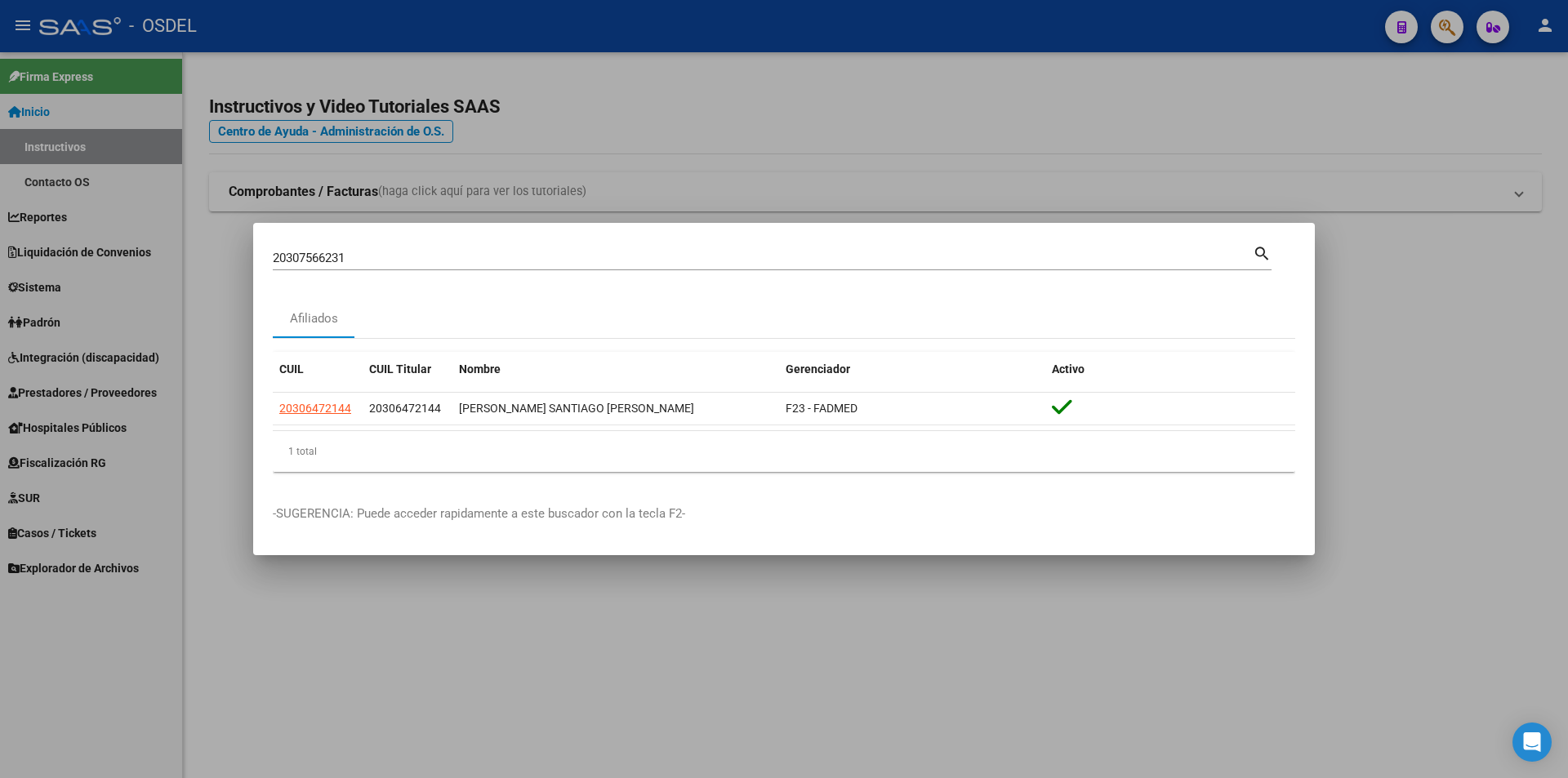
click at [1258, 257] on mat-icon "search" at bounding box center [1261, 252] width 19 height 20
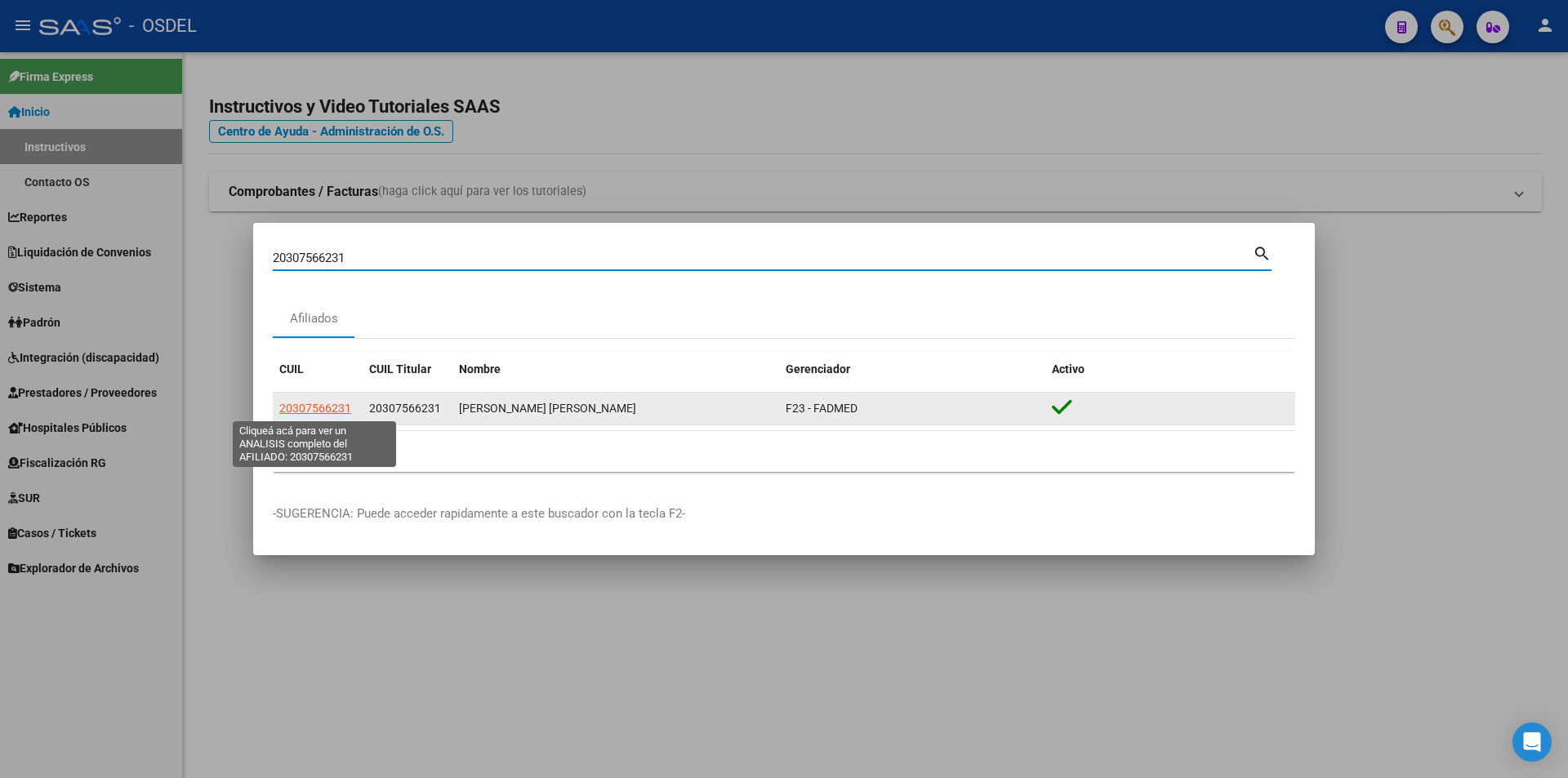
click at [314, 408] on span "20307566231" at bounding box center [315, 408] width 71 height 13
type textarea "20307566231"
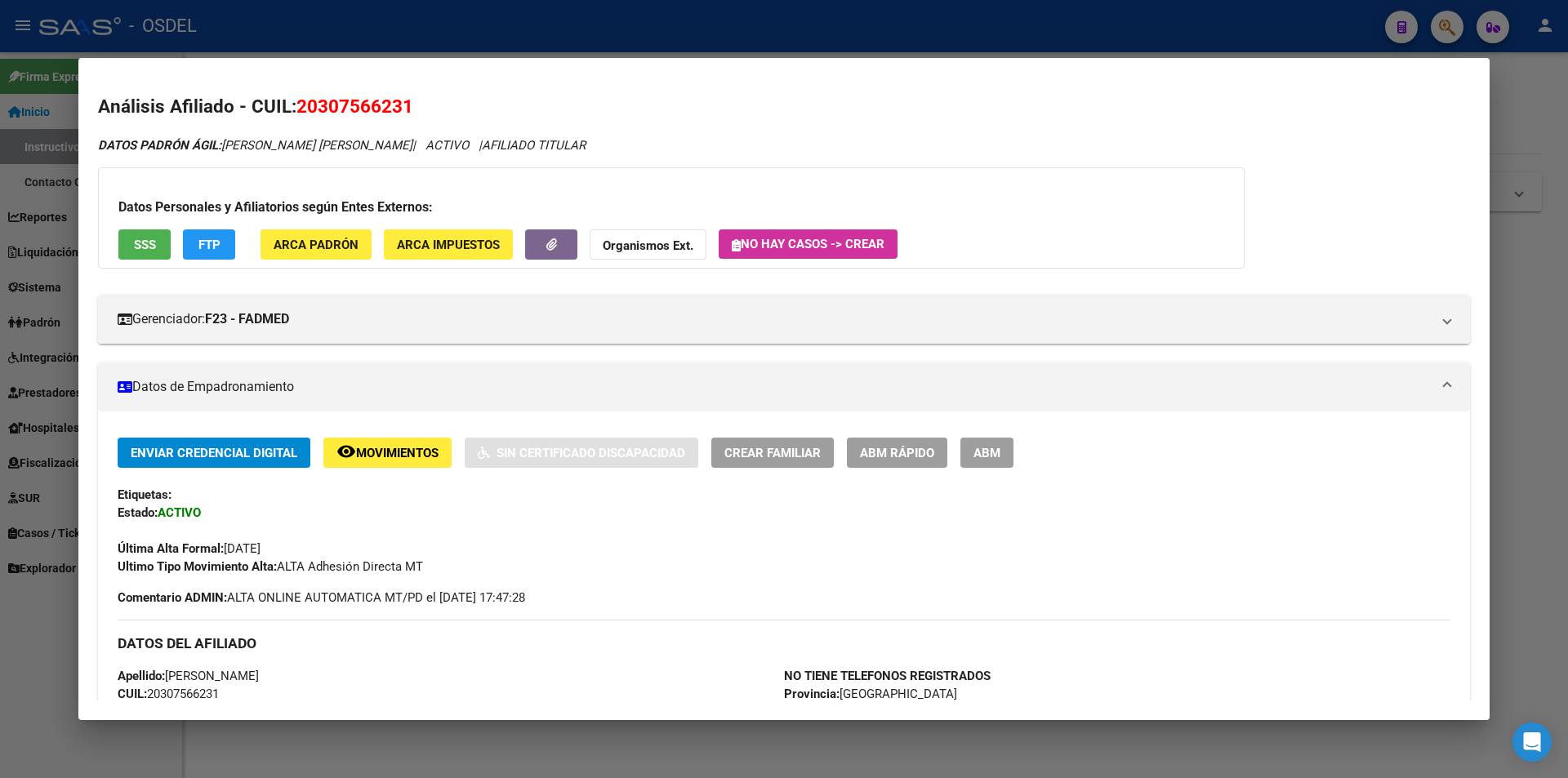
click at [1549, 119] on div at bounding box center [784, 389] width 1568 height 778
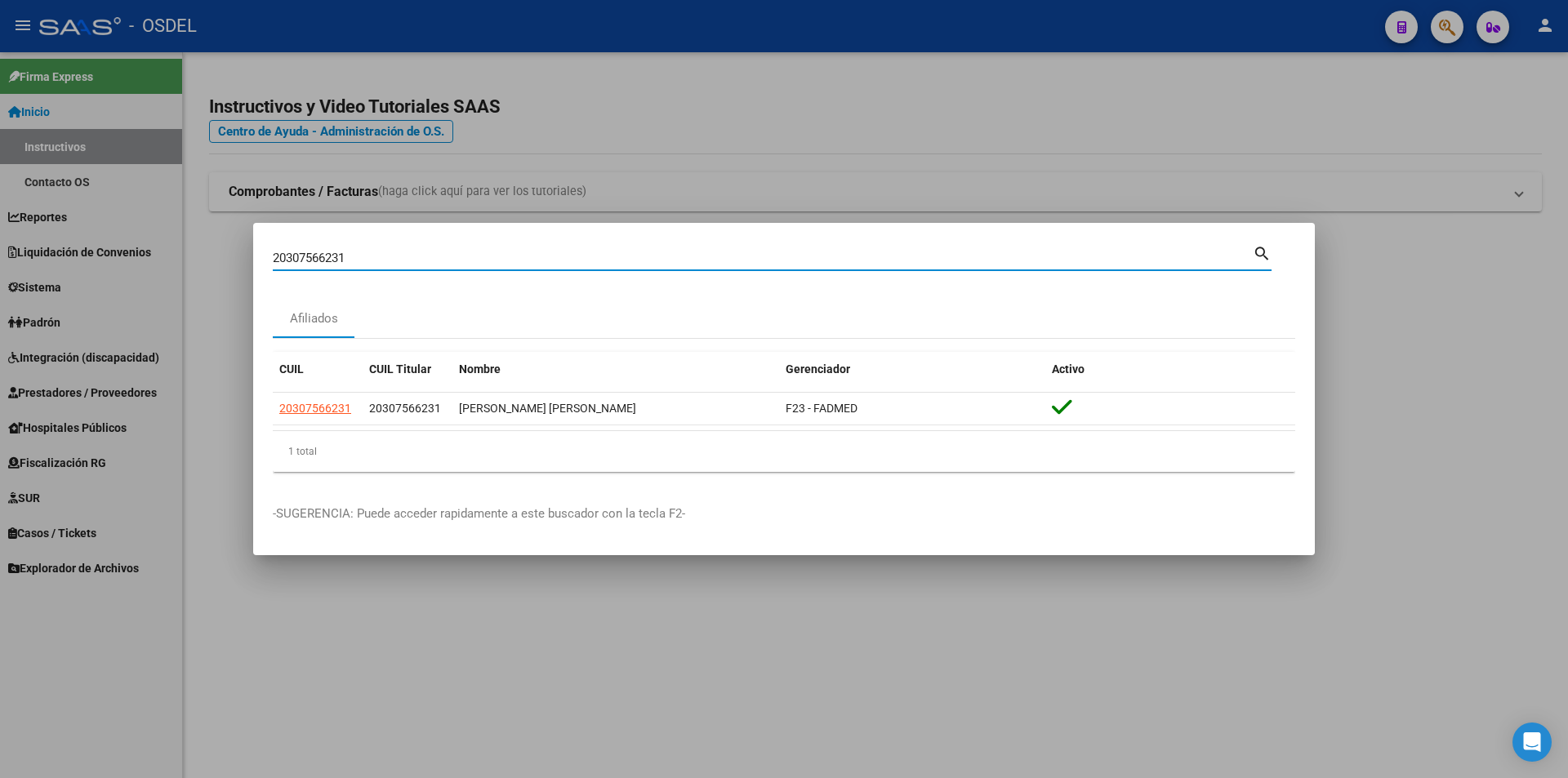
click at [444, 259] on input "20307566231" at bounding box center [762, 258] width 980 height 15
paste input
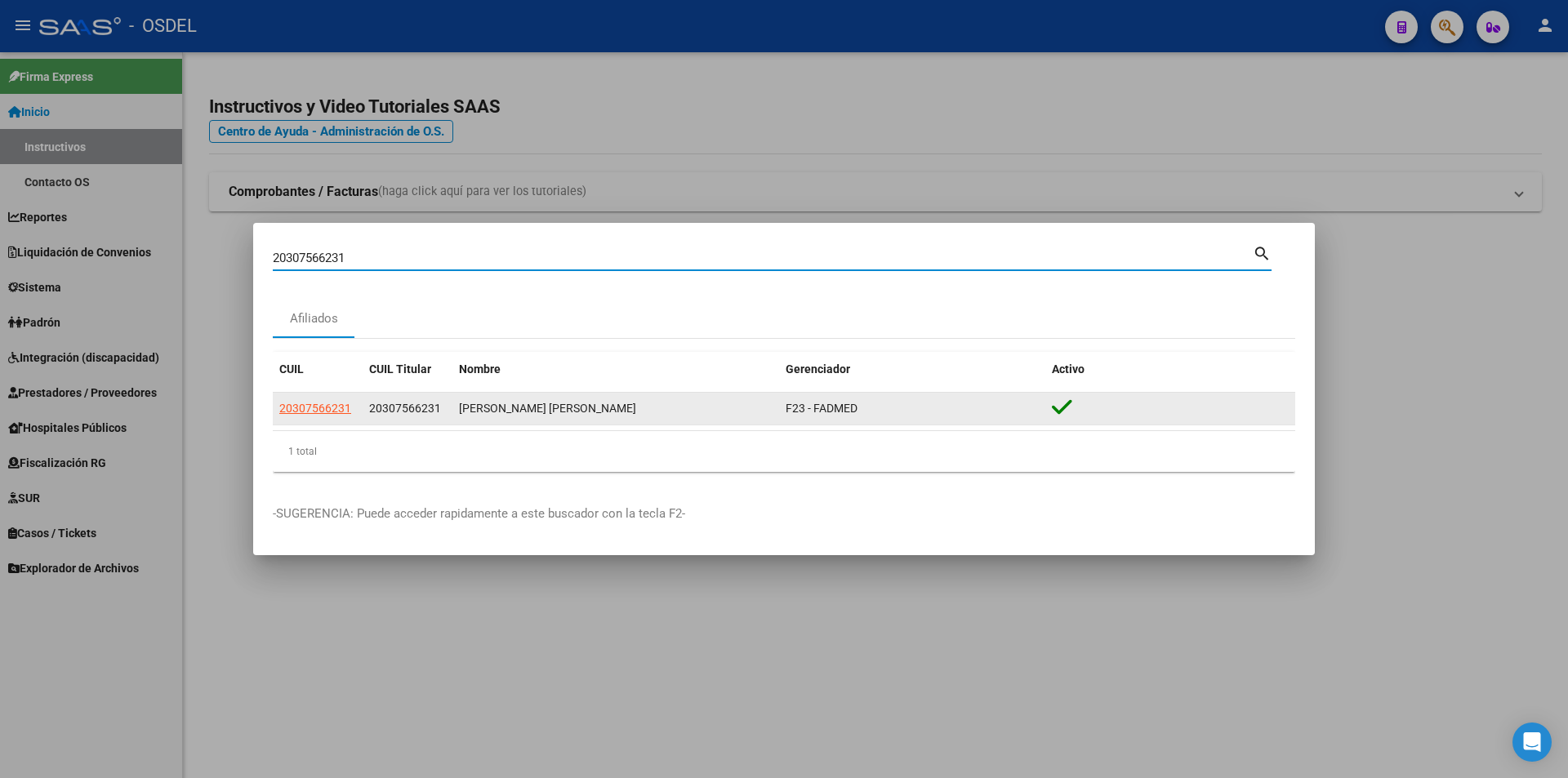
type input "20307566231"
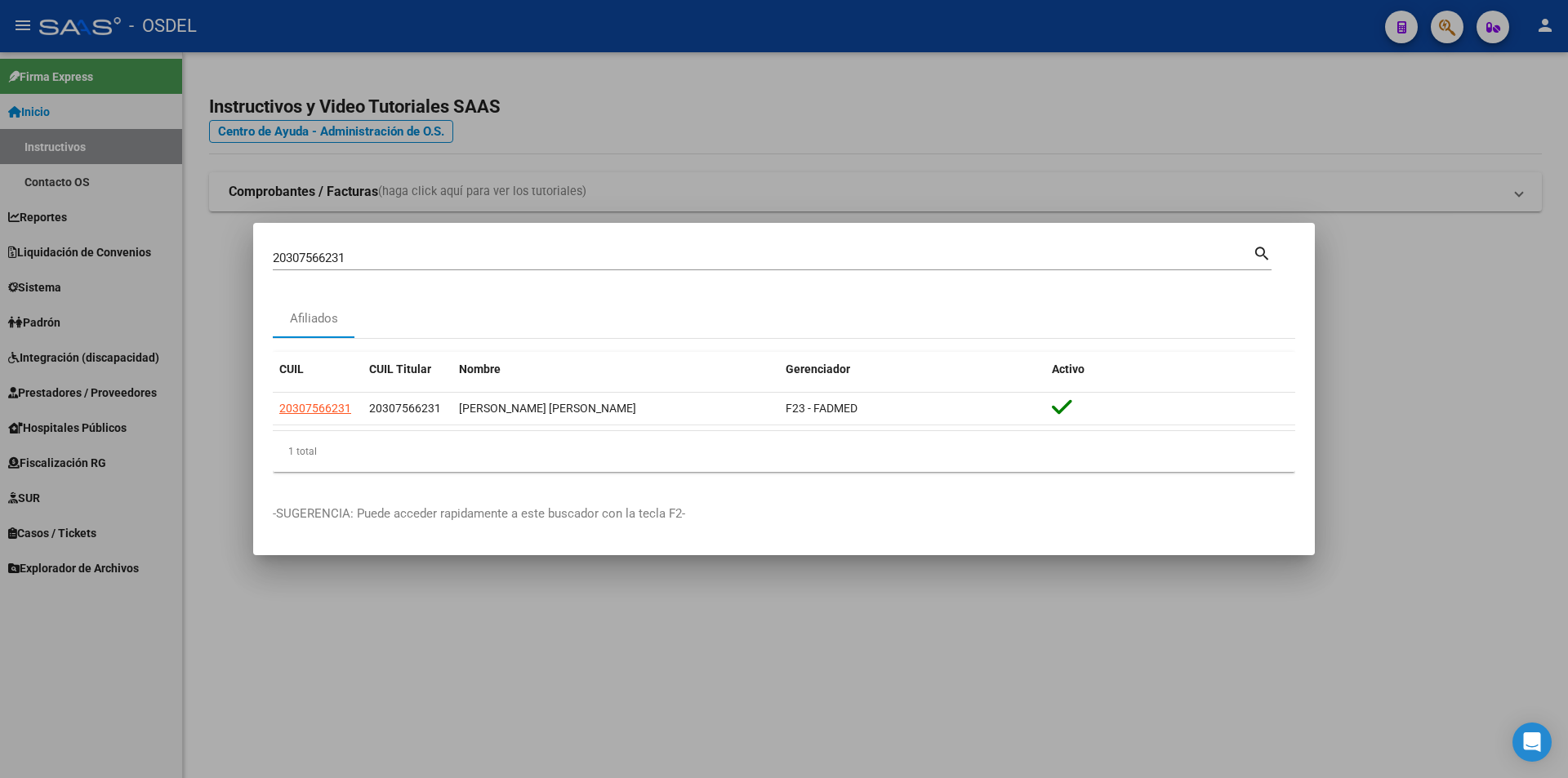
click at [1260, 253] on mat-icon "search" at bounding box center [1261, 252] width 19 height 20
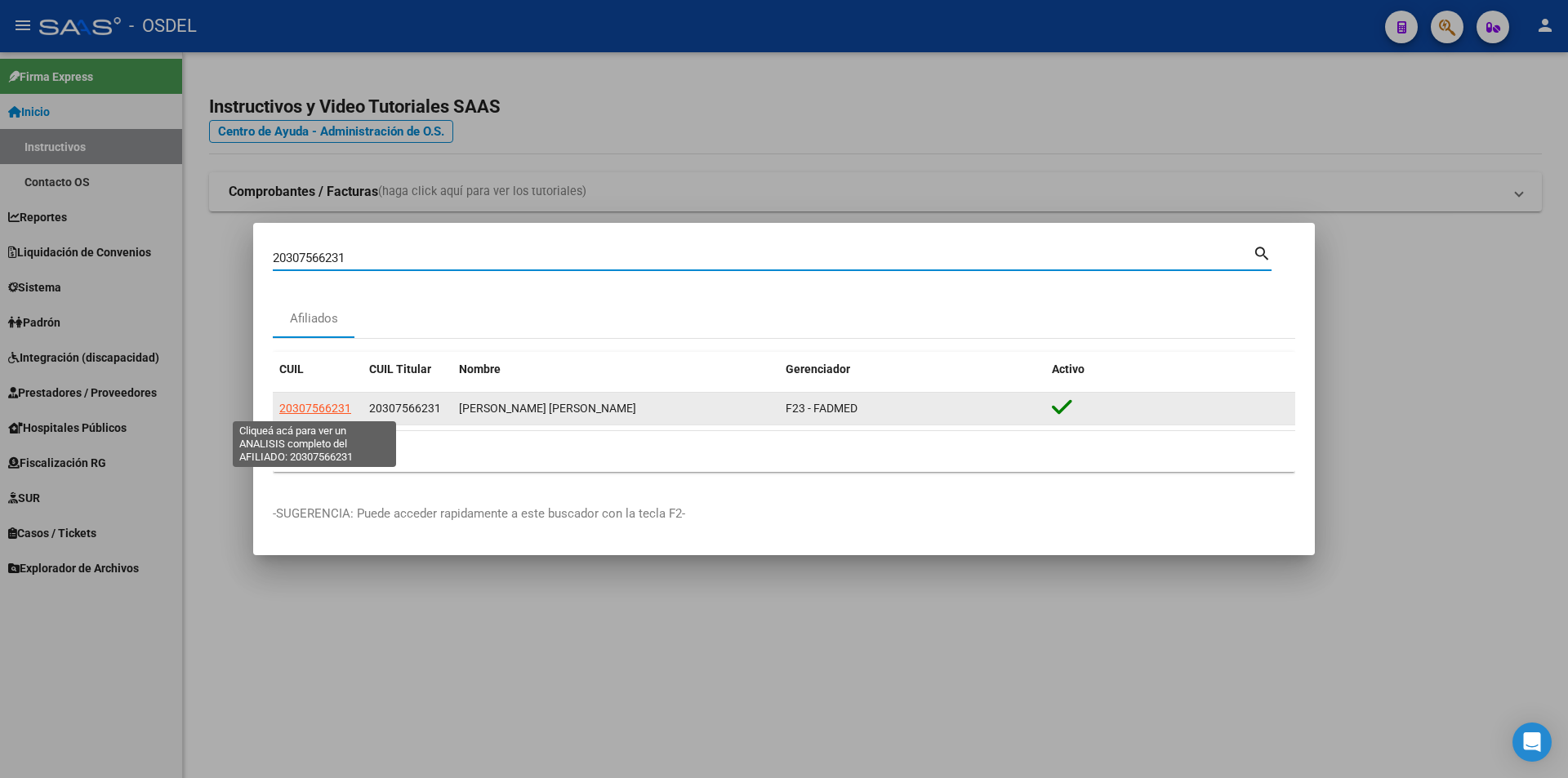
click at [307, 406] on span "20307566231" at bounding box center [315, 408] width 71 height 13
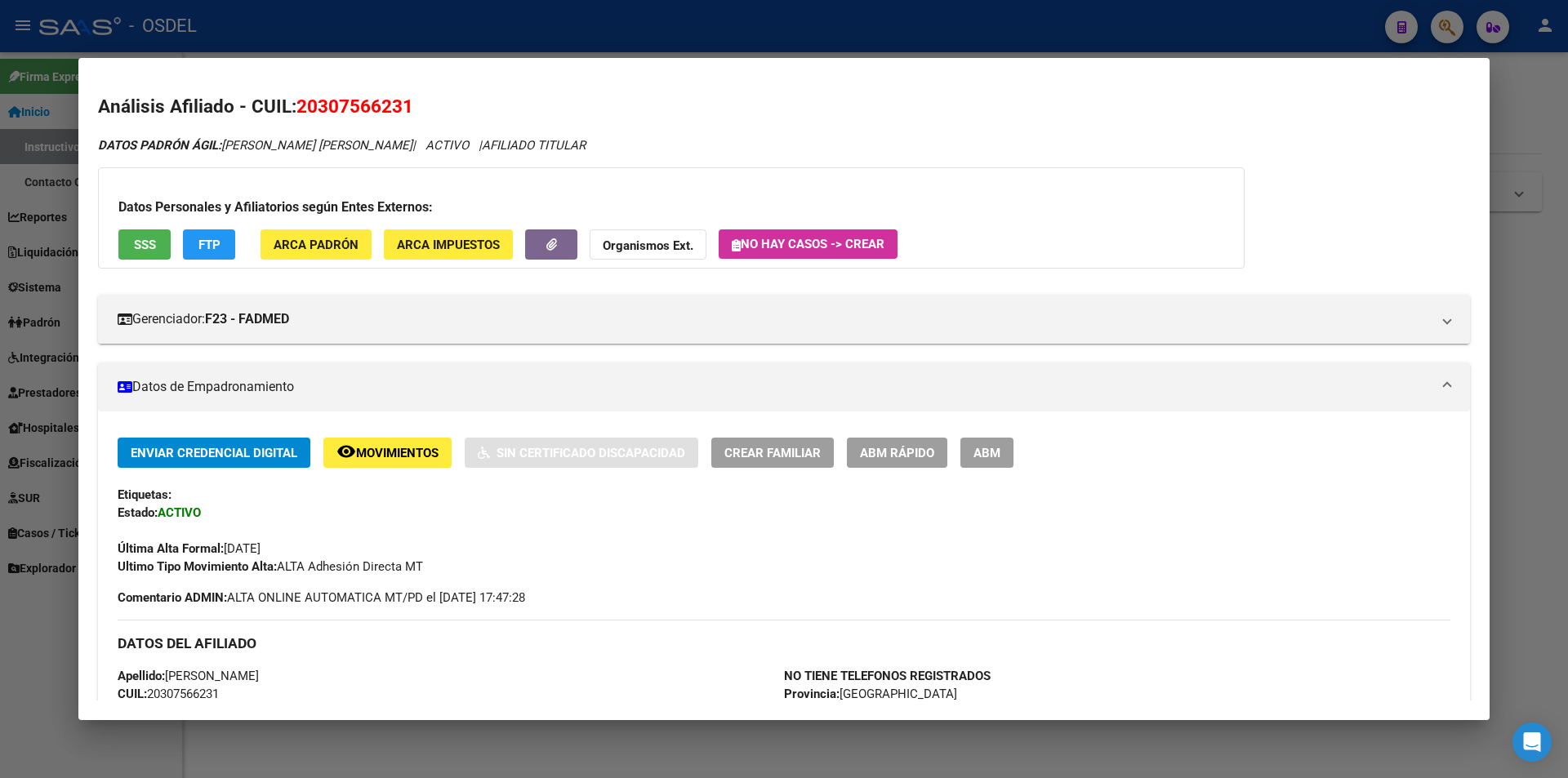
click at [693, 26] on div at bounding box center [784, 389] width 1568 height 778
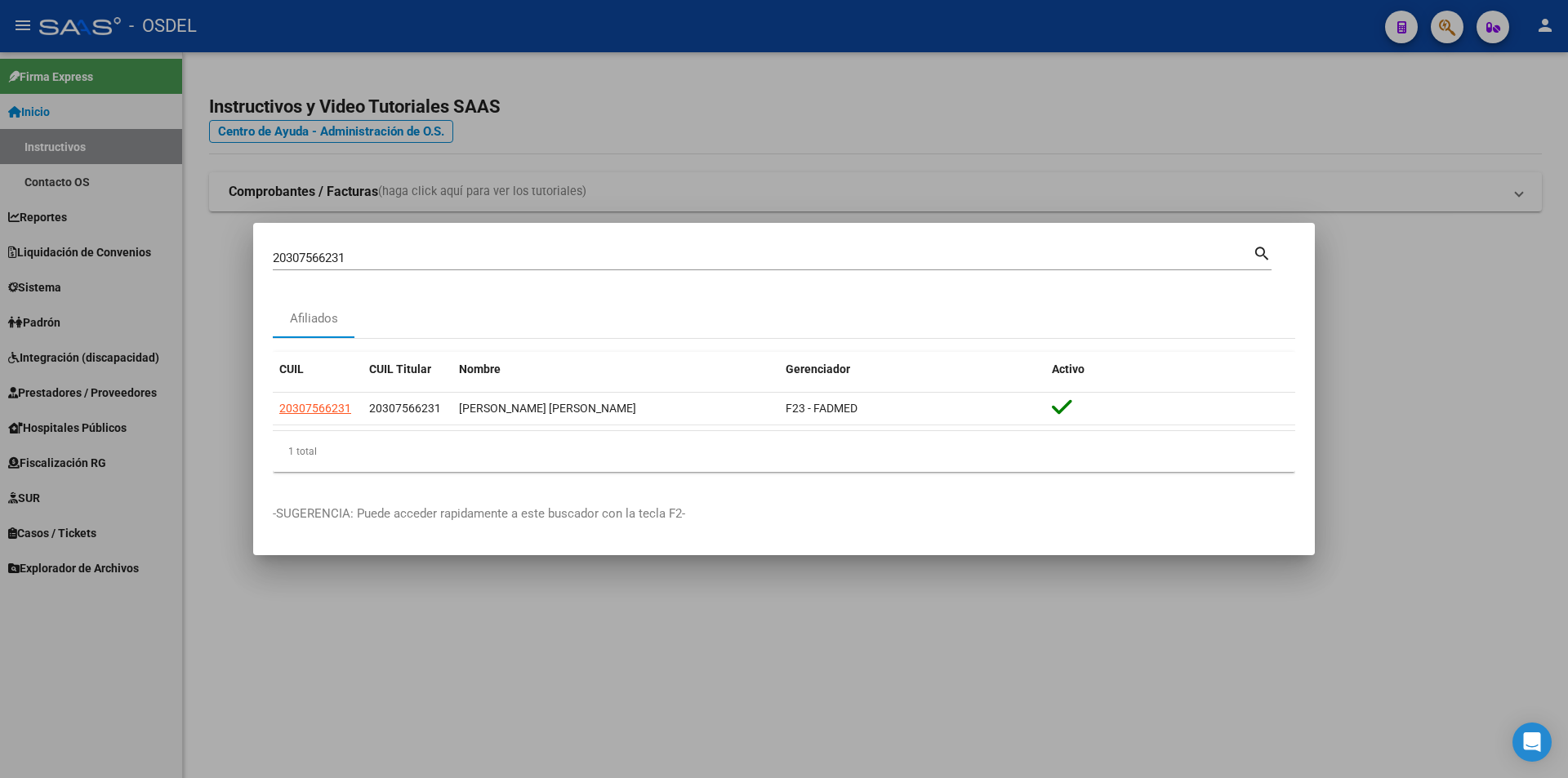
click at [629, 194] on div at bounding box center [784, 389] width 1568 height 778
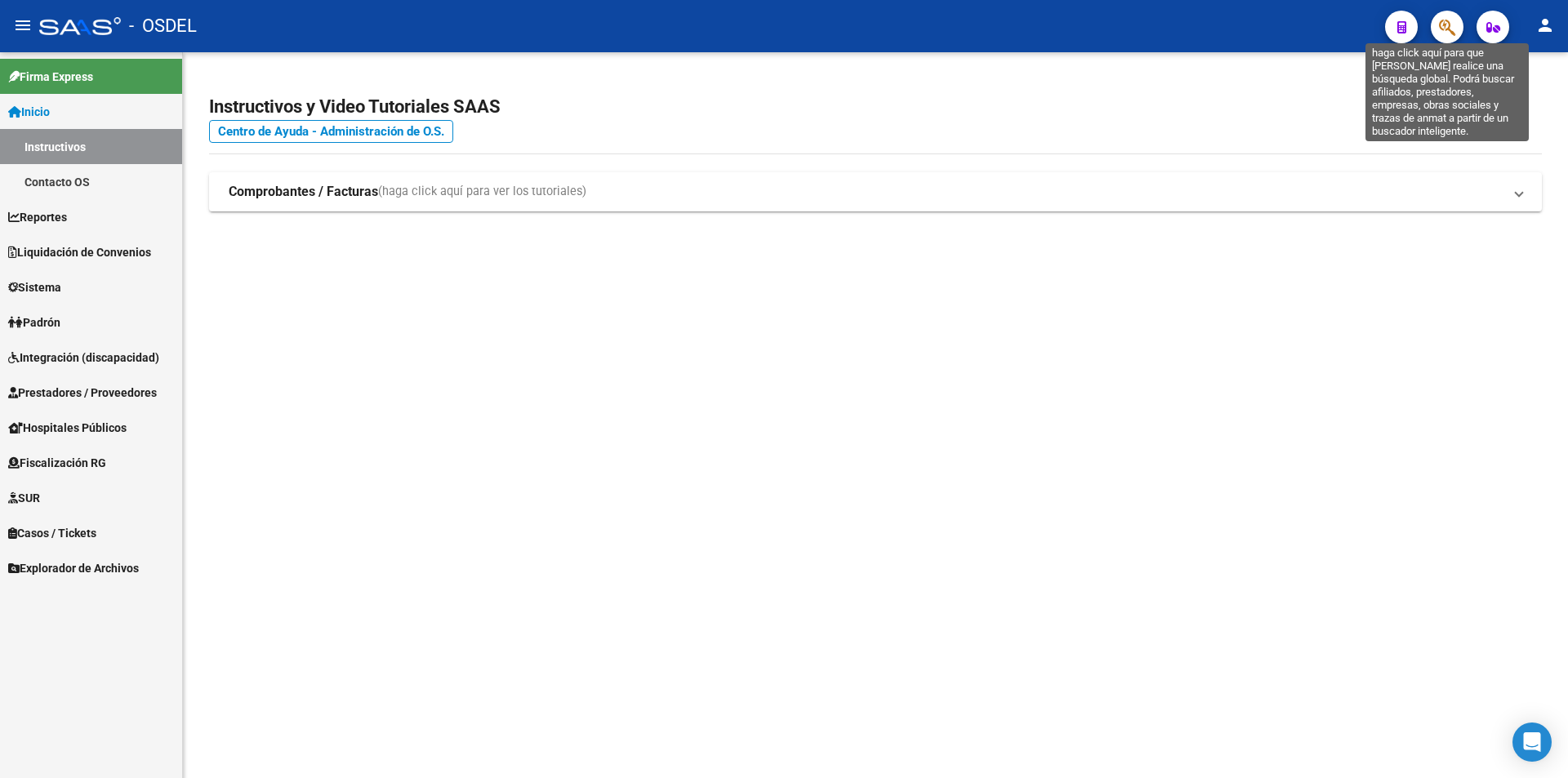
click at [1441, 27] on icon "button" at bounding box center [1447, 27] width 16 height 19
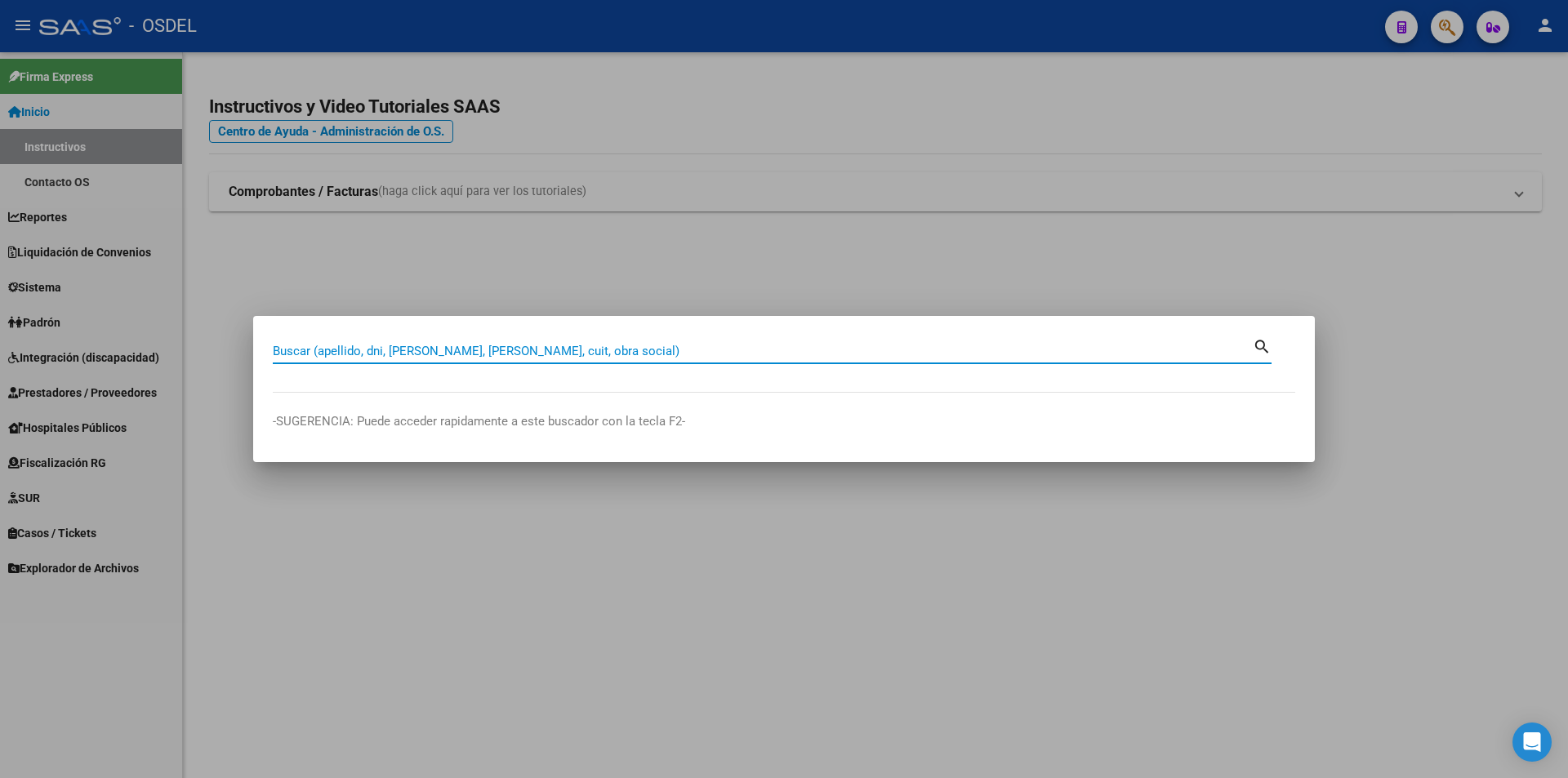
click at [601, 333] on mat-dialog-container "Buscar (apellido, dni, [PERSON_NAME], nro traspaso, cuit, obra social) search -…" at bounding box center [784, 388] width 1062 height 146
click at [597, 347] on input "Buscar (apellido, dni, [PERSON_NAME], [PERSON_NAME], cuit, obra social)" at bounding box center [762, 350] width 980 height 15
paste input "20309907311"
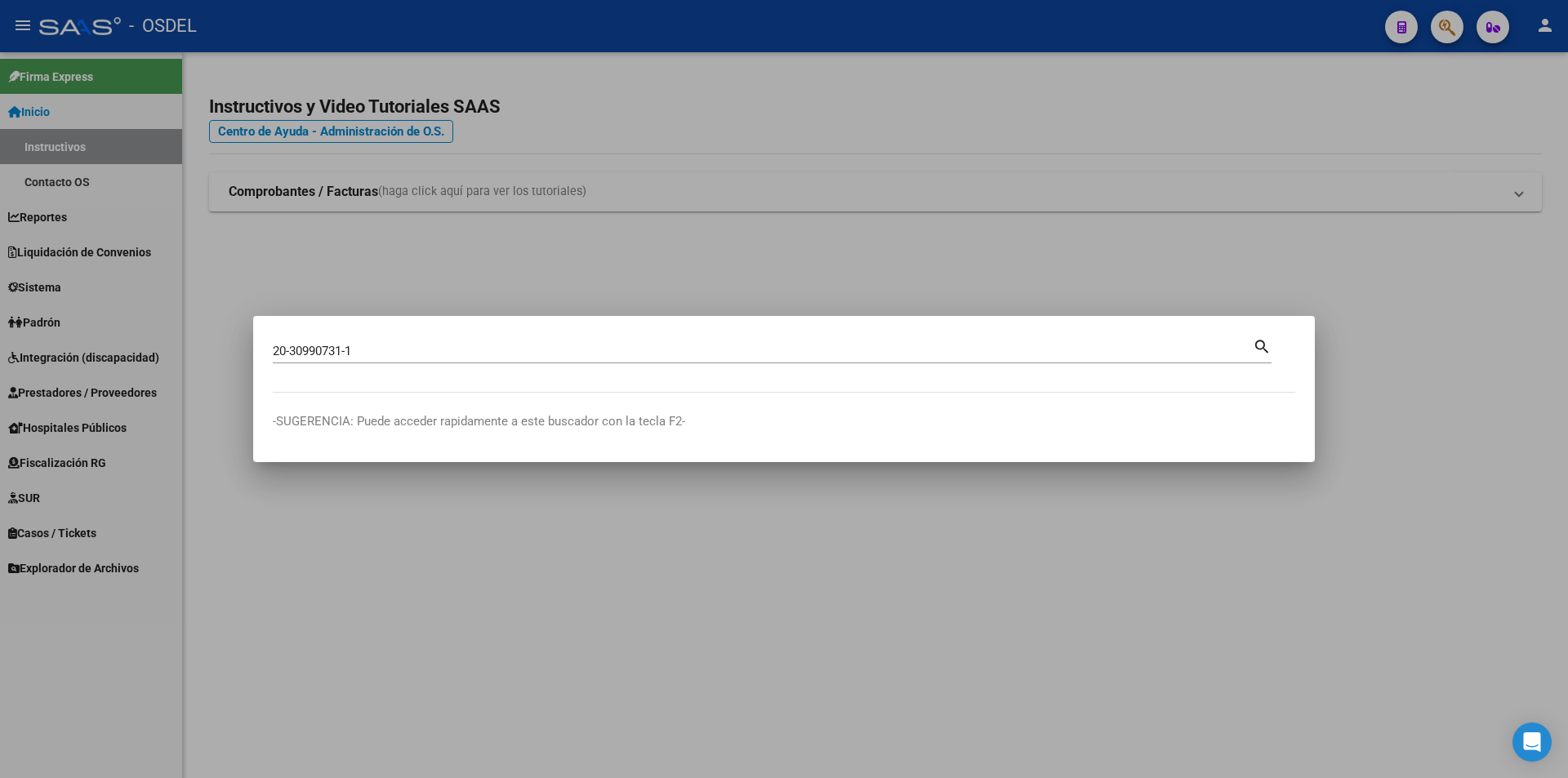
click at [1258, 350] on mat-icon "search" at bounding box center [1261, 345] width 19 height 20
type input "20309907311"
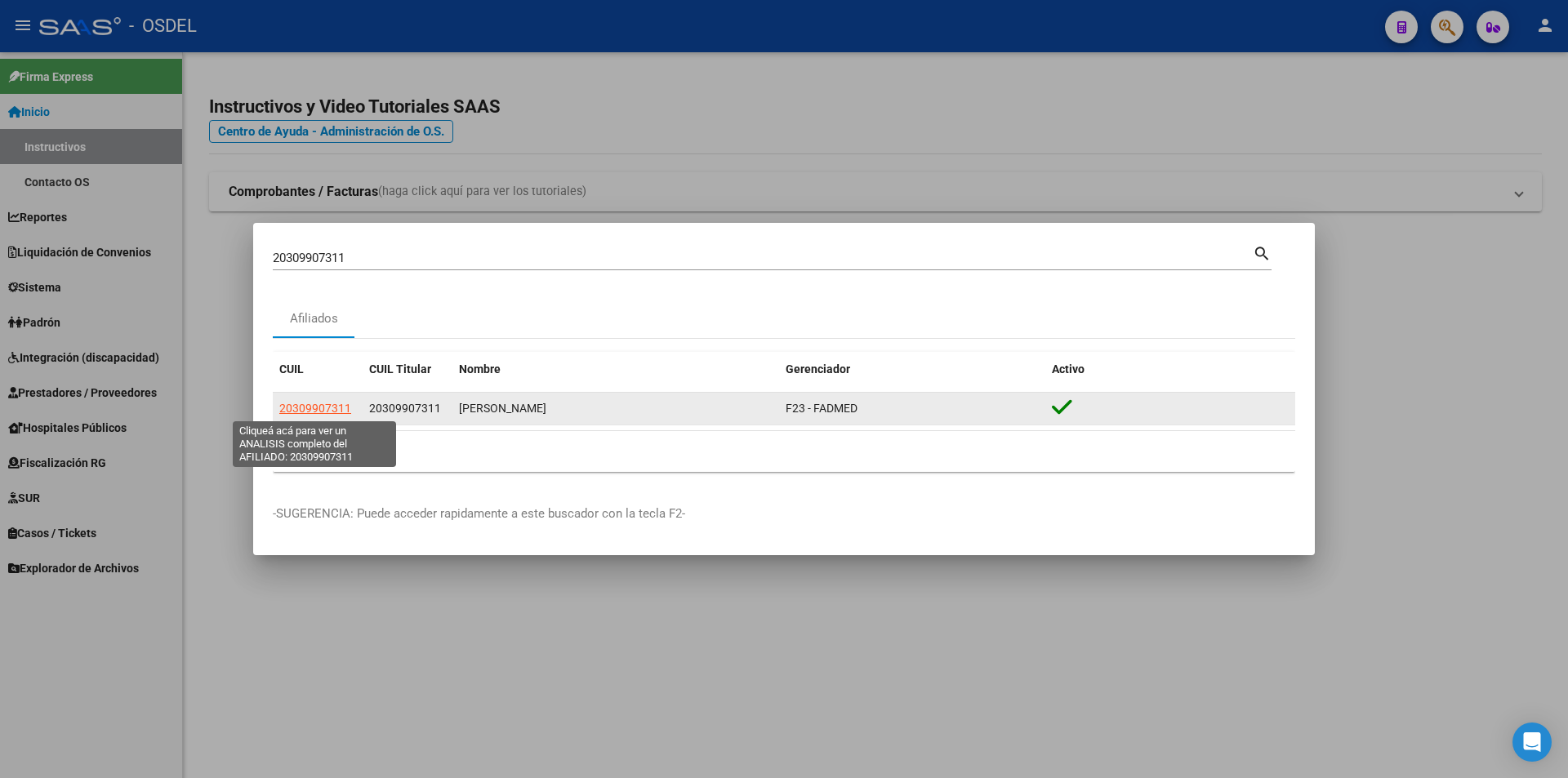
click at [313, 411] on span "20309907311" at bounding box center [315, 408] width 71 height 13
type textarea "20309907311"
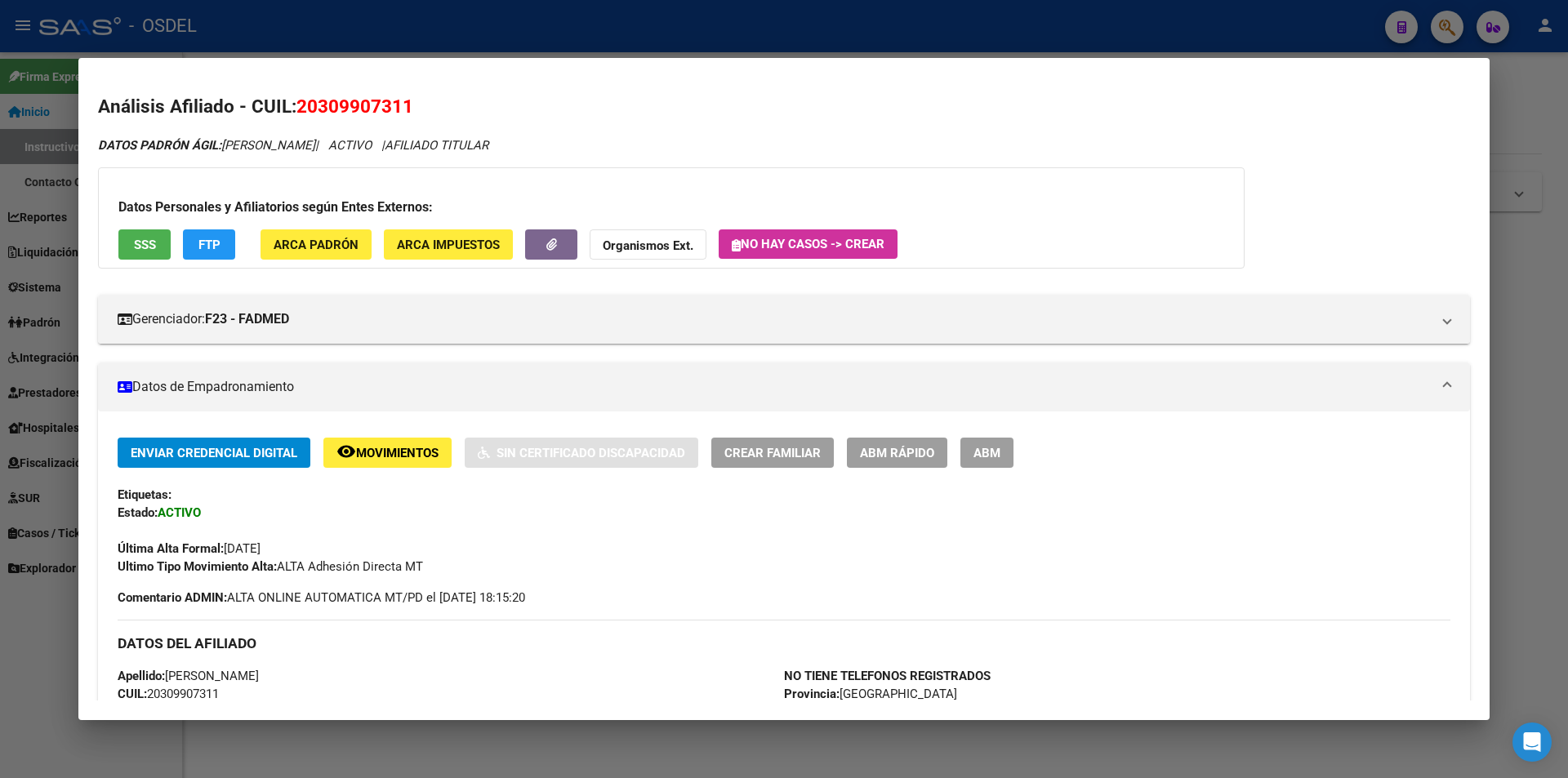
click at [154, 242] on span "SSS" at bounding box center [145, 244] width 22 height 15
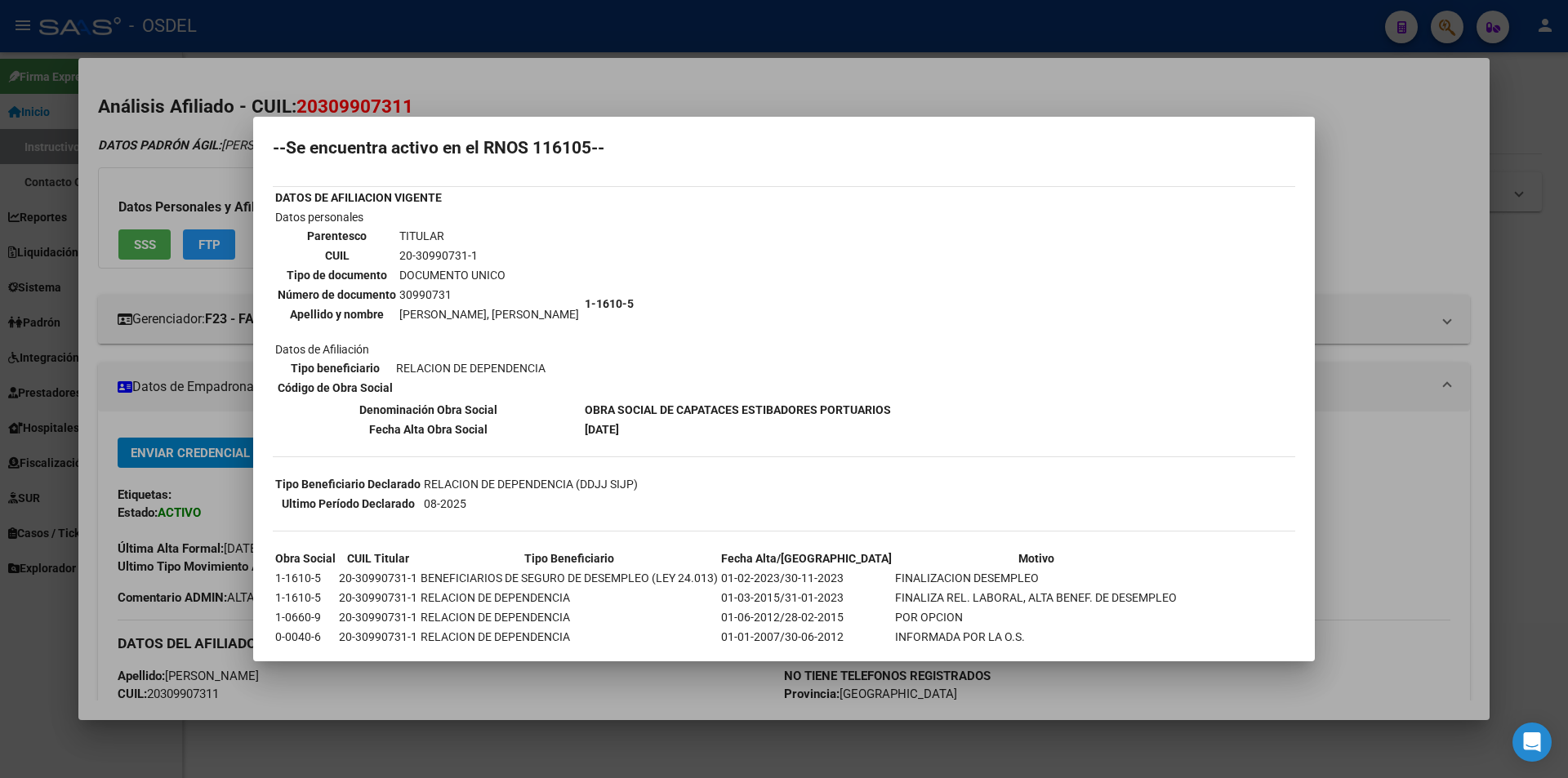
scroll to position [80, 0]
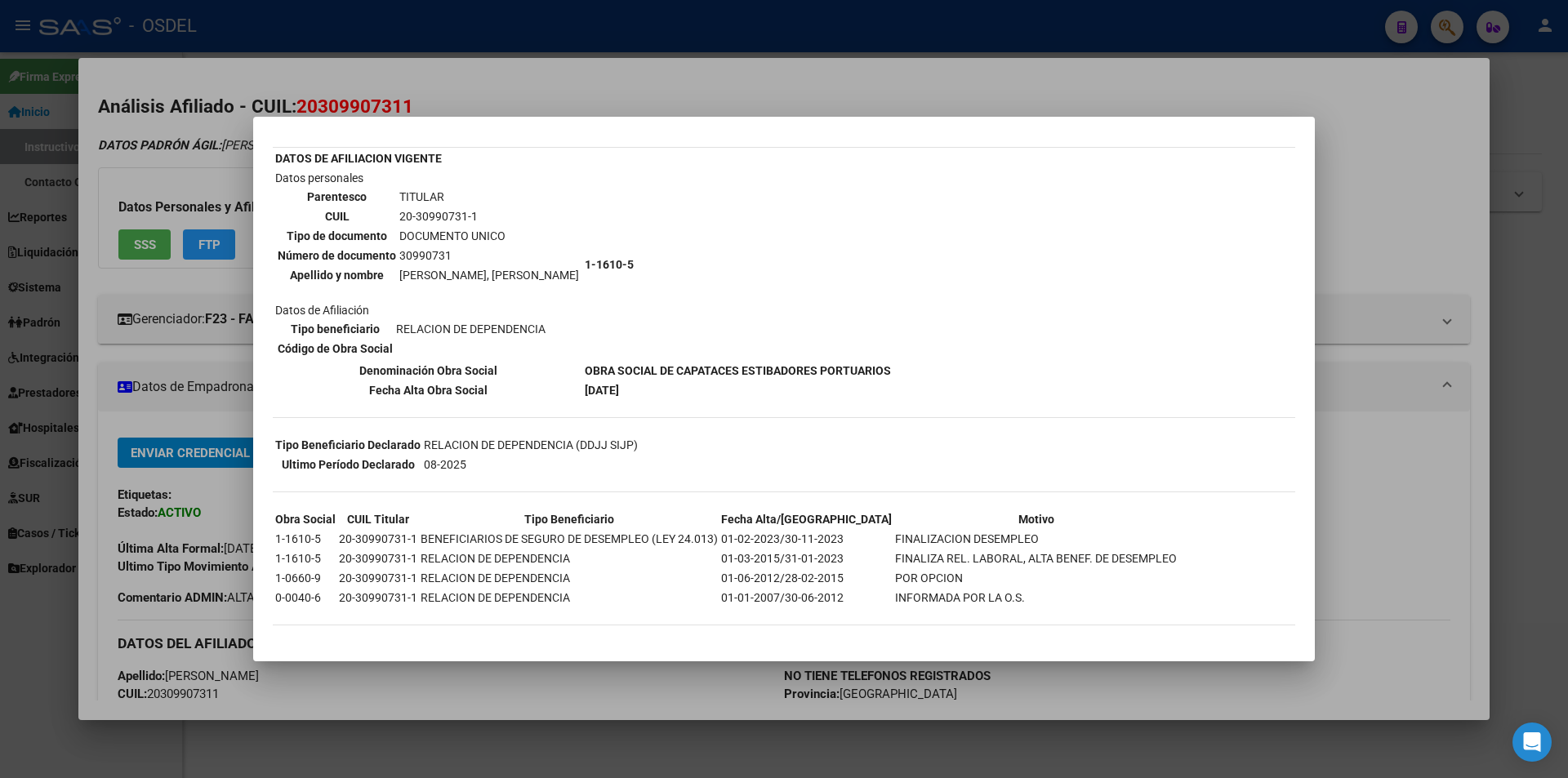
click at [759, 76] on div at bounding box center [784, 389] width 1568 height 778
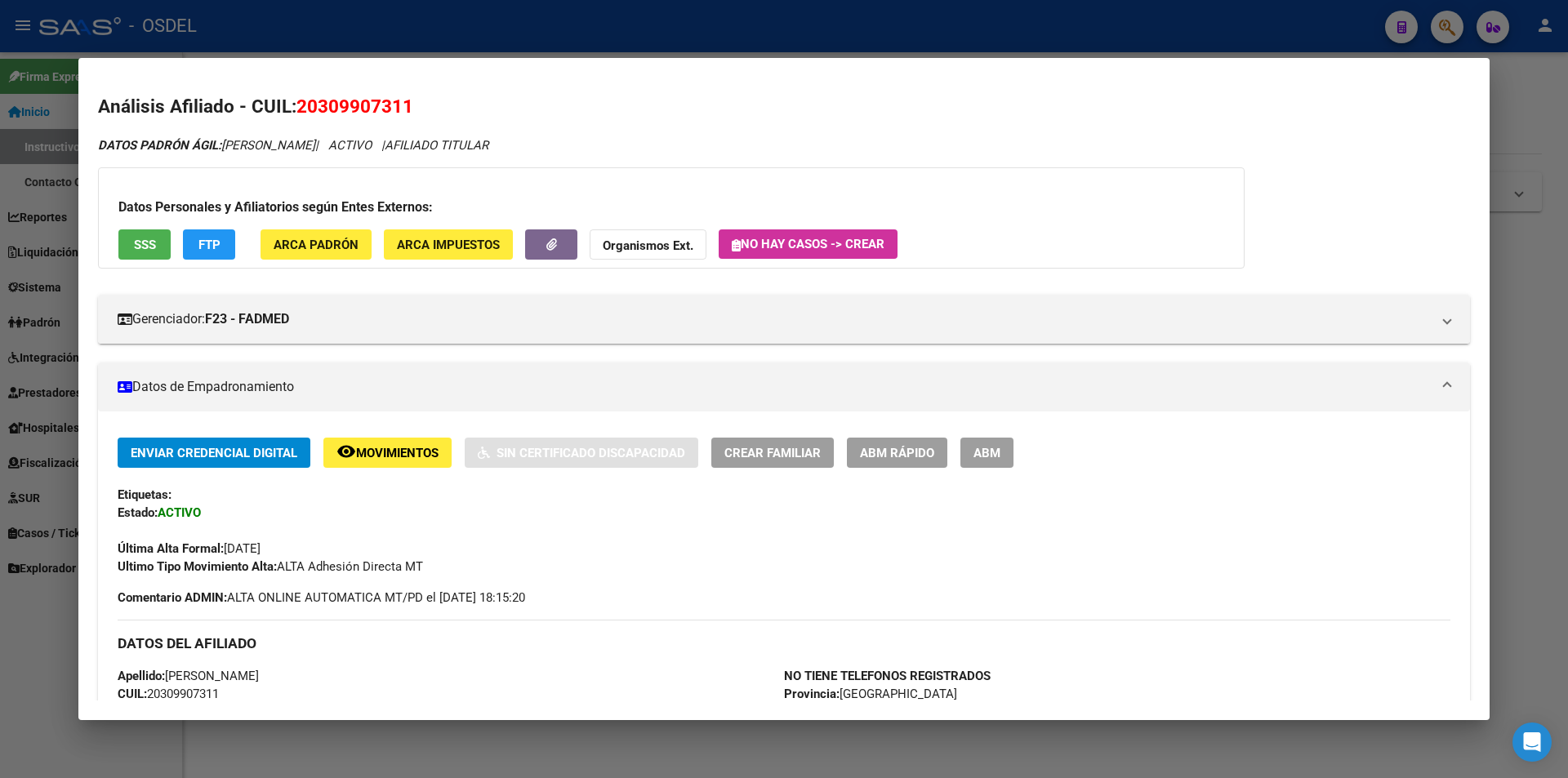
click at [740, 27] on div at bounding box center [784, 389] width 1568 height 778
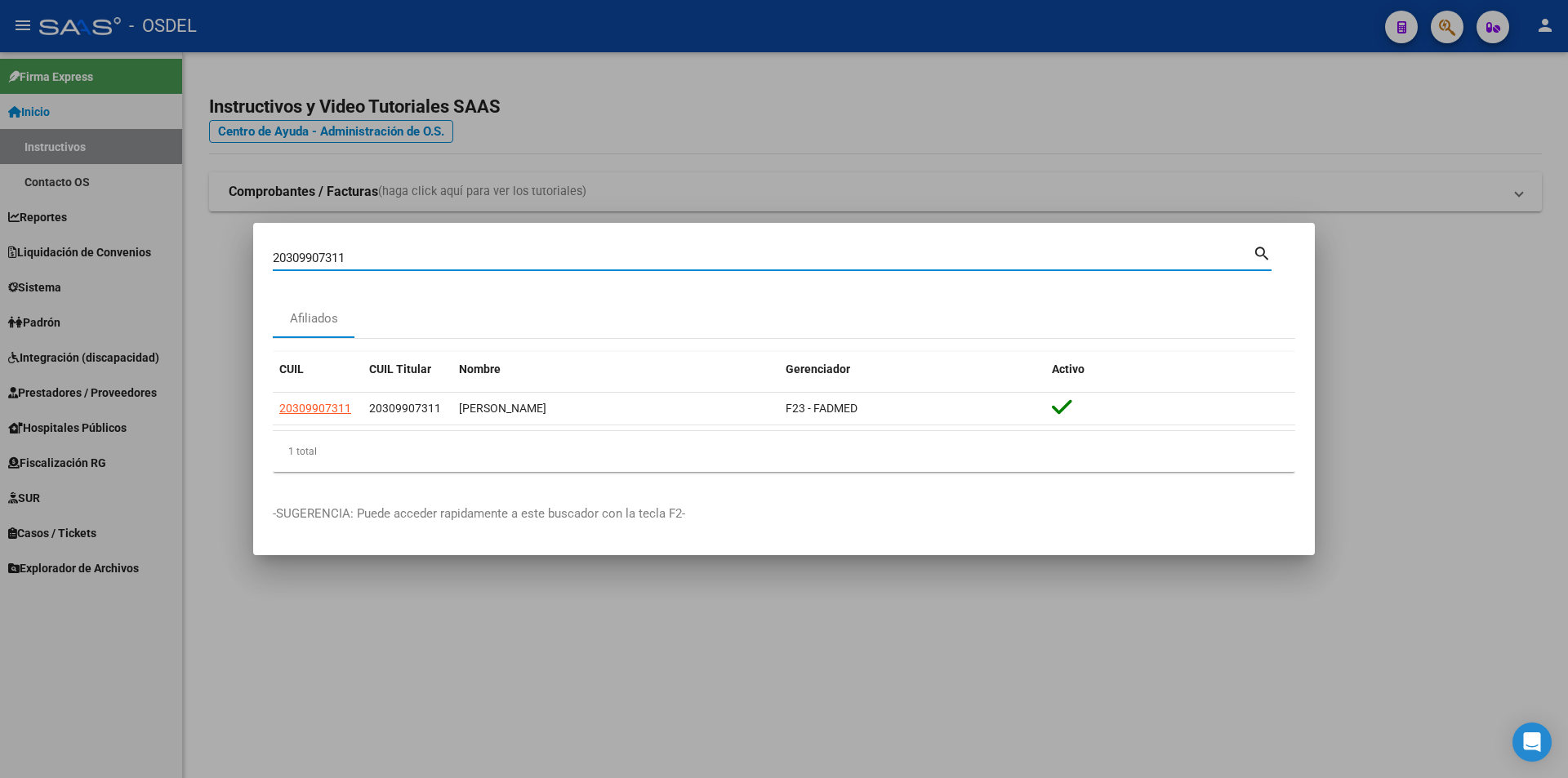
click at [412, 257] on input "20309907311" at bounding box center [762, 258] width 980 height 15
click at [412, 256] on input "20309907311" at bounding box center [762, 258] width 980 height 15
drag, startPoint x: 412, startPoint y: 256, endPoint x: 346, endPoint y: 252, distance: 66.1
click at [346, 252] on input "20309907311" at bounding box center [762, 258] width 980 height 15
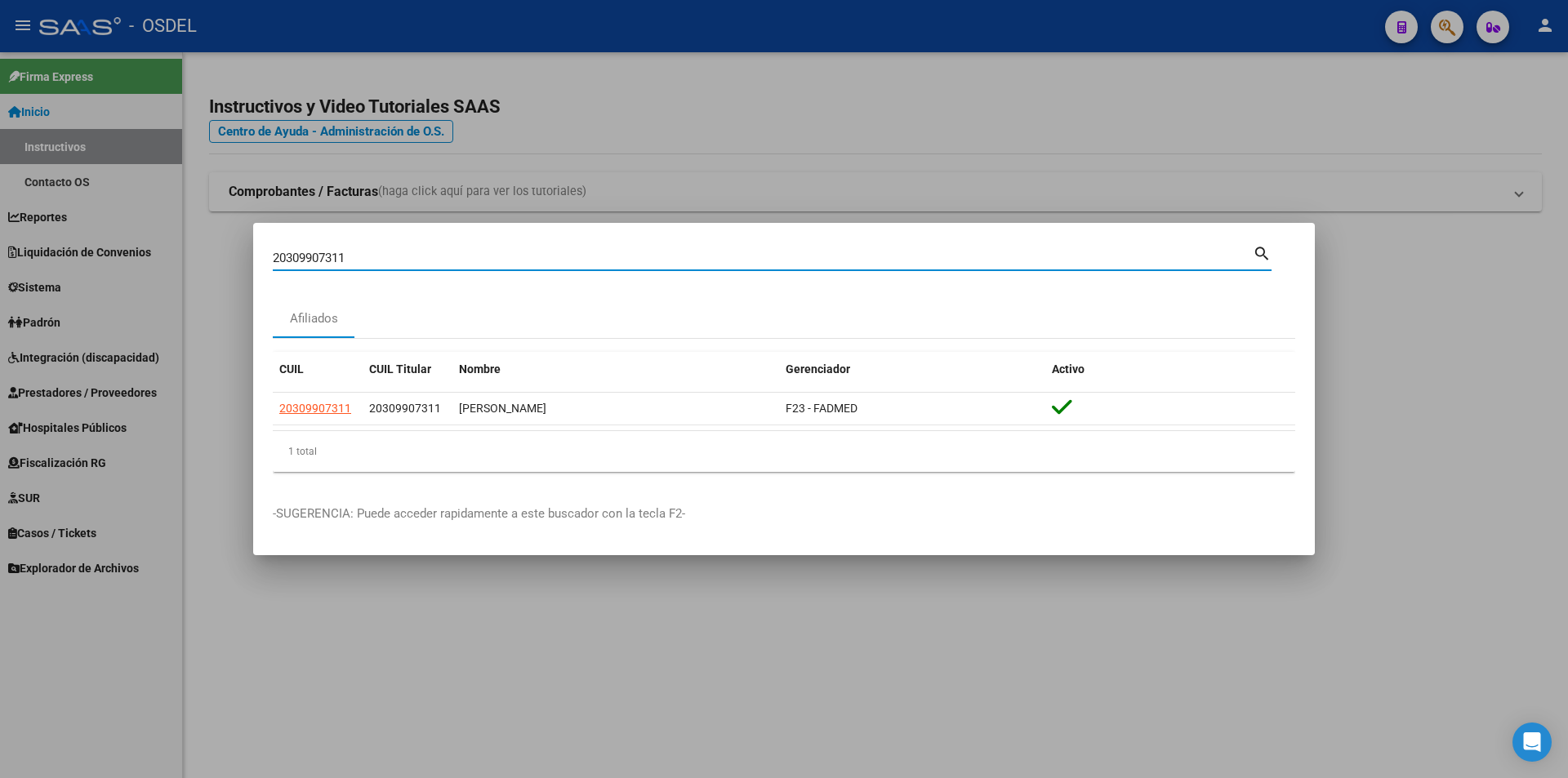
click at [346, 252] on input "20309907311" at bounding box center [762, 258] width 980 height 15
paste input "12937744"
type input "20312937744"
click at [1261, 255] on mat-icon "search" at bounding box center [1261, 252] width 19 height 20
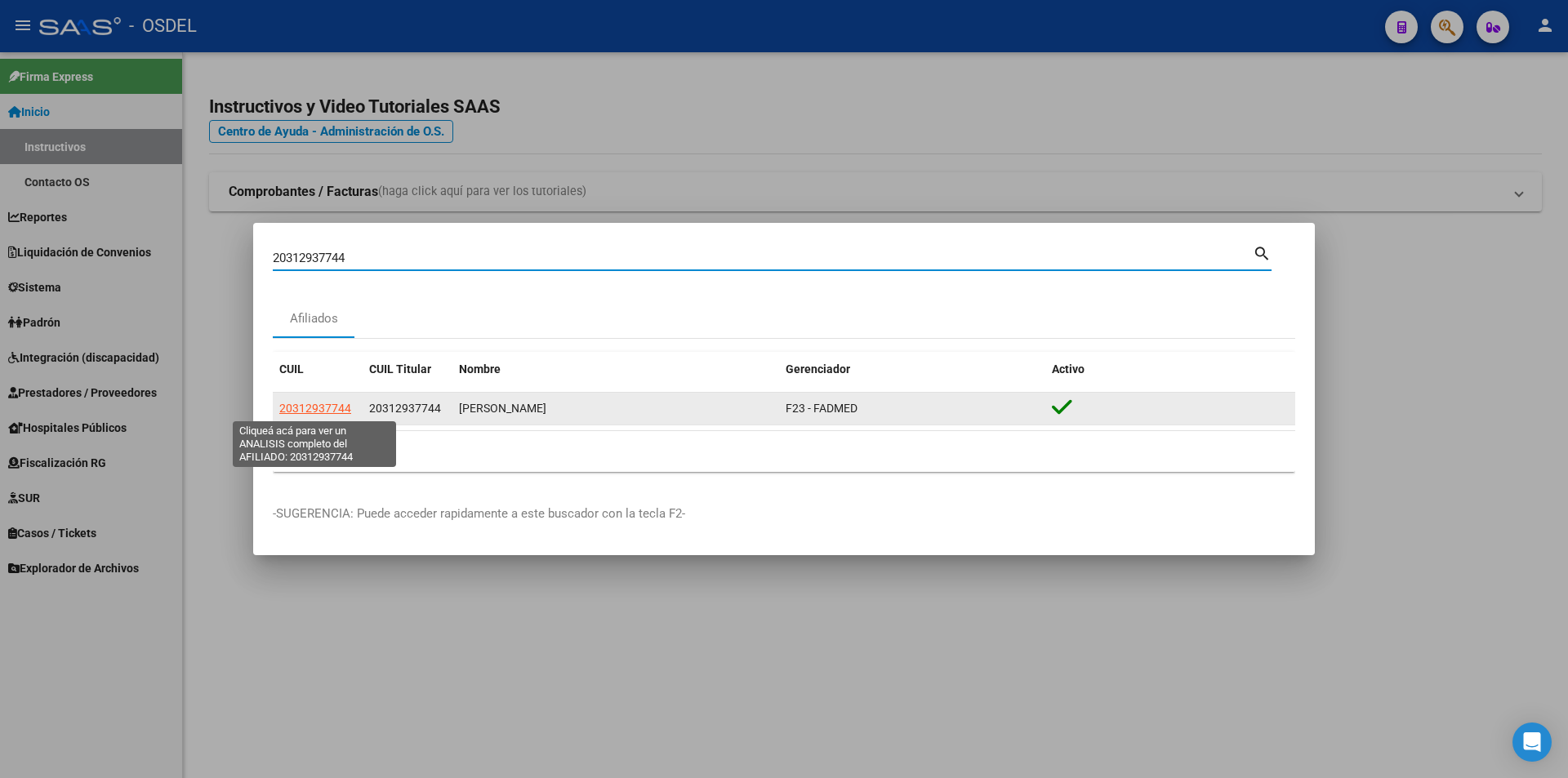
click at [342, 410] on span "20312937744" at bounding box center [315, 408] width 71 height 13
type textarea "20312937744"
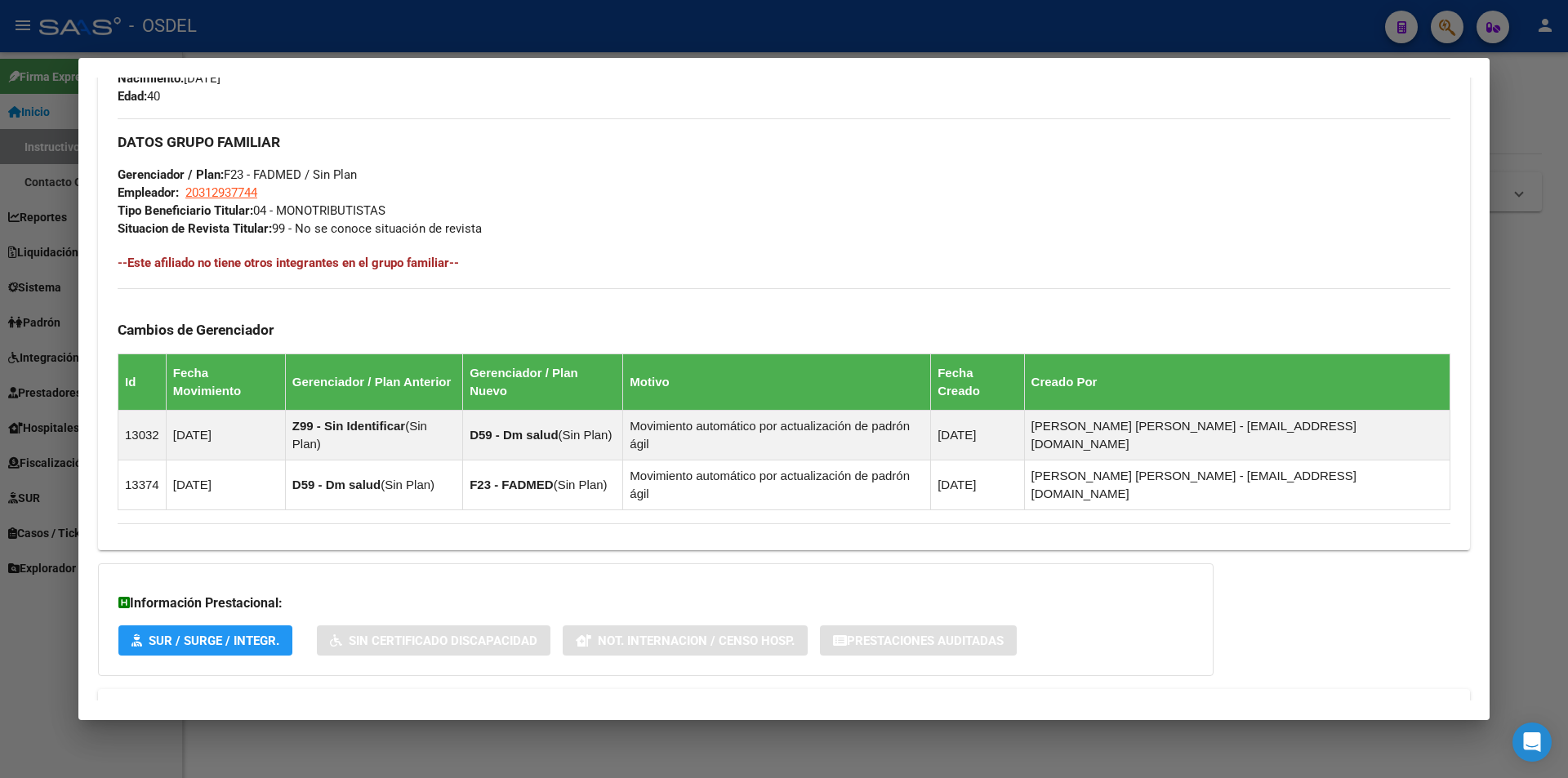
scroll to position [752, 0]
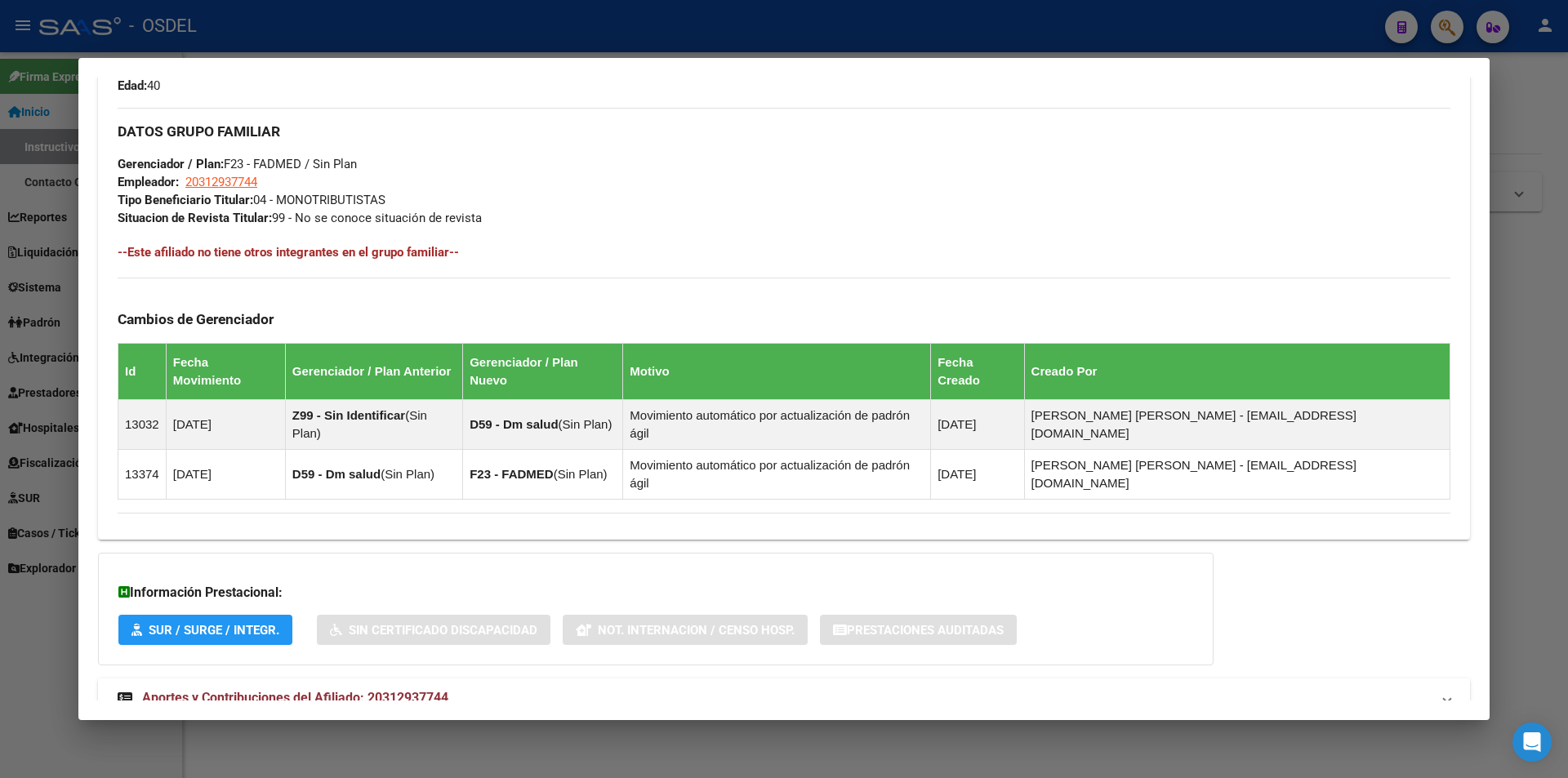
click at [337, 690] on span "Aportes y Contribuciones del Afiliado: 20312937744" at bounding box center [295, 698] width 307 height 16
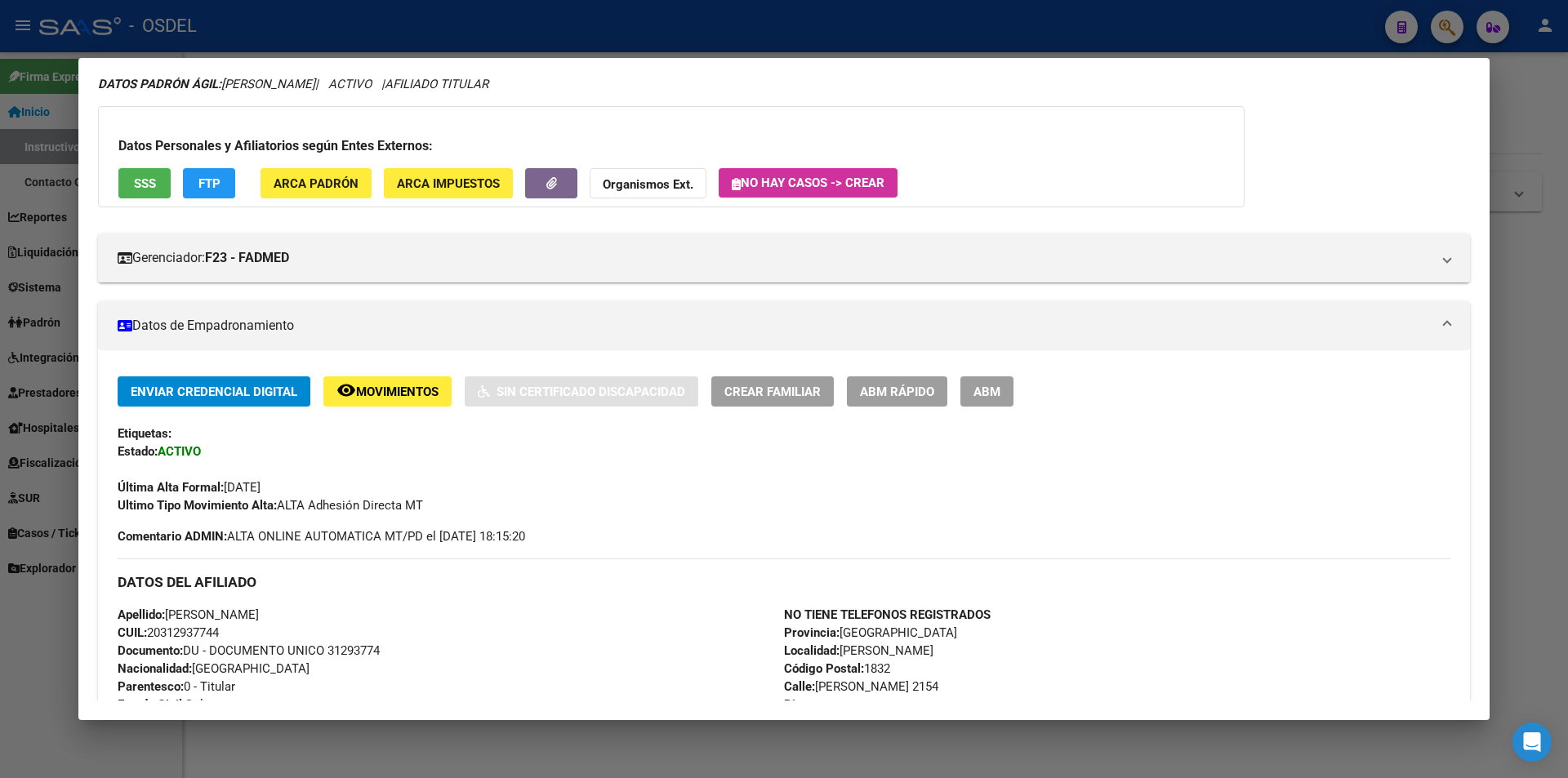
scroll to position [0, 0]
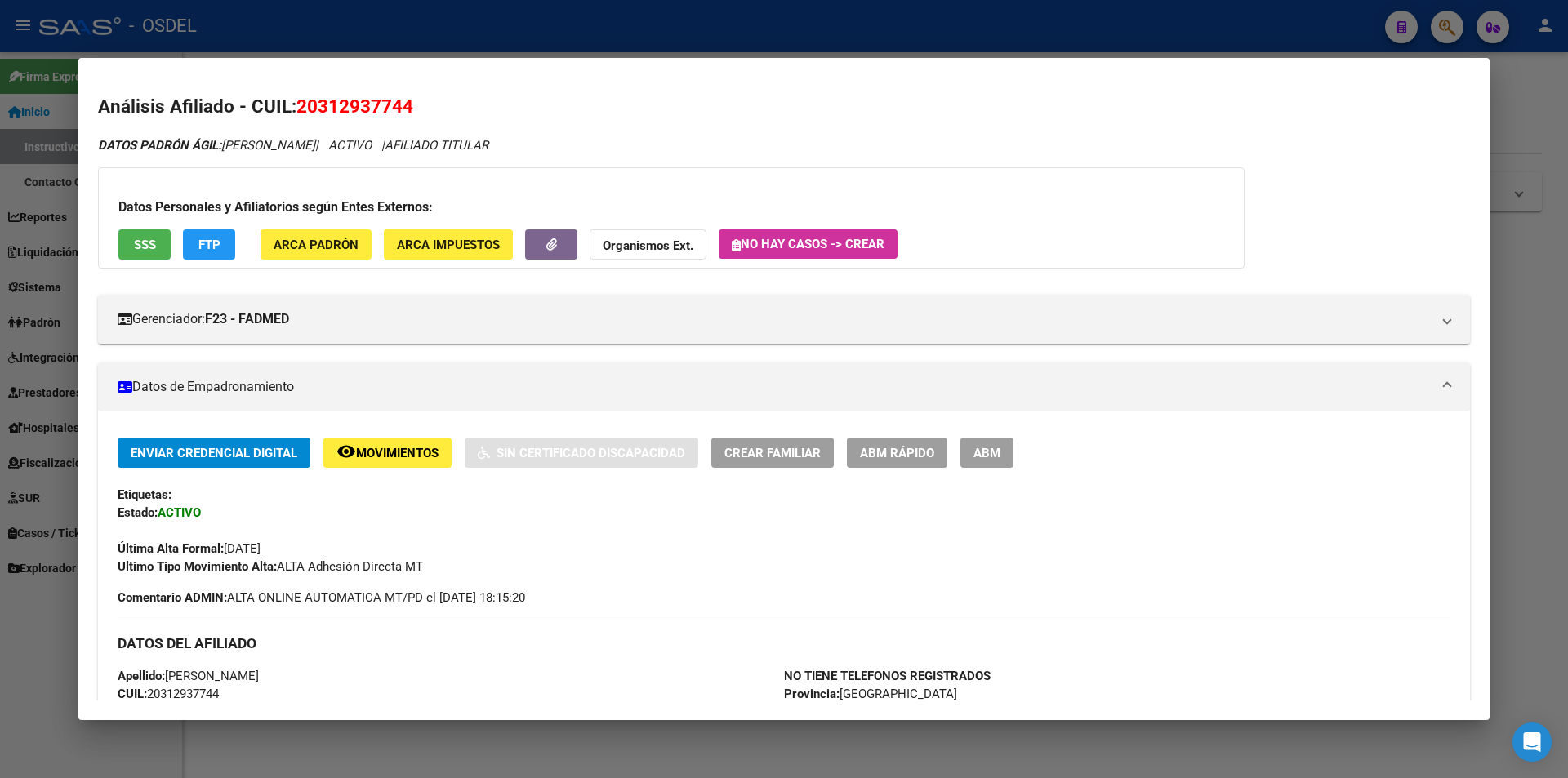
click at [519, 16] on div at bounding box center [784, 389] width 1568 height 778
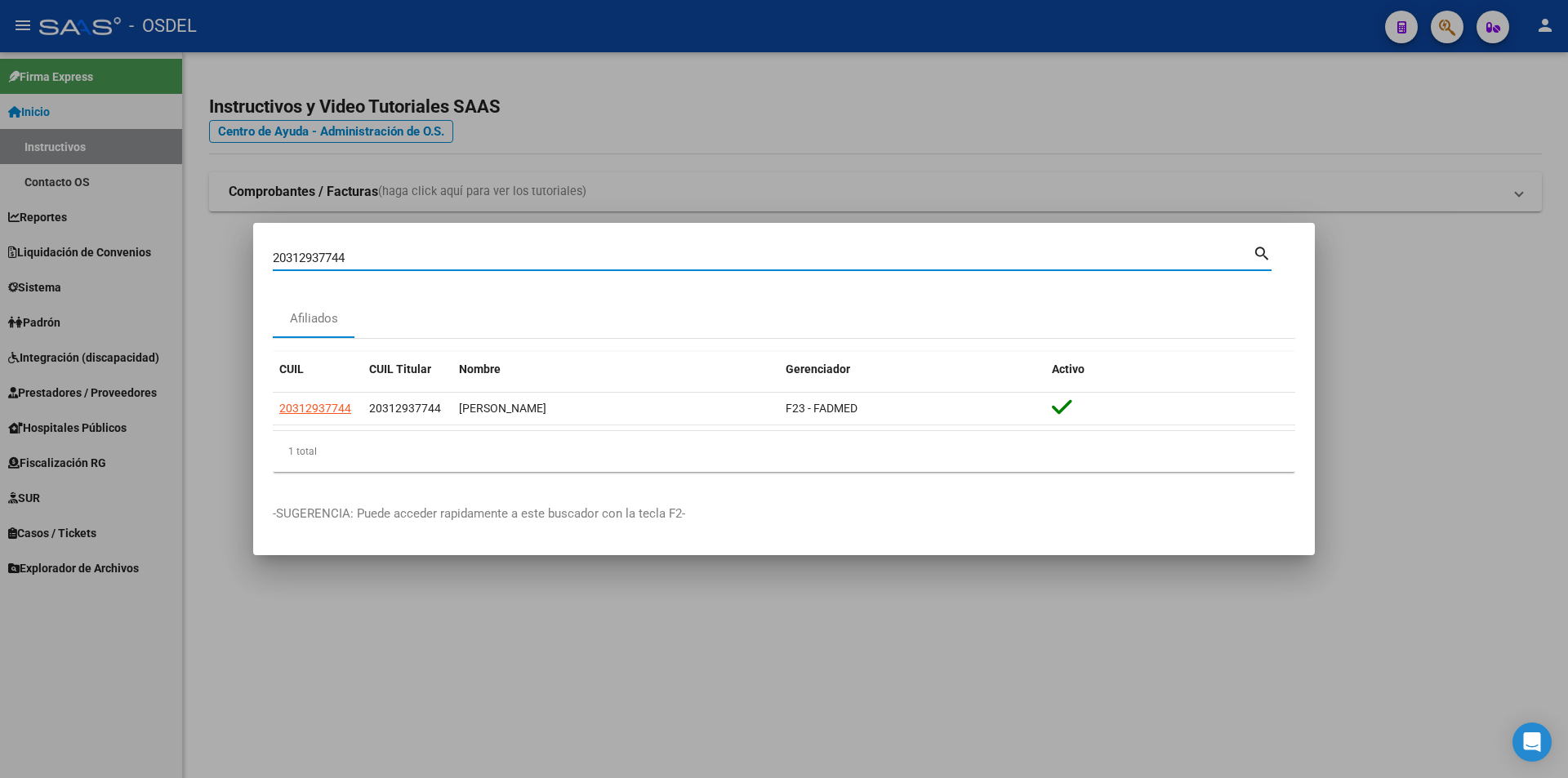
click at [417, 260] on input "20312937744" at bounding box center [762, 258] width 980 height 15
paste input "20604126"
type input "20320604126"
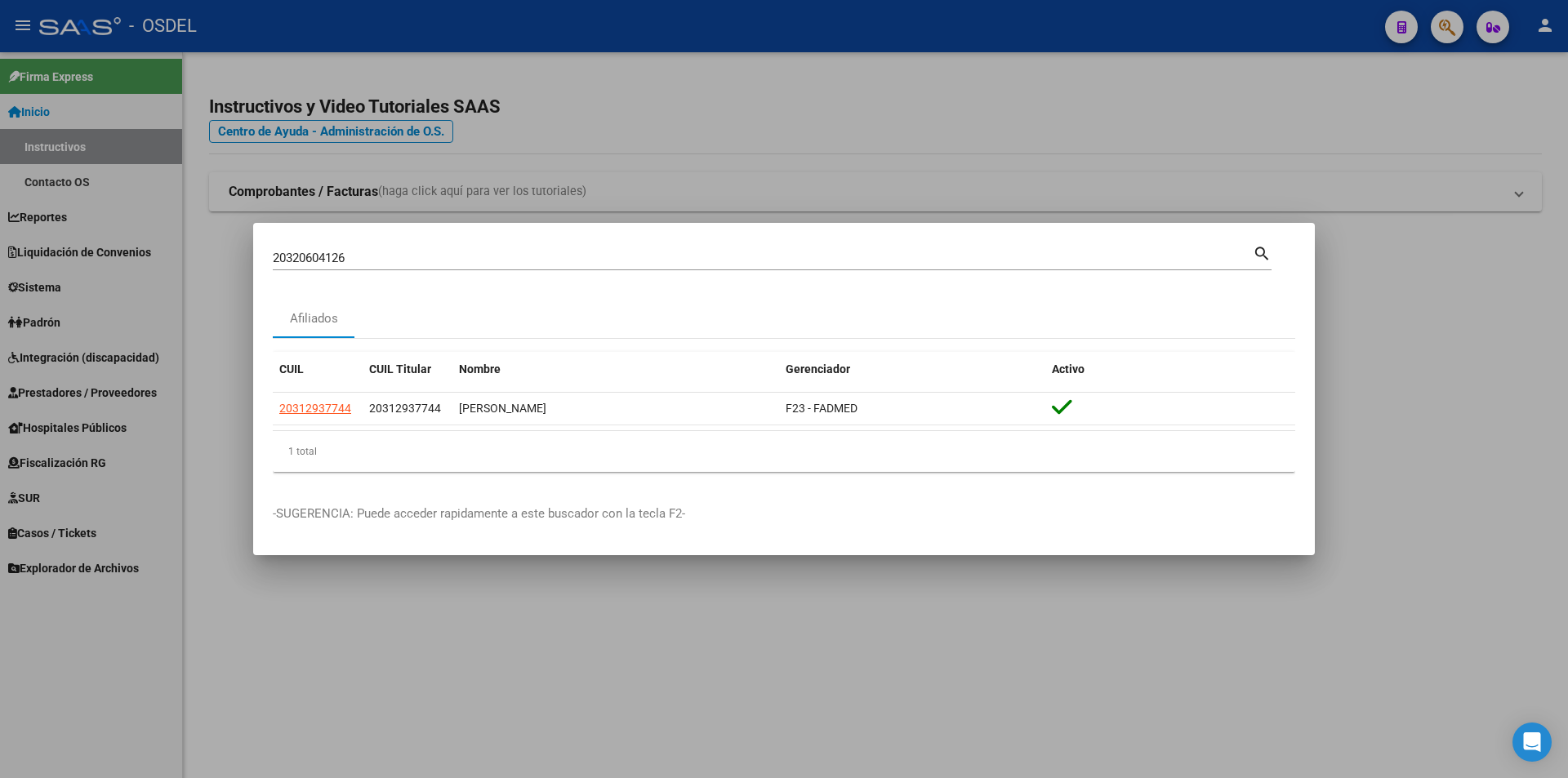
click at [1262, 256] on mat-icon "search" at bounding box center [1261, 252] width 19 height 20
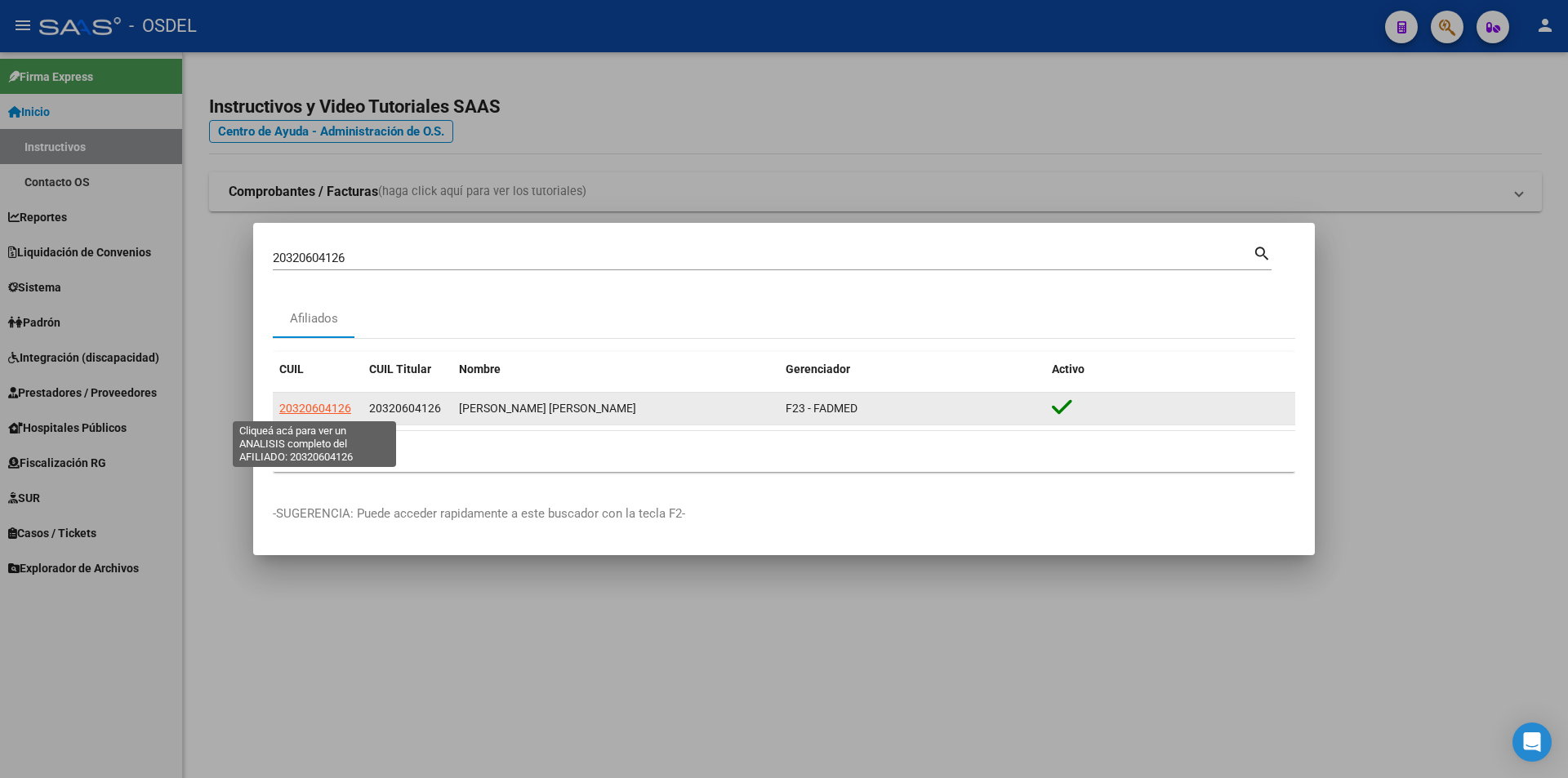
click at [334, 413] on span "20320604126" at bounding box center [315, 408] width 71 height 13
type textarea "20320604126"
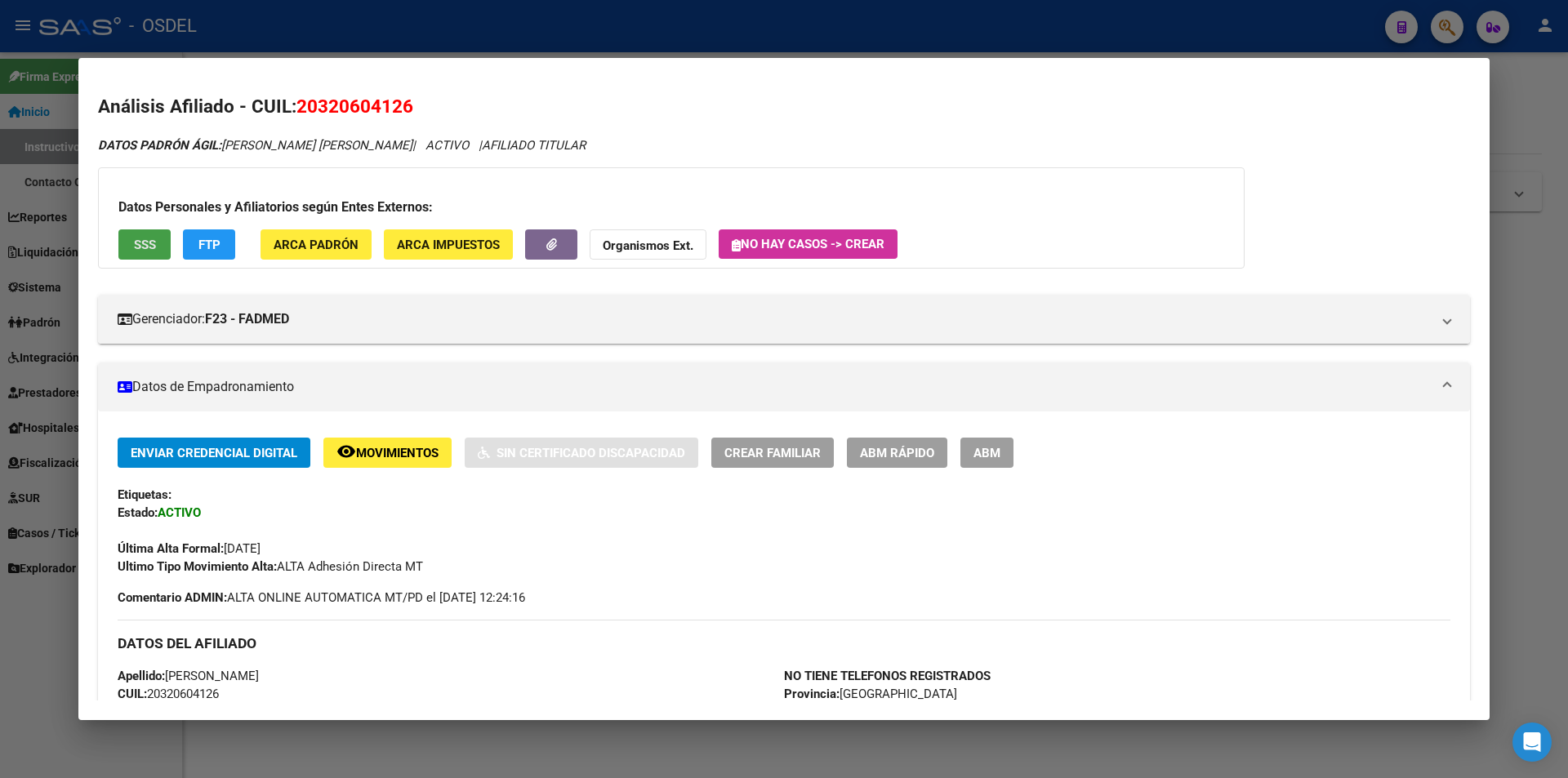
click at [140, 247] on span "SSS" at bounding box center [145, 244] width 22 height 15
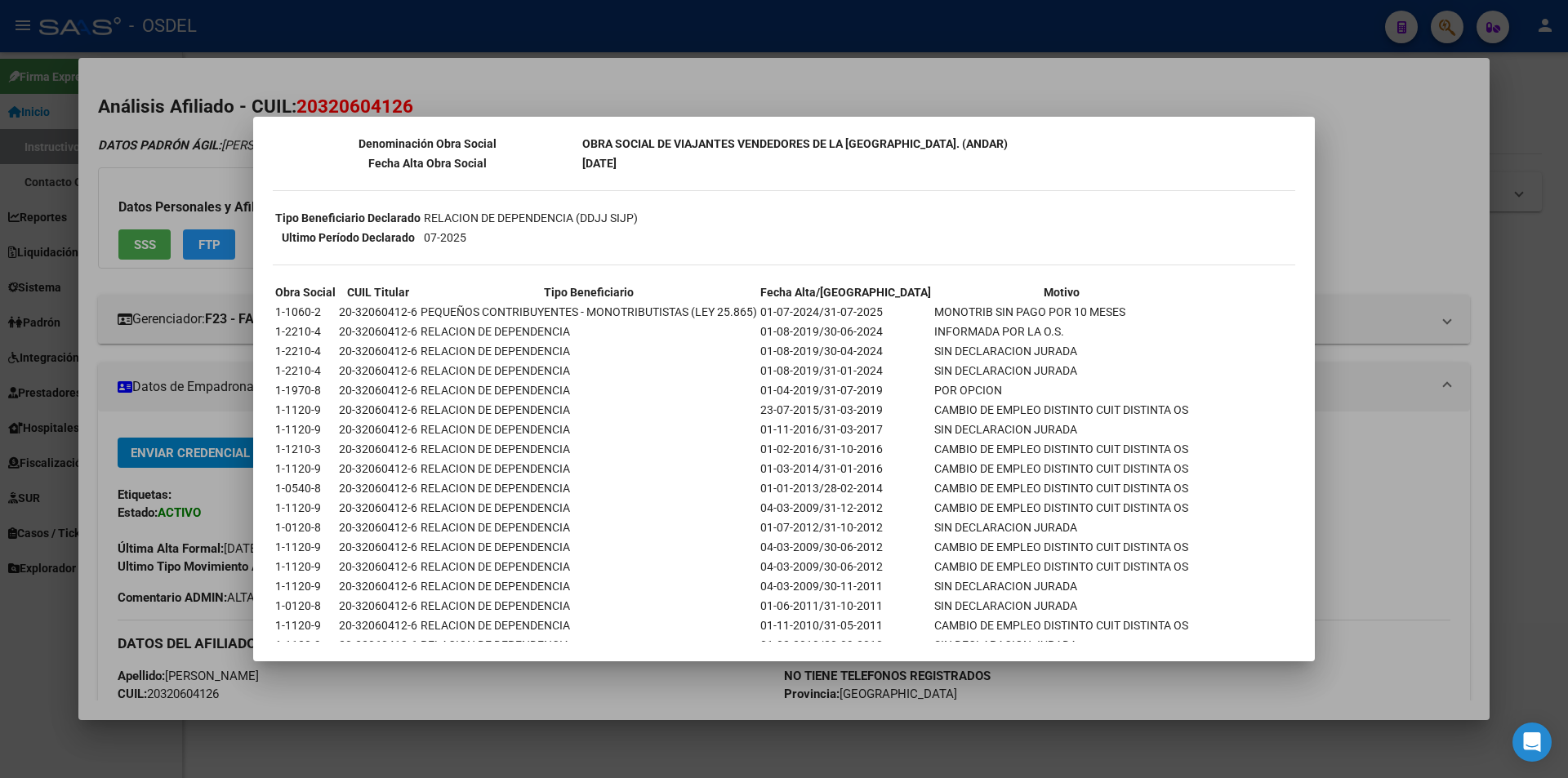
scroll to position [408, 0]
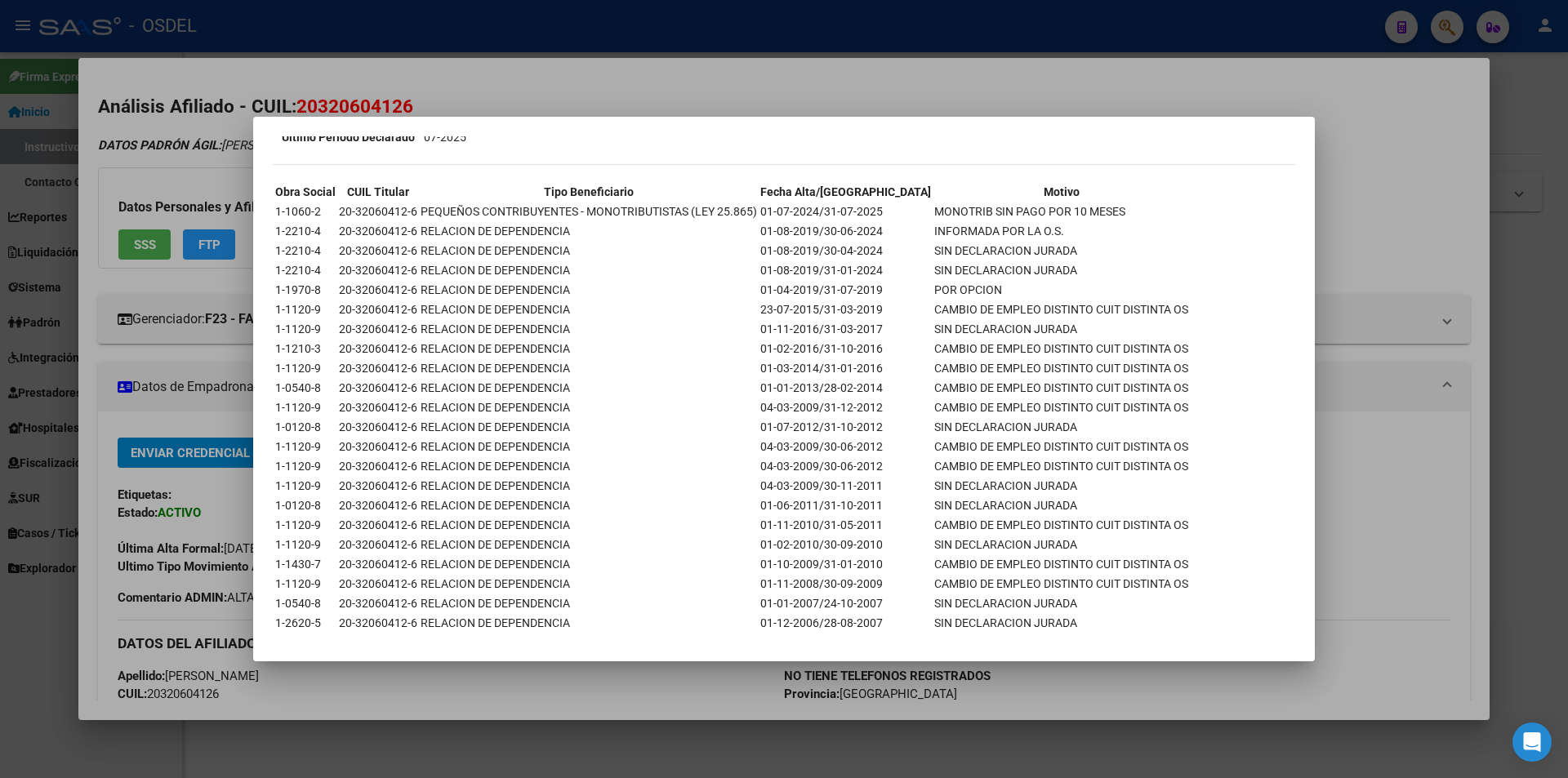
click at [744, 98] on div at bounding box center [784, 389] width 1568 height 778
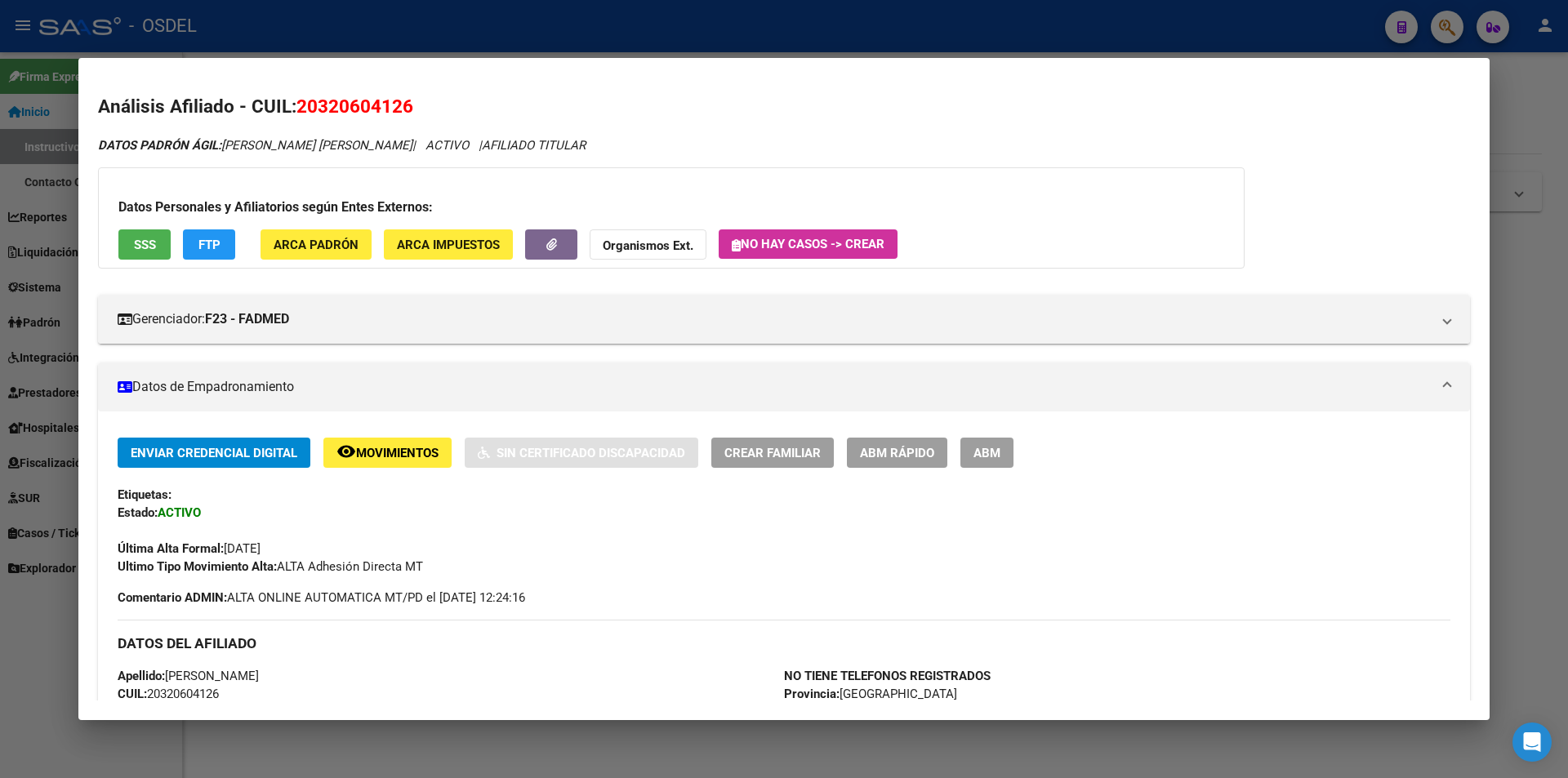
click at [722, 27] on div at bounding box center [784, 389] width 1568 height 778
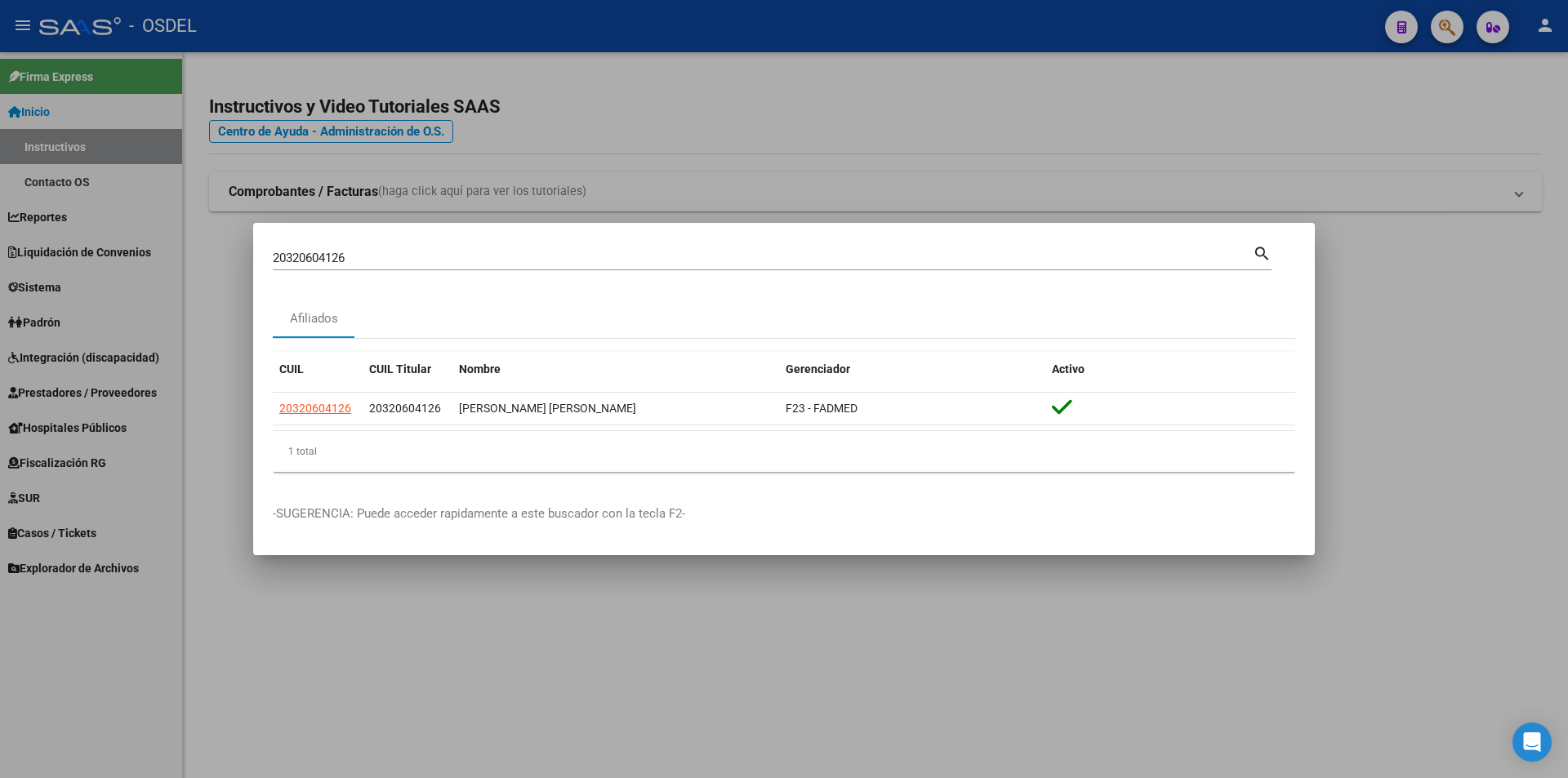
click at [410, 242] on mat-dialog-container "20320604126 Buscar (apellido, dni, cuil, nro traspaso, cuit, obra social) searc…" at bounding box center [784, 389] width 1062 height 332
click at [402, 260] on input "20320604126" at bounding box center [762, 258] width 980 height 15
paste input "1799818"
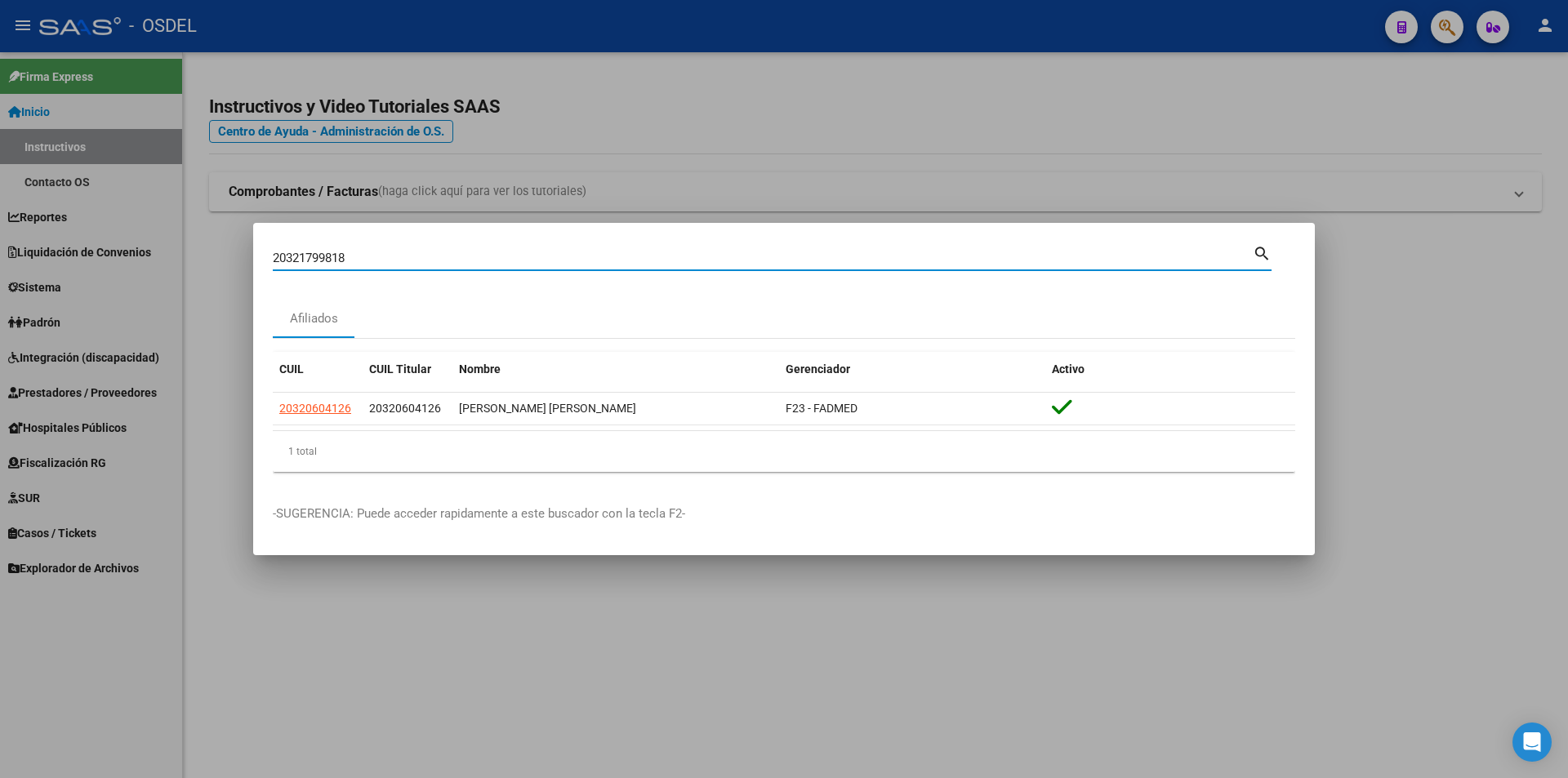
type input "20321799818"
click at [1259, 252] on mat-icon "search" at bounding box center [1261, 252] width 19 height 20
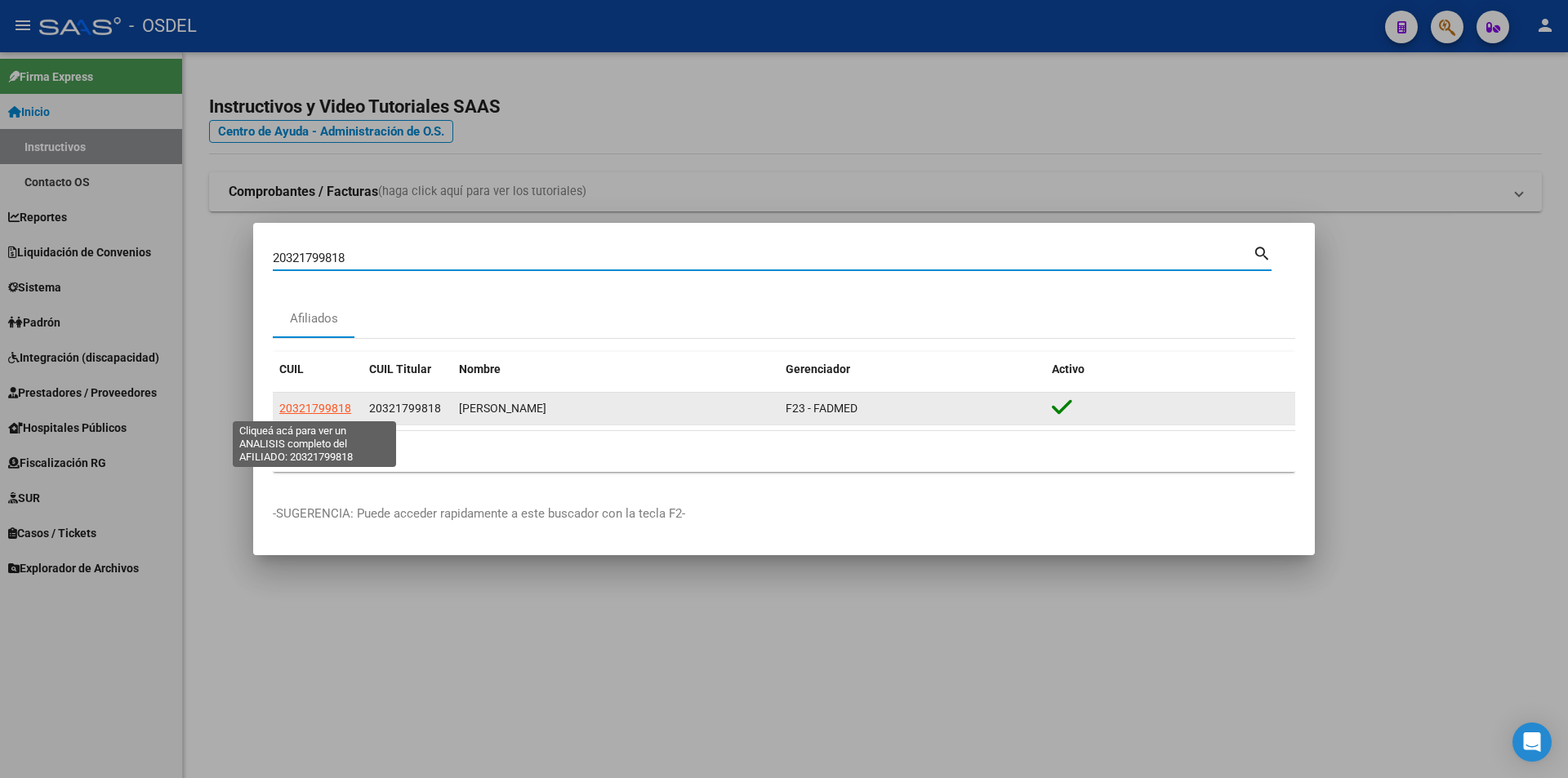
click at [325, 403] on span "20321799818" at bounding box center [315, 408] width 71 height 13
type textarea "20321799818"
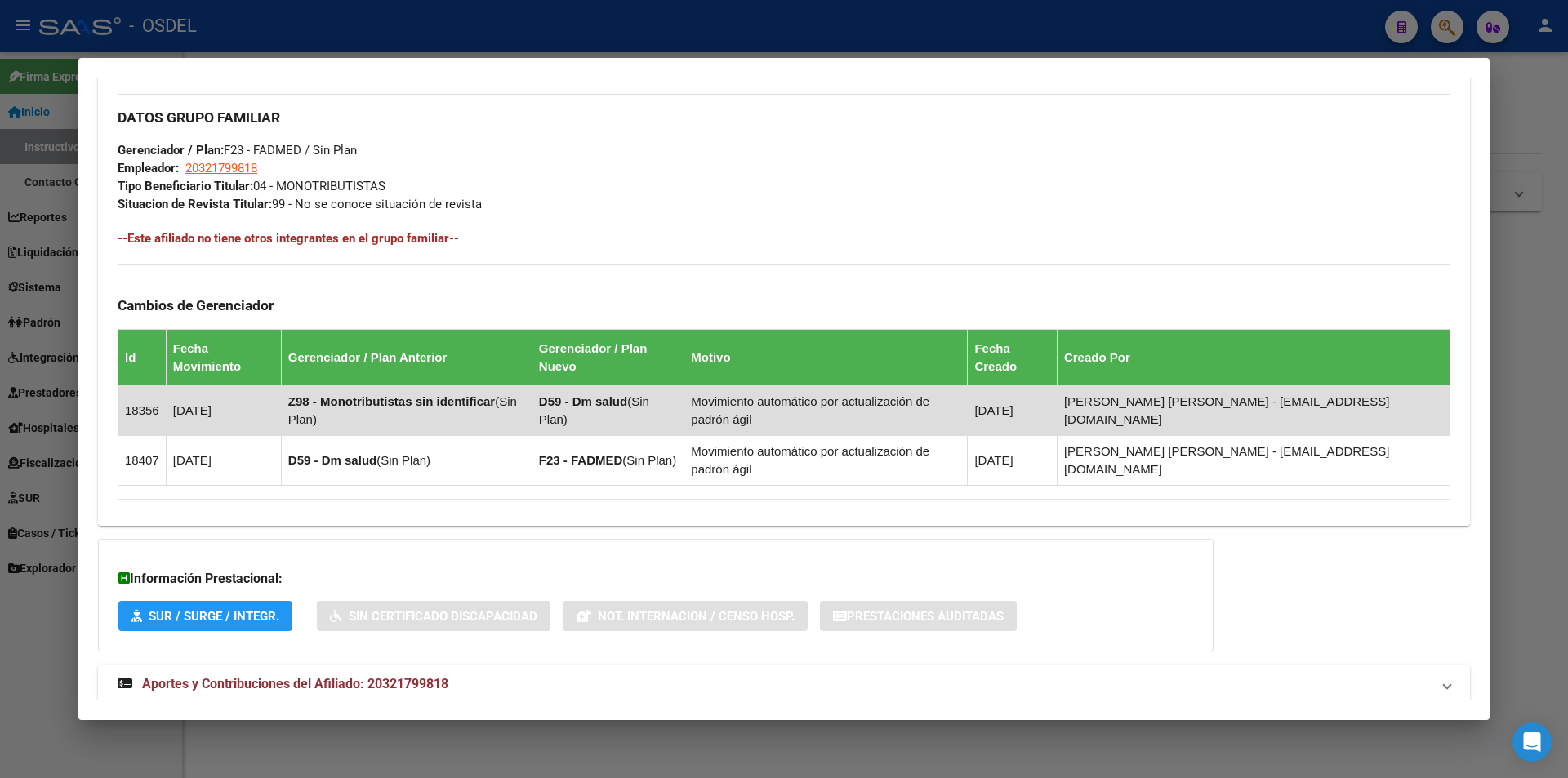
scroll to position [806, 0]
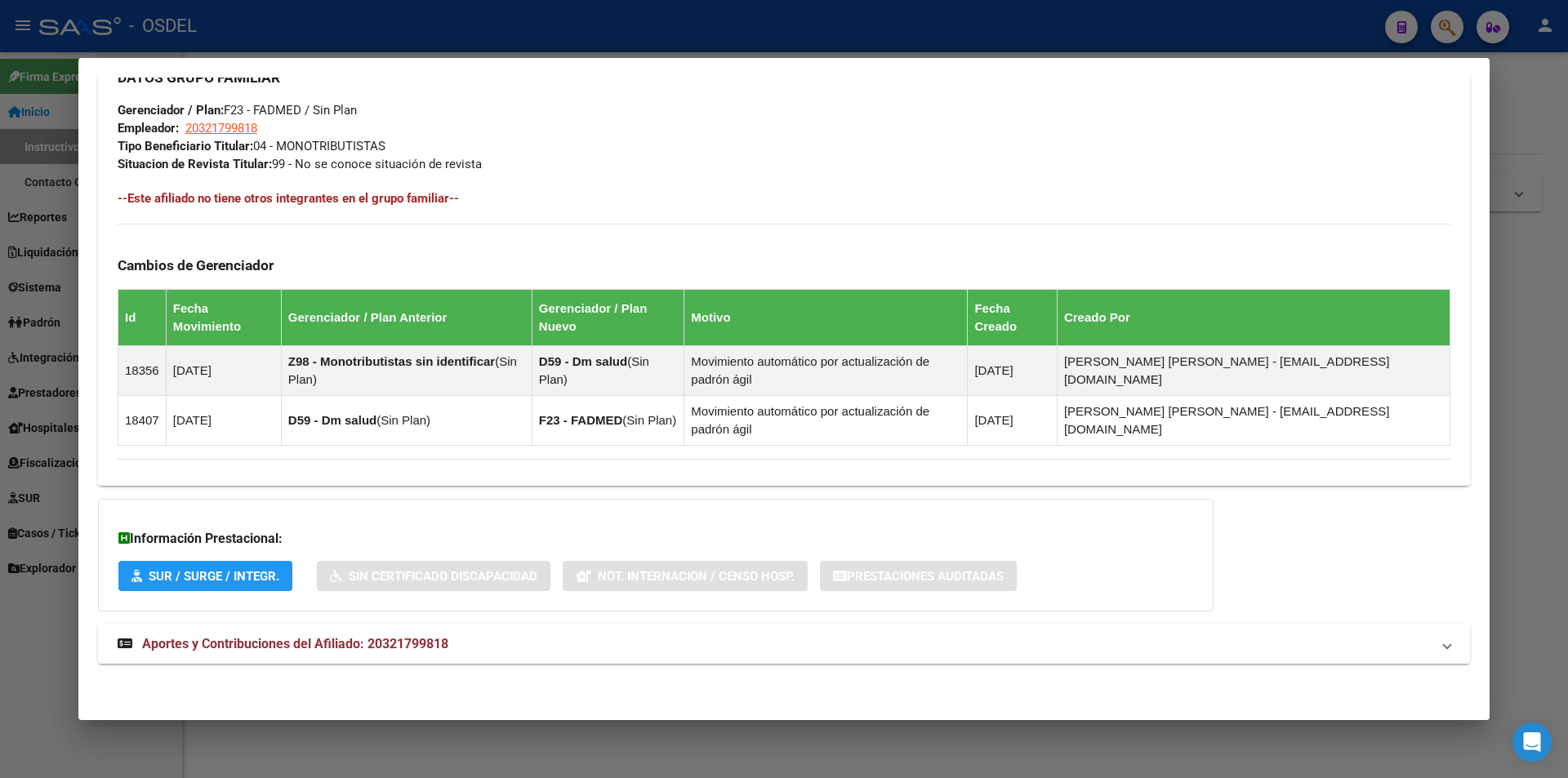
click at [338, 651] on span "Aportes y Contribuciones del Afiliado: 20321799818" at bounding box center [295, 644] width 307 height 16
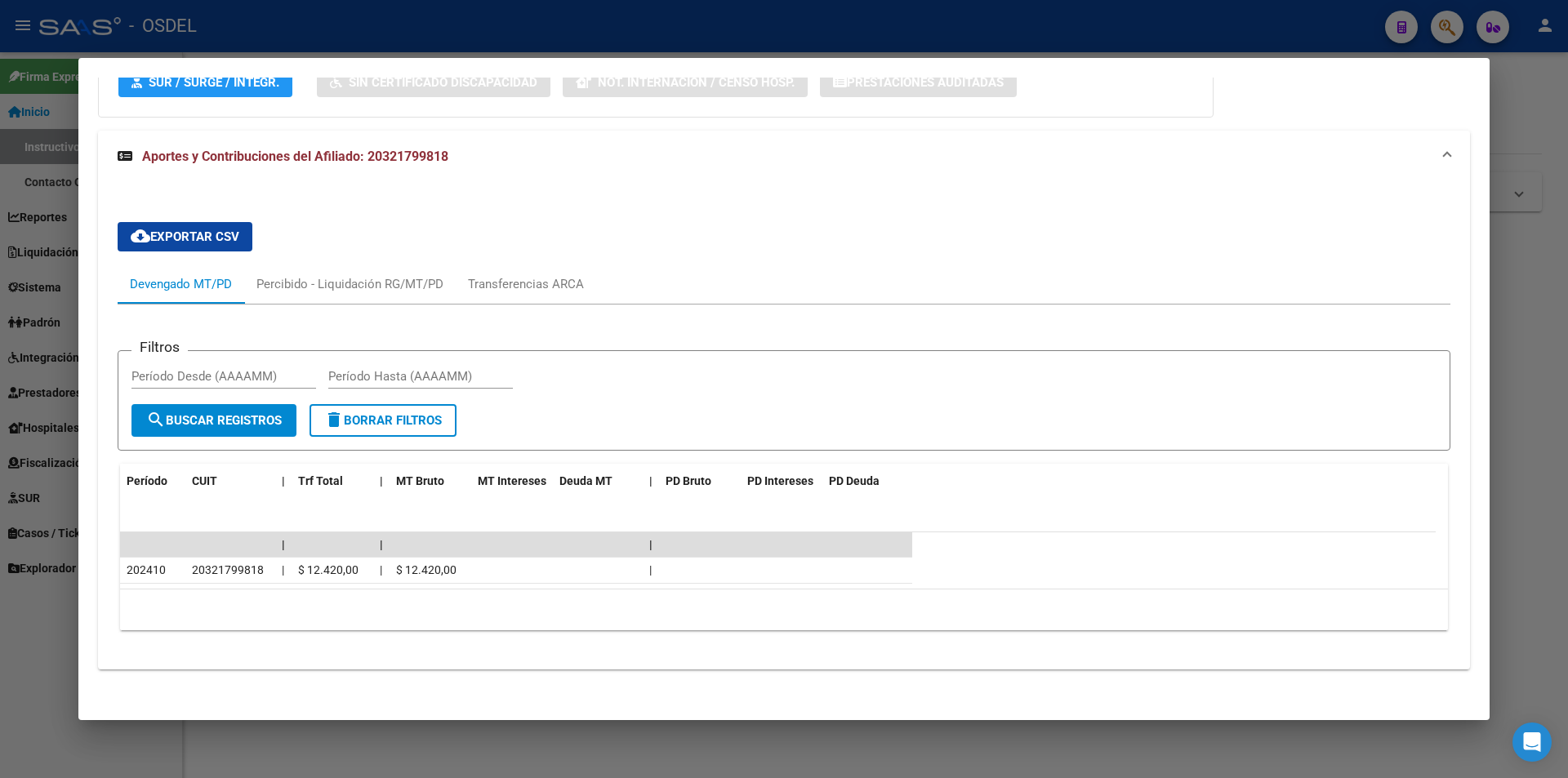
scroll to position [1306, 0]
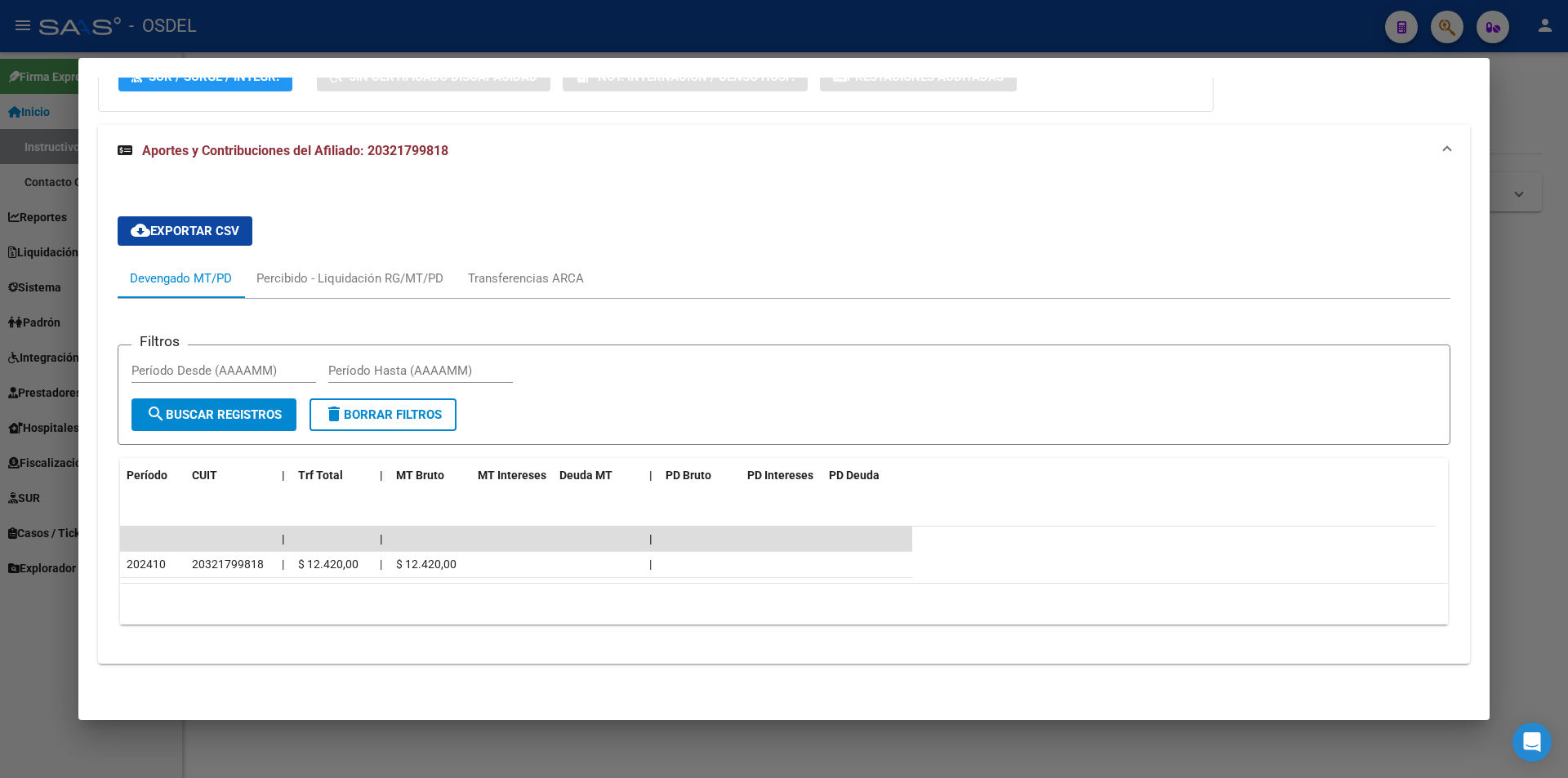
click at [710, 31] on div at bounding box center [784, 389] width 1568 height 778
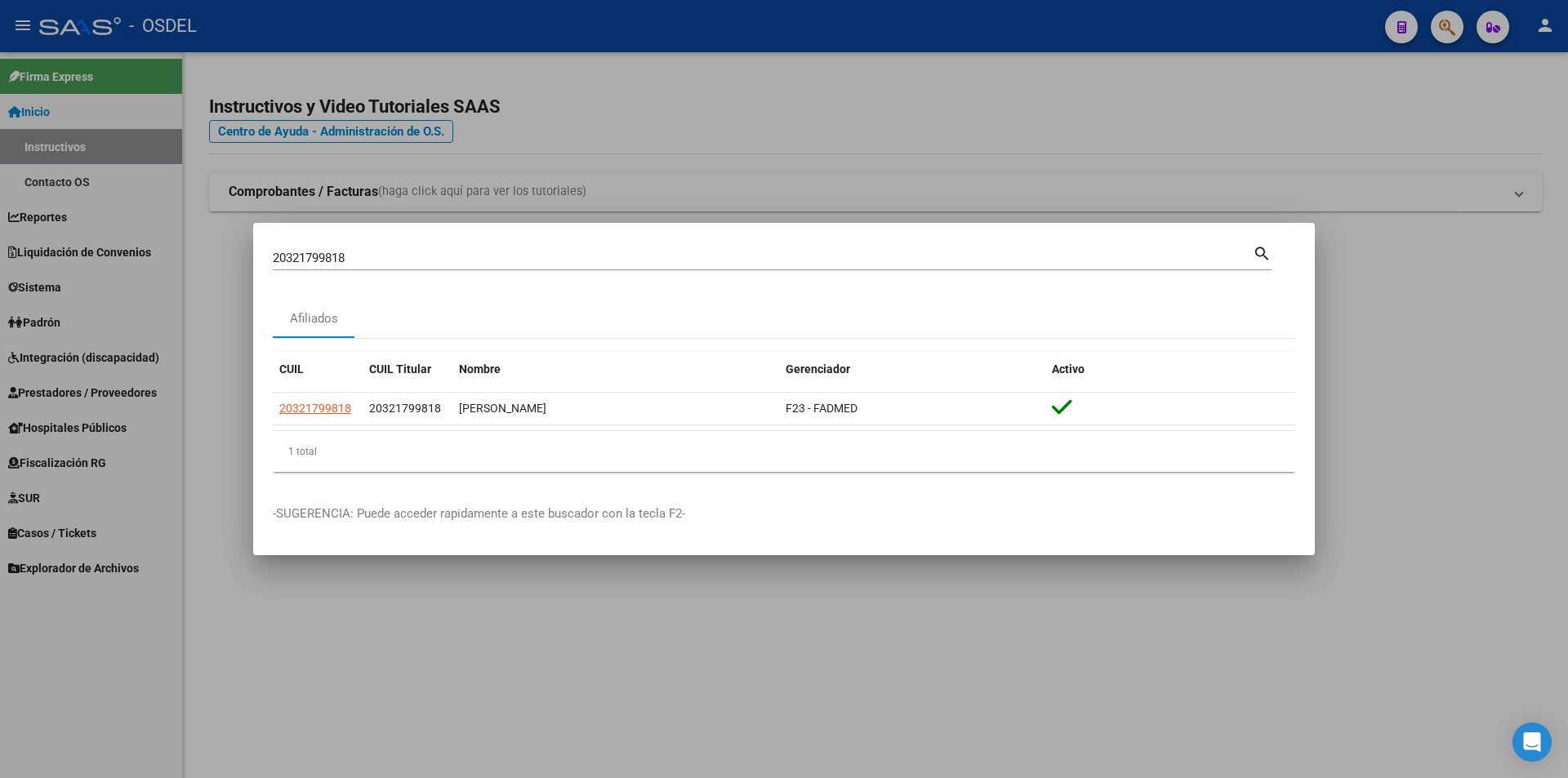
click at [691, 18] on div at bounding box center [784, 389] width 1568 height 778
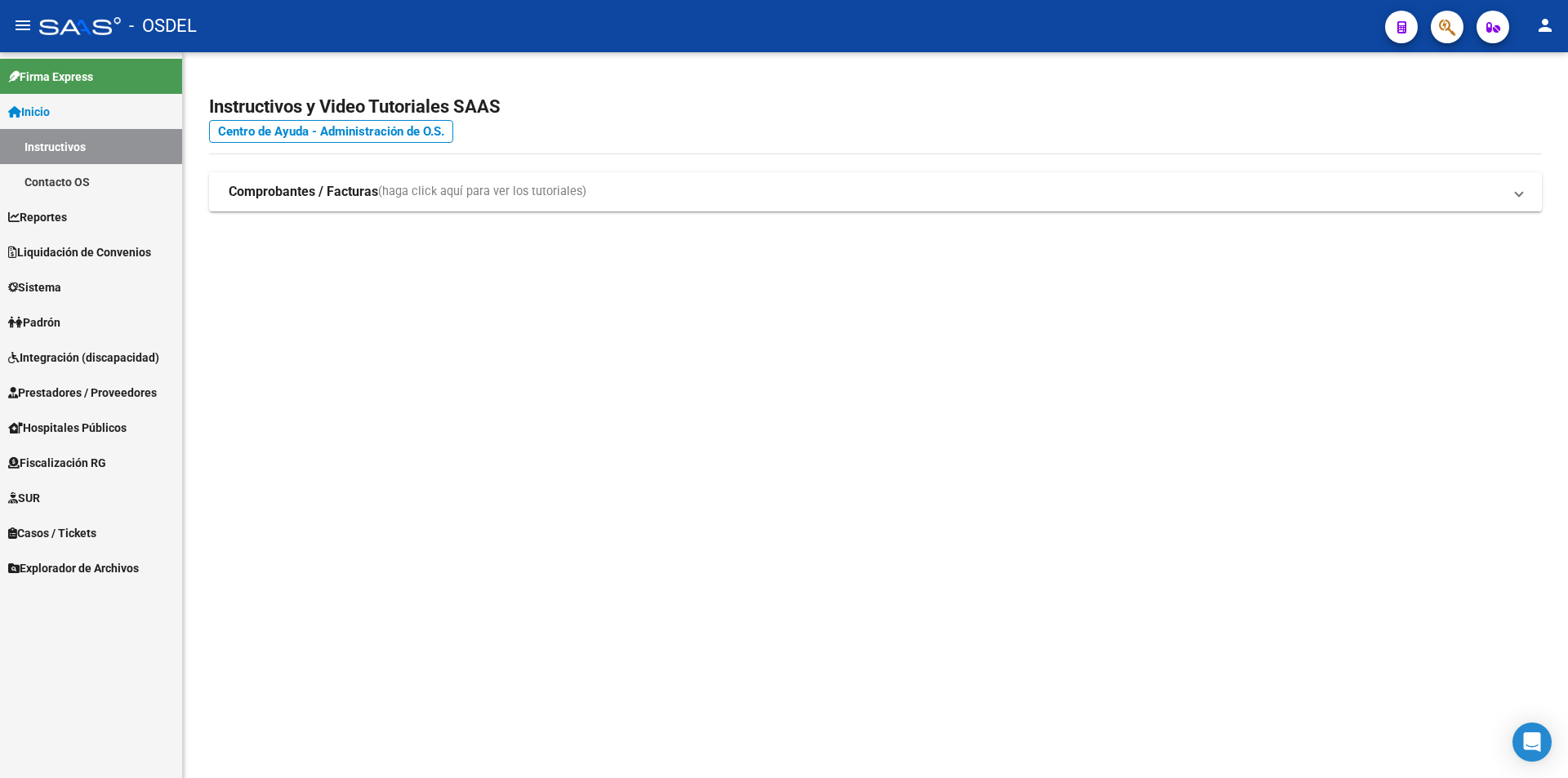
click at [1441, 29] on icon "button" at bounding box center [1447, 27] width 16 height 19
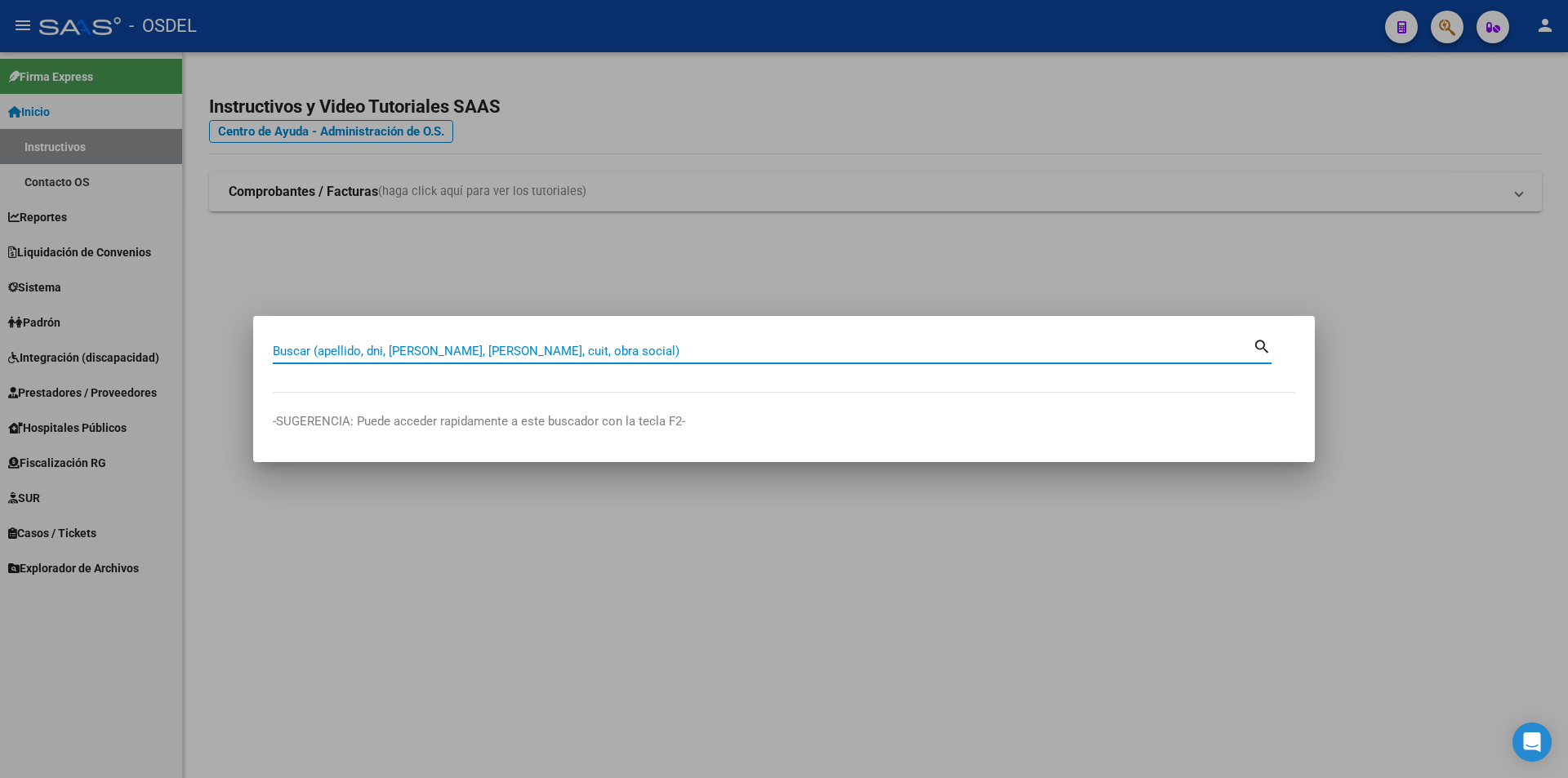
click at [517, 355] on input "Buscar (apellido, dni, [PERSON_NAME], [PERSON_NAME], cuit, obra social)" at bounding box center [762, 350] width 980 height 15
click at [517, 354] on input "Buscar (apellido, dni, [PERSON_NAME], [PERSON_NAME], cuit, obra social)" at bounding box center [762, 350] width 980 height 15
paste input "20324636162"
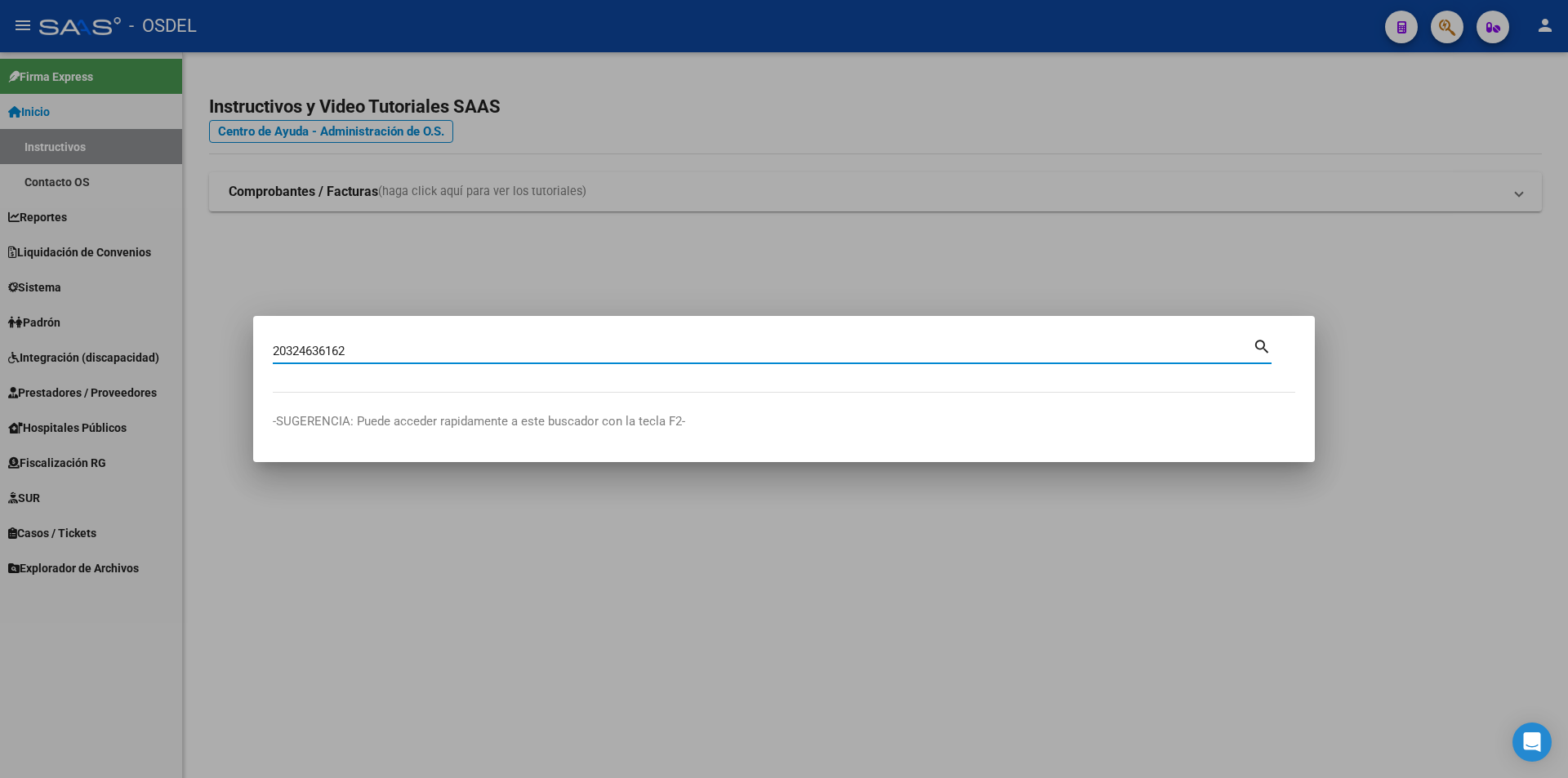
type input "20324636162"
click at [1258, 351] on mat-icon "search" at bounding box center [1261, 345] width 19 height 20
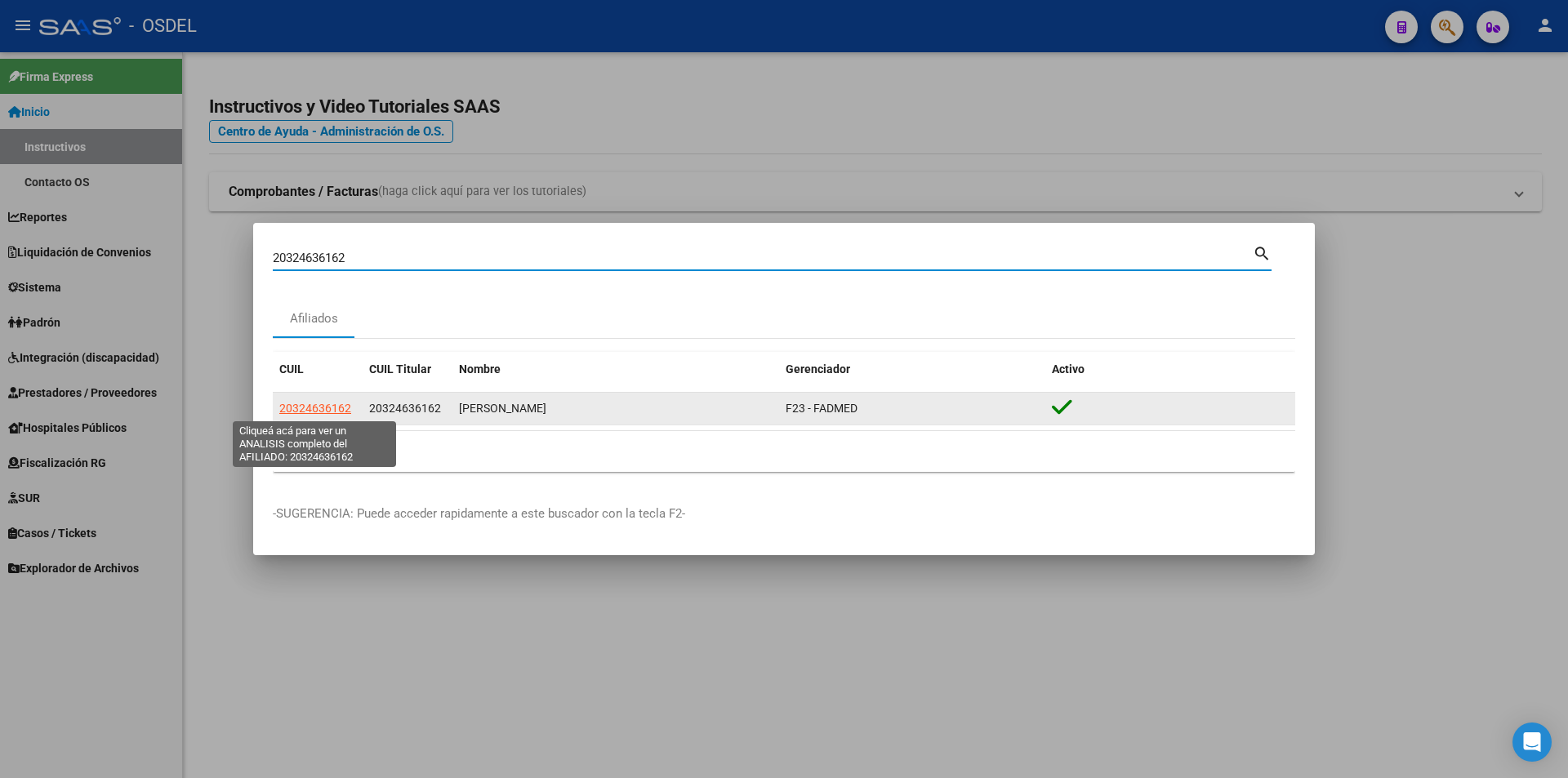
click at [327, 408] on span "20324636162" at bounding box center [315, 408] width 71 height 13
type textarea "20324636162"
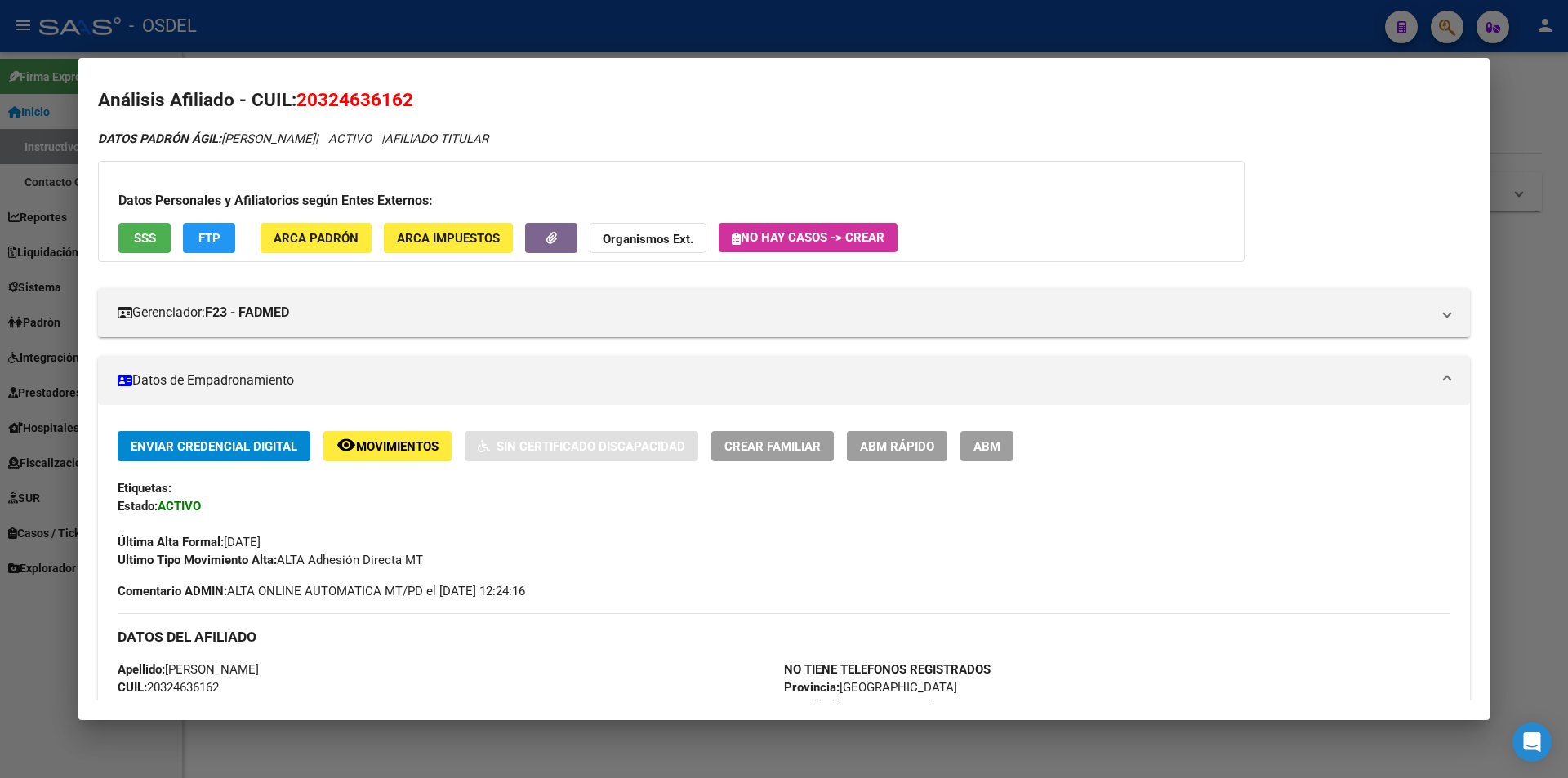
scroll to position [0, 0]
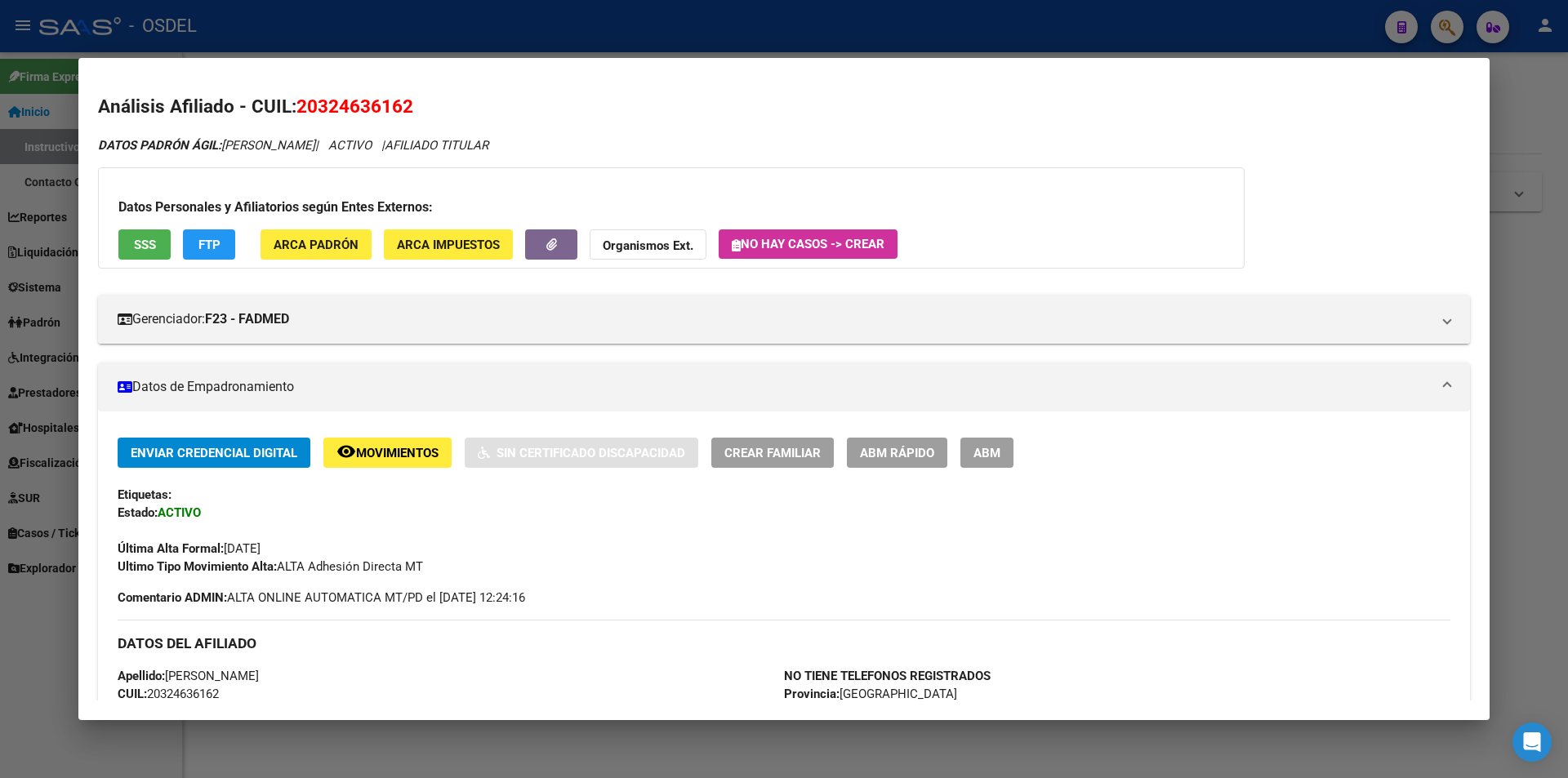
click at [157, 251] on button "SSS" at bounding box center [144, 244] width 53 height 30
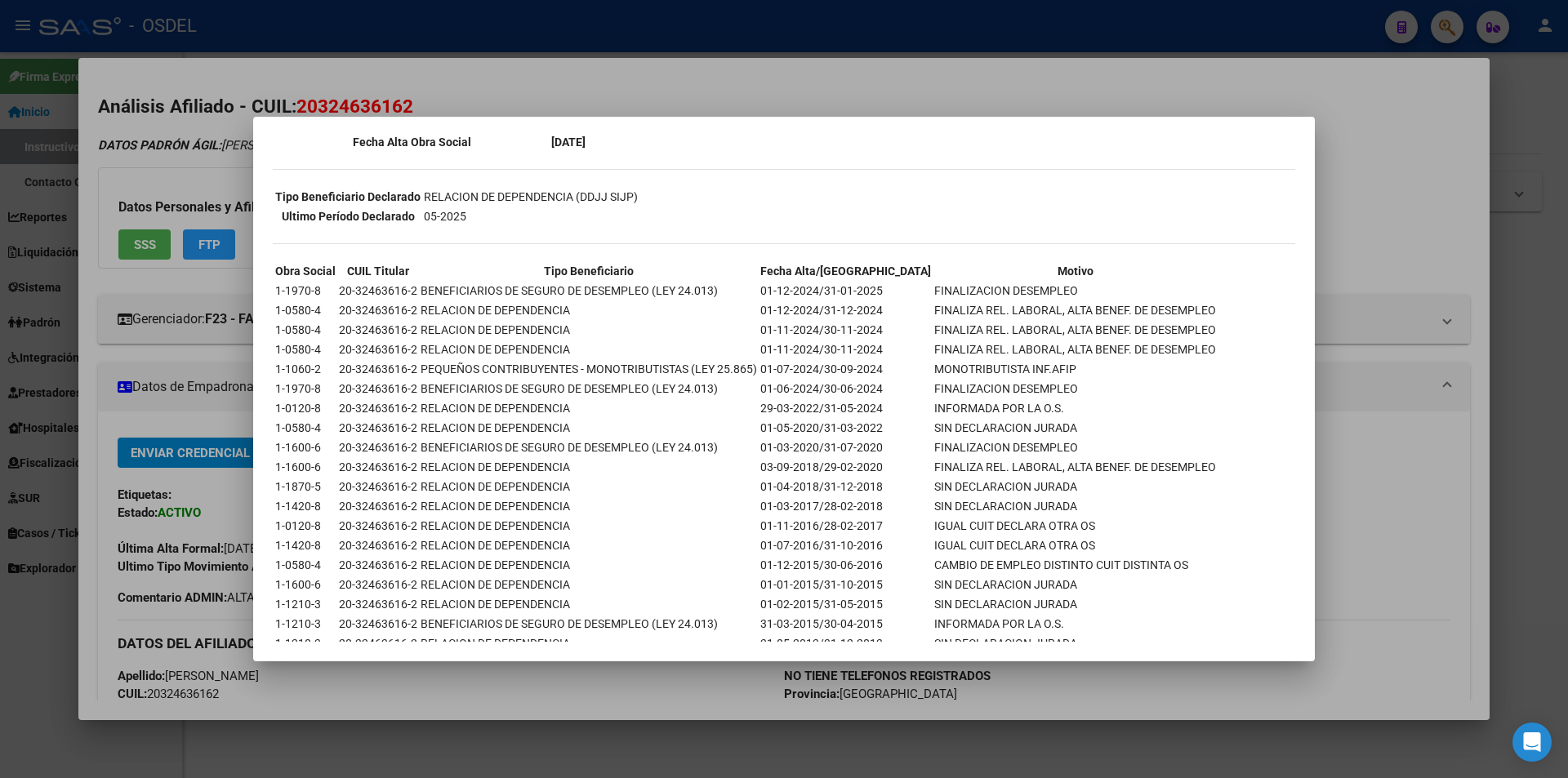
scroll to position [267, 0]
